Goal: Task Accomplishment & Management: Use online tool/utility

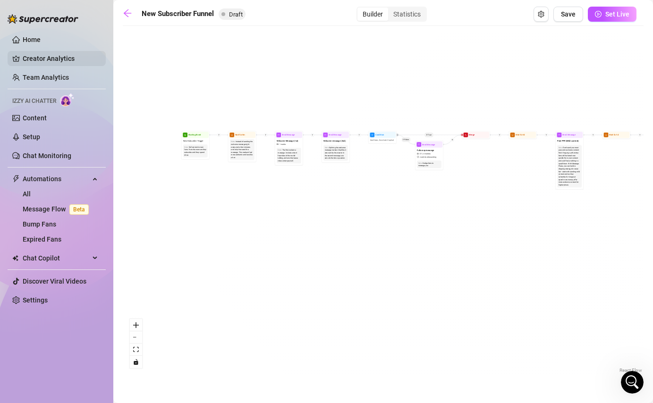
scroll to position [151, 0]
click at [50, 58] on link "Creator Analytics" at bounding box center [61, 58] width 76 height 15
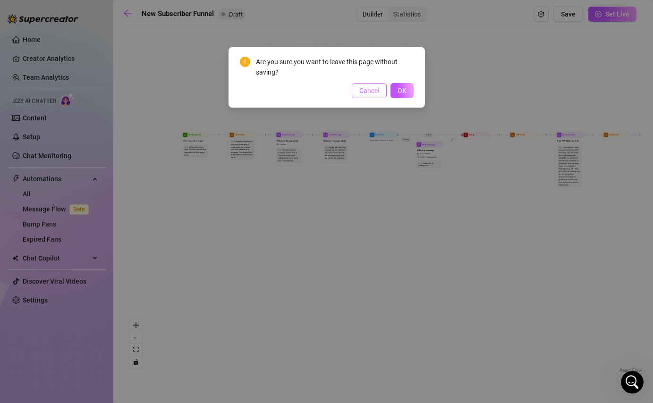
click at [352, 90] on button "Cancel" at bounding box center [369, 90] width 35 height 15
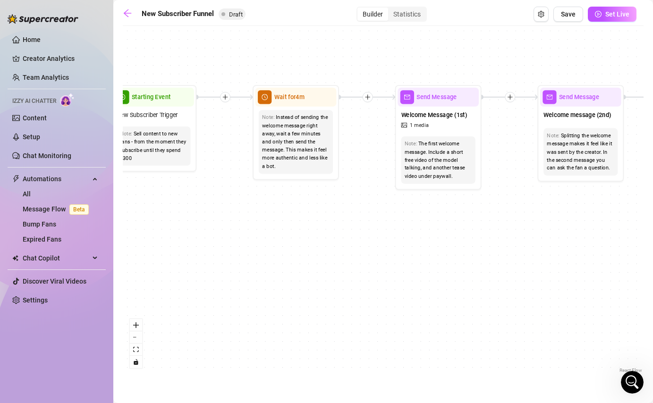
drag, startPoint x: 337, startPoint y: 224, endPoint x: 244, endPoint y: 223, distance: 93.0
click at [244, 223] on div "If True If False If True If False If True If False If True If False Merge Merge…" at bounding box center [383, 203] width 521 height 345
click at [41, 40] on link "Home" at bounding box center [32, 40] width 18 height 8
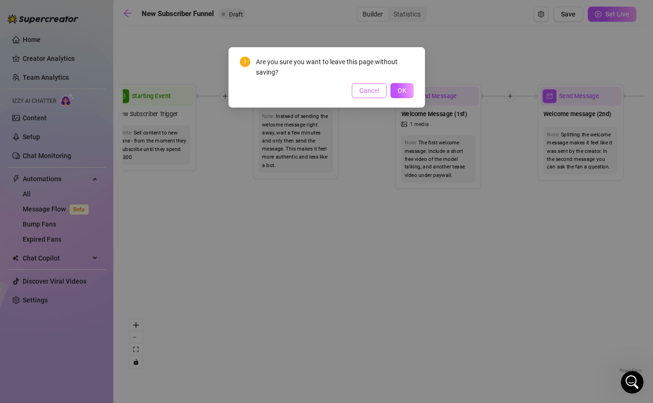
click at [374, 91] on span "Cancel" at bounding box center [369, 91] width 20 height 8
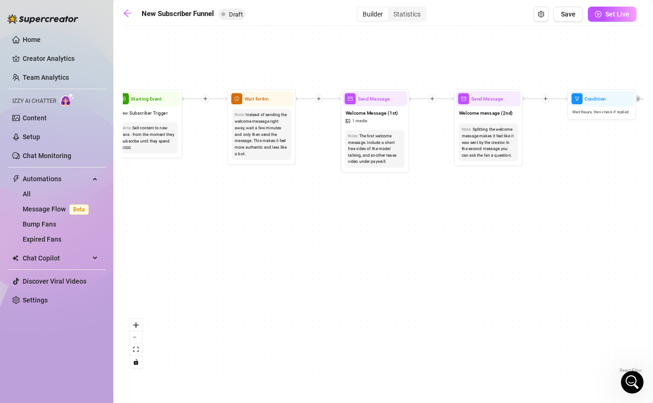
drag, startPoint x: 375, startPoint y: 197, endPoint x: 253, endPoint y: 197, distance: 122.2
click at [253, 197] on div "If True If False If True If False If True If False If True If False Merge Merge…" at bounding box center [383, 203] width 521 height 345
click at [376, 155] on div "The first welcome message. Include a short free video of the model talking, and…" at bounding box center [375, 149] width 54 height 33
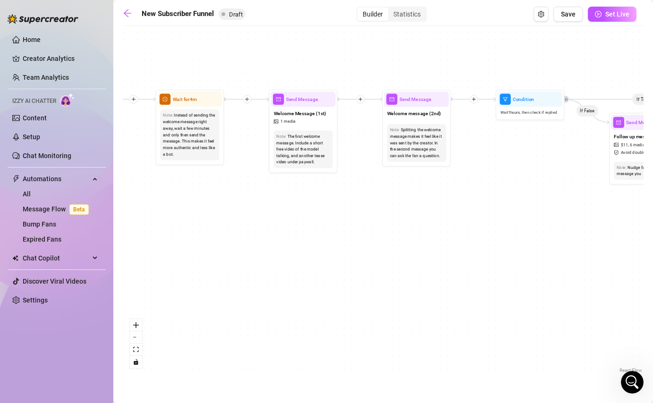
drag, startPoint x: 557, startPoint y: 194, endPoint x: 350, endPoint y: 194, distance: 207.2
click at [350, 194] on div "If True If False If True If False If True If False If True If False Merge Merge…" at bounding box center [383, 203] width 521 height 345
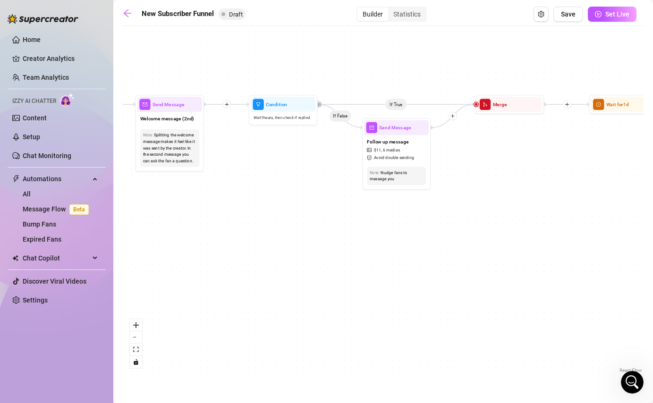
drag, startPoint x: 564, startPoint y: 178, endPoint x: 452, endPoint y: 184, distance: 112.0
click at [452, 184] on div "If True If False If True If False If True If False If True If False Merge Merge…" at bounding box center [383, 203] width 521 height 345
click at [406, 168] on div "Note: Nudge fans to message you" at bounding box center [396, 176] width 59 height 18
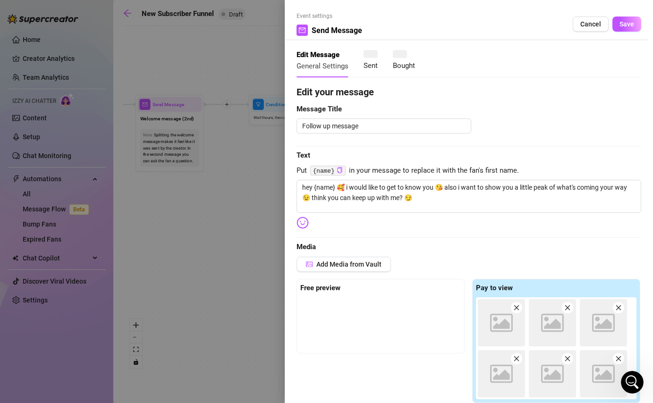
type textarea "hey {name} 🥰 i would like to get to know you 😘 also i want to show you a little…"
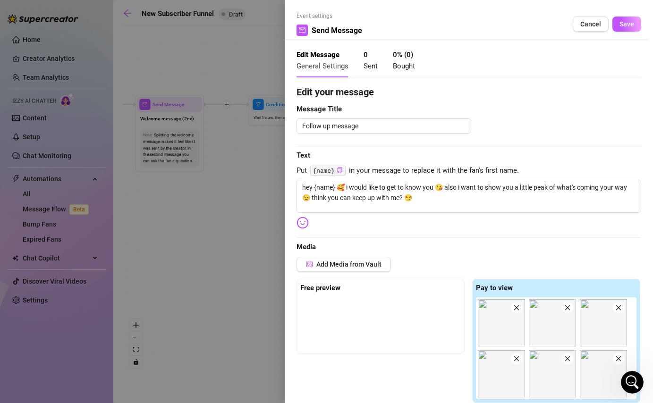
click at [237, 231] on div at bounding box center [326, 201] width 653 height 403
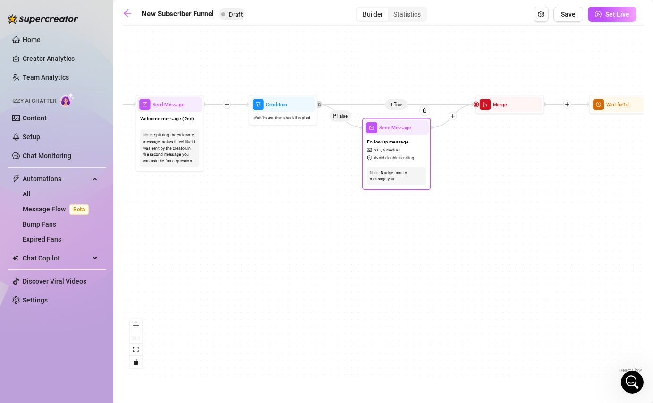
click at [410, 158] on span "Avoid double sending" at bounding box center [394, 158] width 40 height 7
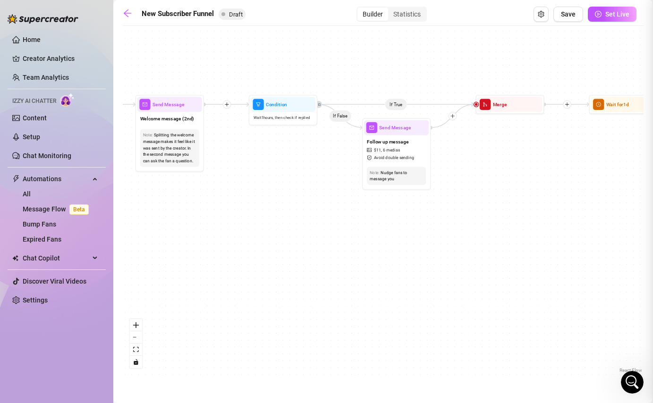
type textarea "hey {name} 🥰 i would like to get to know you 😘 also i want to show you a little…"
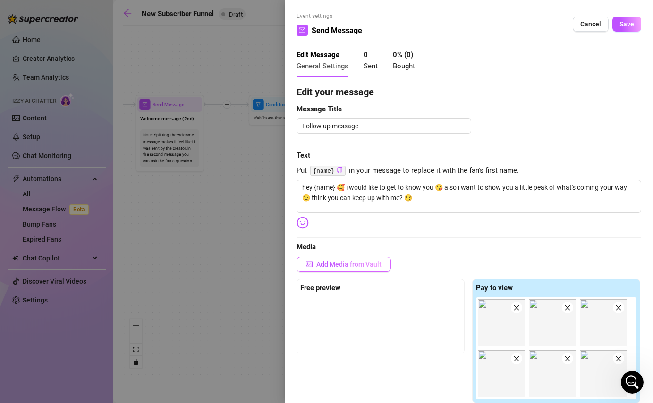
click at [330, 268] on button "Add Media from Vault" at bounding box center [343, 264] width 94 height 15
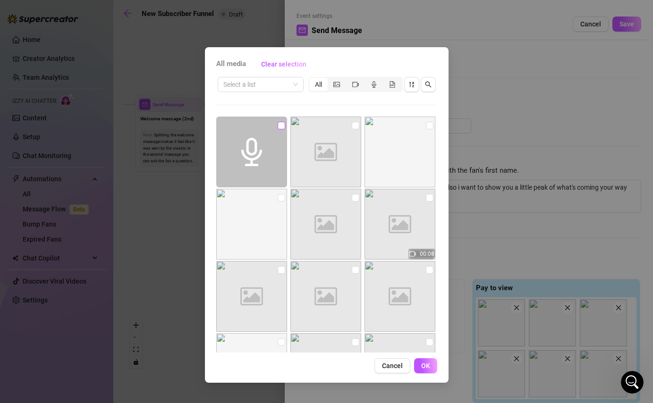
click at [279, 126] on input "checkbox" at bounding box center [282, 126] width 8 height 8
checkbox input "true"
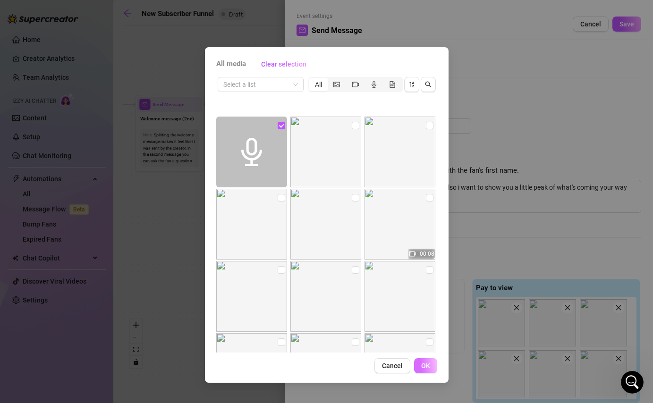
click at [427, 365] on span "OK" at bounding box center [425, 366] width 9 height 8
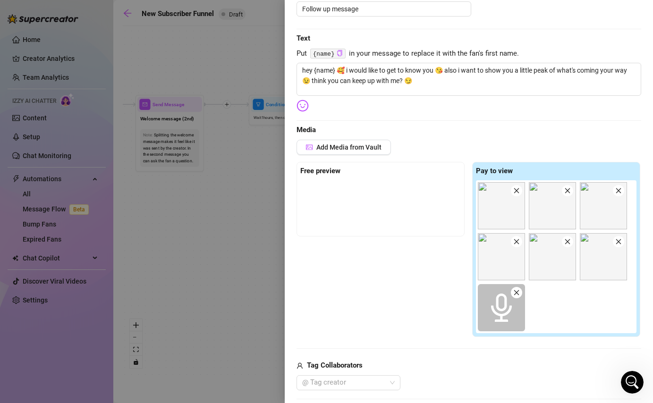
scroll to position [128, 0]
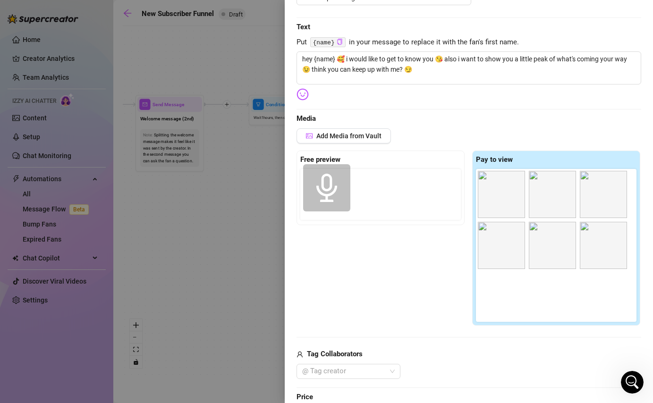
drag, startPoint x: 508, startPoint y: 309, endPoint x: 329, endPoint y: 200, distance: 209.9
click at [329, 200] on div "Free preview Pay to view" at bounding box center [468, 239] width 345 height 176
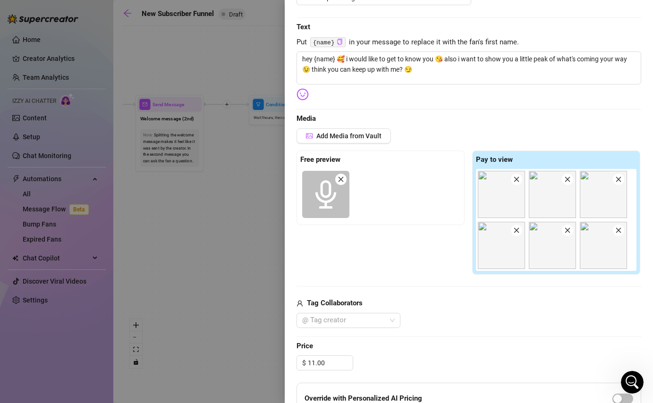
scroll to position [0, 0]
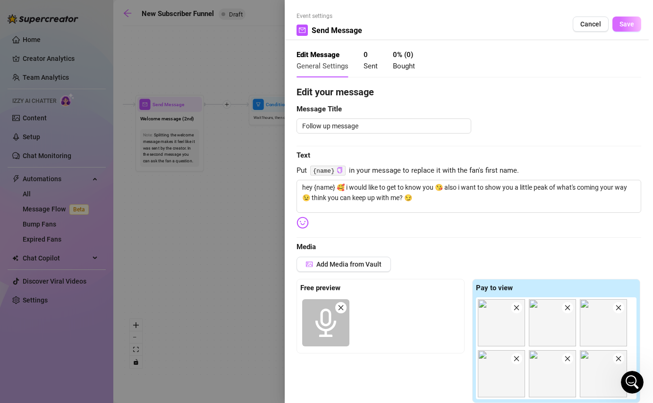
click at [631, 27] on span "Save" at bounding box center [626, 24] width 15 height 8
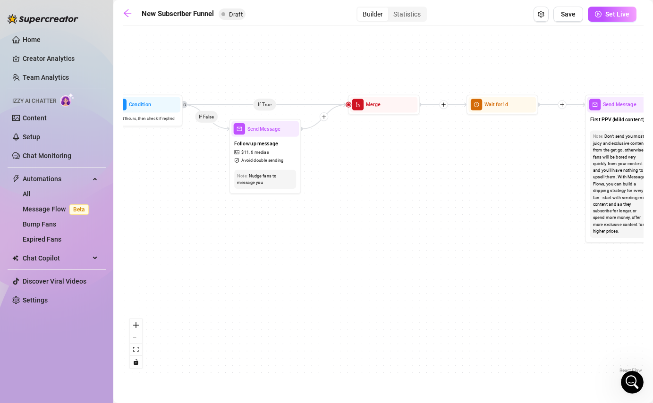
drag, startPoint x: 603, startPoint y: 169, endPoint x: 398, endPoint y: 173, distance: 204.9
click at [398, 173] on div "If True If False If True If False If True If False If True If False Merge Merge…" at bounding box center [383, 203] width 521 height 345
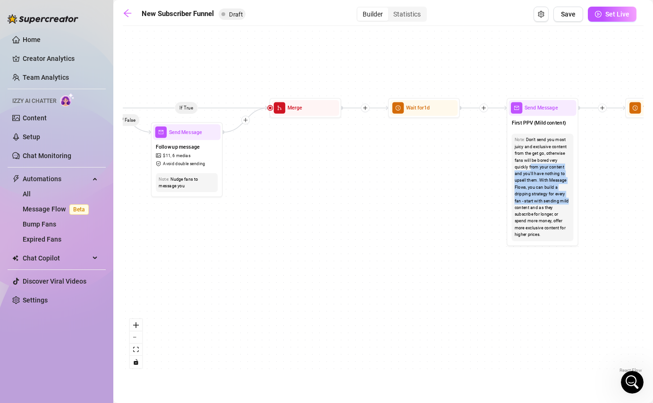
drag, startPoint x: 529, startPoint y: 164, endPoint x: 405, endPoint y: 162, distance: 123.7
click at [405, 163] on div "If True If False If True If False If True If False If True If False Merge Merge…" at bounding box center [383, 203] width 521 height 345
click at [454, 180] on div "If True If False If True If False If True If False If True If False Merge Merge…" at bounding box center [383, 203] width 521 height 345
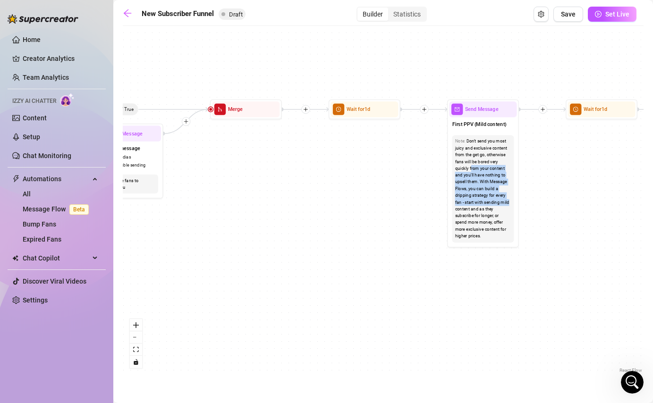
drag, startPoint x: 607, startPoint y: 197, endPoint x: 545, endPoint y: 198, distance: 61.8
click at [545, 198] on div "If True If False If True If False If True If False If True If False Merge Merge…" at bounding box center [383, 203] width 521 height 345
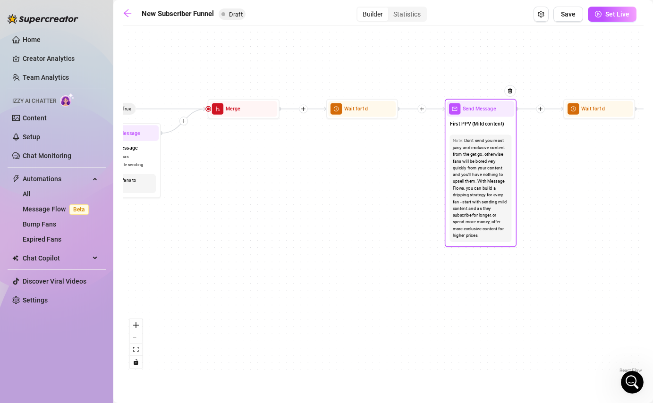
click at [488, 210] on div "Don't send you most juicy and exclusive content from the get go, otherwise fans…" at bounding box center [481, 188] width 56 height 101
click at [473, 116] on div "Send Message" at bounding box center [480, 109] width 67 height 16
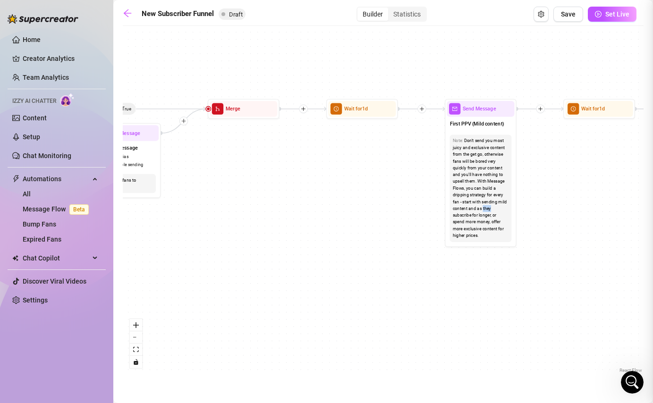
type textarea "First PPV (Mild content)"
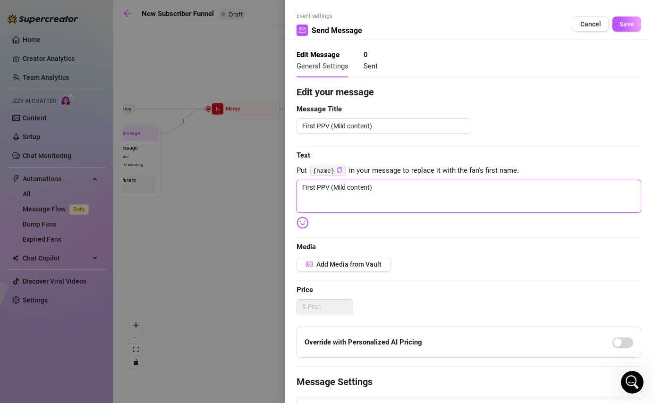
drag, startPoint x: 386, startPoint y: 192, endPoint x: 269, endPoint y: 184, distance: 117.3
click at [269, 184] on div "Event settings Send Message Cancel Save Edit Message General Settings 0 Sent Ed…" at bounding box center [326, 201] width 653 height 403
paste textarea "Hey babe… I’m SO fucking horny right now 🫣 Our naughty chats get me so worked u…"
type textarea "Hey babe… I’m SO fucking horny right now 🫣 Our naughty chats get me so worked u…"
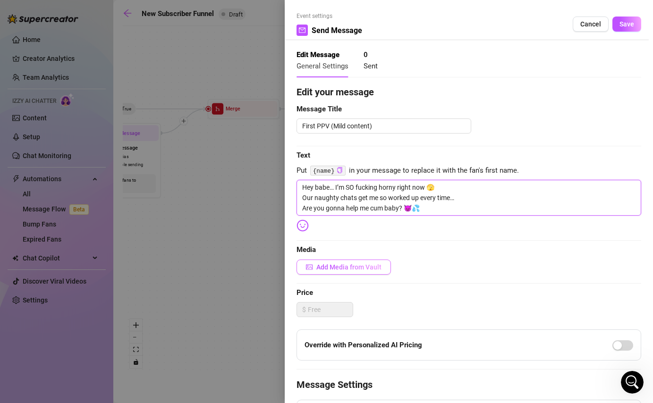
type textarea "Hey babe… I’m SO fucking horny right now 🫣 Our naughty chats get me so worked u…"
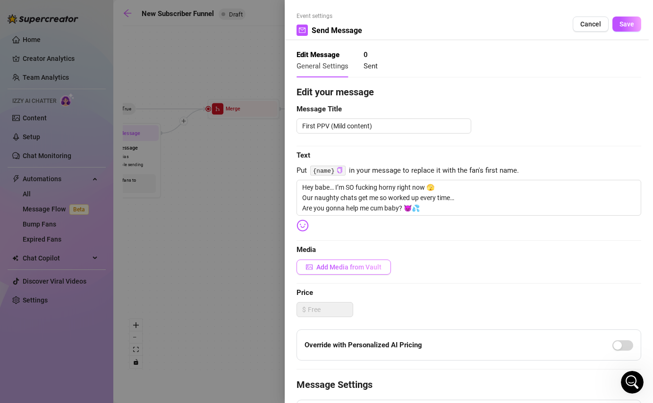
click at [334, 266] on span "Add Media from Vault" at bounding box center [348, 267] width 65 height 8
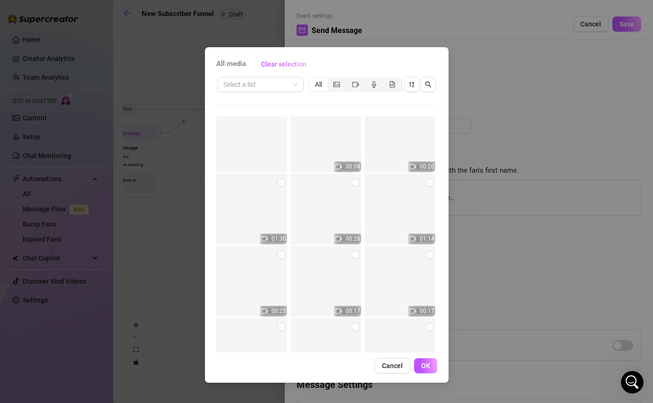
scroll to position [1992, 0]
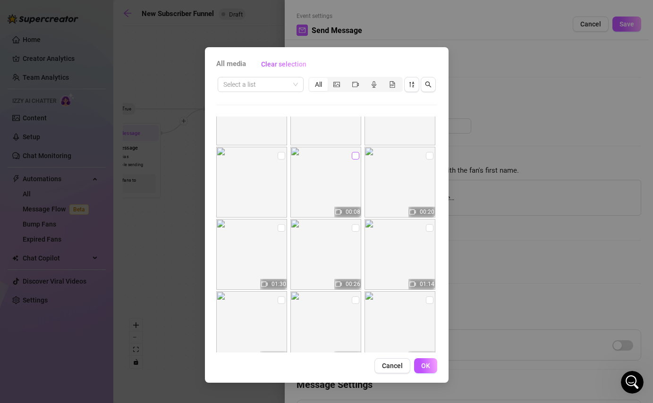
click at [355, 157] on input "checkbox" at bounding box center [356, 156] width 8 height 8
checkbox input "true"
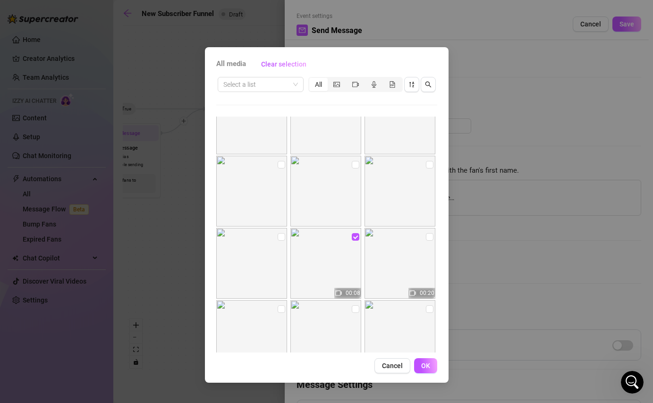
scroll to position [1905, 0]
click at [279, 244] on input "checkbox" at bounding box center [282, 243] width 8 height 8
checkbox input "true"
click at [281, 172] on input "checkbox" at bounding box center [282, 171] width 8 height 8
checkbox input "true"
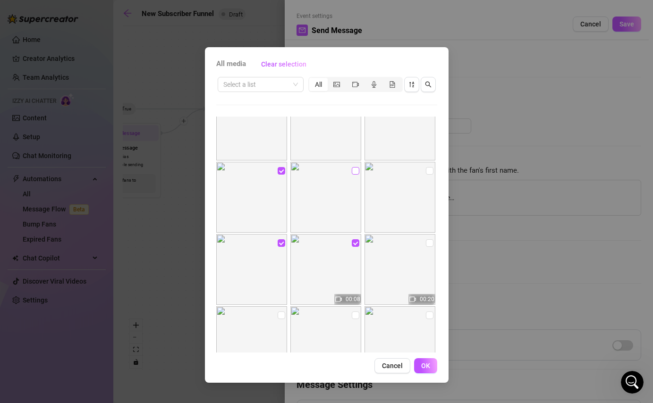
click at [354, 172] on input "checkbox" at bounding box center [356, 171] width 8 height 8
checkbox input "true"
click at [428, 171] on input "checkbox" at bounding box center [430, 171] width 8 height 8
checkbox input "true"
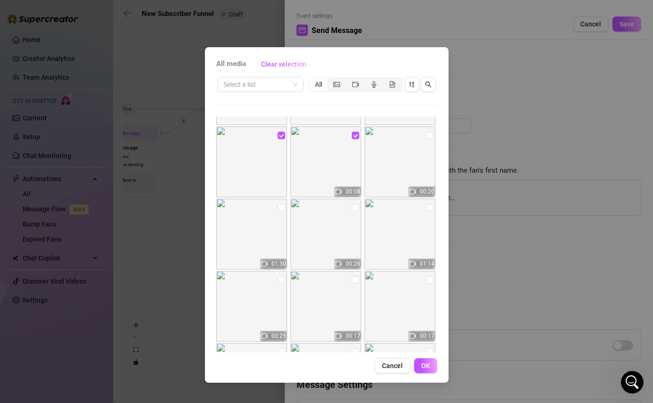
scroll to position [2015, 0]
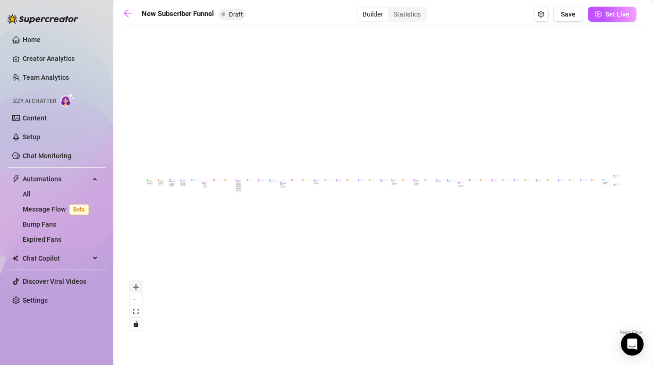
click at [137, 286] on icon "zoom in" at bounding box center [136, 287] width 6 height 6
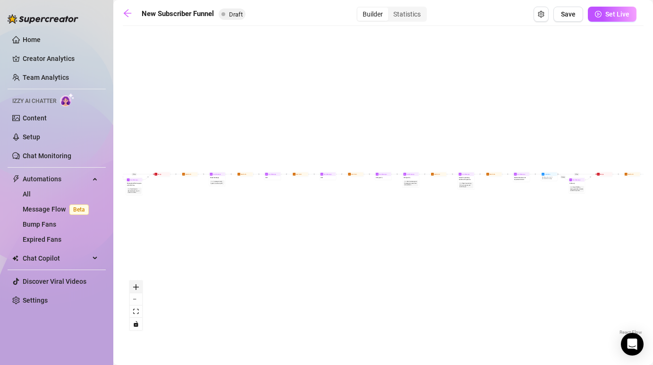
click at [137, 286] on icon "zoom in" at bounding box center [136, 287] width 6 height 6
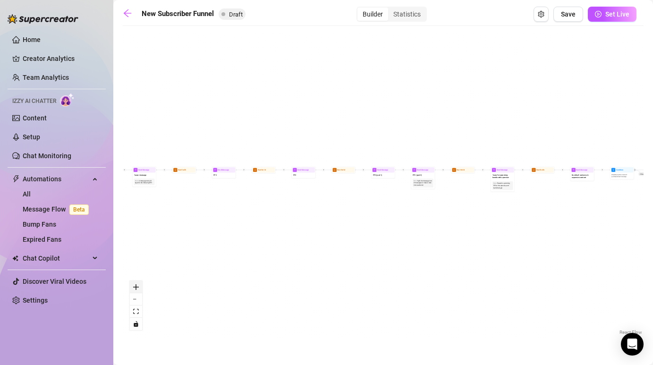
click at [137, 286] on icon "zoom in" at bounding box center [136, 287] width 6 height 6
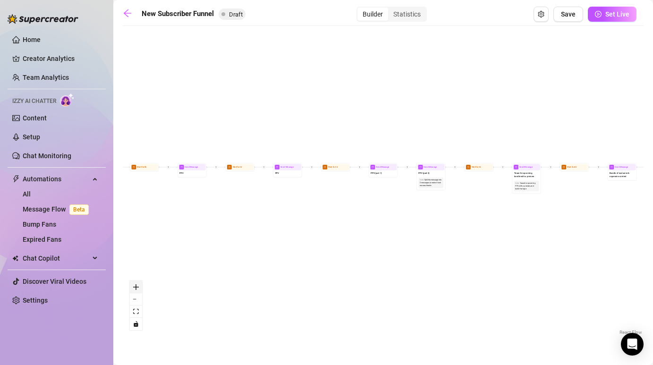
click at [137, 286] on icon "zoom in" at bounding box center [136, 287] width 6 height 6
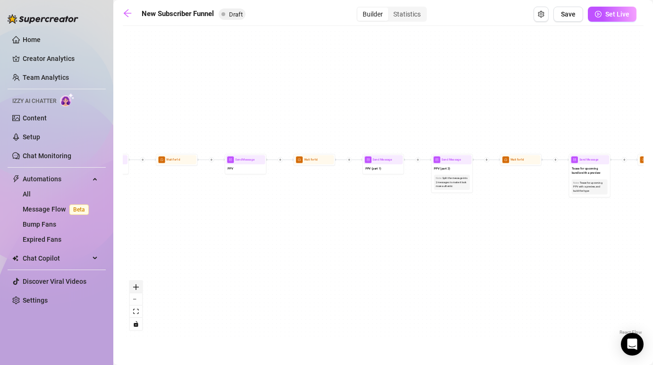
click at [137, 286] on icon "zoom in" at bounding box center [136, 287] width 6 height 6
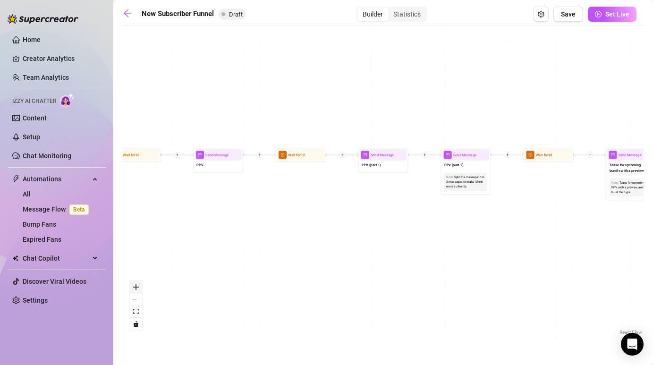
click at [137, 286] on icon "zoom in" at bounding box center [136, 287] width 6 height 6
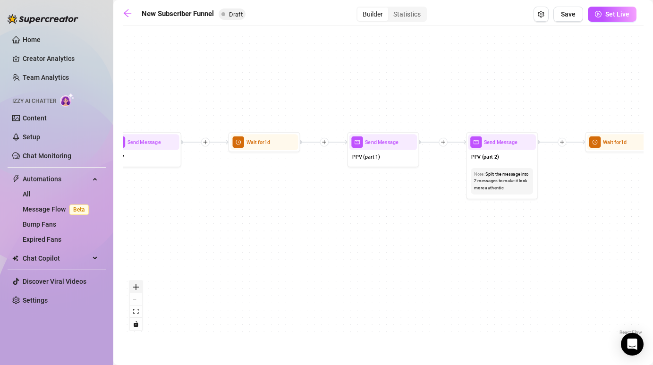
click at [137, 286] on icon "zoom in" at bounding box center [136, 287] width 6 height 6
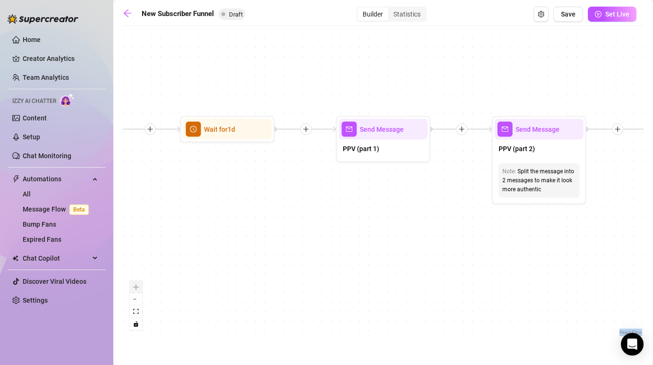
click at [137, 286] on div "React Flow controls" at bounding box center [136, 305] width 12 height 49
drag, startPoint x: 279, startPoint y: 207, endPoint x: 659, endPoint y: 207, distance: 380.0
click at [652, 207] on html "Home Creator Analytics Team Analytics Izzy AI Chatter Content Setup Chat Monito…" at bounding box center [326, 182] width 653 height 365
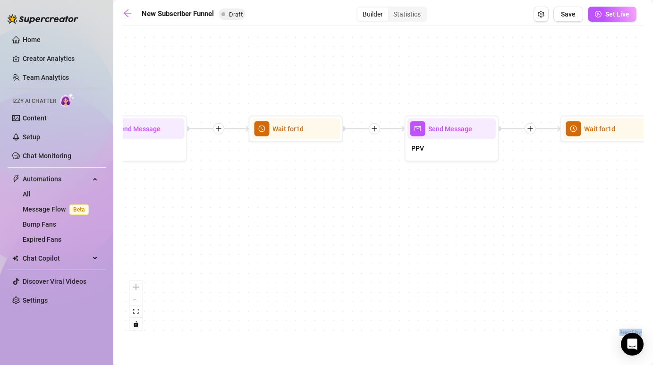
drag, startPoint x: 455, startPoint y: 222, endPoint x: 659, endPoint y: 222, distance: 203.9
click at [652, 222] on html "Home Creator Analytics Team Analytics Izzy AI Chatter Content Setup Chat Monito…" at bounding box center [326, 182] width 653 height 365
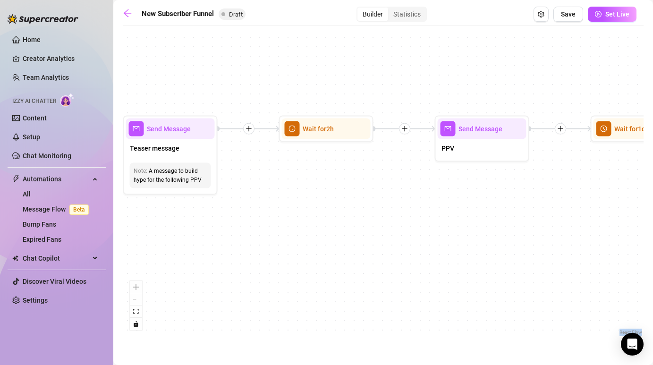
drag, startPoint x: 284, startPoint y: 229, endPoint x: 654, endPoint y: 229, distance: 370.1
click at [652, 229] on html "Home Creator Analytics Team Analytics Izzy AI Chatter Content Setup Chat Monito…" at bounding box center [326, 182] width 653 height 365
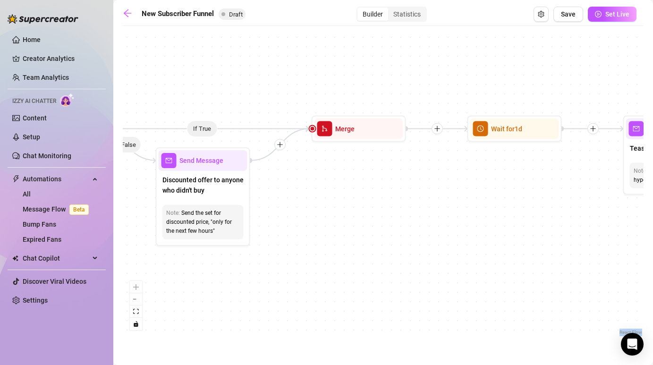
drag, startPoint x: 391, startPoint y: 232, endPoint x: 659, endPoint y: 232, distance: 267.6
click at [652, 232] on html "Home Creator Analytics Team Analytics Izzy AI Chatter Content Setup Chat Monito…" at bounding box center [326, 182] width 653 height 365
drag, startPoint x: 337, startPoint y: 250, endPoint x: 645, endPoint y: 250, distance: 308.2
click at [644, 250] on main "New Subscriber Funnel Draft Builder Statistics Save Set Live If True If False I…" at bounding box center [383, 182] width 540 height 365
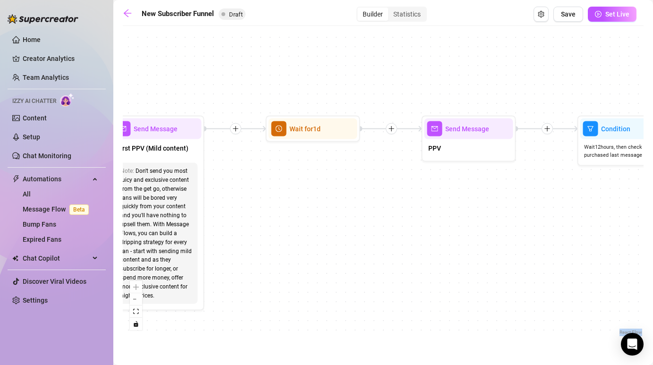
drag, startPoint x: 356, startPoint y: 249, endPoint x: 632, endPoint y: 249, distance: 276.1
click at [630, 249] on div "If True If False If True If False If True If False If True If False Merge Merge…" at bounding box center [383, 184] width 521 height 306
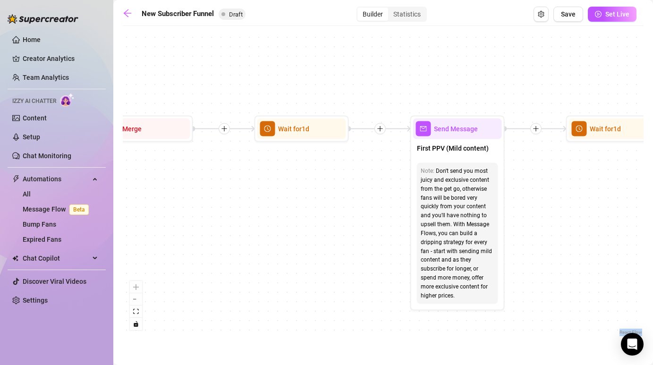
drag, startPoint x: 327, startPoint y: 240, endPoint x: 623, endPoint y: 240, distance: 295.9
click at [623, 240] on div "If True If False If True If False If True If False If True If False Merge Merge…" at bounding box center [383, 184] width 521 height 306
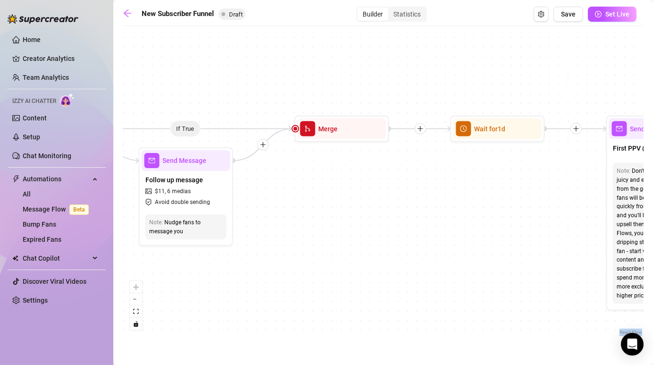
drag, startPoint x: 351, startPoint y: 227, endPoint x: 547, endPoint y: 227, distance: 195.9
click at [547, 227] on div "If True If False If True If False If True If False If True If False Merge Merge…" at bounding box center [383, 184] width 521 height 306
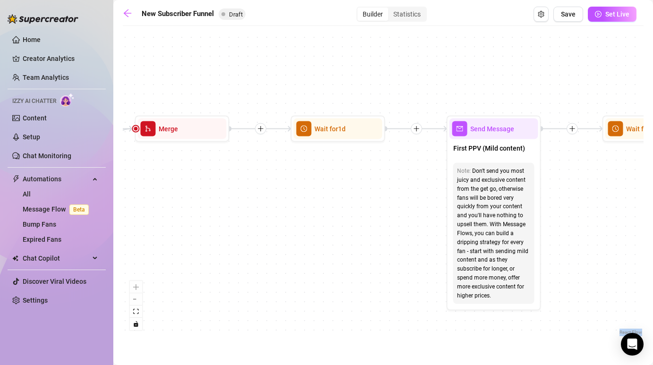
drag, startPoint x: 529, startPoint y: 224, endPoint x: 303, endPoint y: 222, distance: 226.1
click at [303, 223] on div "If True If False If True If False If True If False If True If False Merge Merge…" at bounding box center [383, 184] width 521 height 306
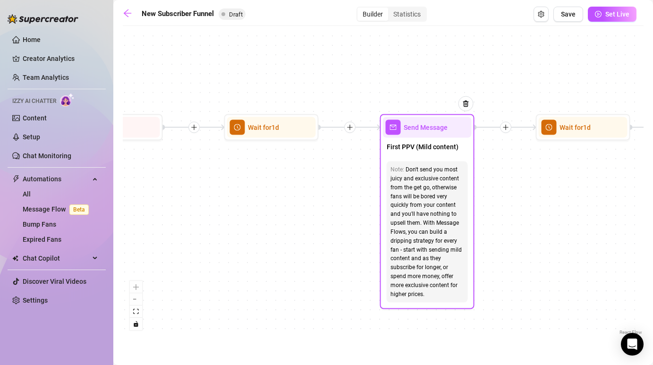
click at [402, 222] on div "Don't send you most juicy and exclusive content from the get go, otherwise fans…" at bounding box center [427, 232] width 74 height 134
click at [393, 129] on icon "mail" at bounding box center [393, 127] width 7 height 7
click at [425, 225] on div "Don't send you most juicy and exclusive content from the get go, otherwise fans…" at bounding box center [427, 232] width 74 height 134
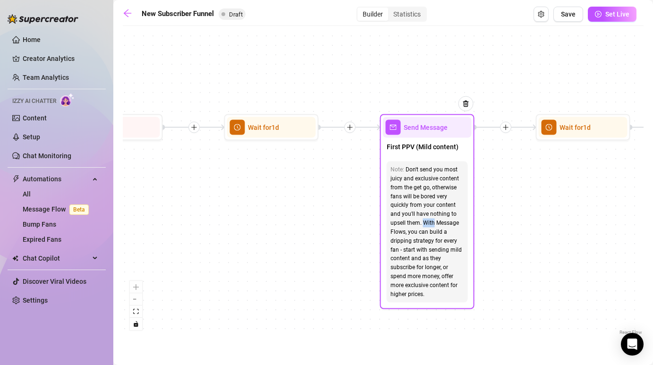
click at [413, 133] on div "Send Message" at bounding box center [427, 127] width 89 height 21
type textarea "First PPV (Mild content)"
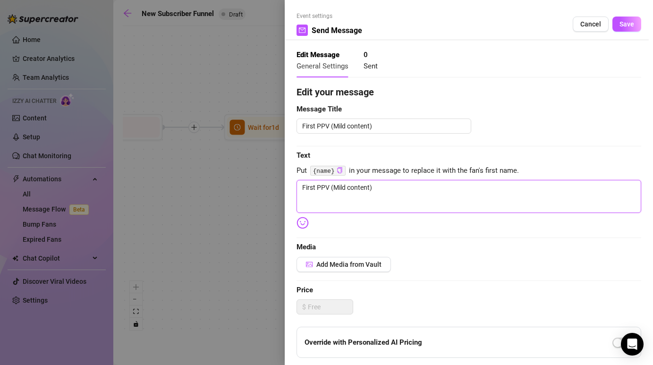
drag, startPoint x: 389, startPoint y: 187, endPoint x: 250, endPoint y: 176, distance: 140.2
click at [250, 176] on div "Event settings Send Message Cancel Save Edit Message General Settings 0 Sent Ed…" at bounding box center [326, 182] width 653 height 365
paste textarea "Hey babe… I’m SO fucking horny right now 🫣 Our naughty chats get me so worked u…"
type textarea "Hey babe… I’m SO fucking horny right now 🫣 Our naughty chats get me so worked u…"
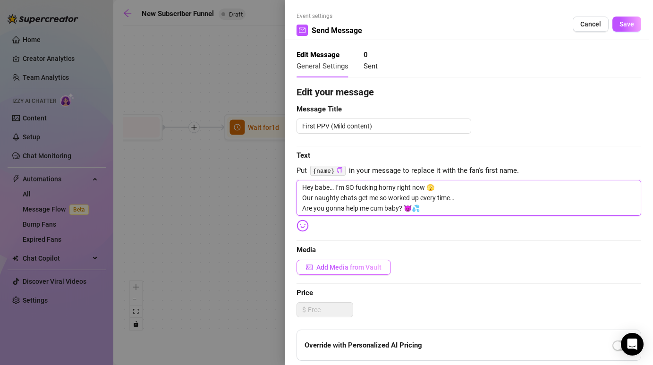
type textarea "Hey babe… I’m SO fucking horny right now 🫣 Our naughty chats get me so worked u…"
click at [335, 268] on span "Add Media from Vault" at bounding box center [348, 267] width 65 height 8
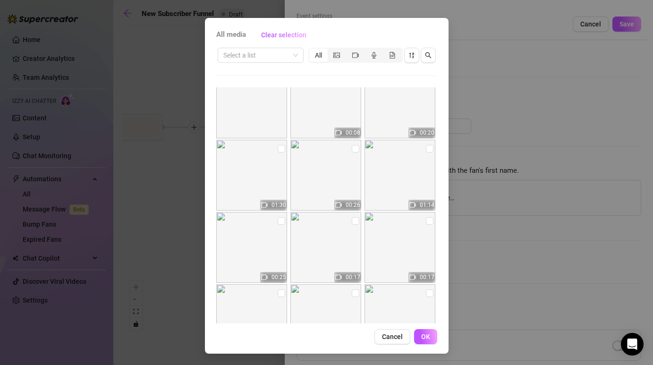
scroll to position [2043, 0]
click at [427, 220] on input "checkbox" at bounding box center [430, 220] width 8 height 8
checkbox input "true"
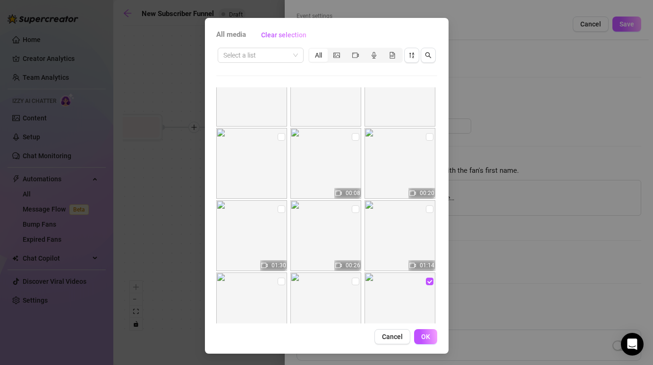
scroll to position [1972, 0]
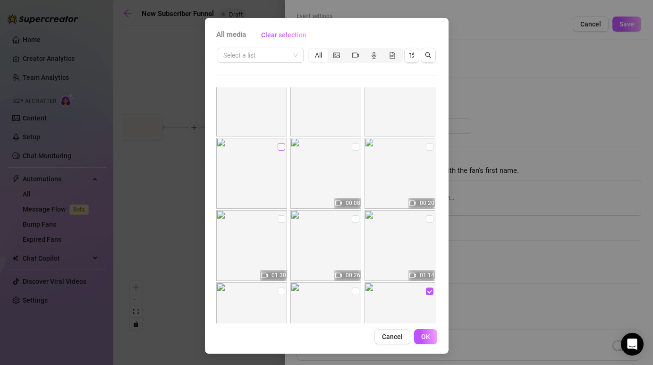
click at [281, 144] on input "checkbox" at bounding box center [282, 147] width 8 height 8
checkbox input "true"
click at [353, 146] on input "checkbox" at bounding box center [356, 147] width 8 height 8
checkbox input "true"
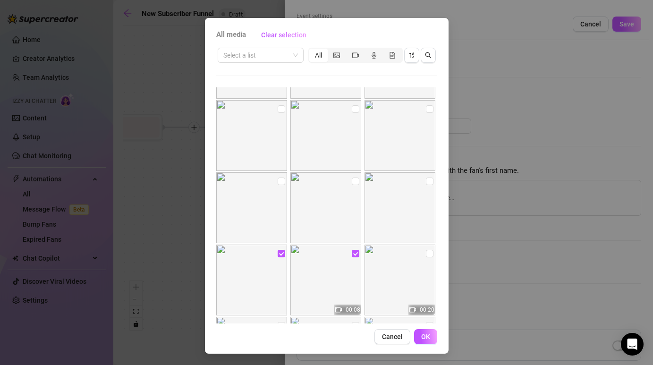
scroll to position [1863, 0]
click at [426, 180] on input "checkbox" at bounding box center [430, 184] width 8 height 8
checkbox input "true"
click at [352, 180] on input "checkbox" at bounding box center [356, 184] width 8 height 8
checkbox input "true"
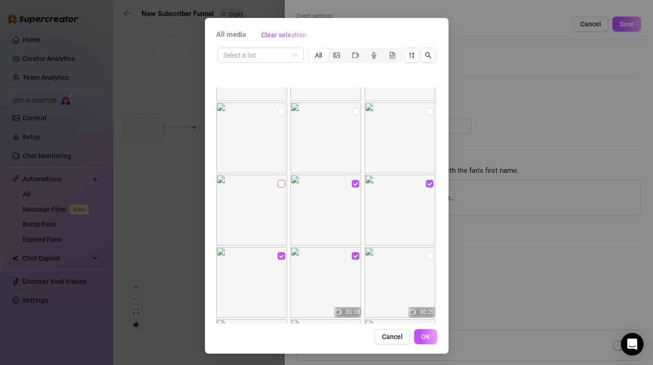
click at [281, 182] on input "checkbox" at bounding box center [282, 184] width 8 height 8
checkbox input "true"
click at [429, 110] on input "checkbox" at bounding box center [430, 112] width 8 height 8
checkbox input "true"
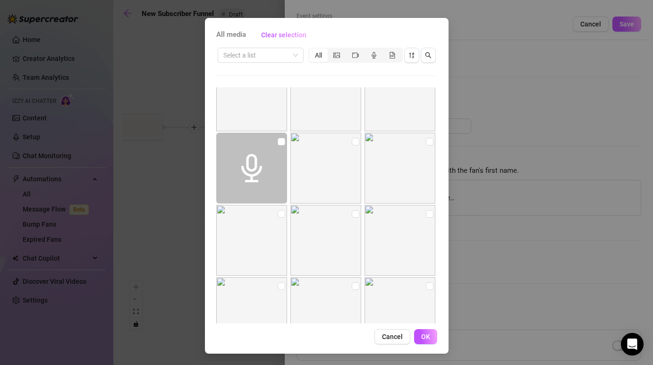
scroll to position [1609, 0]
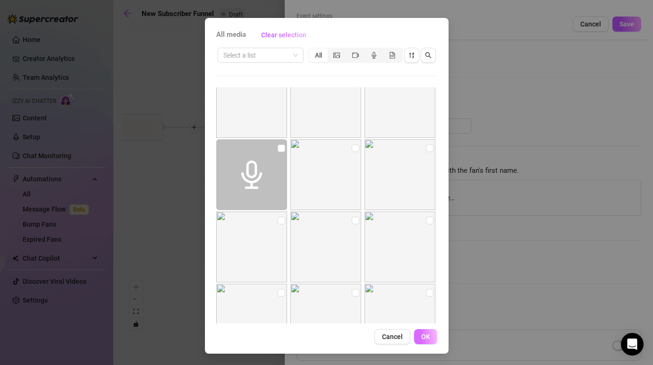
click at [429, 337] on span "OK" at bounding box center [425, 337] width 9 height 8
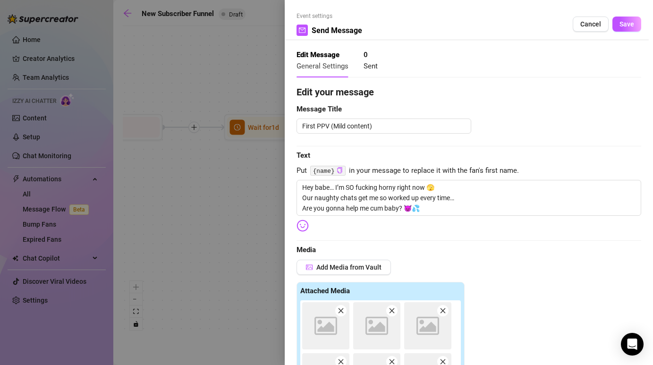
scroll to position [212, 0]
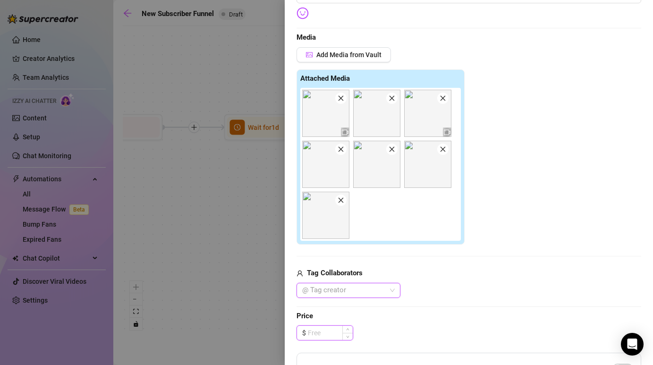
click at [320, 328] on input at bounding box center [330, 333] width 45 height 14
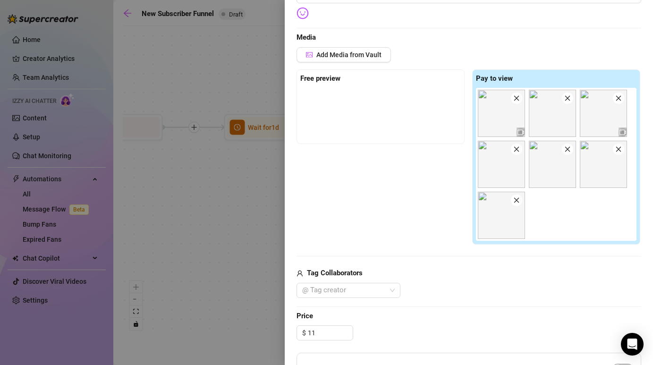
type input "11.00"
click at [388, 309] on div "Edit your message Message Title First PPV (Mild content) Text Put {name} in you…" at bounding box center [468, 206] width 345 height 666
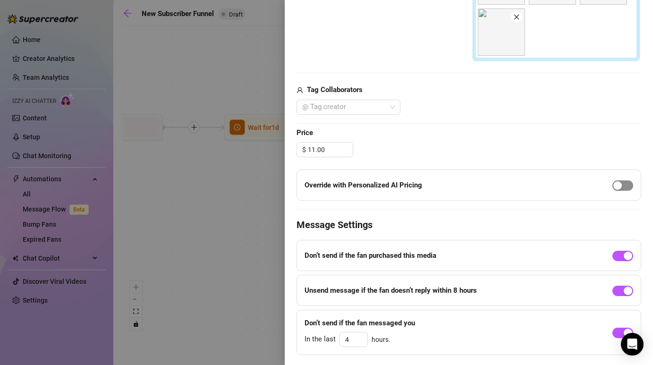
click at [617, 182] on div "button" at bounding box center [617, 185] width 8 height 8
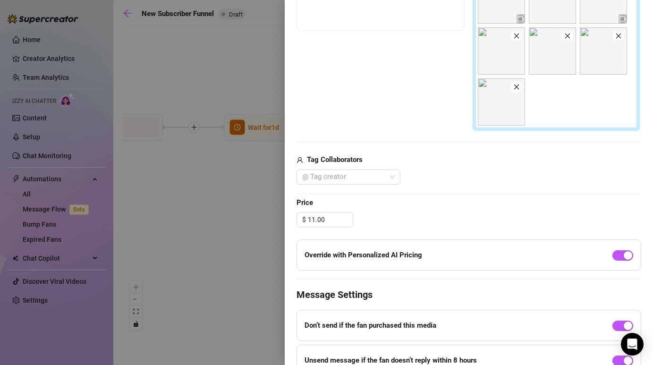
scroll to position [349, 0]
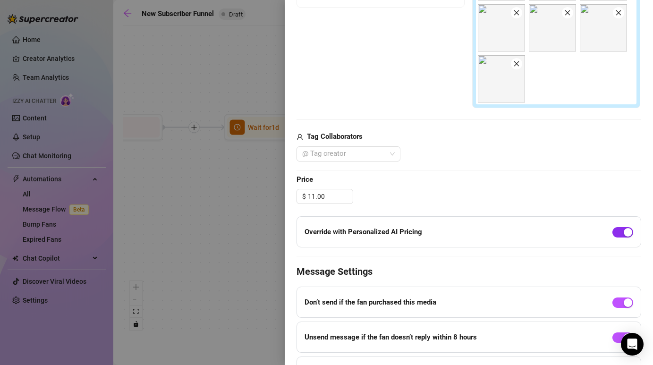
click at [623, 234] on span "button" at bounding box center [622, 232] width 21 height 10
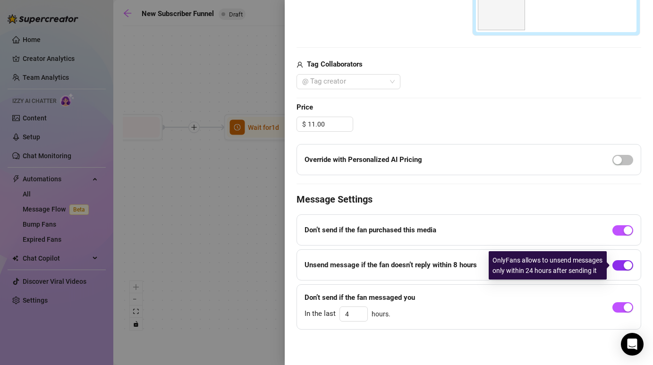
click at [627, 267] on div "button" at bounding box center [628, 265] width 8 height 8
click at [627, 267] on span "button" at bounding box center [622, 265] width 21 height 10
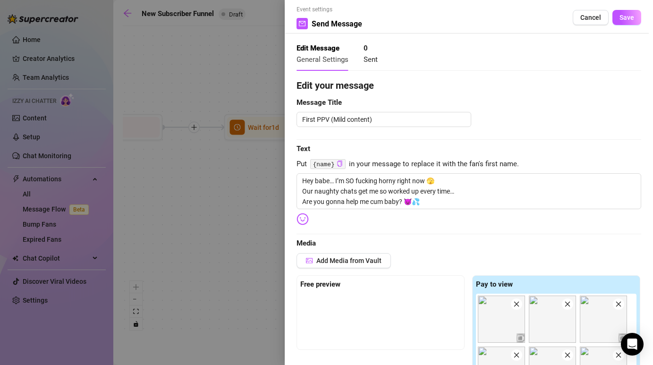
scroll to position [0, 0]
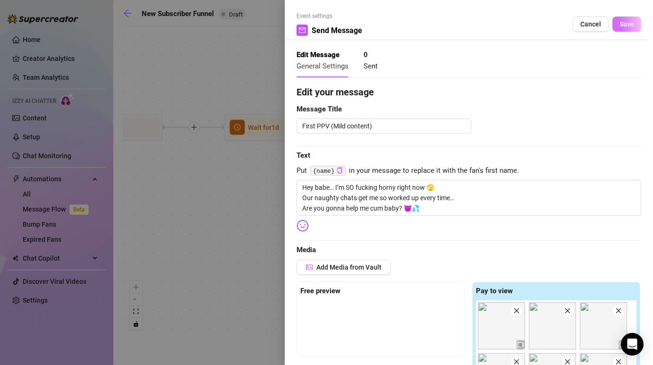
click at [625, 22] on span "Save" at bounding box center [626, 24] width 15 height 8
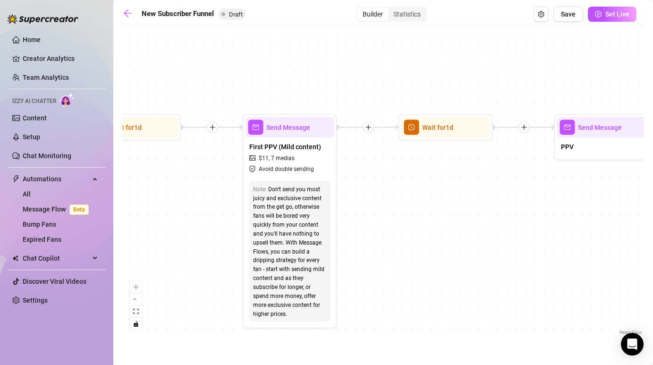
drag, startPoint x: 547, startPoint y: 196, endPoint x: 409, endPoint y: 196, distance: 137.4
click at [409, 196] on div "If True If False If True If False If True If False If True If False Merge Merge…" at bounding box center [383, 184] width 521 height 306
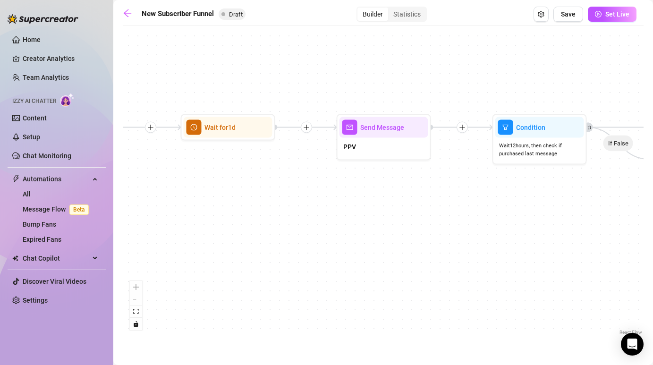
drag, startPoint x: 539, startPoint y: 206, endPoint x: 320, endPoint y: 206, distance: 218.1
click at [320, 206] on div "If True If False If True If False If True If False If True If False Merge Merge…" at bounding box center [383, 184] width 521 height 306
click at [360, 137] on div "PPV" at bounding box center [383, 147] width 89 height 20
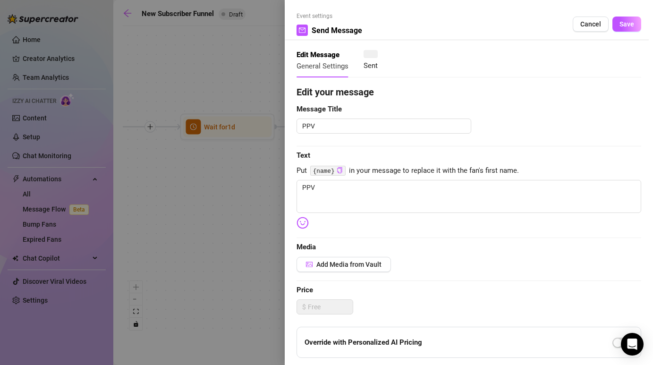
type textarea "PPV"
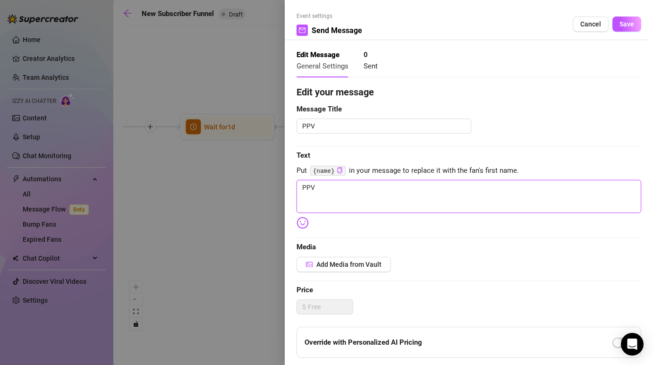
drag, startPoint x: 330, startPoint y: 189, endPoint x: 271, endPoint y: 175, distance: 60.7
click at [271, 175] on div "Event settings Send Message Cancel Save Edit Message General Settings 0 Sent Ed…" at bounding box center [326, 182] width 653 height 365
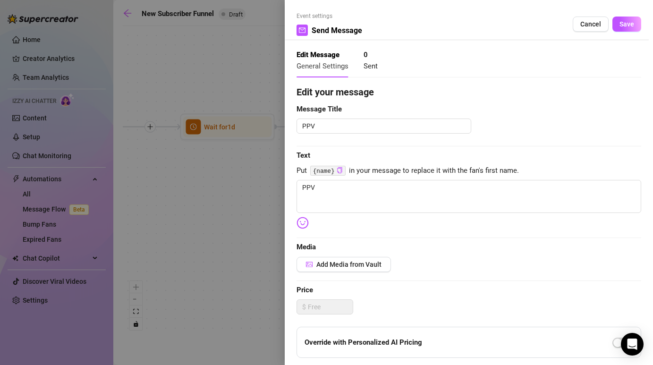
click at [330, 171] on code "{name}" at bounding box center [327, 171] width 35 height 10
click at [339, 171] on icon "copy" at bounding box center [340, 170] width 6 height 6
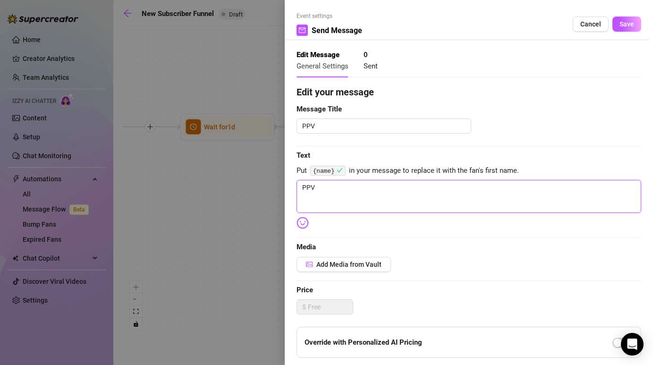
drag, startPoint x: 325, startPoint y: 187, endPoint x: 272, endPoint y: 187, distance: 52.4
click at [272, 187] on div "Event settings Send Message Cancel Save Edit Message General Settings 0 Sent Ed…" at bounding box center [326, 182] width 653 height 365
paste textarea "{name}"
type textarea "{name}"
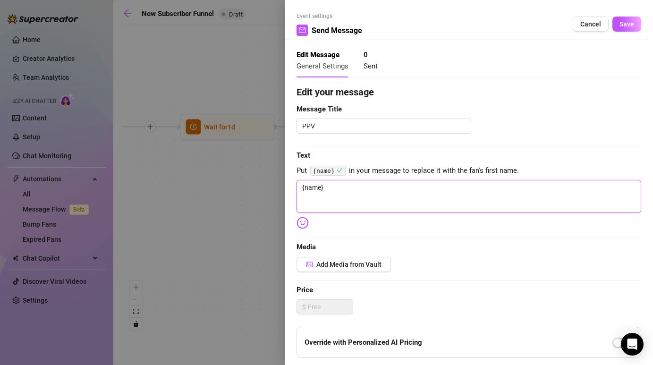
type textarea "{name}"
type textarea "{name} ?"
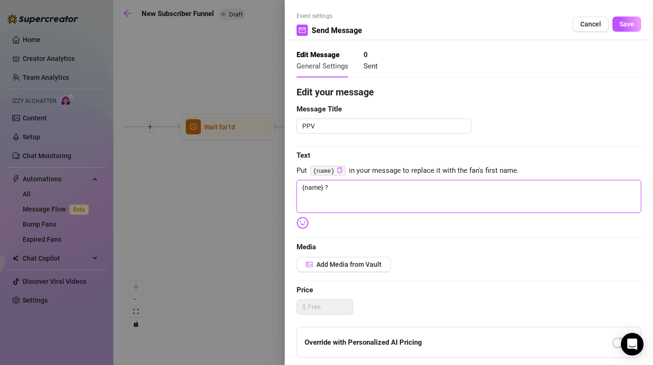
type textarea "{name} ?"
type textarea "{name} ? a"
type textarea "{name} ? ar"
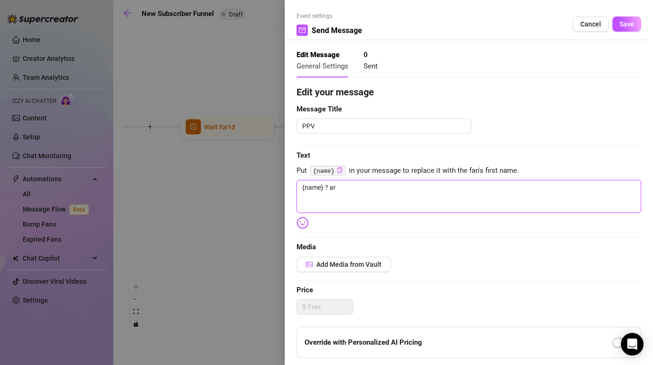
type textarea "{name} ? are"
type textarea "{name} ? are y"
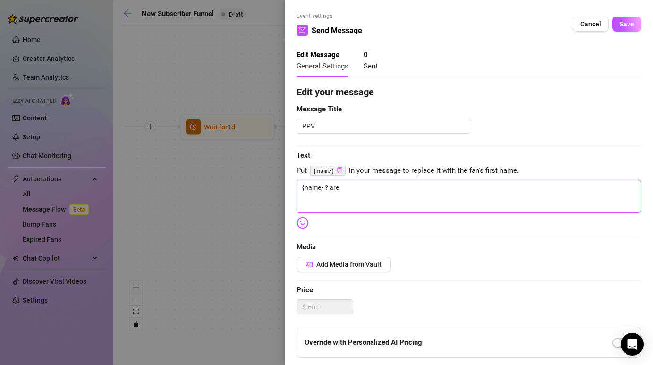
type textarea "{name} ? are y"
type textarea "{name} ? are yo"
type textarea "{name} ? are you"
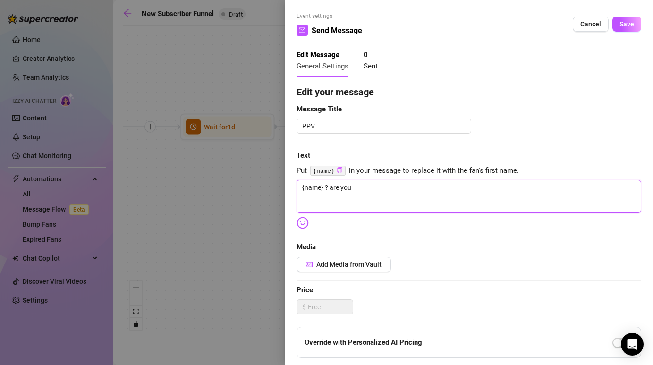
type textarea "{name} ? are you"
type textarea "{name} ? are you h"
type textarea "{name} ? are you he"
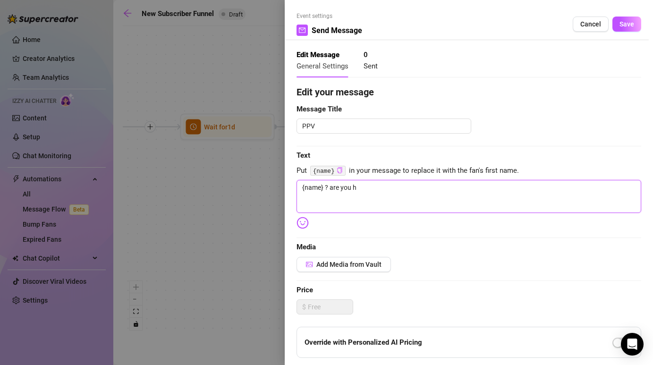
type textarea "{name} ? are you he"
type textarea "{name} ? are you her"
type textarea "{name} ? are you here"
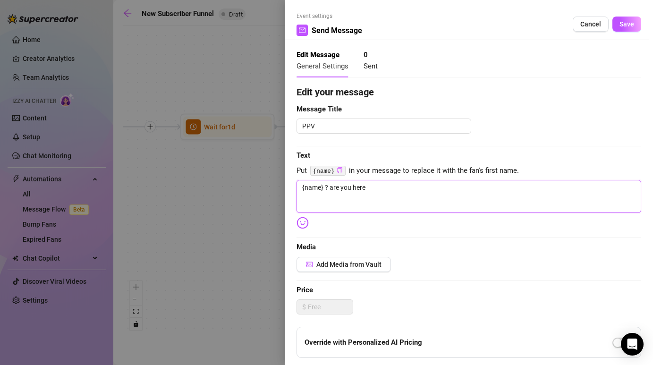
type textarea "{name} ? are you here?"
type textarea "{name} ? are you here??"
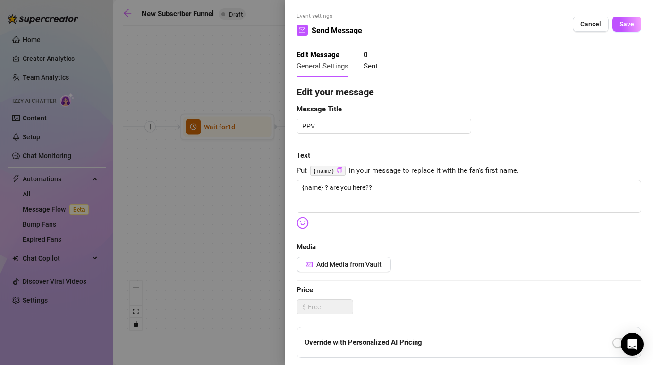
click at [405, 243] on span "Media" at bounding box center [468, 247] width 345 height 11
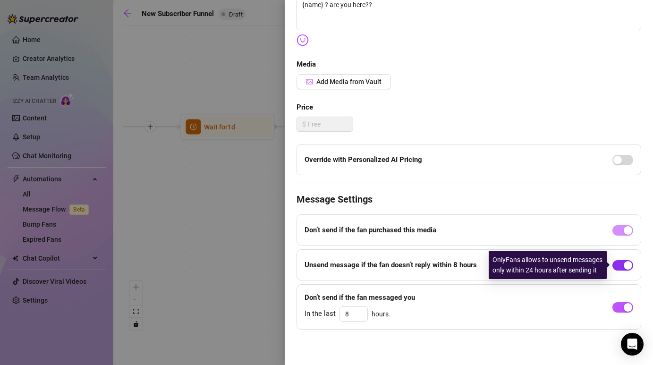
click at [621, 269] on span "button" at bounding box center [622, 265] width 21 height 10
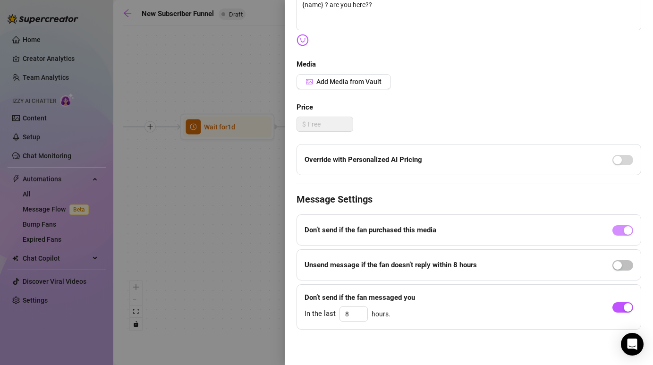
scroll to position [0, 0]
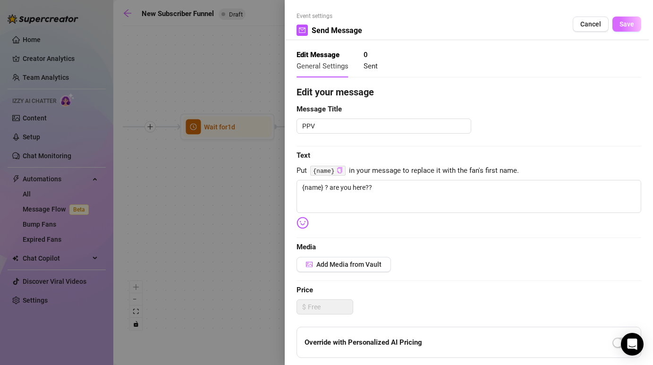
click at [629, 25] on span "Save" at bounding box center [626, 24] width 15 height 8
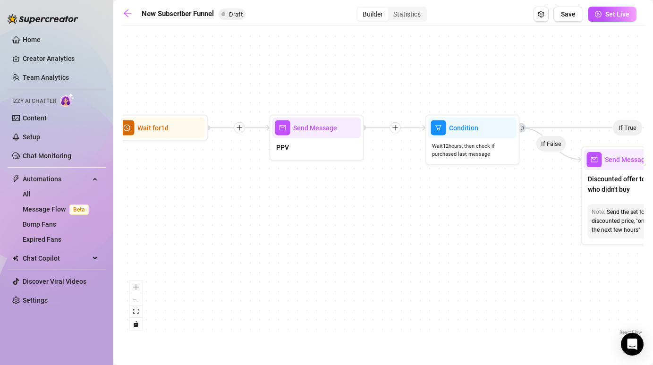
drag, startPoint x: 542, startPoint y: 196, endPoint x: 475, endPoint y: 197, distance: 66.6
click at [475, 197] on div "If True If False If True If False If True If False If True If False Merge Merge…" at bounding box center [383, 184] width 521 height 306
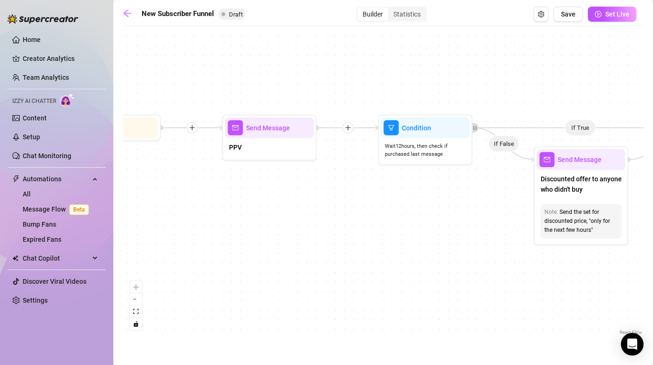
drag, startPoint x: 530, startPoint y: 201, endPoint x: 410, endPoint y: 200, distance: 119.9
click at [410, 200] on div "If True If False If True If False If True If False If True If False Merge Merge…" at bounding box center [383, 184] width 521 height 306
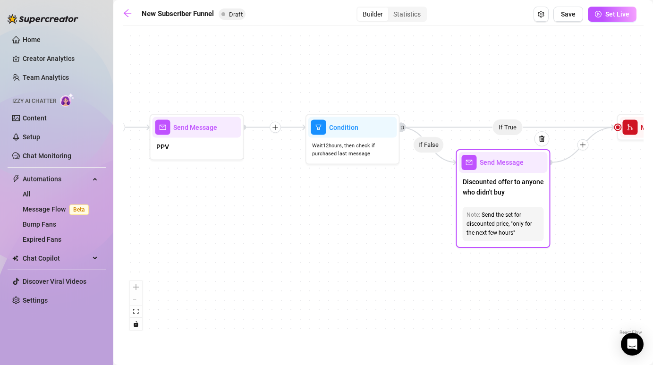
drag, startPoint x: 554, startPoint y: 214, endPoint x: 547, endPoint y: 217, distance: 7.4
click at [547, 217] on div "Send Message Discounted offer to anyone who didn't buy Note: Send the set for d…" at bounding box center [503, 198] width 94 height 99
click at [544, 141] on img at bounding box center [542, 139] width 8 height 8
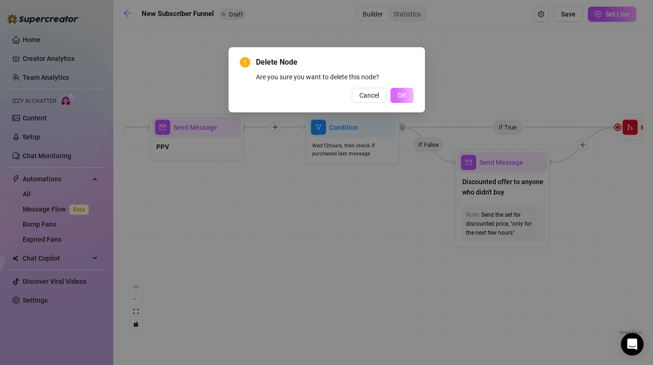
click at [398, 97] on span "OK" at bounding box center [401, 96] width 9 height 8
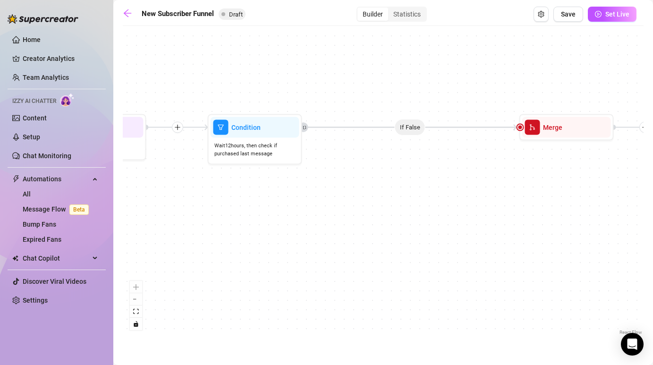
drag, startPoint x: 562, startPoint y: 182, endPoint x: 386, endPoint y: 183, distance: 176.1
click at [386, 183] on div "If True If False If True If False If True If False If True If False Merge Merge…" at bounding box center [383, 184] width 521 height 306
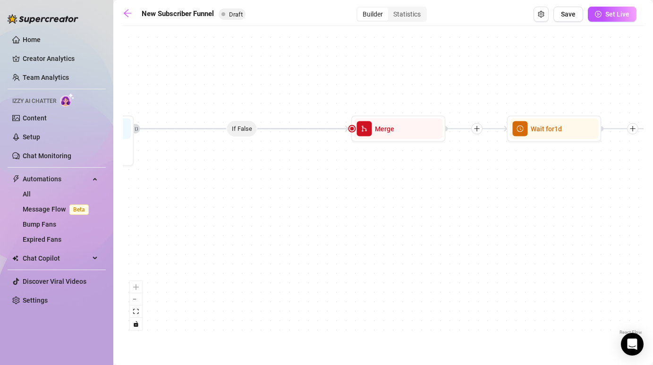
drag, startPoint x: 592, startPoint y: 194, endPoint x: 408, endPoint y: 194, distance: 184.6
click at [407, 194] on div "If True If False If True If False If True If False If True If False Merge Merge…" at bounding box center [383, 184] width 521 height 306
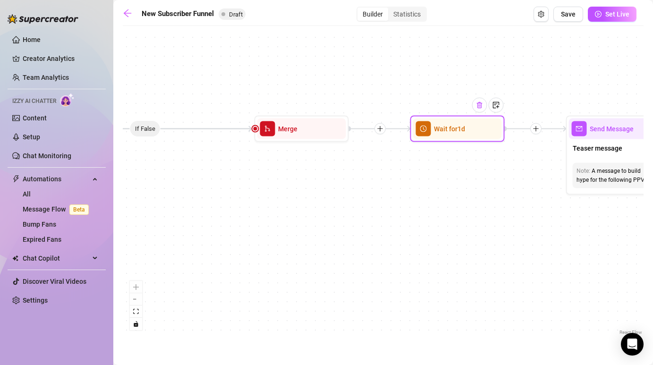
click at [481, 107] on img at bounding box center [480, 105] width 8 height 8
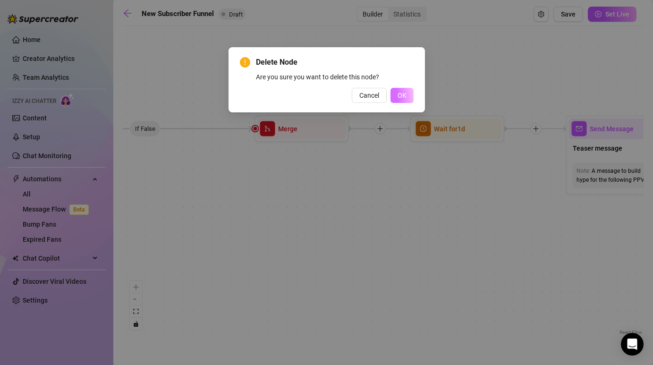
click at [392, 98] on button "OK" at bounding box center [401, 95] width 23 height 15
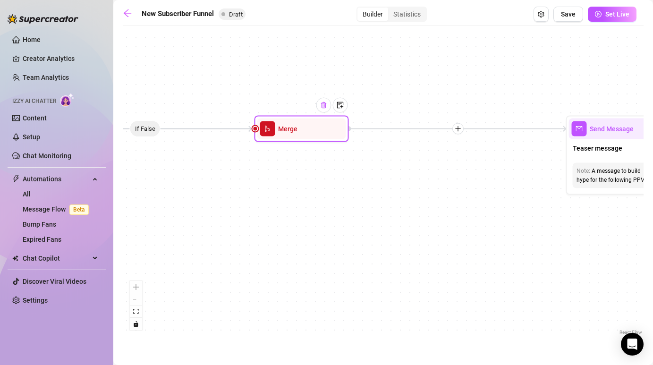
click at [326, 106] on img at bounding box center [324, 105] width 8 height 8
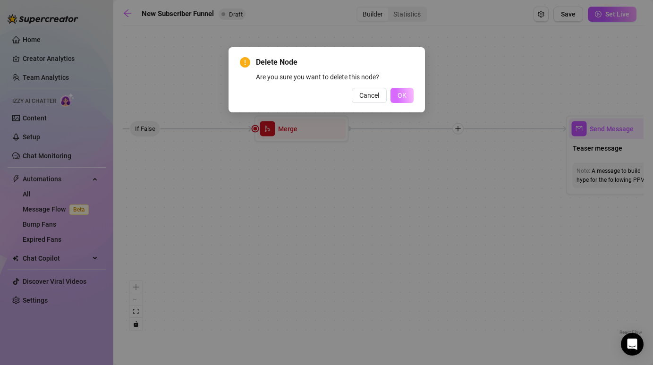
click at [405, 92] on span "OK" at bounding box center [401, 96] width 9 height 8
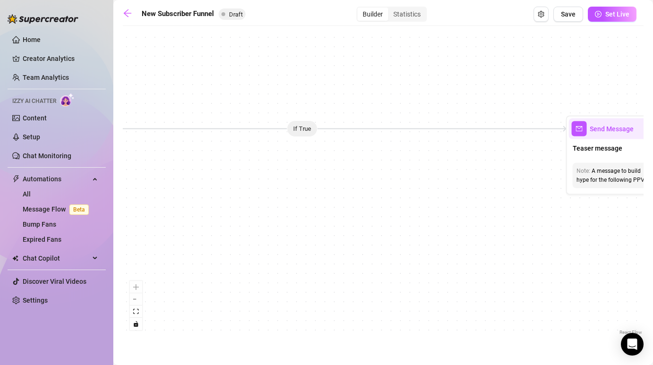
drag, startPoint x: 302, startPoint y: 128, endPoint x: 336, endPoint y: 128, distance: 34.0
click at [336, 129] on icon "Edge from a5604c61-77e5-4760-8b31-44d2608b22e1 to 99314156-76f0-4e27-8509-0c4ff…" at bounding box center [302, 129] width 529 height 0
click at [602, 153] on div "Teaser message" at bounding box center [613, 149] width 89 height 20
type textarea "Teaser message"
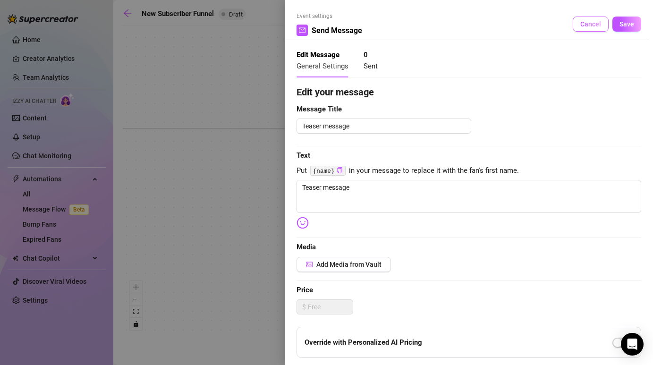
click at [590, 23] on span "Cancel" at bounding box center [590, 24] width 21 height 8
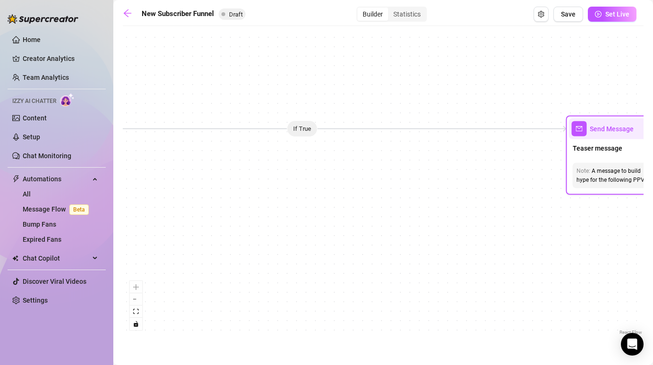
click at [585, 137] on div "Send Message" at bounding box center [613, 128] width 89 height 21
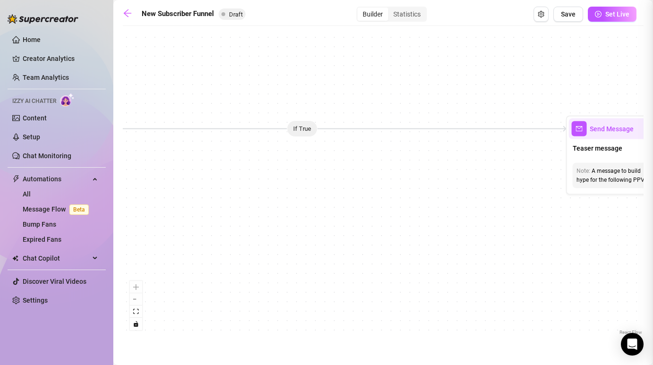
type textarea "Teaser message"
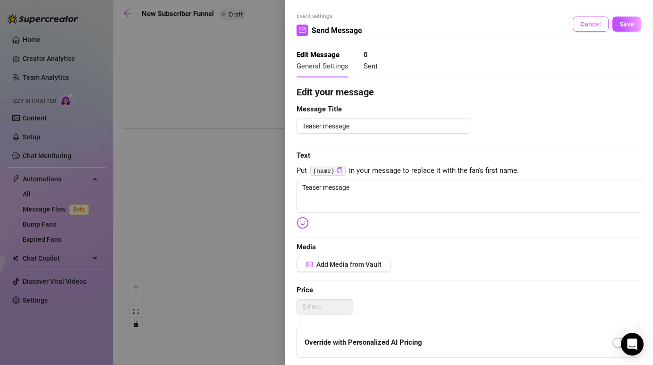
click at [590, 19] on button "Cancel" at bounding box center [591, 24] width 36 height 15
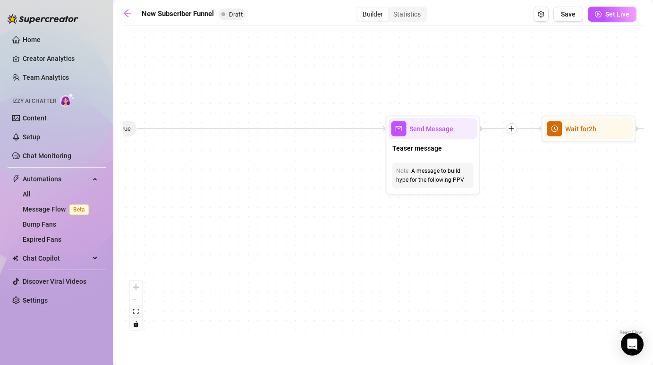
drag, startPoint x: 538, startPoint y: 209, endPoint x: 358, endPoint y: 209, distance: 180.3
click at [358, 209] on div "If True If False If True If True If False If True If False Merge Merge Send Mes…" at bounding box center [383, 184] width 521 height 306
click at [468, 109] on div at bounding box center [471, 105] width 15 height 15
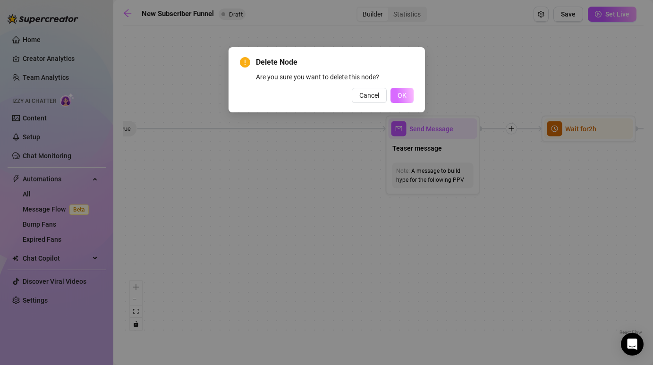
click at [400, 100] on button "OK" at bounding box center [401, 95] width 23 height 15
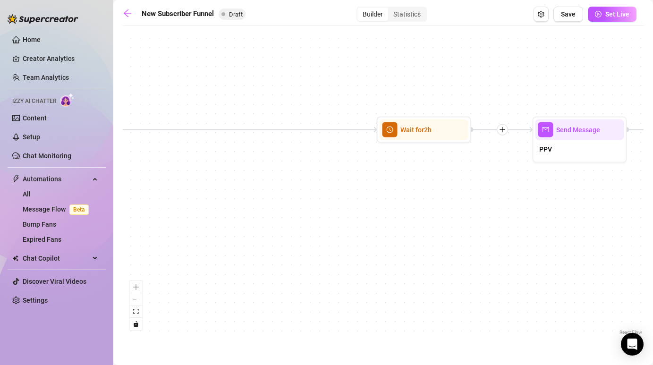
drag, startPoint x: 542, startPoint y: 194, endPoint x: 310, endPoint y: 197, distance: 232.2
click at [310, 197] on div "If True If False If True If True If False If True If False Merge Merge Send Mes…" at bounding box center [383, 184] width 521 height 306
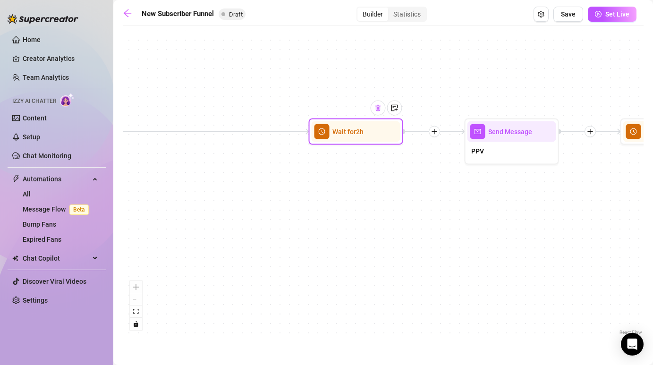
click at [378, 110] on img at bounding box center [378, 108] width 8 height 8
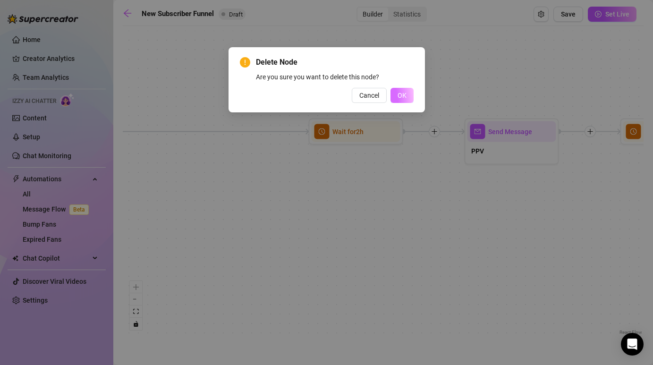
click at [401, 93] on span "OK" at bounding box center [401, 96] width 9 height 8
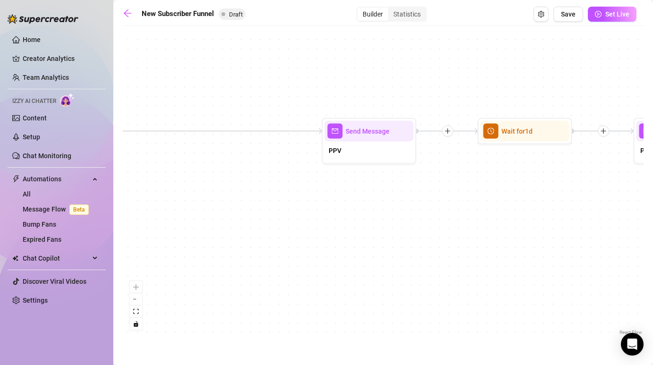
drag, startPoint x: 485, startPoint y: 206, endPoint x: 342, endPoint y: 204, distance: 143.0
click at [342, 205] on div "If True If False If True If True If False If True If False Merge Merge Send Mes…" at bounding box center [383, 184] width 521 height 306
click at [349, 138] on div "Send Message" at bounding box center [368, 130] width 89 height 21
type textarea "PPV"
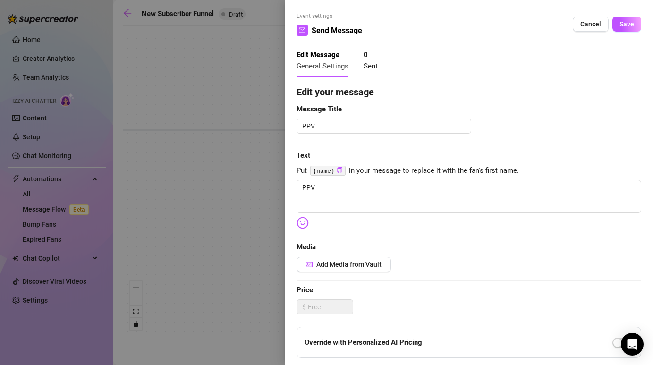
click at [242, 223] on div at bounding box center [326, 182] width 653 height 365
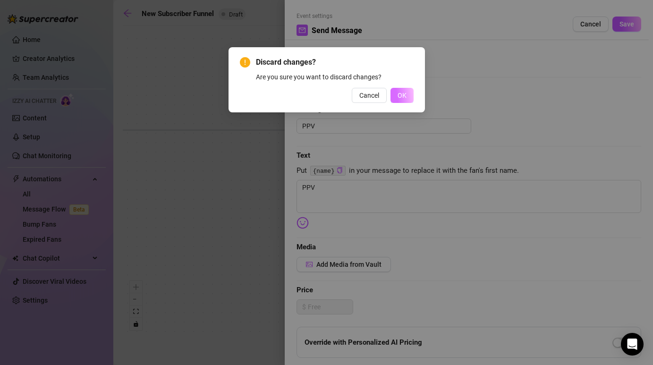
click at [396, 96] on button "OK" at bounding box center [401, 95] width 23 height 15
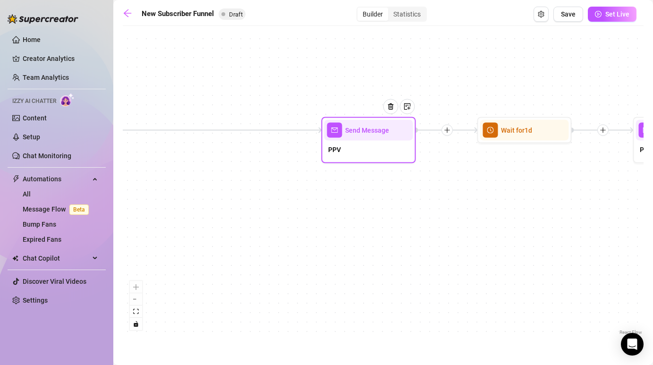
click at [392, 114] on div at bounding box center [394, 114] width 41 height 48
type textarea "PPV"
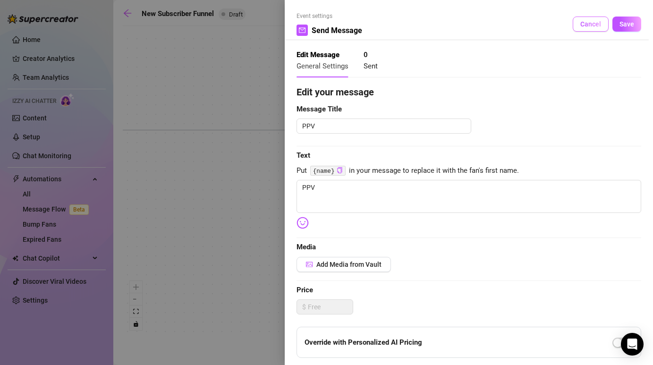
click at [586, 19] on button "Cancel" at bounding box center [591, 24] width 36 height 15
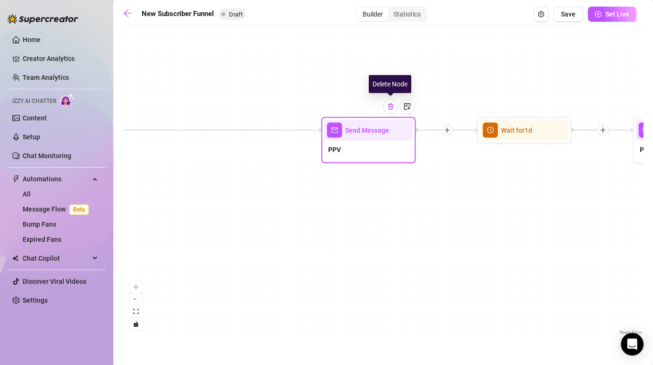
click at [392, 111] on div at bounding box center [390, 106] width 15 height 15
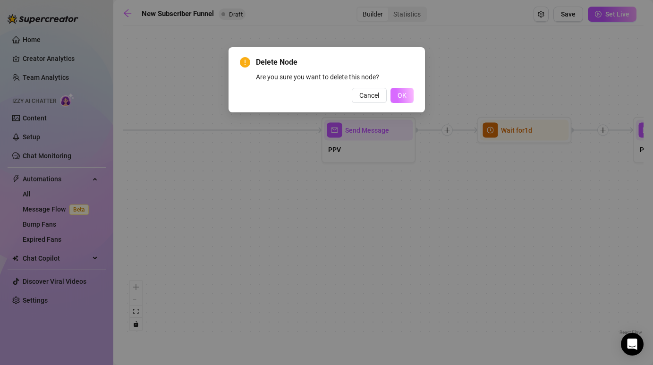
click at [403, 98] on span "OK" at bounding box center [401, 96] width 9 height 8
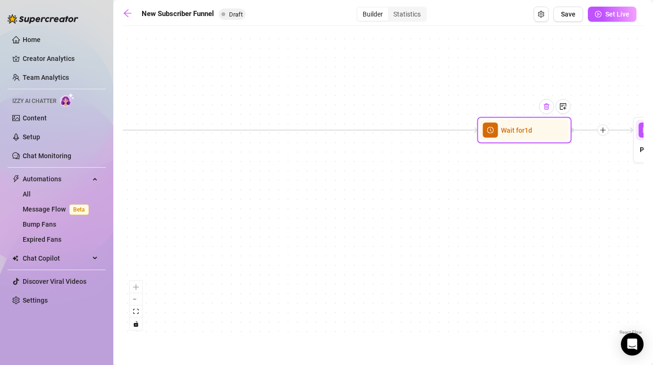
click at [544, 112] on div at bounding box center [546, 106] width 15 height 15
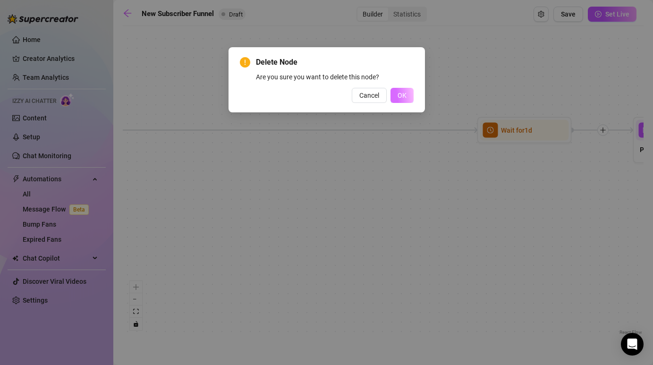
click at [406, 96] on button "OK" at bounding box center [401, 95] width 23 height 15
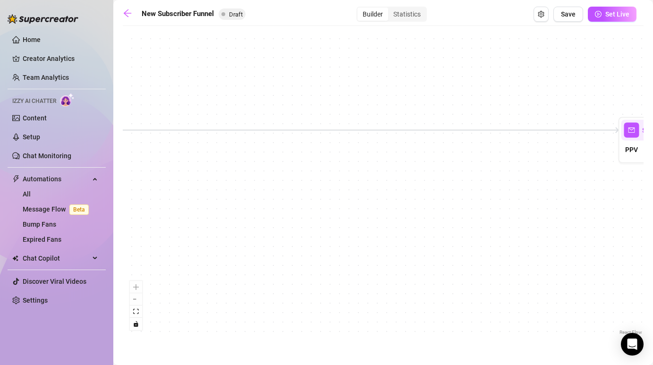
drag, startPoint x: 536, startPoint y: 203, endPoint x: 265, endPoint y: 211, distance: 271.5
click at [265, 211] on div "If True If False If True If True If False If True If False Merge Merge Send Mes…" at bounding box center [383, 184] width 521 height 306
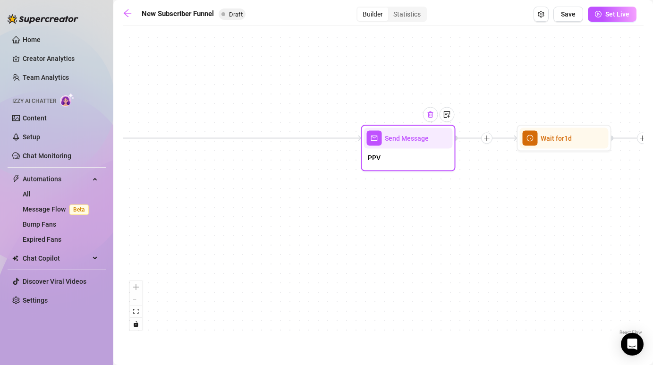
click at [431, 119] on div at bounding box center [430, 114] width 15 height 15
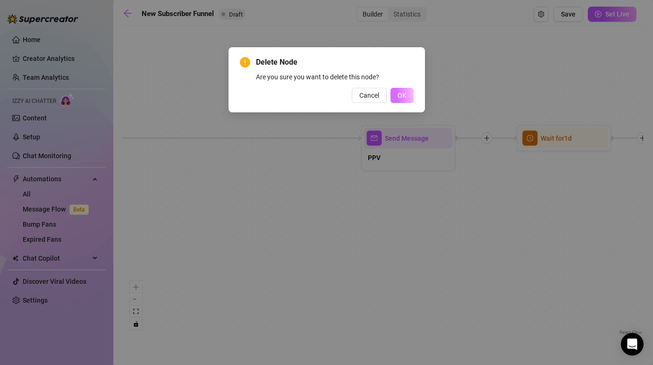
click at [400, 100] on button "OK" at bounding box center [401, 95] width 23 height 15
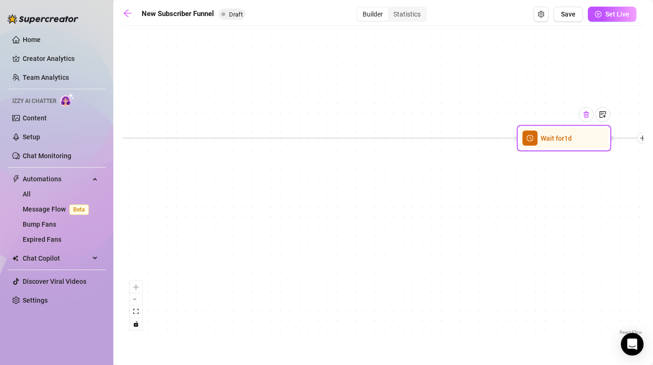
click at [586, 118] on div at bounding box center [586, 114] width 15 height 15
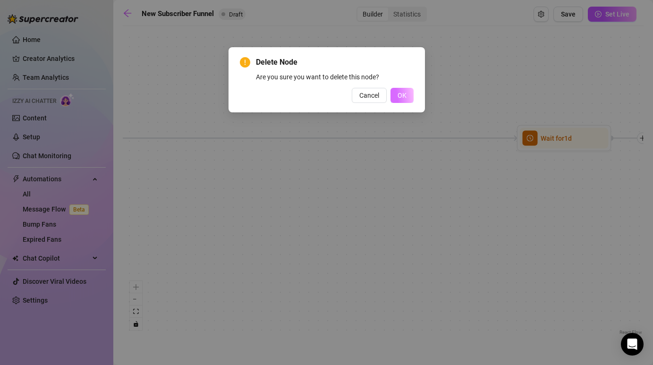
click at [403, 102] on button "OK" at bounding box center [401, 95] width 23 height 15
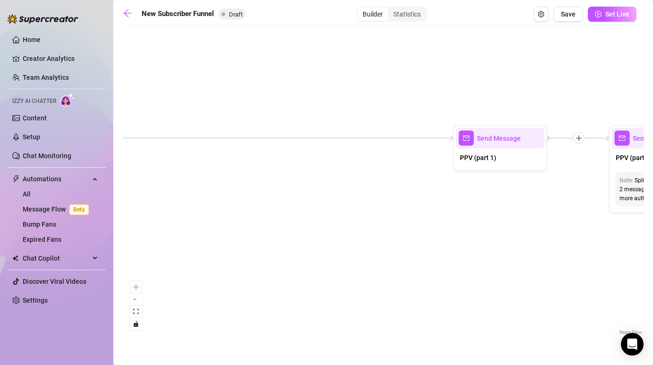
drag, startPoint x: 550, startPoint y: 202, endPoint x: 297, endPoint y: 202, distance: 253.0
click at [297, 202] on div "If True If False If True If True If False If True If False Merge Merge Send Mes…" at bounding box center [383, 184] width 521 height 306
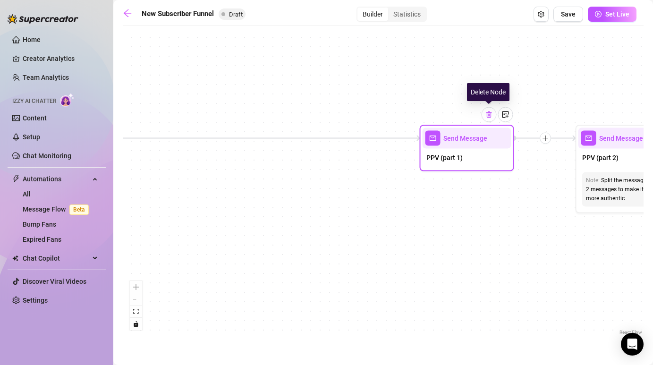
click at [490, 115] on img at bounding box center [489, 115] width 8 height 8
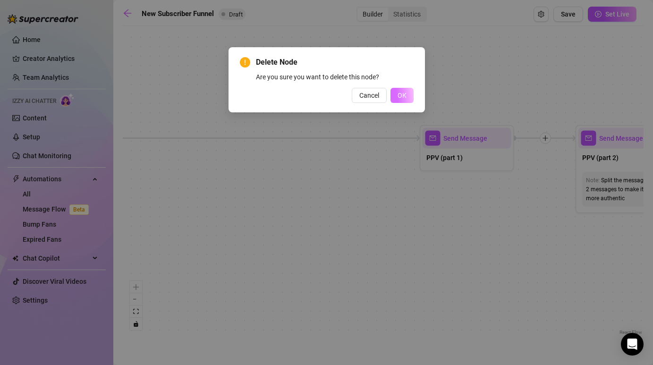
click at [399, 96] on span "OK" at bounding box center [401, 96] width 9 height 8
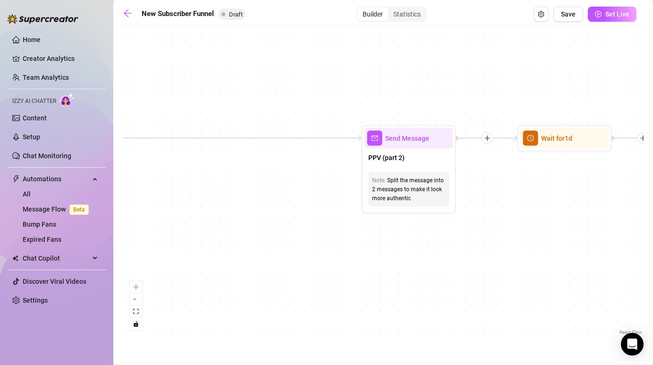
drag, startPoint x: 525, startPoint y: 272, endPoint x: 309, endPoint y: 272, distance: 216.2
click at [309, 272] on div "If True If False If True If True If False If True If False Merge Merge Send Mes…" at bounding box center [383, 184] width 521 height 306
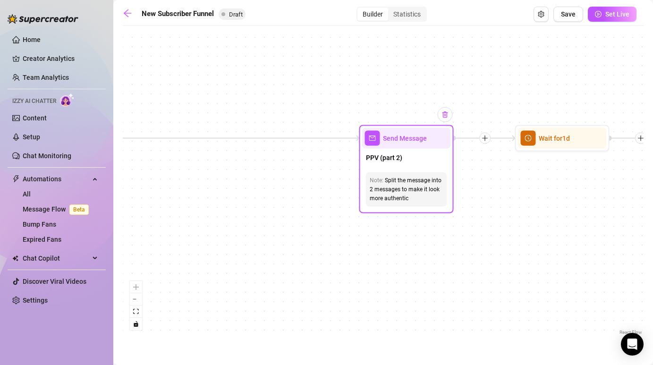
click at [448, 118] on img at bounding box center [445, 115] width 8 height 8
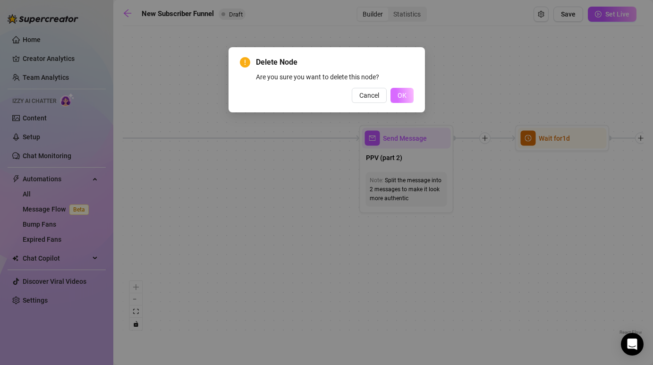
click at [400, 101] on button "OK" at bounding box center [401, 95] width 23 height 15
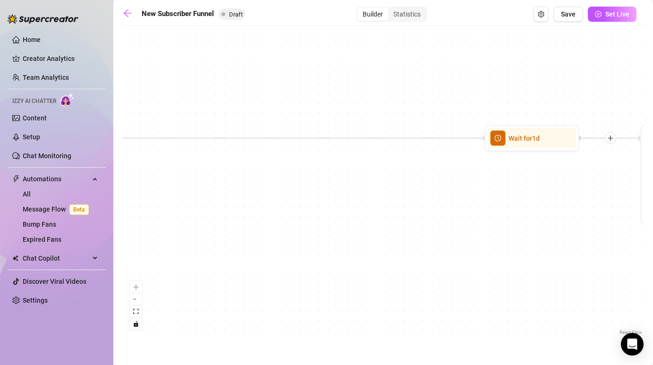
drag, startPoint x: 536, startPoint y: 211, endPoint x: 392, endPoint y: 215, distance: 144.5
click at [392, 215] on div "If True If False If True If True If False If True If False Merge Merge Send Mes…" at bounding box center [383, 184] width 521 height 306
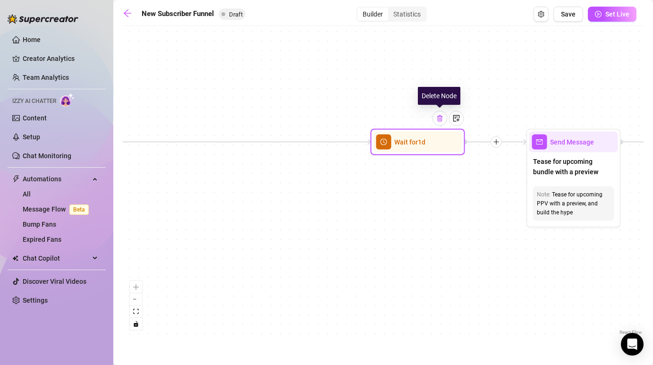
click at [440, 123] on div at bounding box center [439, 118] width 15 height 15
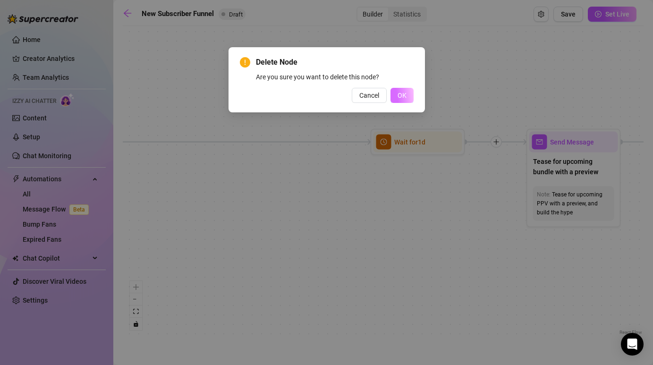
click at [408, 97] on button "OK" at bounding box center [401, 95] width 23 height 15
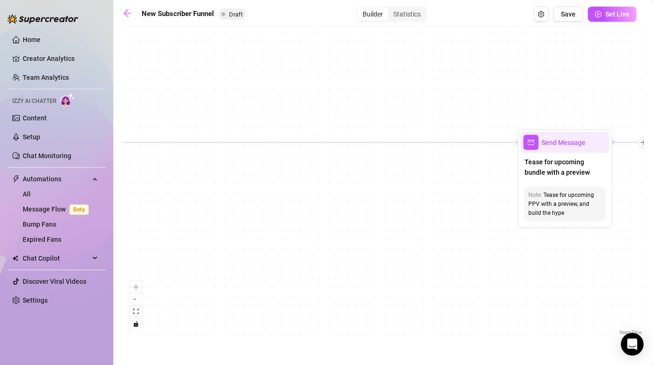
drag, startPoint x: 499, startPoint y: 254, endPoint x: 355, endPoint y: 253, distance: 144.0
click at [355, 253] on div "If True If False If True If True If False If True If False Merge Merge Send Mes…" at bounding box center [383, 184] width 521 height 306
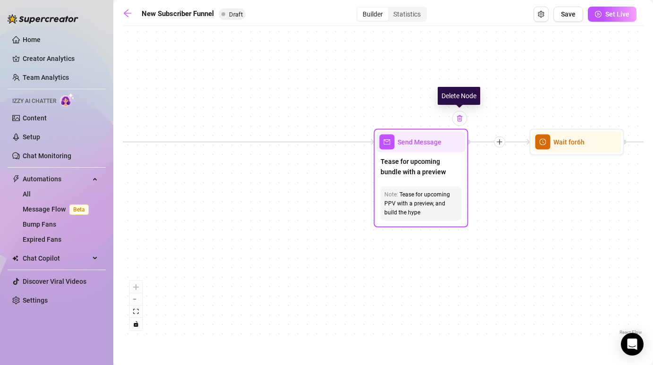
click at [458, 123] on div at bounding box center [459, 118] width 15 height 15
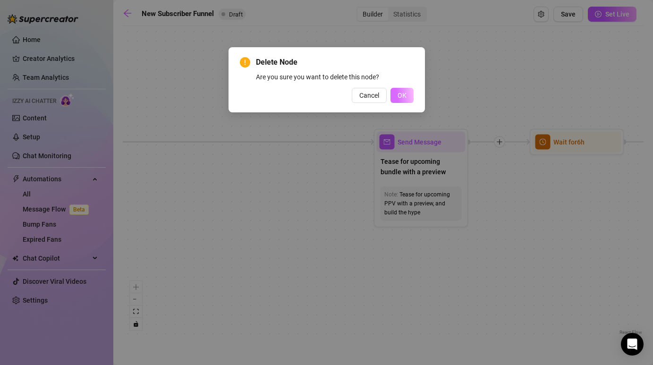
click at [402, 95] on span "OK" at bounding box center [401, 96] width 9 height 8
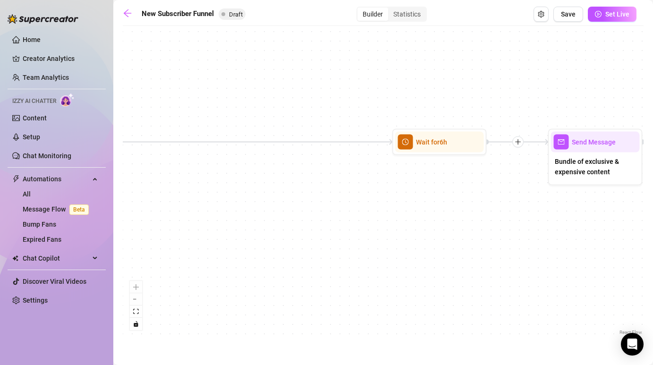
drag, startPoint x: 513, startPoint y: 218, endPoint x: 338, endPoint y: 217, distance: 175.1
click at [338, 217] on div "If True If False If True If True If False If True If False Merge Merge Send Mes…" at bounding box center [383, 184] width 521 height 306
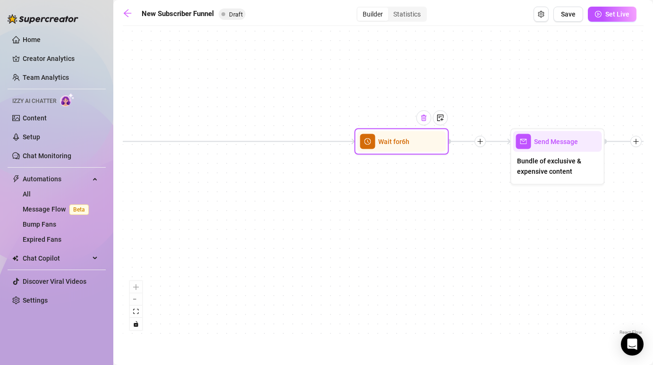
click at [424, 121] on div at bounding box center [423, 117] width 15 height 15
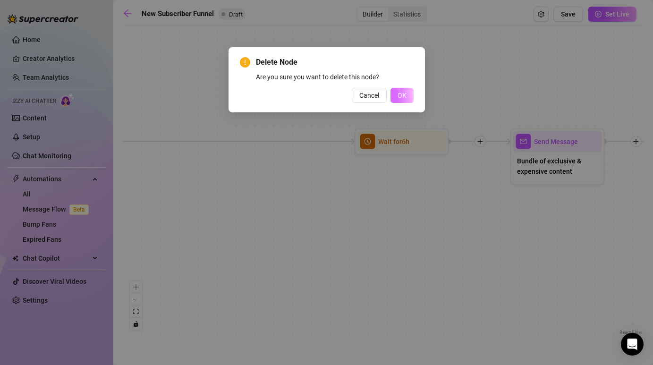
click at [403, 95] on span "OK" at bounding box center [401, 96] width 9 height 8
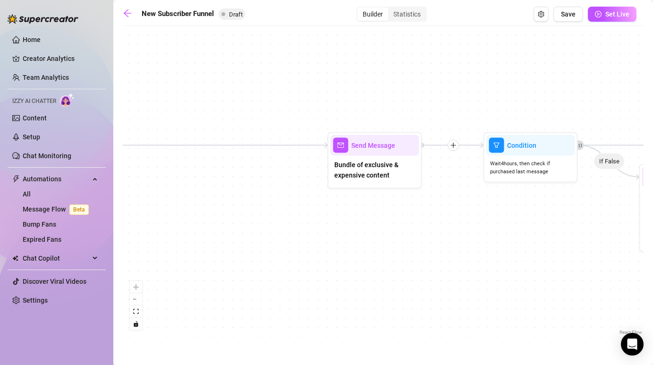
drag, startPoint x: 541, startPoint y: 229, endPoint x: 359, endPoint y: 233, distance: 182.7
click at [359, 233] on div "If True If False If True If True If False If True If False Merge Merge Send Mes…" at bounding box center [383, 184] width 521 height 306
click at [395, 126] on div at bounding box center [396, 121] width 15 height 15
click at [398, 121] on img at bounding box center [397, 122] width 8 height 8
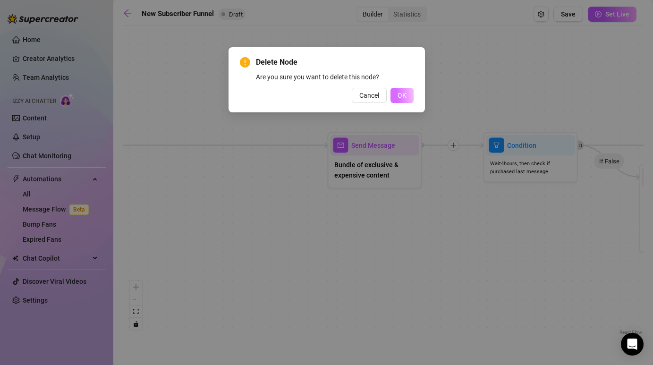
click at [408, 91] on button "OK" at bounding box center [401, 95] width 23 height 15
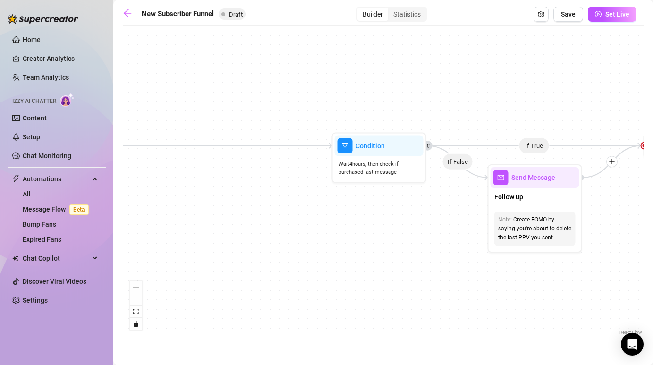
drag, startPoint x: 519, startPoint y: 223, endPoint x: 359, endPoint y: 223, distance: 159.5
click at [359, 223] on div "If True If False If True If True If False If True If False Merge Merge Send Mes…" at bounding box center [383, 184] width 521 height 306
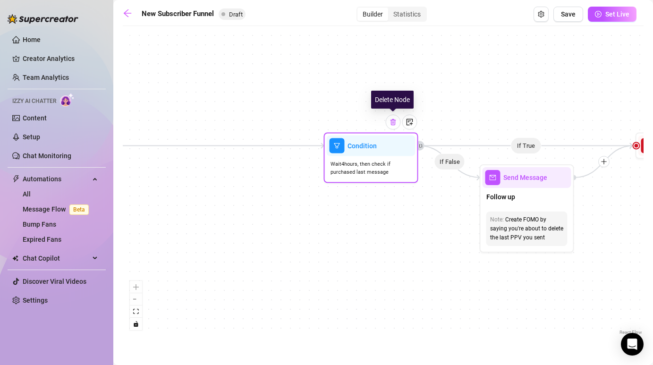
click at [397, 121] on div at bounding box center [393, 122] width 15 height 15
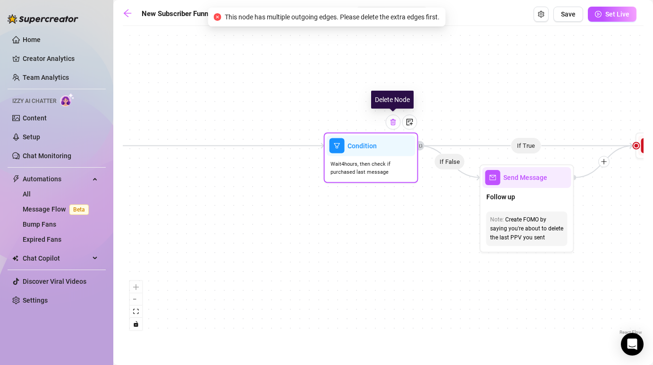
click at [394, 121] on img at bounding box center [393, 122] width 8 height 8
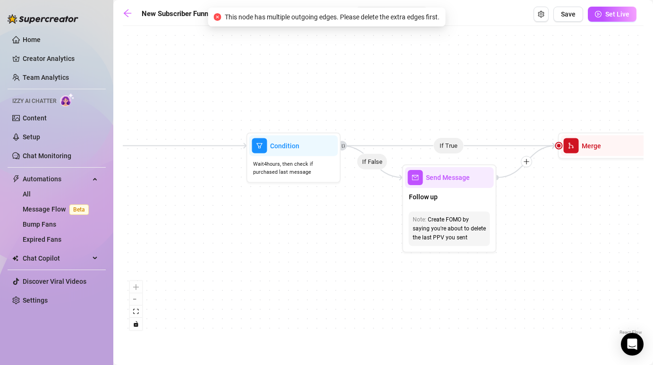
drag, startPoint x: 443, startPoint y: 218, endPoint x: 362, endPoint y: 218, distance: 81.7
click at [362, 218] on div "If True If False If True If True If False If True If False Merge Merge Send Mes…" at bounding box center [383, 184] width 521 height 306
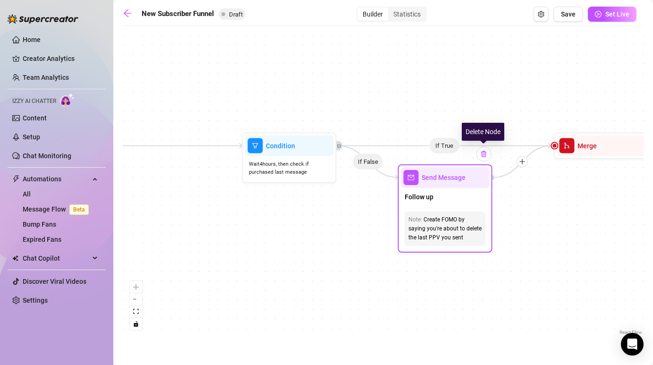
click at [485, 158] on div at bounding box center [483, 153] width 15 height 15
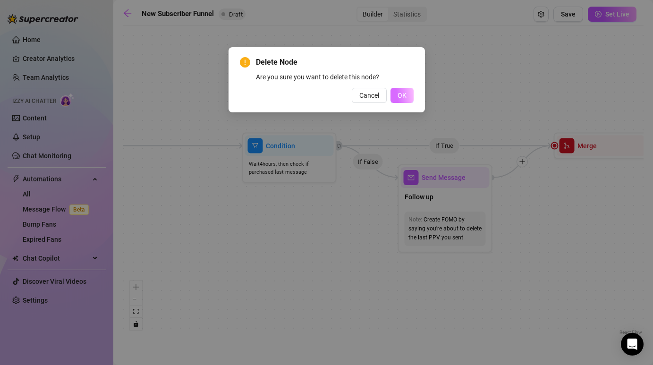
click at [396, 98] on button "OK" at bounding box center [401, 95] width 23 height 15
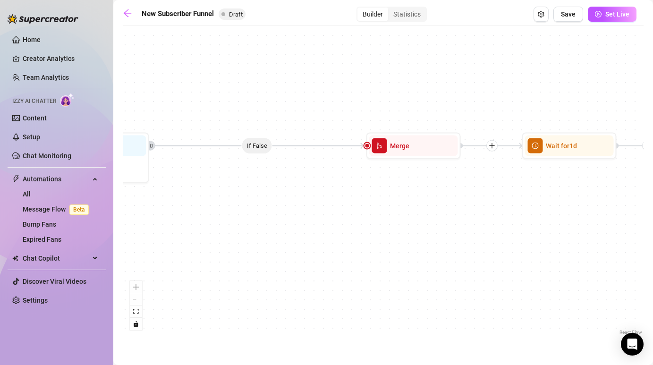
drag, startPoint x: 536, startPoint y: 228, endPoint x: 349, endPoint y: 228, distance: 186.9
click at [349, 228] on div "If True If False If True If True If False If True If False Merge Merge Send Mes…" at bounding box center [383, 184] width 521 height 306
click at [435, 122] on img at bounding box center [436, 122] width 8 height 8
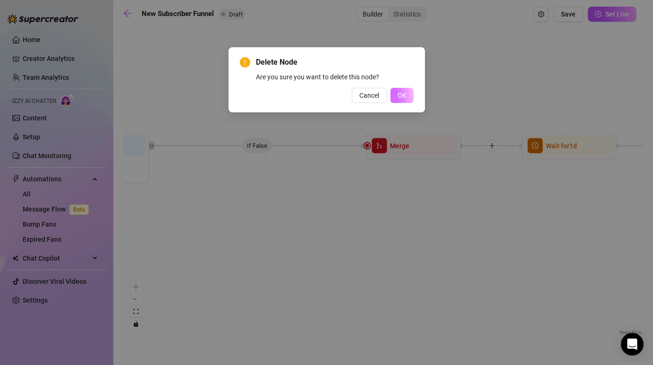
click at [404, 93] on span "OK" at bounding box center [401, 96] width 9 height 8
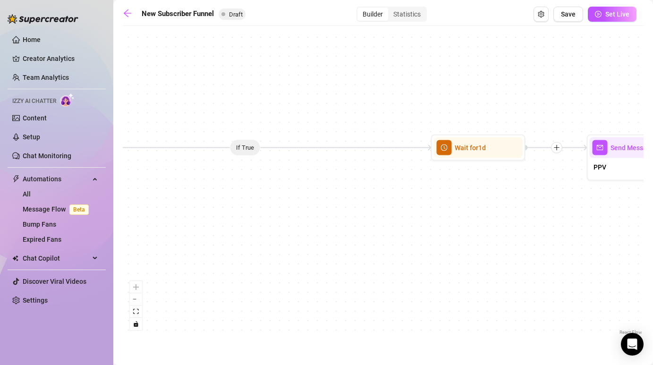
drag, startPoint x: 502, startPoint y: 188, endPoint x: 358, endPoint y: 192, distance: 143.6
click at [358, 192] on div "If True If False If True If True If True If False Merge Send Message Regular se…" at bounding box center [383, 184] width 521 height 306
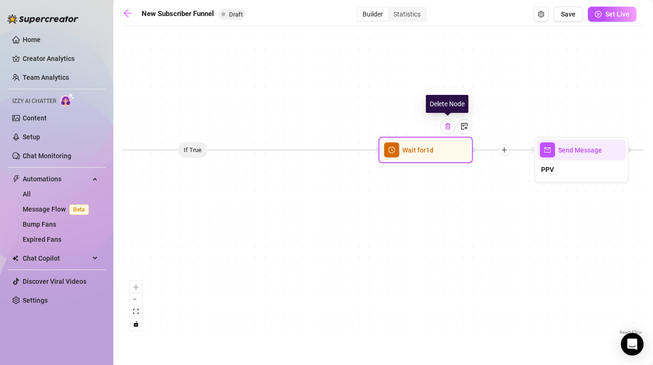
click at [447, 130] on img at bounding box center [448, 127] width 8 height 8
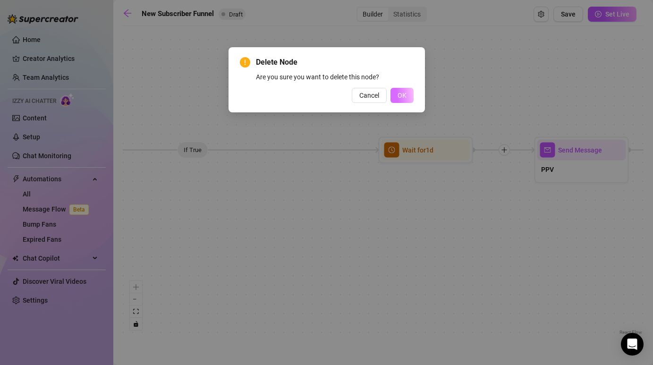
click at [399, 92] on span "OK" at bounding box center [401, 96] width 9 height 8
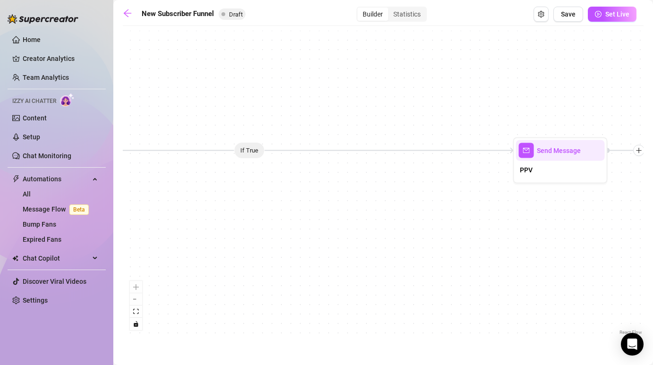
drag, startPoint x: 491, startPoint y: 232, endPoint x: 318, endPoint y: 232, distance: 172.8
click at [318, 232] on div "If True If False If True If True If True If False Merge Send Message Regular se…" at bounding box center [383, 184] width 521 height 306
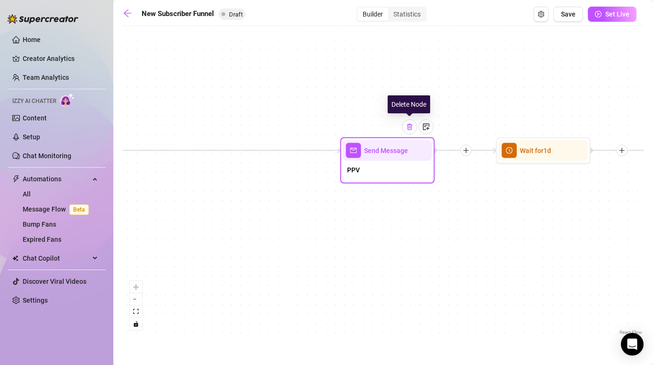
click at [410, 126] on img at bounding box center [410, 127] width 8 height 8
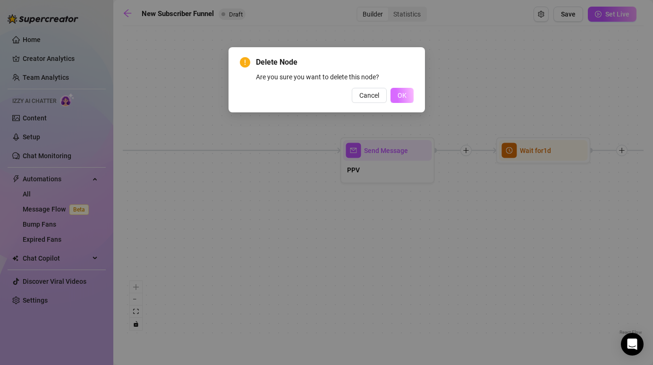
click at [401, 92] on span "OK" at bounding box center [401, 96] width 9 height 8
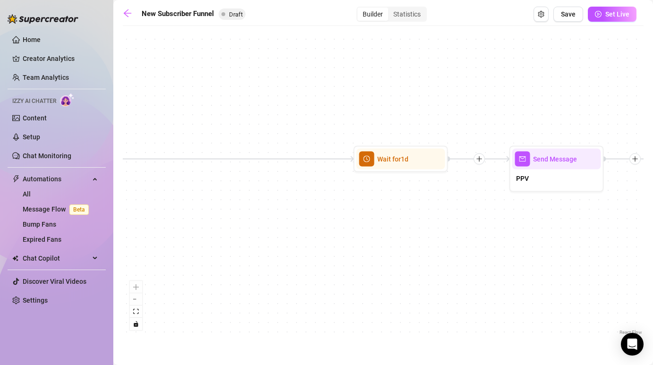
drag, startPoint x: 500, startPoint y: 181, endPoint x: 354, endPoint y: 189, distance: 147.0
click at [354, 189] on div "If True If False If True If True If True If False Merge Send Message Regular se…" at bounding box center [383, 184] width 521 height 306
click at [423, 133] on div at bounding box center [418, 135] width 15 height 15
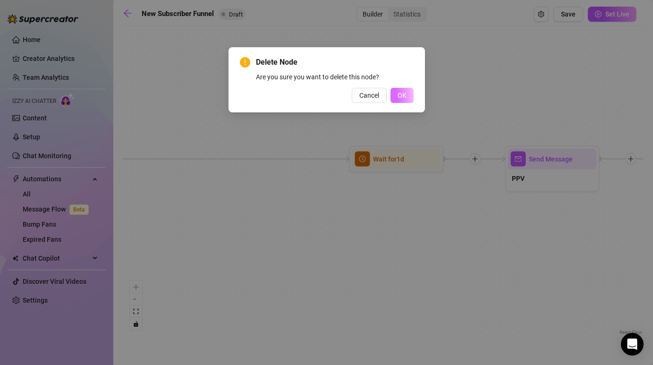
click at [399, 97] on span "OK" at bounding box center [401, 96] width 9 height 8
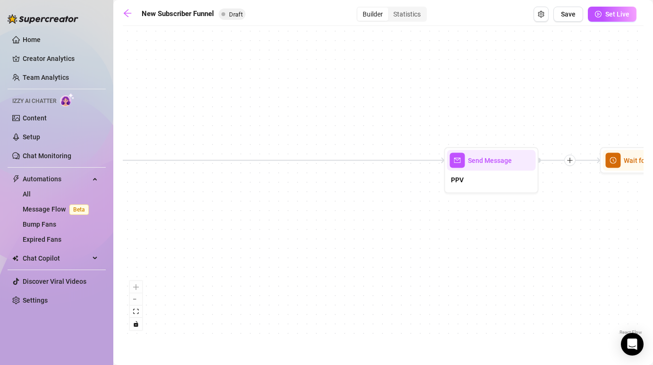
drag, startPoint x: 485, startPoint y: 194, endPoint x: 297, endPoint y: 206, distance: 188.7
click at [297, 206] on div "If True If False If True If True If True If False Merge Send Message Regular se…" at bounding box center [383, 184] width 521 height 306
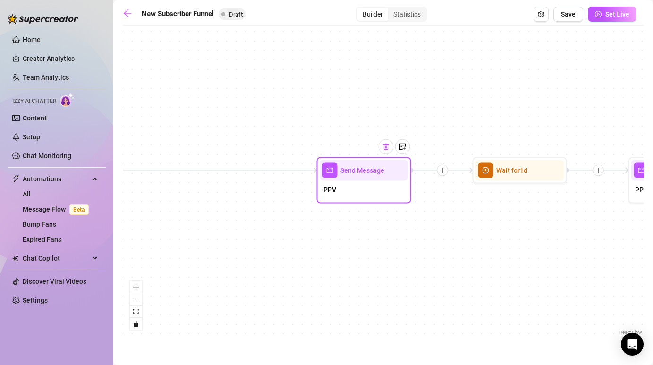
click at [385, 152] on div at bounding box center [386, 146] width 15 height 15
click at [388, 144] on img at bounding box center [386, 147] width 8 height 8
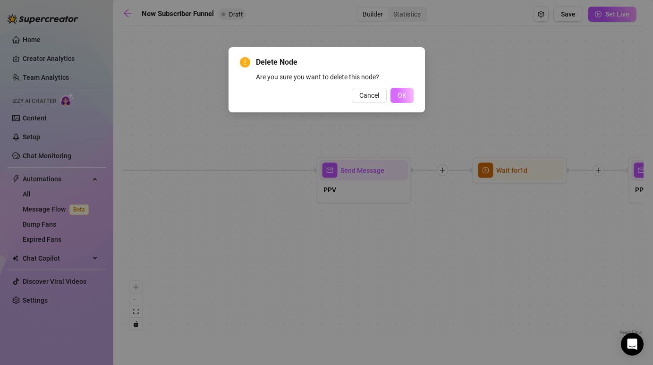
click at [407, 93] on button "OK" at bounding box center [401, 95] width 23 height 15
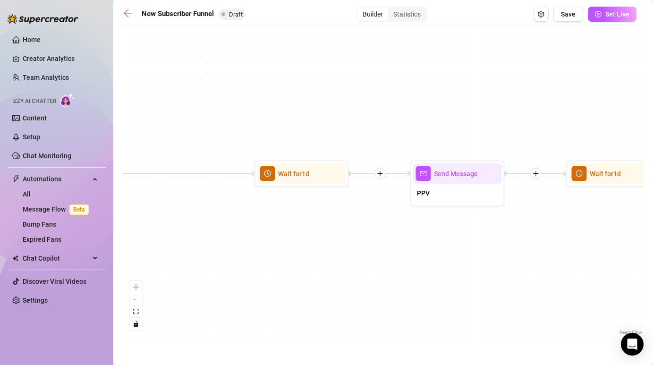
drag, startPoint x: 514, startPoint y: 212, endPoint x: 296, endPoint y: 216, distance: 218.1
click at [296, 216] on div "If True If False If True If True If True If False Merge Send Message Regular se…" at bounding box center [383, 184] width 521 height 306
click at [321, 148] on img at bounding box center [324, 150] width 8 height 8
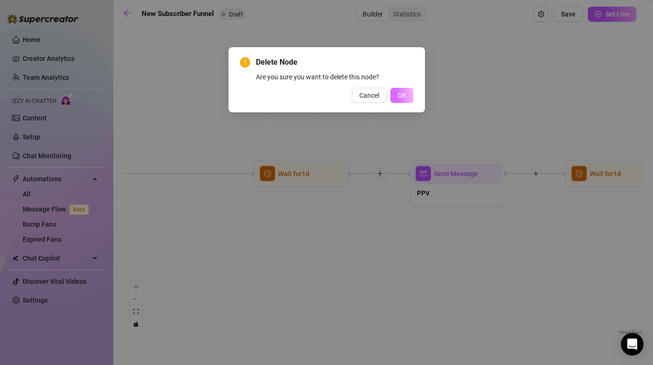
click at [404, 92] on span "OK" at bounding box center [401, 96] width 9 height 8
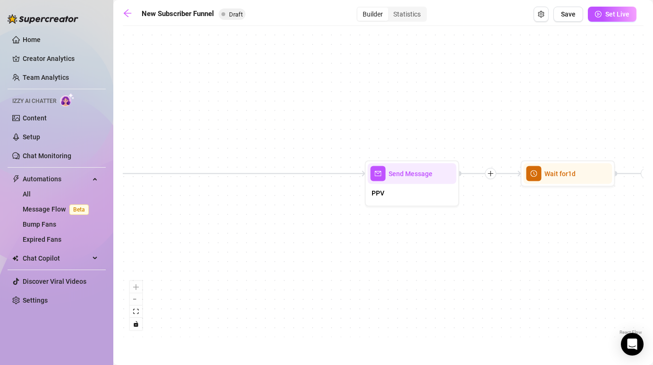
drag, startPoint x: 463, startPoint y: 259, endPoint x: 316, endPoint y: 259, distance: 147.3
click at [316, 259] on div "If True If False If True If True If True If False Merge Send Message Regular se…" at bounding box center [383, 184] width 521 height 306
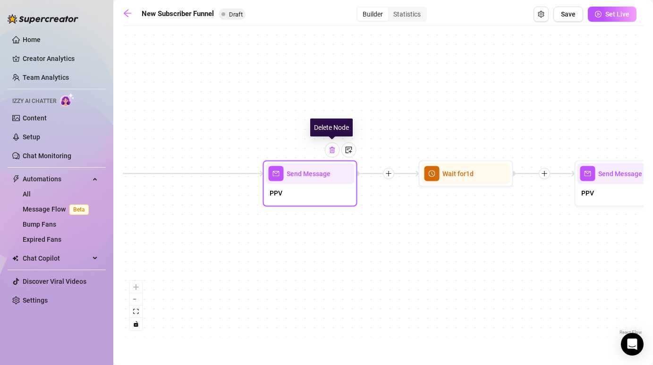
click at [333, 152] on img at bounding box center [333, 150] width 8 height 8
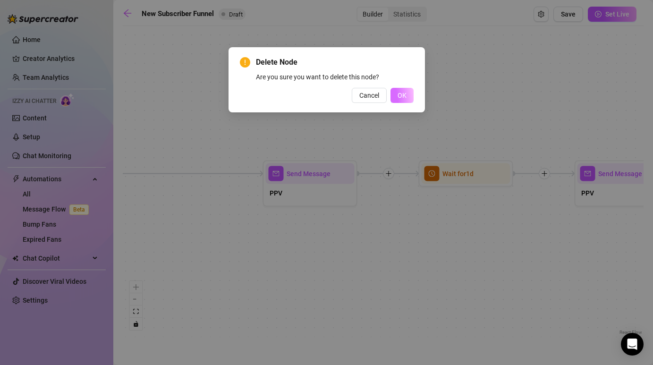
click at [402, 95] on span "OK" at bounding box center [401, 96] width 9 height 8
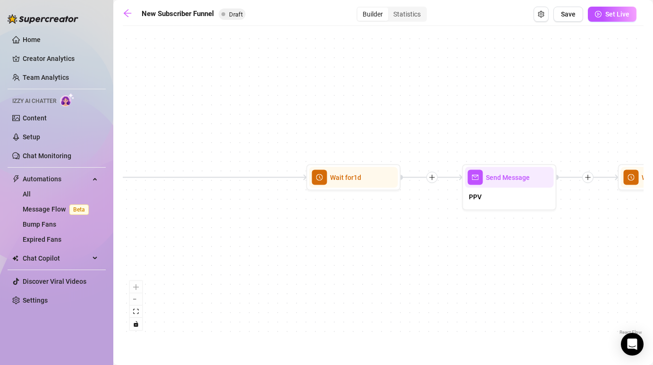
drag, startPoint x: 475, startPoint y: 219, endPoint x: 337, endPoint y: 222, distance: 138.3
click at [337, 222] on div "If True If False If True If True If True If False Merge Send Message Regular se…" at bounding box center [383, 184] width 521 height 306
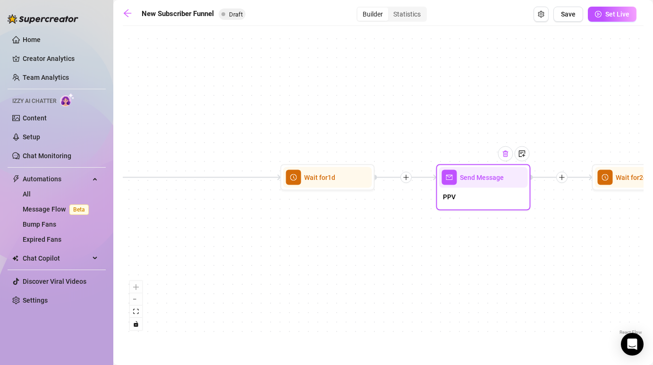
click at [506, 159] on div at bounding box center [505, 153] width 15 height 15
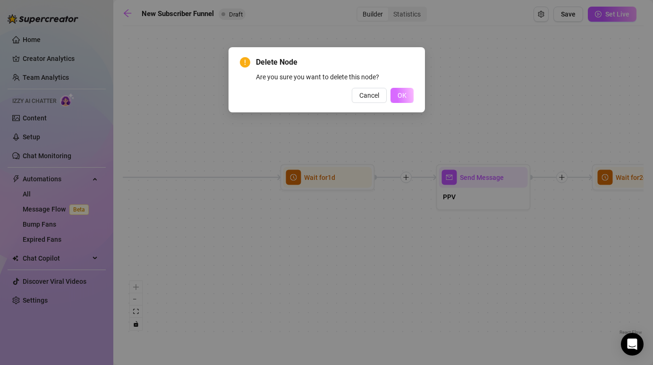
click at [399, 100] on button "OK" at bounding box center [401, 95] width 23 height 15
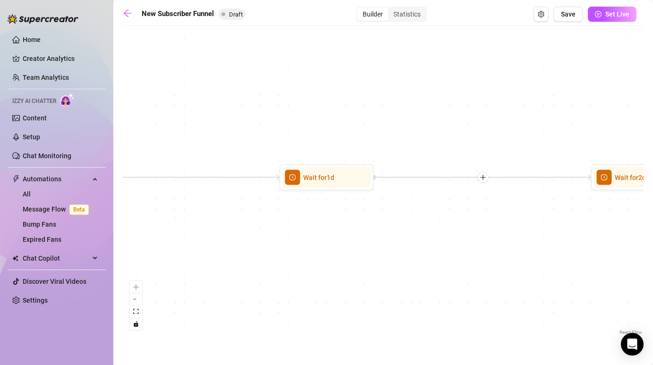
drag, startPoint x: 515, startPoint y: 229, endPoint x: 282, endPoint y: 231, distance: 233.2
click at [282, 231] on div "If True If False If True If True If True If False Merge Send Message Regular se…" at bounding box center [383, 184] width 521 height 306
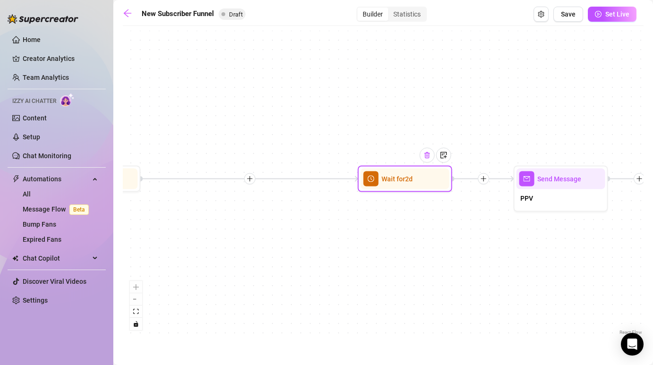
click at [423, 160] on div at bounding box center [427, 155] width 15 height 15
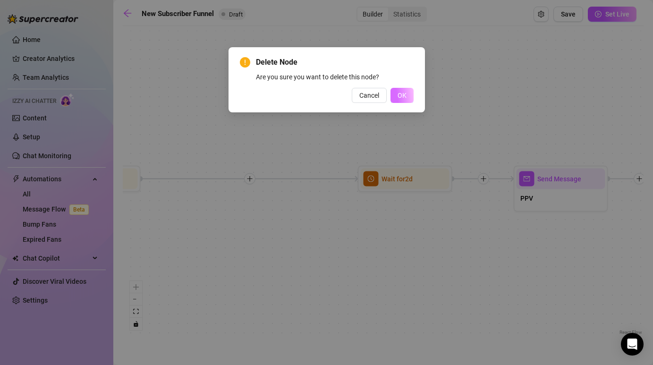
click at [394, 96] on button "OK" at bounding box center [401, 95] width 23 height 15
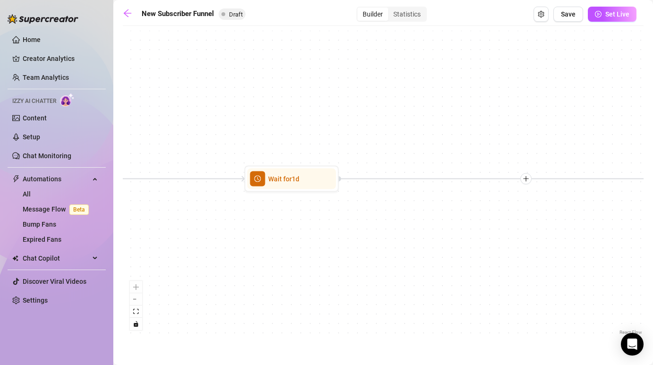
drag, startPoint x: 284, startPoint y: 230, endPoint x: 482, endPoint y: 230, distance: 198.2
click at [482, 230] on div "If True If False If True If True If True If False Merge Send Message Regular se…" at bounding box center [383, 184] width 521 height 306
click at [313, 157] on img at bounding box center [314, 156] width 8 height 8
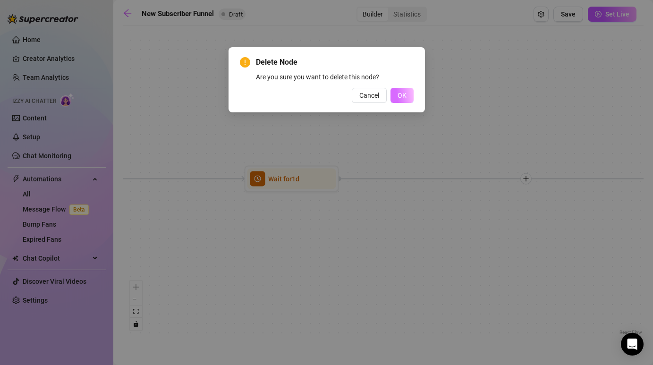
click at [400, 97] on span "OK" at bounding box center [401, 96] width 9 height 8
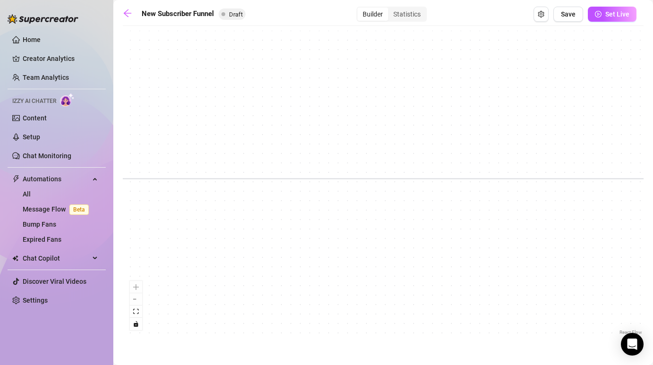
drag, startPoint x: 483, startPoint y: 261, endPoint x: 246, endPoint y: 261, distance: 236.9
click at [246, 261] on div "If True If False If True If True If True If False Merge Send Message Regular se…" at bounding box center [383, 184] width 521 height 306
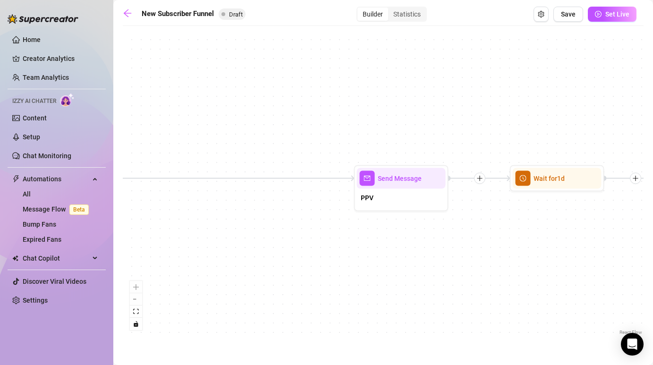
drag, startPoint x: 442, startPoint y: 245, endPoint x: 262, endPoint y: 245, distance: 179.4
click at [262, 245] on div "If True If False If True If True If True If False Merge Send Message Regular se…" at bounding box center [383, 184] width 521 height 306
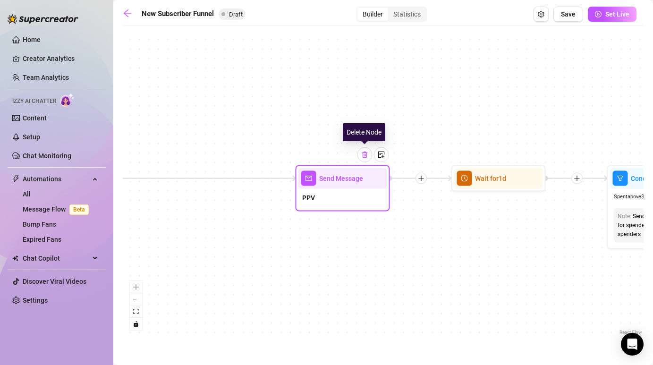
click at [363, 158] on img at bounding box center [365, 155] width 8 height 8
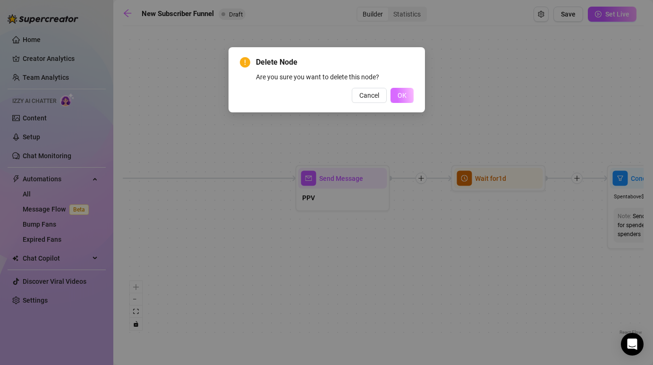
click at [402, 98] on span "OK" at bounding box center [401, 96] width 9 height 8
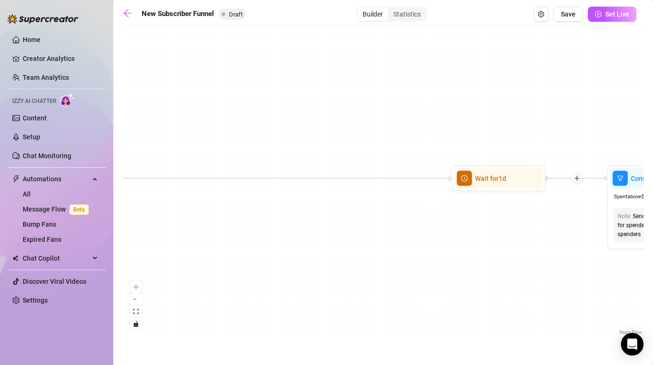
drag, startPoint x: 473, startPoint y: 228, endPoint x: 353, endPoint y: 236, distance: 121.1
click at [353, 236] on div "If True If False If True If True If True If False Merge Send Message Regular se…" at bounding box center [383, 184] width 521 height 306
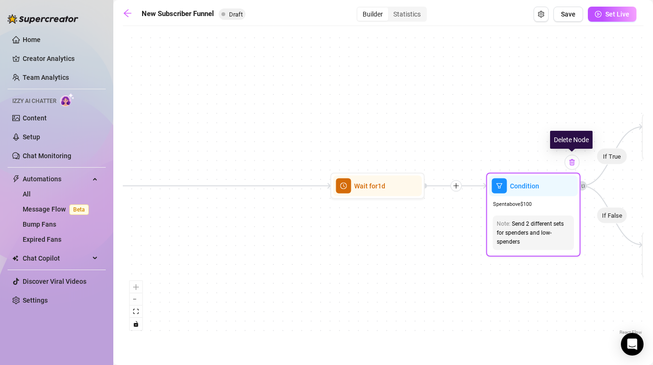
click at [569, 164] on img at bounding box center [572, 163] width 8 height 8
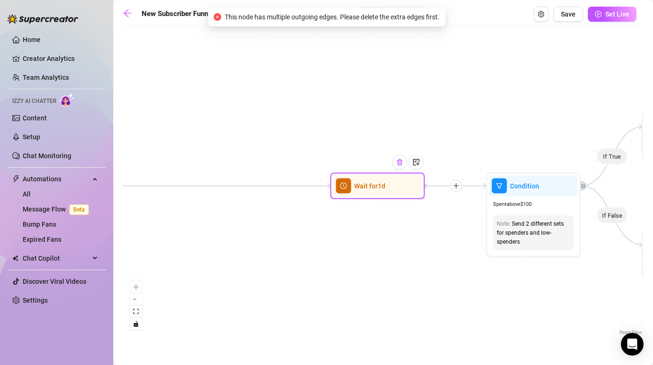
click at [400, 166] on img at bounding box center [400, 163] width 8 height 8
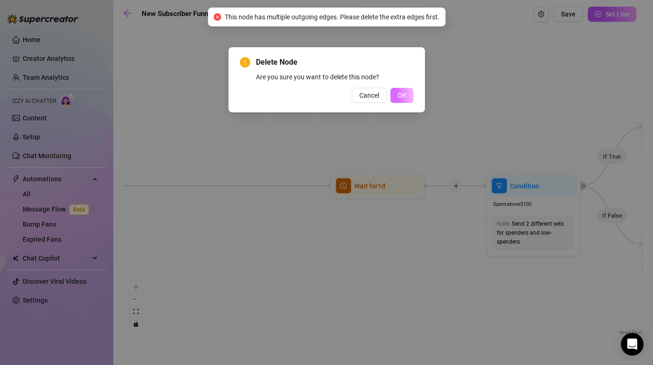
click at [408, 97] on button "OK" at bounding box center [401, 95] width 23 height 15
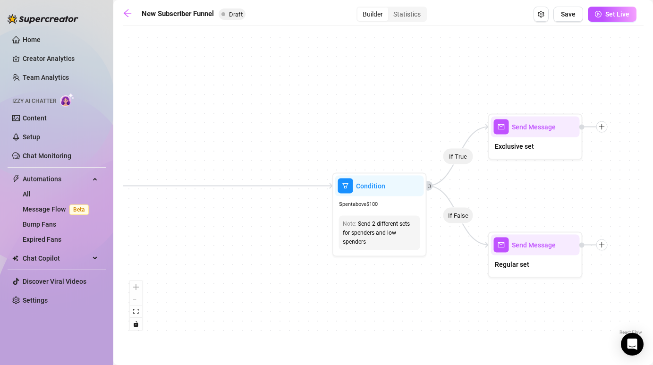
drag, startPoint x: 432, startPoint y: 261, endPoint x: 271, endPoint y: 260, distance: 161.0
click at [271, 260] on div "If True If False If True If True If True If False Merge Send Message Regular se…" at bounding box center [383, 184] width 521 height 306
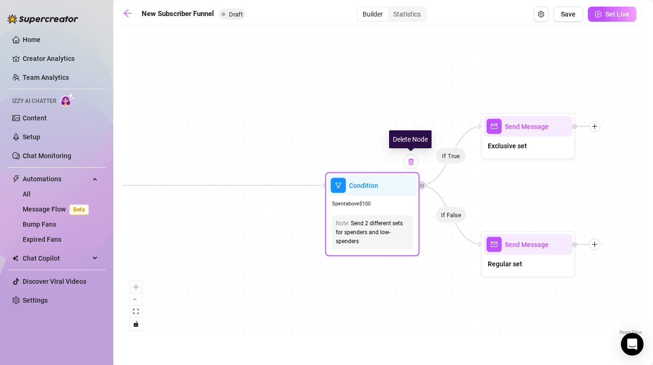
click at [409, 163] on img at bounding box center [411, 162] width 8 height 8
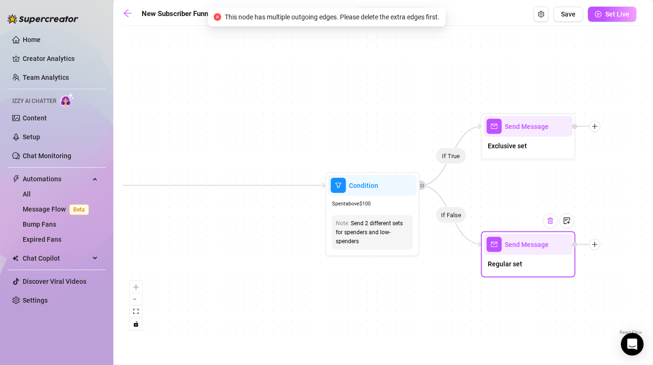
click at [553, 226] on div at bounding box center [550, 220] width 15 height 15
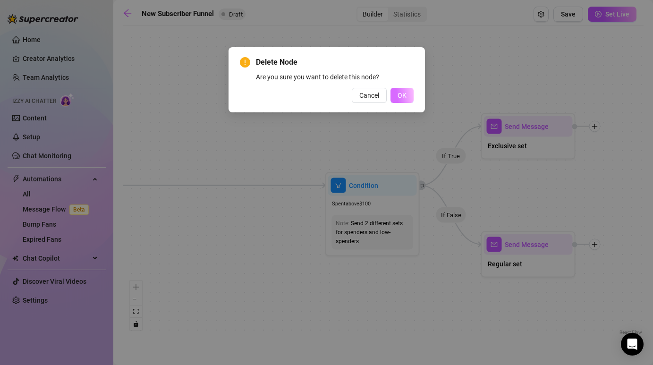
click at [403, 98] on span "OK" at bounding box center [401, 96] width 9 height 8
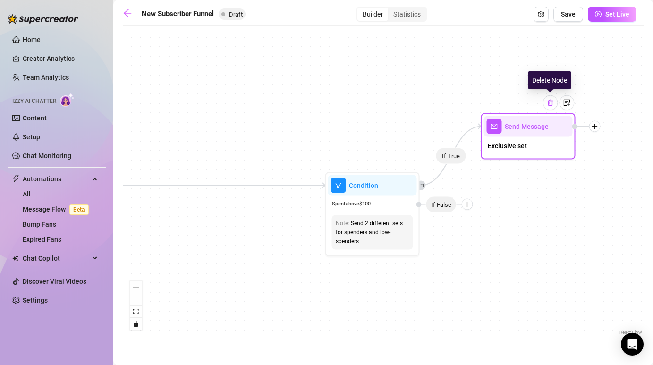
click at [552, 103] on img at bounding box center [551, 103] width 8 height 8
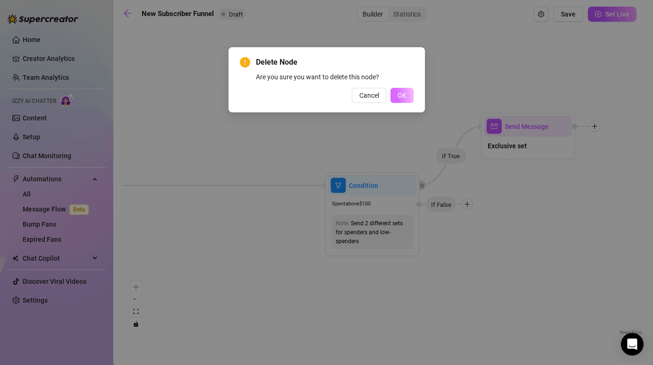
click at [405, 94] on span "OK" at bounding box center [401, 96] width 9 height 8
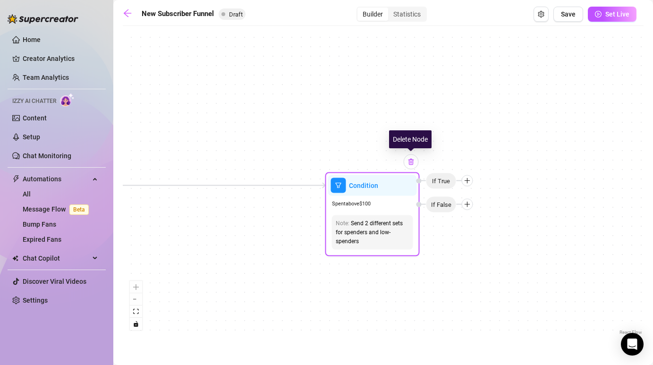
click at [406, 163] on div at bounding box center [411, 161] width 15 height 15
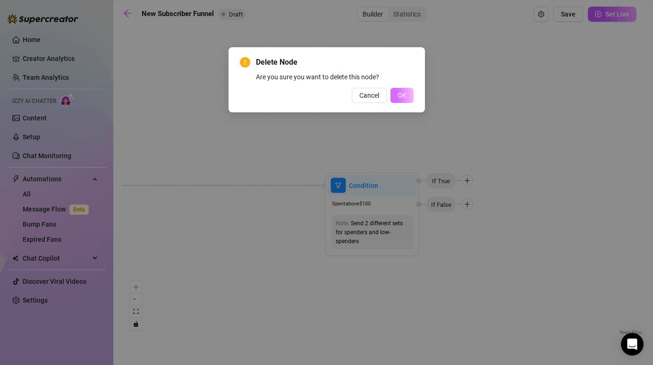
click at [400, 94] on span "OK" at bounding box center [401, 96] width 9 height 8
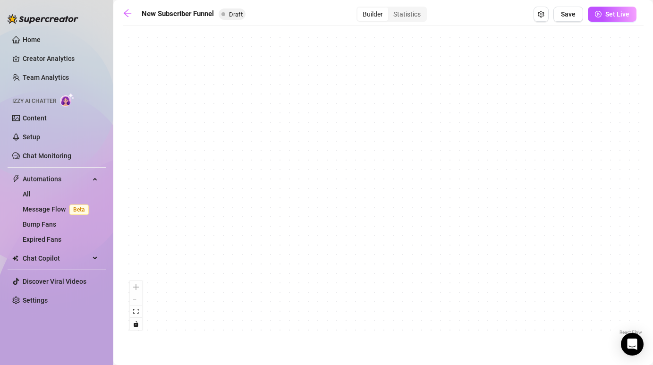
drag, startPoint x: 359, startPoint y: 201, endPoint x: 618, endPoint y: 201, distance: 259.6
click at [616, 201] on div "If True If False If True Merge Condition Wait 4 hours, then check if purchased …" at bounding box center [383, 184] width 521 height 306
drag, startPoint x: 247, startPoint y: 250, endPoint x: 652, endPoint y: 250, distance: 405.0
click at [651, 250] on main "New Subscriber Funnel Draft Builder Statistics Save Set Live If True If False I…" at bounding box center [383, 182] width 540 height 365
drag, startPoint x: 345, startPoint y: 220, endPoint x: 659, endPoint y: 221, distance: 314.4
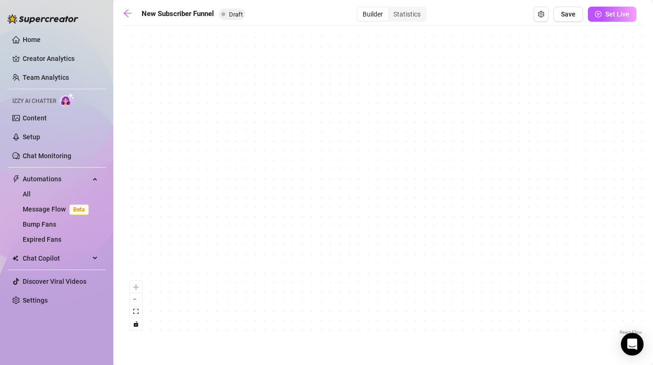
click at [652, 221] on html "Home Creator Analytics Team Analytics Izzy AI Chatter Content Setup Chat Monito…" at bounding box center [326, 182] width 653 height 365
drag, startPoint x: 306, startPoint y: 217, endPoint x: 629, endPoint y: 217, distance: 322.4
click at [628, 217] on div "If True If False If True Merge Condition Wait 4 hours, then check if purchased …" at bounding box center [383, 184] width 521 height 306
drag, startPoint x: 324, startPoint y: 209, endPoint x: 529, endPoint y: 209, distance: 204.9
click at [528, 209] on div "If True If False If True Merge Condition Wait 4 hours, then check if purchased …" at bounding box center [383, 184] width 521 height 306
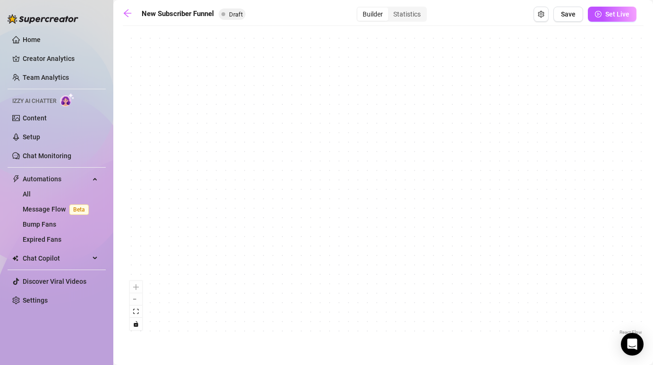
drag, startPoint x: 254, startPoint y: 211, endPoint x: 560, endPoint y: 213, distance: 305.4
click at [560, 213] on div "If True If False If True Merge Condition Wait 4 hours, then check if purchased …" at bounding box center [383, 184] width 521 height 306
drag, startPoint x: 236, startPoint y: 213, endPoint x: 486, endPoint y: 214, distance: 249.7
click at [486, 214] on div "If True If False If True Merge Condition Wait 4 hours, then check if purchased …" at bounding box center [383, 184] width 521 height 306
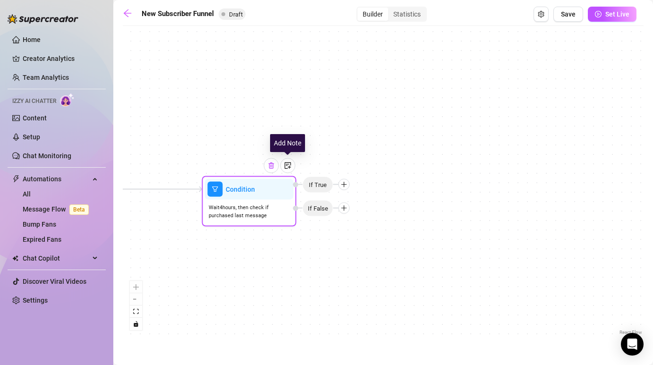
click at [272, 165] on img at bounding box center [272, 166] width 8 height 8
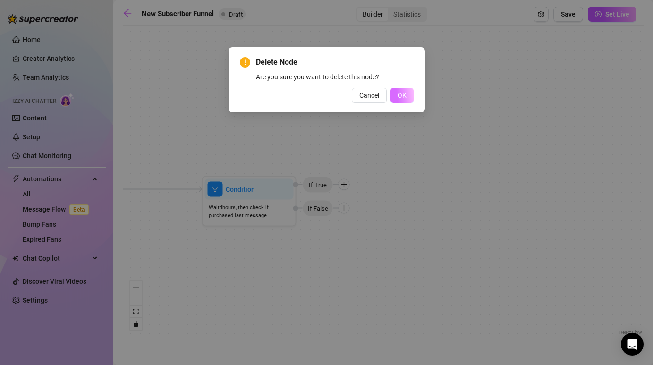
click at [401, 99] on span "OK" at bounding box center [401, 96] width 9 height 8
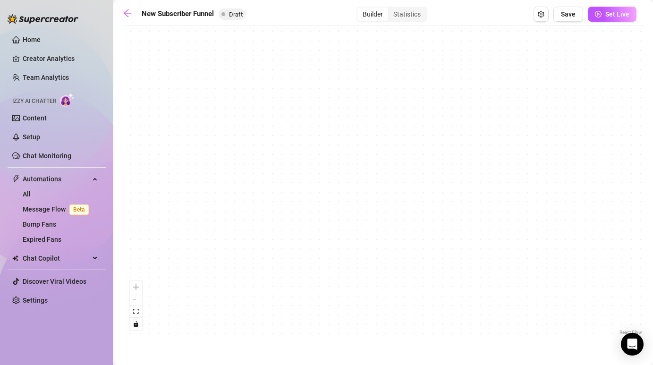
drag, startPoint x: 251, startPoint y: 258, endPoint x: 518, endPoint y: 258, distance: 267.2
click at [518, 258] on div "If True If False Merge Send Message Follow up message $ 11 , 6 medias Avoid dou…" at bounding box center [383, 184] width 521 height 306
drag, startPoint x: 249, startPoint y: 257, endPoint x: 497, endPoint y: 257, distance: 247.8
click at [497, 257] on div "If True If False Merge Send Message Follow up message $ 11 , 6 medias Avoid dou…" at bounding box center [383, 184] width 521 height 306
drag, startPoint x: 235, startPoint y: 271, endPoint x: 405, endPoint y: 271, distance: 169.9
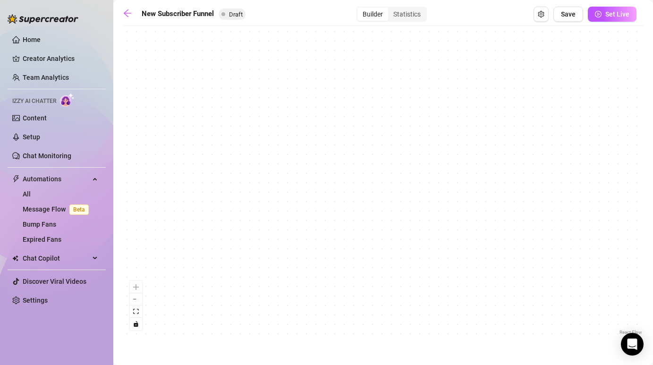
click at [405, 271] on div "If True If False Merge Send Message Follow up message $ 11 , 6 medias Avoid dou…" at bounding box center [383, 184] width 521 height 306
drag, startPoint x: 261, startPoint y: 270, endPoint x: 397, endPoint y: 270, distance: 136.4
click at [397, 270] on div "If True If False Merge Send Message Follow up message $ 11 , 6 medias Avoid dou…" at bounding box center [383, 184] width 521 height 306
drag, startPoint x: 295, startPoint y: 279, endPoint x: 474, endPoint y: 279, distance: 178.4
click at [474, 279] on div "If True If False Merge Send Message Follow up message $ 11 , 6 medias Avoid dou…" at bounding box center [383, 184] width 521 height 306
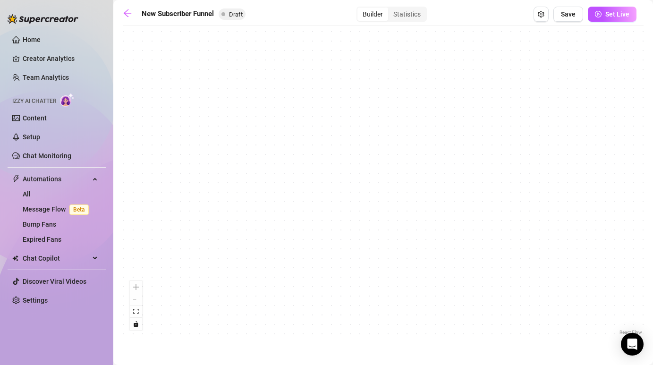
drag, startPoint x: 272, startPoint y: 259, endPoint x: 448, endPoint y: 259, distance: 176.1
click at [448, 259] on div "If True If False Merge Send Message Follow up message $ 11 , 6 medias Avoid dou…" at bounding box center [383, 184] width 521 height 306
drag, startPoint x: 247, startPoint y: 237, endPoint x: 414, endPoint y: 237, distance: 167.1
click at [414, 237] on div "If True If False Merge Send Message Follow up message $ 11 , 6 medias Avoid dou…" at bounding box center [383, 184] width 521 height 306
drag, startPoint x: 262, startPoint y: 227, endPoint x: 429, endPoint y: 227, distance: 167.1
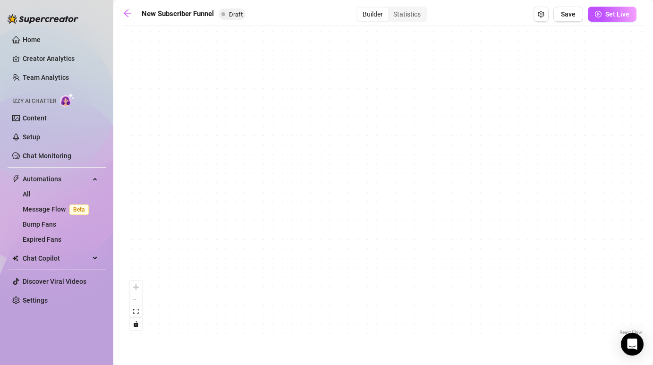
click at [430, 227] on div "If True If False Merge Send Message Follow up message $ 11 , 6 medias Avoid dou…" at bounding box center [383, 184] width 521 height 306
drag, startPoint x: 265, startPoint y: 224, endPoint x: 441, endPoint y: 224, distance: 176.1
click at [441, 224] on div "If True If False Merge Send Message Follow up message $ 11 , 6 medias Avoid dou…" at bounding box center [383, 184] width 521 height 306
drag, startPoint x: 246, startPoint y: 239, endPoint x: 436, endPoint y: 239, distance: 189.3
click at [436, 239] on div "If True If False Merge Send Message Follow up message $ 11 , 6 medias Avoid dou…" at bounding box center [383, 184] width 521 height 306
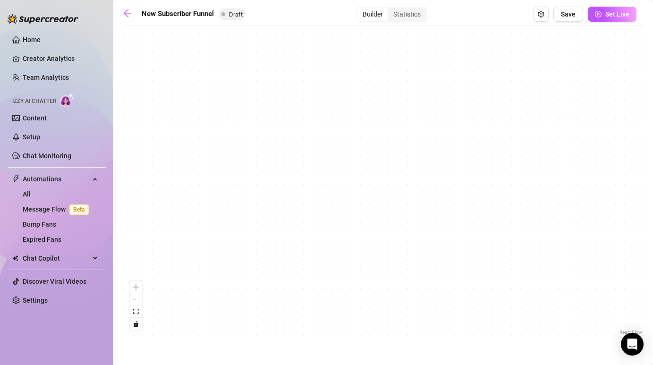
drag
click at [489, 253] on div "If True If False Merge Send Message Follow up message $ 11 , 6 medias Avoid dou…" at bounding box center [383, 184] width 521 height 306
click at [451, 240] on div "If True If False Merge Send Message Follow up message $ 11 , 6 medias Avoid dou…" at bounding box center [383, 184] width 521 height 306
click at [462, 228] on div "If True If False Merge Send Message Follow up message $ 11 , 6 medias Avoid dou…" at bounding box center [383, 184] width 521 height 306
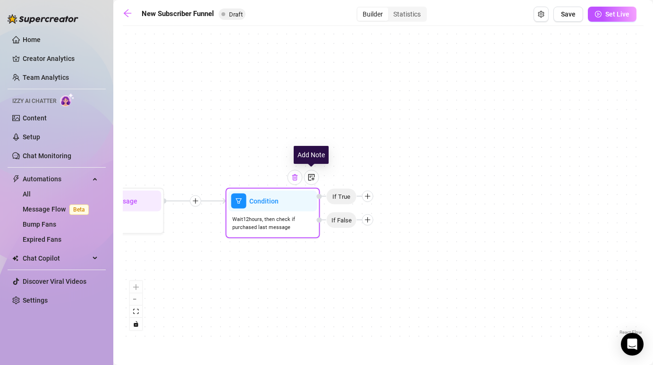
click at [296, 177] on img at bounding box center [295, 178] width 8 height 8
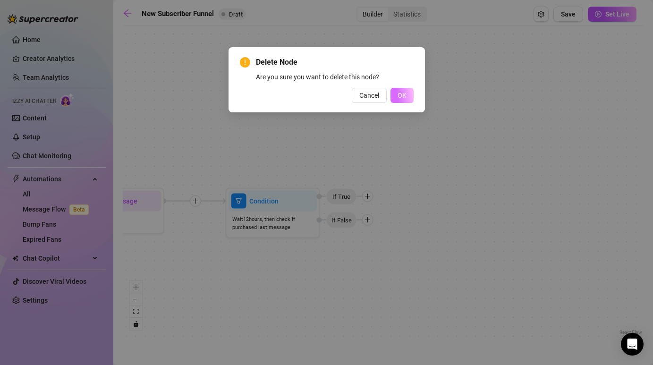
click at [413, 91] on button "OK" at bounding box center [401, 95] width 23 height 15
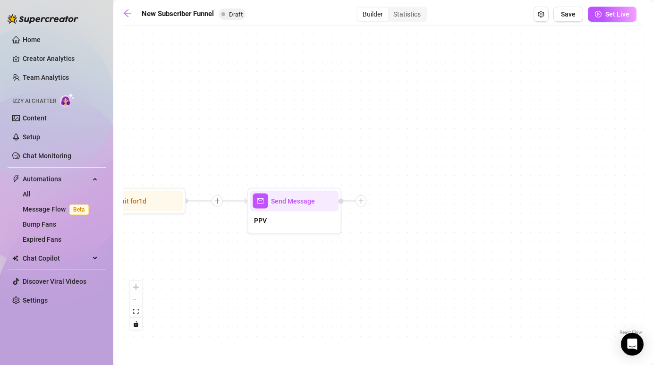
click at [414, 262] on div "If True If False Merge Send Message Follow up message $ 11 , 6 medias Avoid dou…" at bounding box center [383, 184] width 521 height 306
click at [320, 184] on div at bounding box center [322, 184] width 41 height 48
type textarea "{name} ? are you here??"
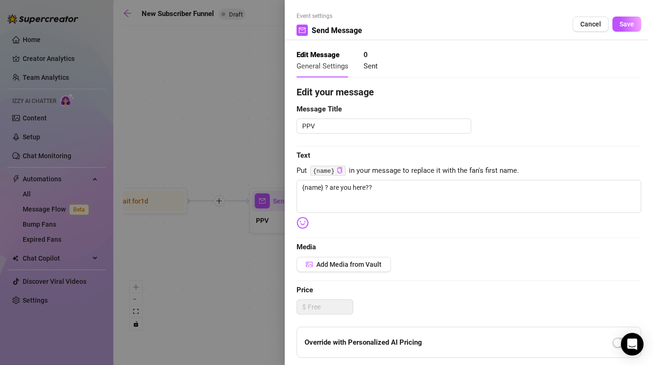
click at [220, 263] on div at bounding box center [326, 182] width 653 height 365
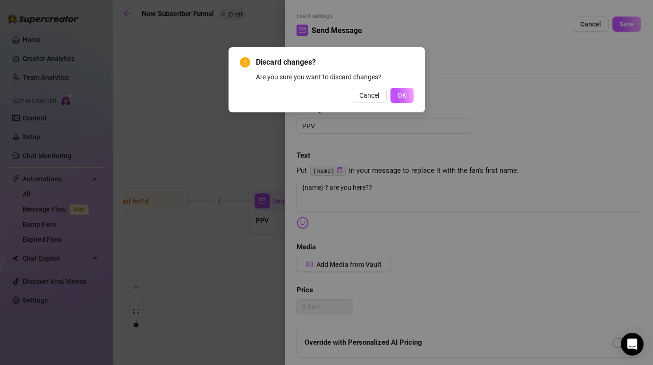
click at [228, 281] on div "Discard changes? Are you sure you want to discard changes? Cancel OK" at bounding box center [326, 182] width 653 height 365
click at [366, 94] on span "Cancel" at bounding box center [369, 96] width 20 height 8
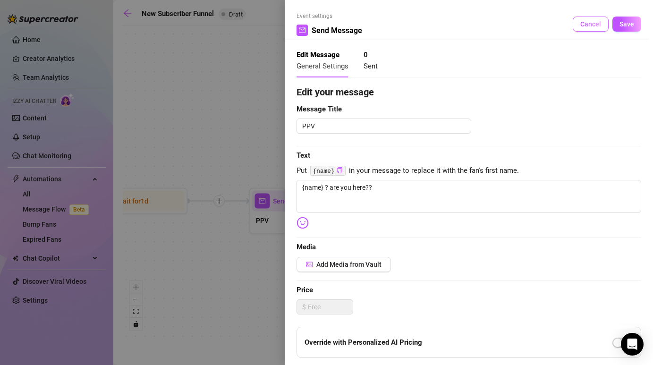
click at [584, 23] on span "Cancel" at bounding box center [590, 24] width 21 height 8
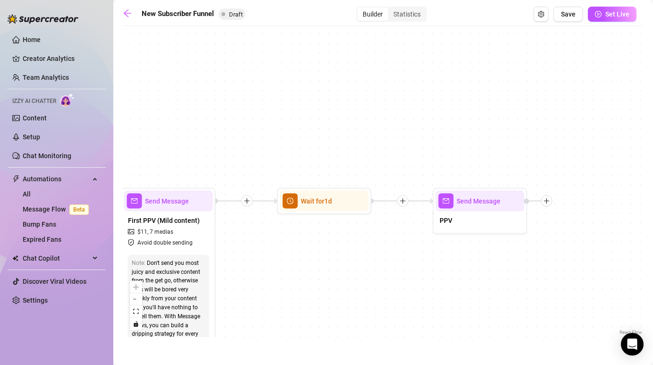
drag, startPoint x: 304, startPoint y: 291, endPoint x: 489, endPoint y: 291, distance: 184.6
click at [489, 291] on div "If True If False Merge Send Message Follow up message $ 11 , 6 medias Avoid dou…" at bounding box center [383, 184] width 521 height 306
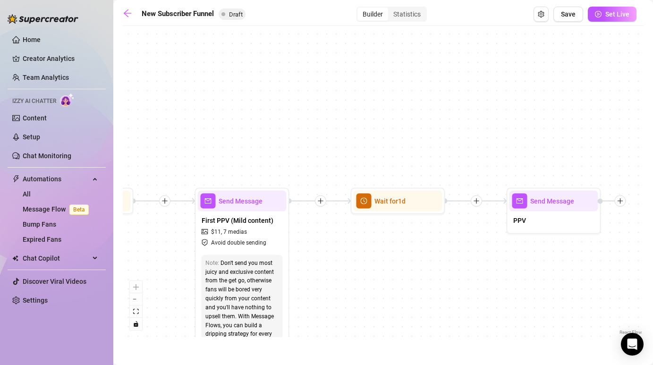
click at [459, 272] on div "If True If False Merge Send Message Follow up message $ 11 , 6 medias Avoid dou…" at bounding box center [383, 184] width 521 height 306
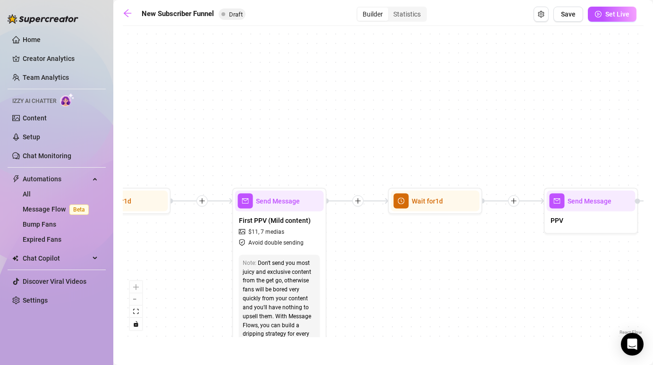
click at [623, 271] on div "If True If False Merge Send Message Follow up message $ 11 , 6 medias Avoid dou…" at bounding box center [383, 184] width 521 height 306
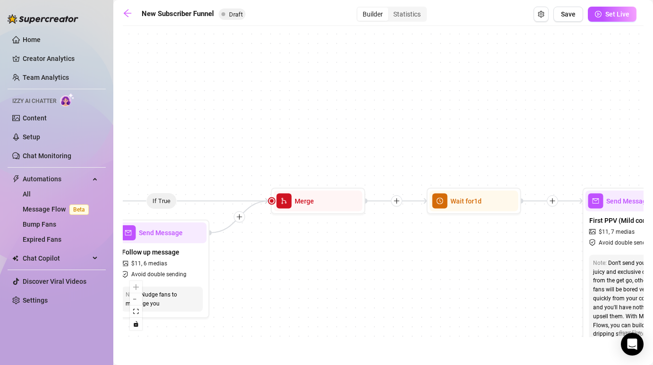
click at [566, 257] on div "If True If False Merge Send Message Follow up message $ 11 , 6 medias Avoid dou…" at bounding box center [383, 184] width 521 height 306
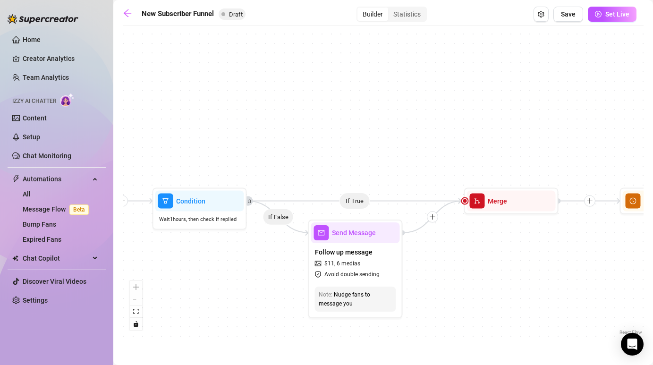
click at [524, 253] on div "If True If False Merge Send Message Follow up message $ 11 , 6 medias Avoid dou…" at bounding box center [383, 184] width 521 height 306
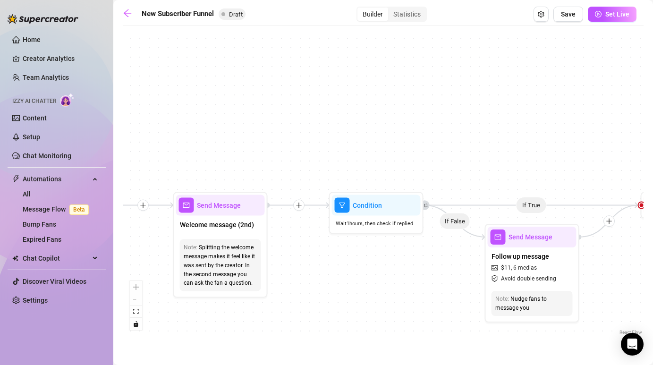
click at [463, 291] on div "If True If False Merge Send Message Follow up message $ 11 , 6 medias Avoid dou…" at bounding box center [383, 184] width 521 height 306
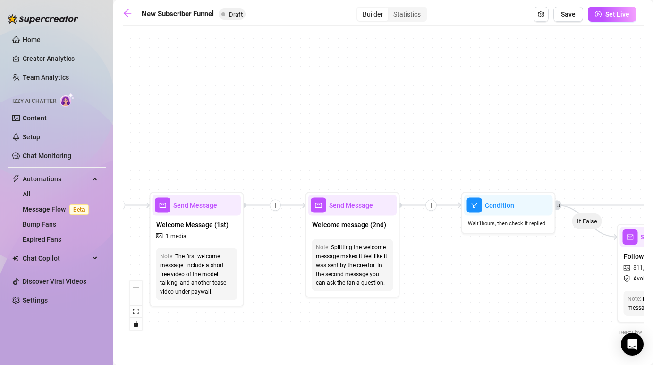
click at [493, 277] on div "If True If False Merge Send Message Follow up message $ 11 , 6 medias Avoid dou…" at bounding box center [383, 184] width 521 height 306
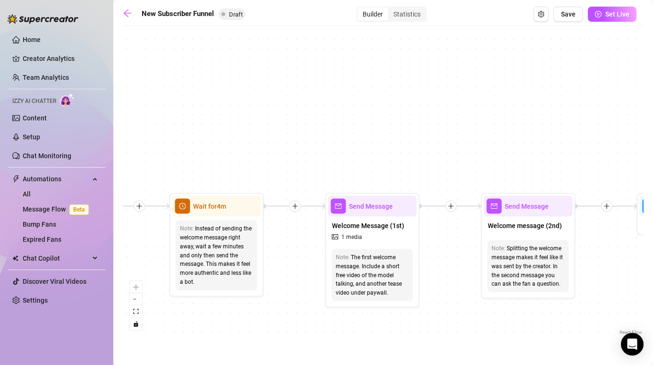
click at [465, 284] on div "If True If False Merge Send Message Follow up message $ 11 , 6 medias Avoid dou…" at bounding box center [383, 184] width 521 height 306
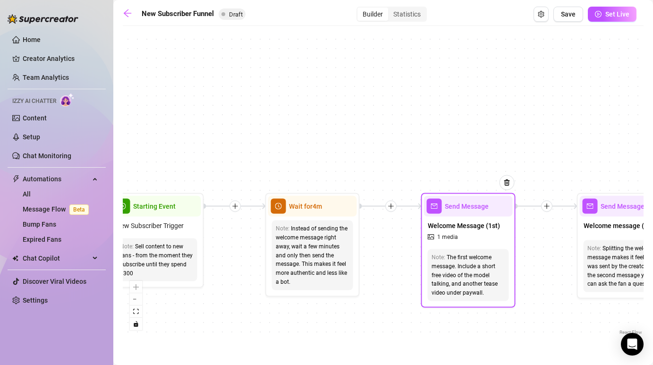
click at [442, 274] on div "If True If False Merge Send Message Follow up message $ 11 , 6 medias Avoid dou…" at bounding box center [383, 184] width 521 height 306
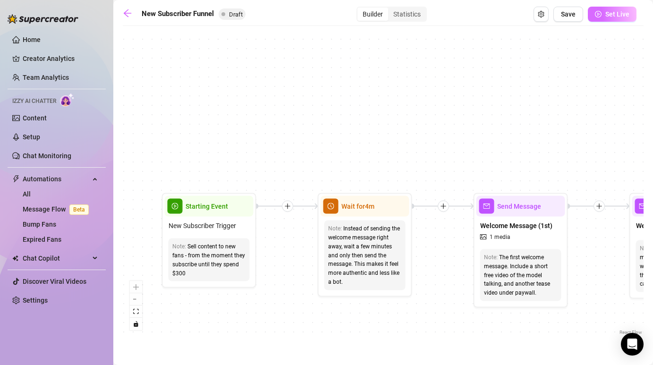
click at [604, 14] on button "Set Live" at bounding box center [612, 14] width 49 height 15
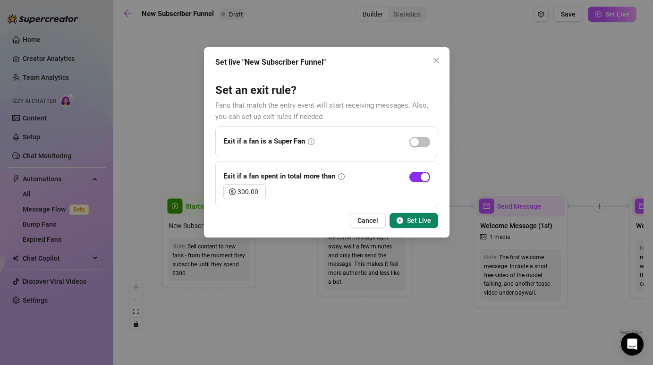
click at [426, 174] on div "button" at bounding box center [425, 177] width 8 height 8
click at [418, 221] on span "Set Live" at bounding box center [419, 221] width 24 height 8
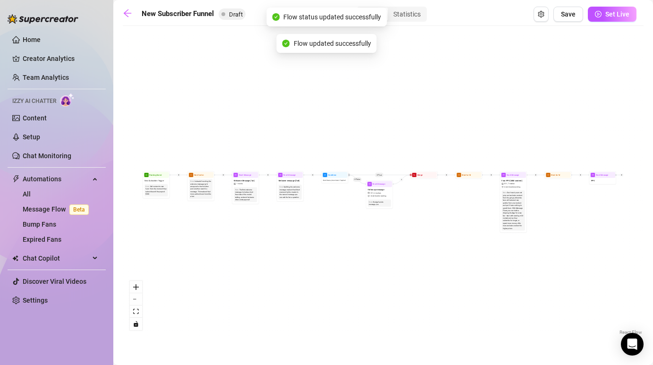
click at [387, 276] on div "If True If False Merge Send Message Follow up message $ 11 , 6 medias Avoid dou…" at bounding box center [383, 184] width 521 height 306
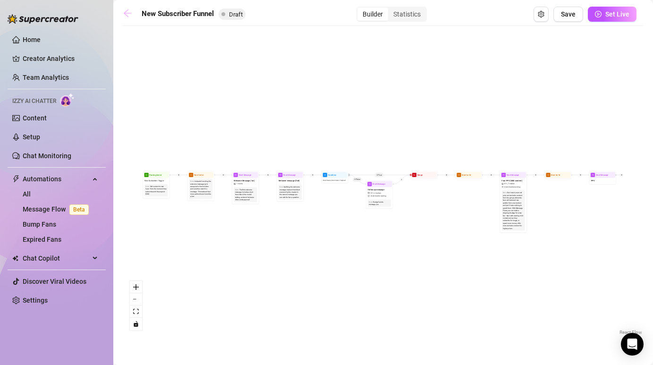
click at [126, 10] on icon "arrow-left" at bounding box center [128, 13] width 8 height 8
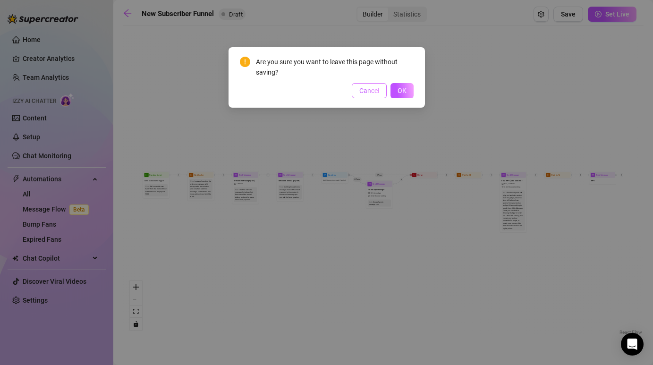
click at [368, 92] on span "Cancel" at bounding box center [369, 91] width 20 height 8
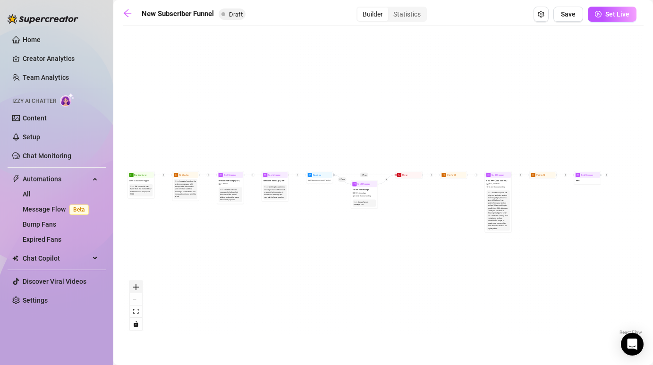
drag, startPoint x: 362, startPoint y: 290, endPoint x: 131, endPoint y: 290, distance: 230.3
click at [131, 290] on div "If True If False Merge Send Message Follow up message $ 11 , 6 medias Avoid dou…" at bounding box center [383, 184] width 521 height 306
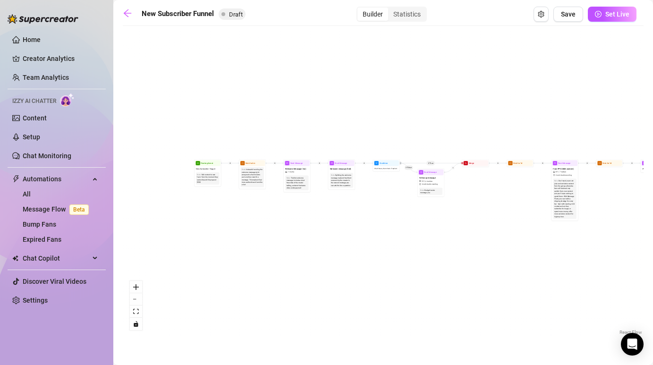
drag, startPoint x: 283, startPoint y: 254, endPoint x: 656, endPoint y: 229, distance: 373.3
click at [652, 229] on html "Home Creator Analytics Team Analytics Izzy AI Chatter Content Setup Chat Monito…" at bounding box center [326, 182] width 653 height 365
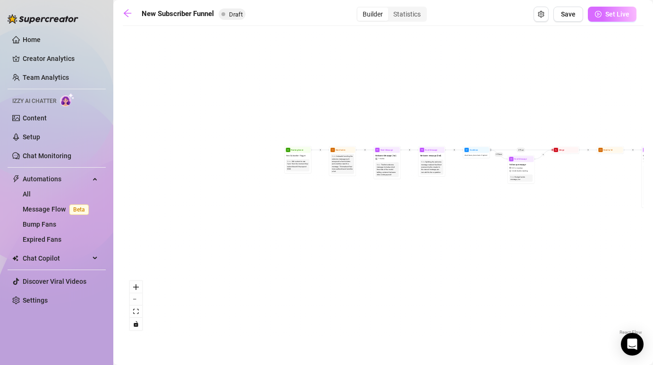
click at [596, 17] on icon "play-circle" at bounding box center [598, 14] width 7 height 7
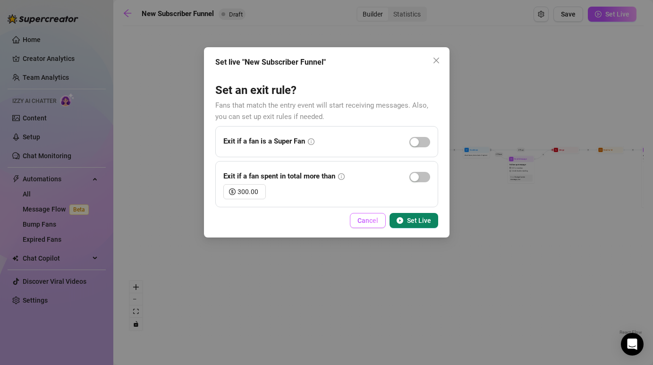
click at [373, 219] on span "Cancel" at bounding box center [367, 221] width 21 height 8
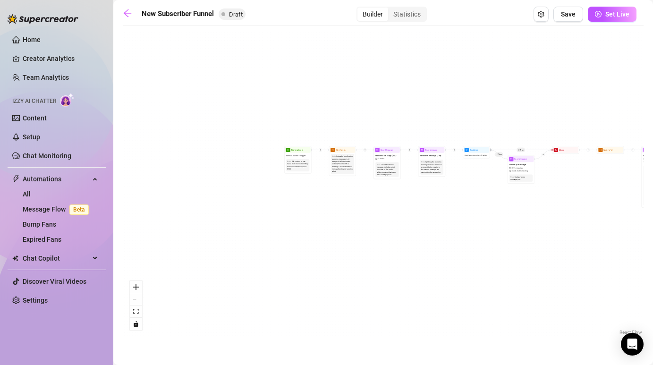
click at [131, 23] on div "New Subscriber Funnel Draft Builder Statistics Save Set Live If True If False M…" at bounding box center [383, 172] width 521 height 330
click at [130, 11] on icon "arrow-left" at bounding box center [127, 12] width 9 height 9
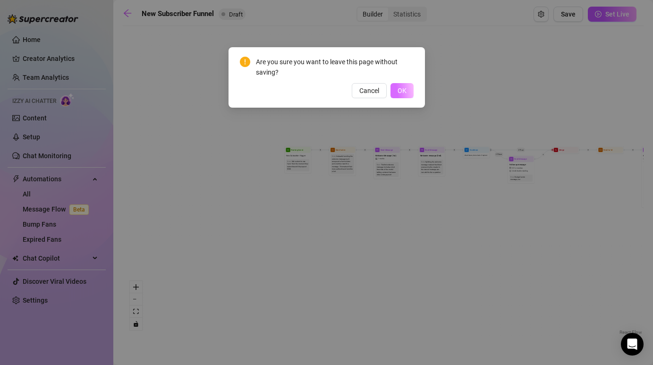
click at [394, 89] on button "OK" at bounding box center [401, 90] width 23 height 15
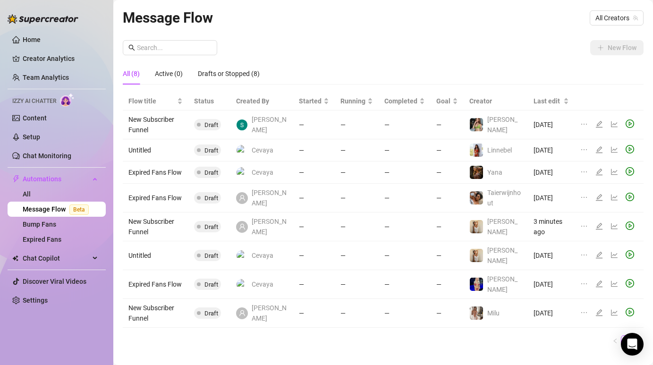
click at [148, 235] on td "New Subscriber Funnel" at bounding box center [156, 226] width 66 height 29
click at [599, 230] on icon "edit" at bounding box center [599, 226] width 8 height 8
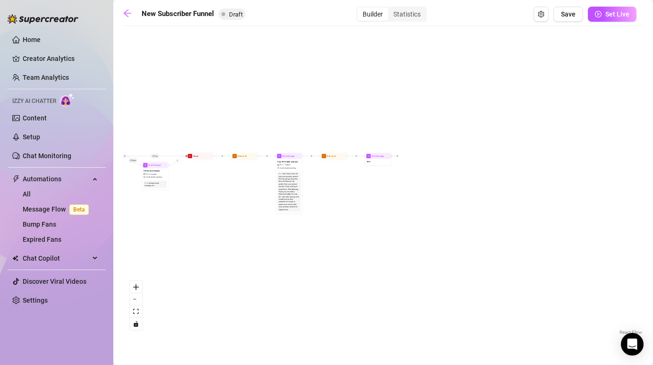
drag, startPoint x: 596, startPoint y: 202, endPoint x: 370, endPoint y: 201, distance: 226.6
click at [370, 201] on div "If True If False Merge Send Message Follow up message $ 11 , 6 medias Avoid dou…" at bounding box center [383, 184] width 521 height 306
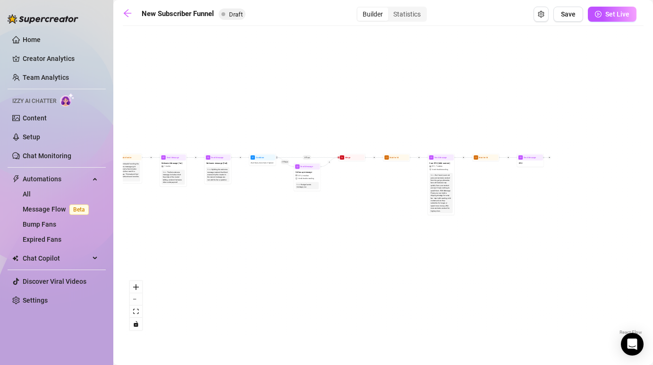
drag, startPoint x: 349, startPoint y: 198, endPoint x: 499, endPoint y: 199, distance: 150.1
click at [499, 199] on div "If True If False Merge Send Message Follow up message $ 11 , 6 medias Avoid dou…" at bounding box center [383, 184] width 521 height 306
click at [308, 171] on span "Follow up message" at bounding box center [303, 171] width 17 height 3
type textarea "hey {name} 🥰 i would like to get to know you 😘 also i want to show you a little…"
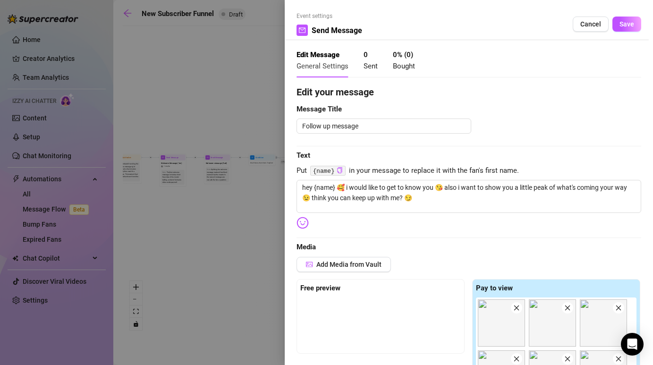
click at [212, 226] on div at bounding box center [326, 182] width 653 height 365
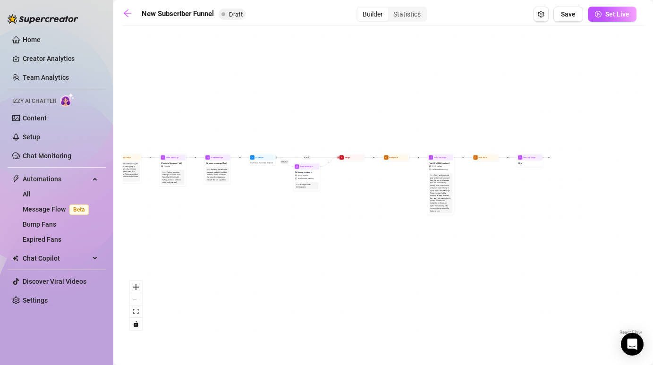
click at [296, 184] on div "Nudge fans to message you" at bounding box center [306, 185] width 21 height 5
click at [303, 177] on span "Avoid double sending" at bounding box center [306, 178] width 16 height 2
type textarea "hey {name} 🥰 i would like to get to know you 😘 also i want to show you a little…"
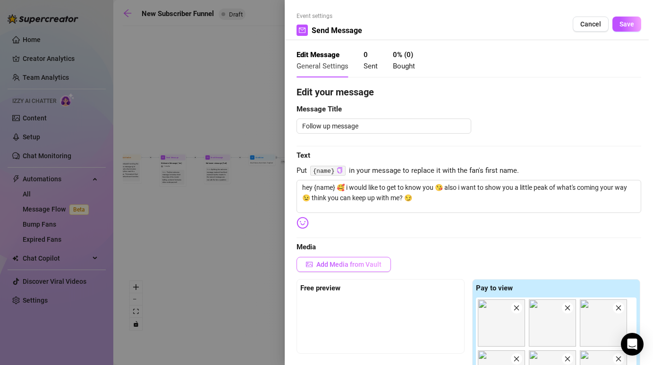
click at [352, 262] on span "Add Media from Vault" at bounding box center [348, 265] width 65 height 8
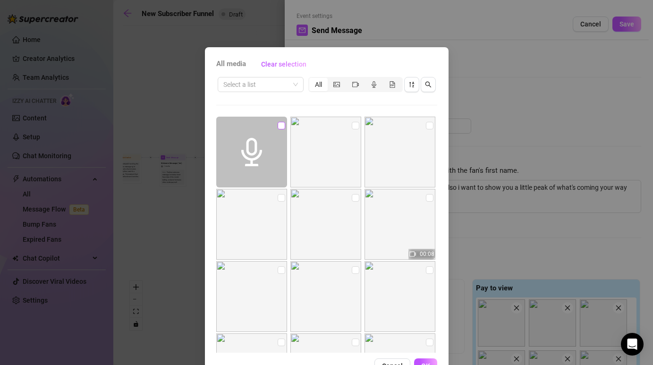
click at [279, 124] on input "checkbox" at bounding box center [282, 126] width 8 height 8
checkbox input "true"
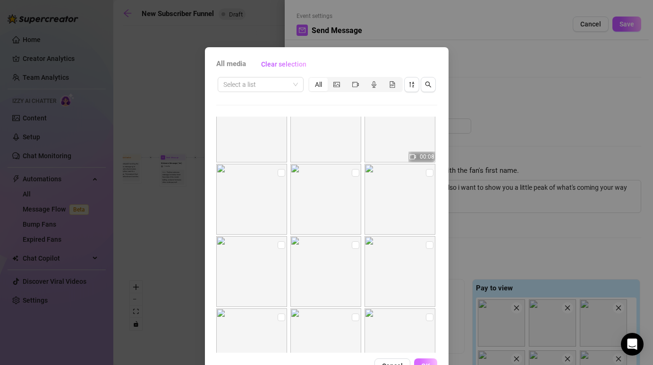
click at [425, 361] on button "OK" at bounding box center [425, 365] width 23 height 15
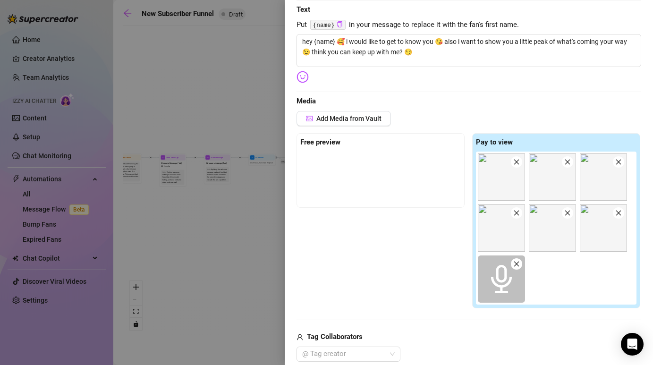
scroll to position [146, 0]
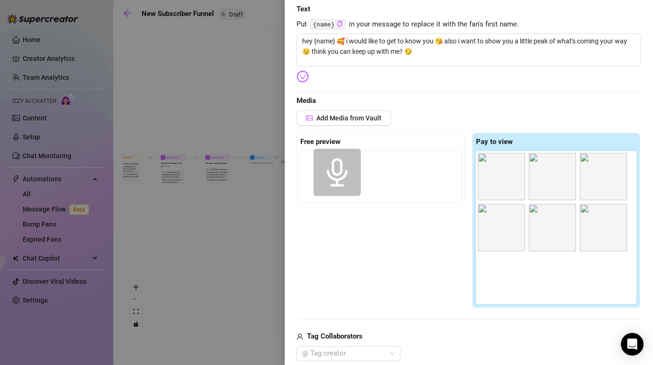
drag, startPoint x: 504, startPoint y: 271, endPoint x: 326, endPoint y: 169, distance: 205.1
click at [325, 169] on div "Free preview Pay to view" at bounding box center [468, 221] width 345 height 176
drag, startPoint x: 497, startPoint y: 276, endPoint x: 326, endPoint y: 168, distance: 202.0
click at [326, 168] on div "Free preview Pay to view" at bounding box center [468, 221] width 345 height 176
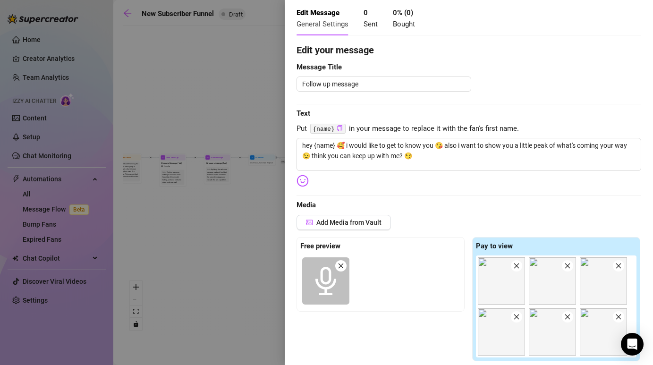
scroll to position [0, 0]
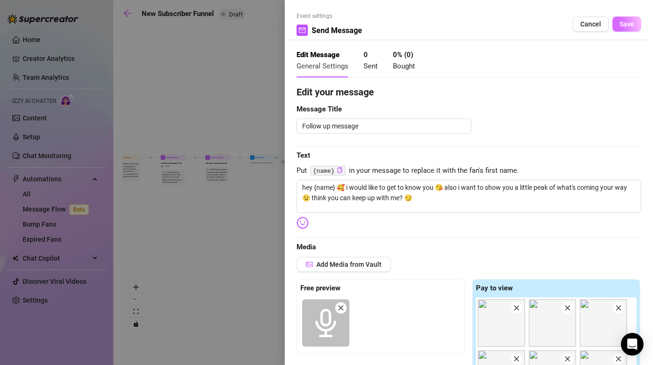
click at [624, 18] on button "Save" at bounding box center [626, 24] width 29 height 15
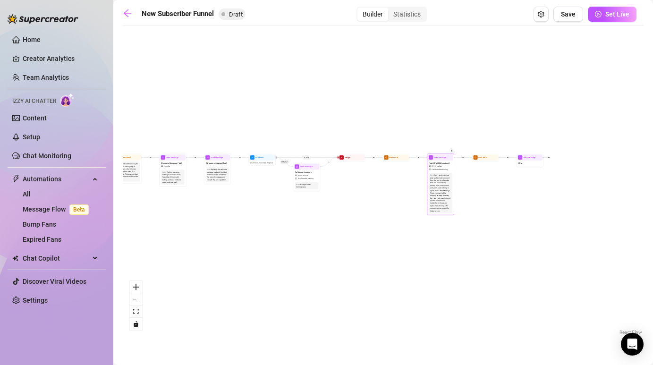
click at [436, 175] on div "Don't send you most juicy and exclusive content from the get go, otherwise fans…" at bounding box center [440, 193] width 21 height 38
click at [434, 162] on span "First PPV (Mild content)" at bounding box center [439, 162] width 21 height 3
type textarea "Hey babe… I’m SO fucking horny right now 🫣 Our naughty chats get me so worked u…"
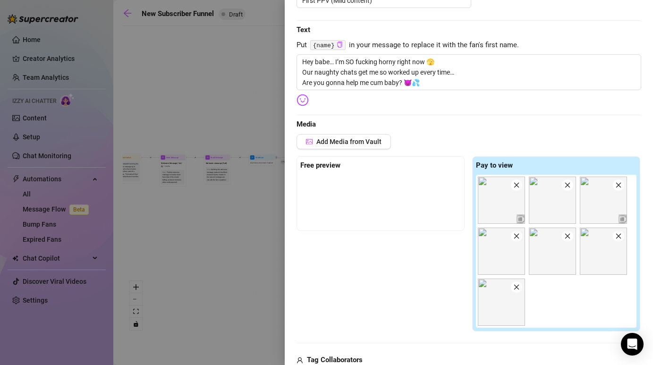
scroll to position [299, 0]
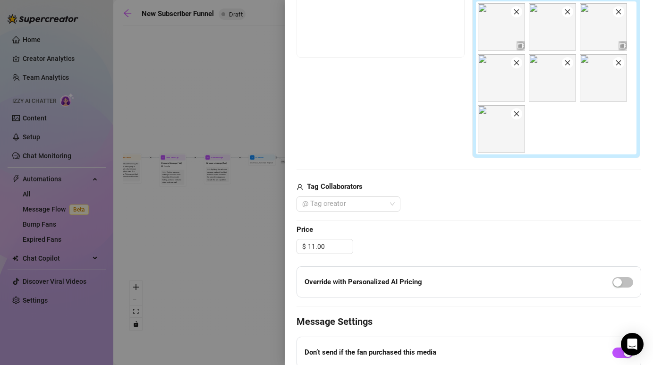
click at [219, 278] on div at bounding box center [326, 182] width 653 height 365
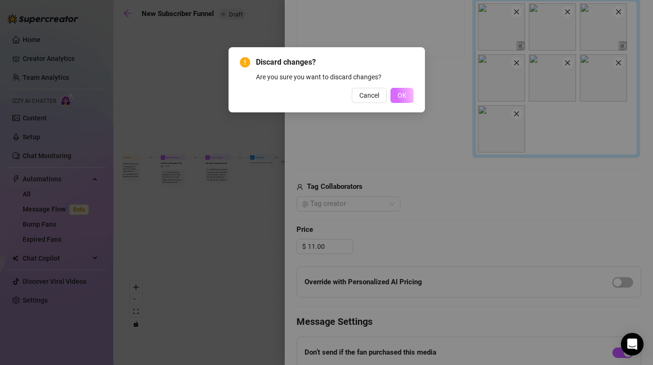
click at [402, 100] on button "OK" at bounding box center [401, 95] width 23 height 15
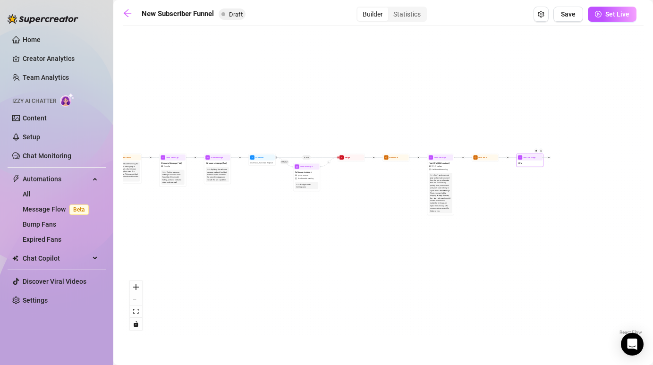
click at [530, 164] on div "PPV" at bounding box center [529, 163] width 25 height 6
type textarea "{name} ? are you here??"
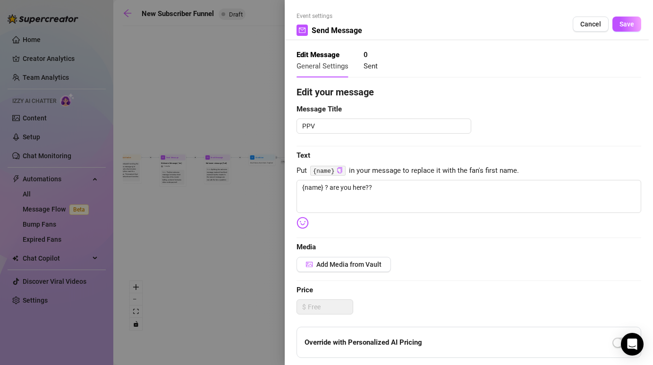
click at [219, 213] on div at bounding box center [326, 182] width 653 height 365
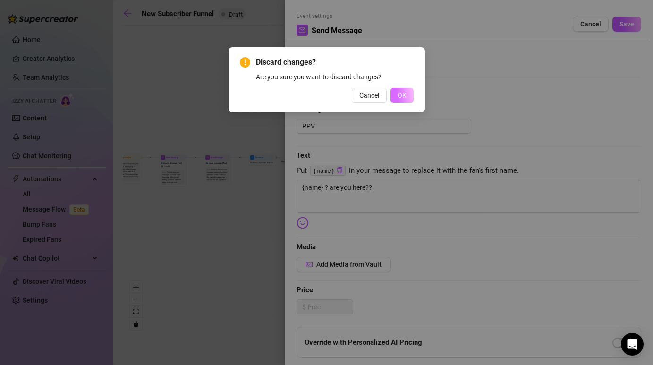
click at [395, 93] on button "OK" at bounding box center [401, 95] width 23 height 15
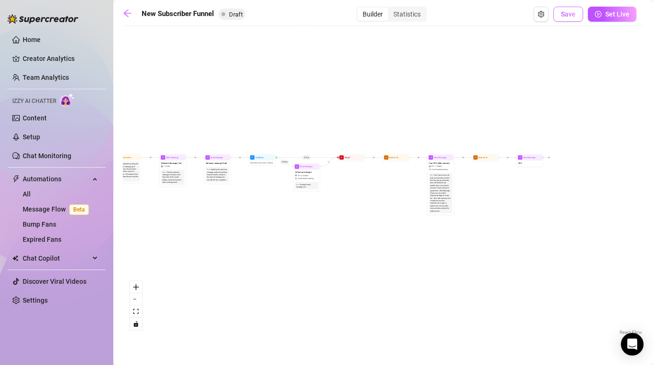
click at [572, 16] on span "Save" at bounding box center [568, 14] width 15 height 8
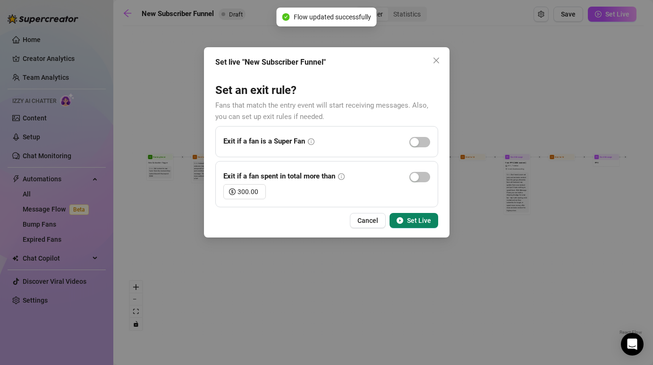
click at [418, 219] on span "Set Live" at bounding box center [419, 221] width 24 height 8
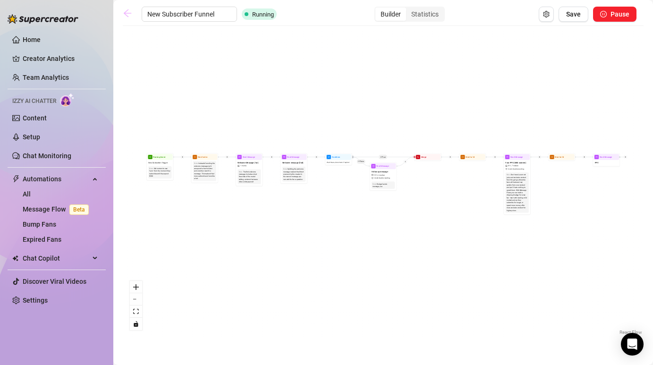
click at [127, 11] on icon "arrow-left" at bounding box center [127, 12] width 9 height 9
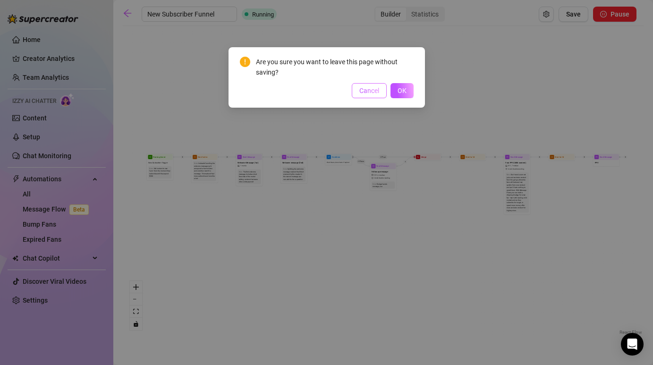
click at [375, 96] on button "Cancel" at bounding box center [369, 90] width 35 height 15
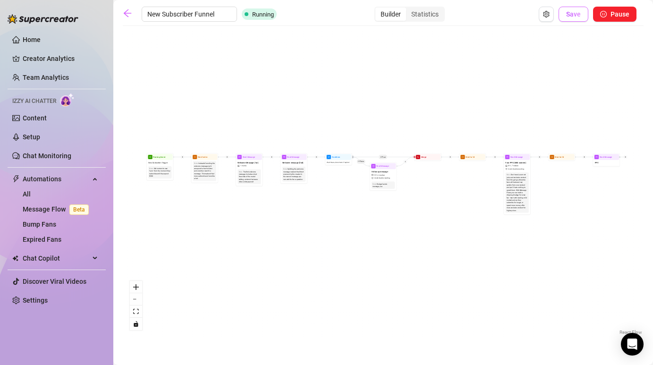
click at [575, 12] on span "Save" at bounding box center [573, 14] width 15 height 8
click at [126, 14] on icon "arrow-left" at bounding box center [128, 13] width 8 height 8
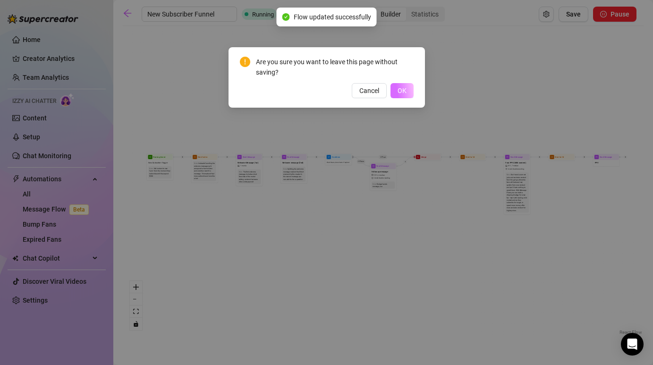
click at [407, 89] on button "OK" at bounding box center [401, 90] width 23 height 15
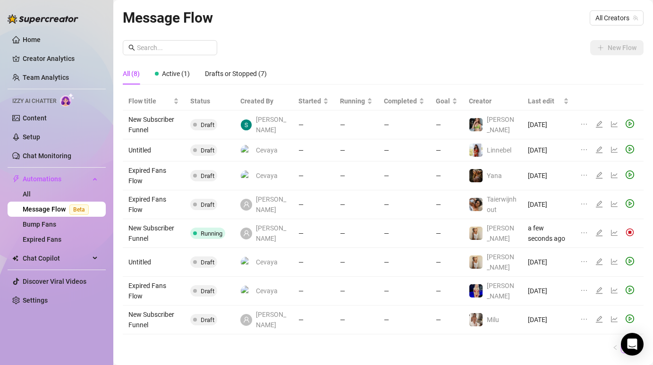
drag, startPoint x: 179, startPoint y: 166, endPoint x: 190, endPoint y: 166, distance: 11.3
click at [185, 166] on td "Expired Fans Flow" at bounding box center [154, 175] width 62 height 29
click at [223, 66] on div "Drafts or Stopped (7)" at bounding box center [236, 74] width 62 height 22
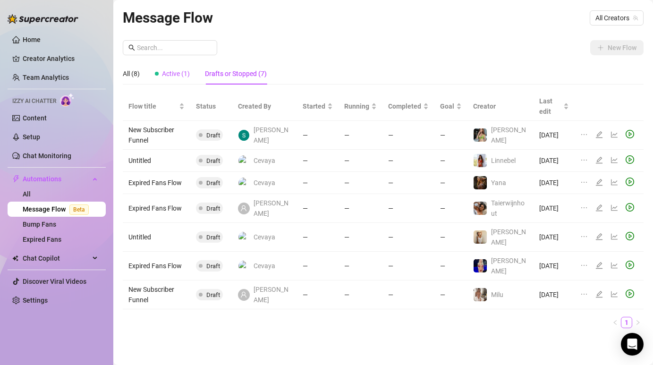
click at [184, 75] on span "Active (1)" at bounding box center [176, 74] width 28 height 8
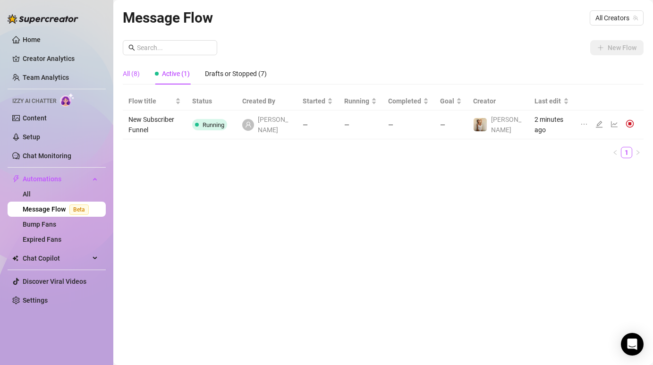
click at [136, 74] on div "All (8)" at bounding box center [131, 73] width 17 height 10
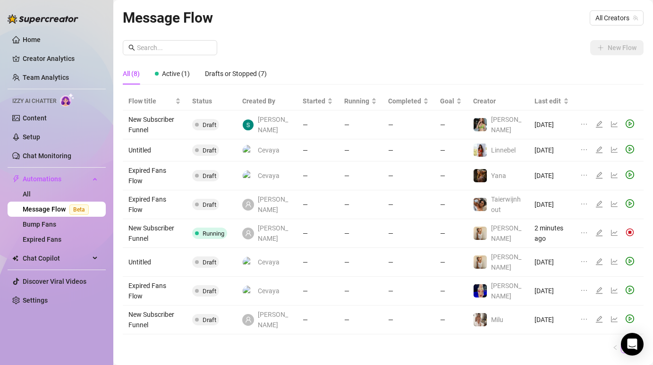
click at [543, 49] on div "New Flow" at bounding box center [383, 47] width 521 height 15
click at [624, 14] on span "All Creators" at bounding box center [616, 18] width 42 height 14
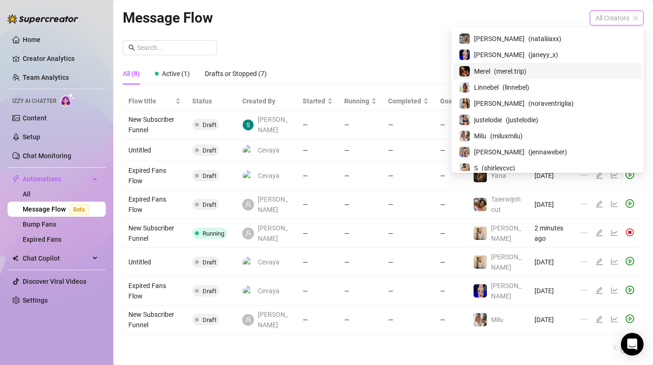
scroll to position [98, 0]
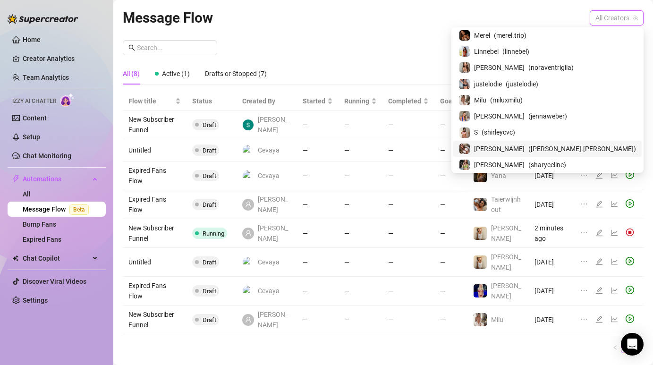
click at [580, 148] on span "( kelly.betzold )" at bounding box center [582, 148] width 108 height 10
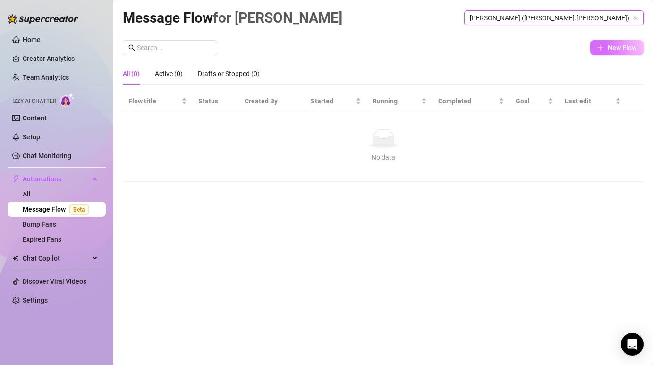
click at [612, 45] on span "New Flow" at bounding box center [621, 48] width 29 height 8
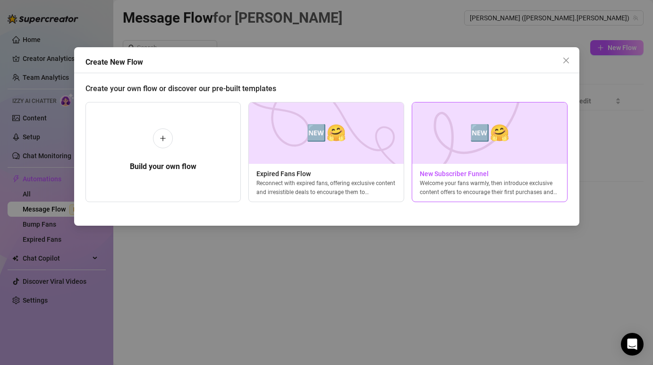
click at [465, 141] on img at bounding box center [490, 132] width 156 height 61
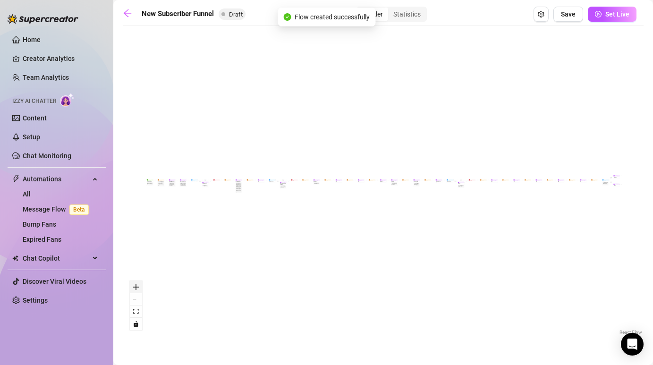
click at [140, 286] on button "zoom in" at bounding box center [136, 287] width 12 height 12
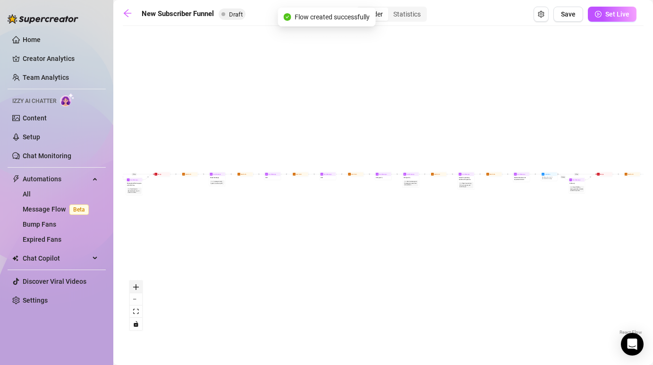
click at [140, 286] on button "zoom in" at bounding box center [136, 287] width 12 height 12
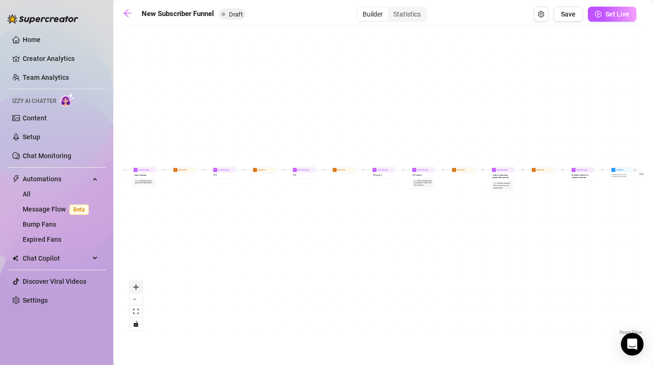
click at [140, 286] on button "zoom in" at bounding box center [136, 287] width 12 height 12
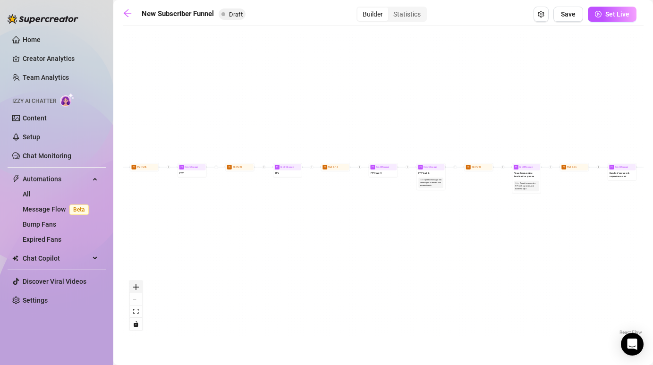
click at [140, 286] on button "zoom in" at bounding box center [136, 287] width 12 height 12
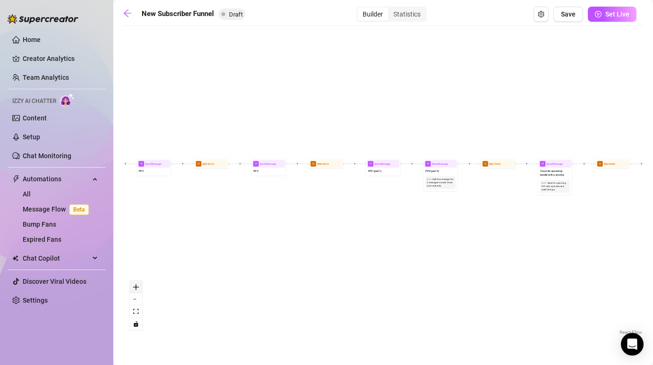
click at [140, 286] on button "zoom in" at bounding box center [136, 287] width 12 height 12
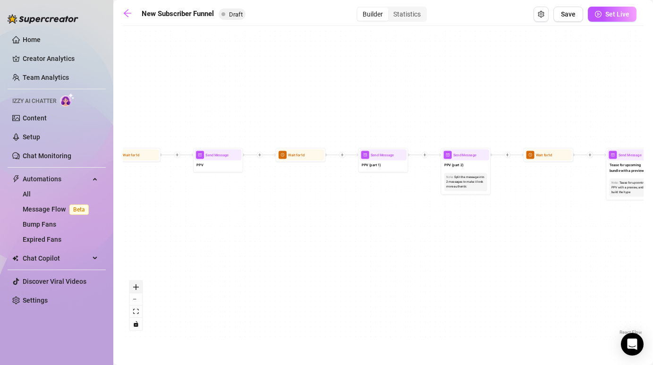
click at [140, 286] on button "zoom in" at bounding box center [136, 287] width 12 height 12
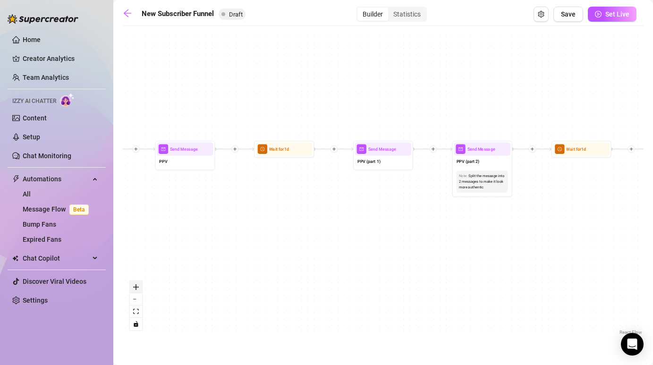
click at [140, 286] on button "zoom in" at bounding box center [136, 287] width 12 height 12
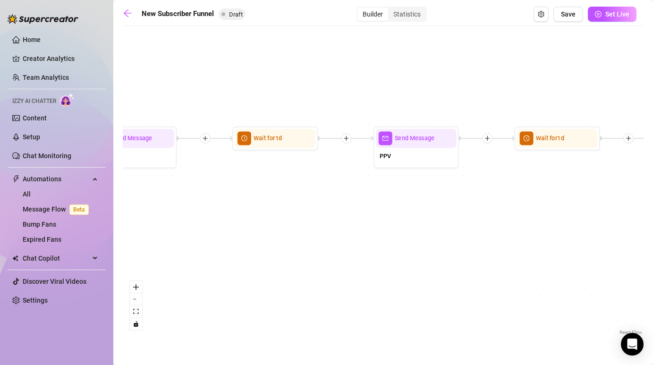
drag, startPoint x: 226, startPoint y: 222, endPoint x: 572, endPoint y: 225, distance: 345.5
click at [572, 226] on div "If True If True If True If False If False If False If True If False Merge Merge…" at bounding box center [383, 184] width 521 height 306
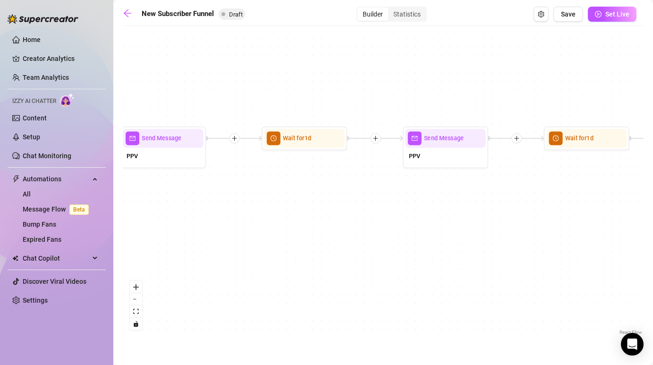
drag, startPoint x: 350, startPoint y: 223, endPoint x: 659, endPoint y: 223, distance: 308.7
click at [652, 223] on html "Home Creator Analytics Team Analytics Izzy AI Chatter Content Setup Chat Monito…" at bounding box center [326, 182] width 653 height 365
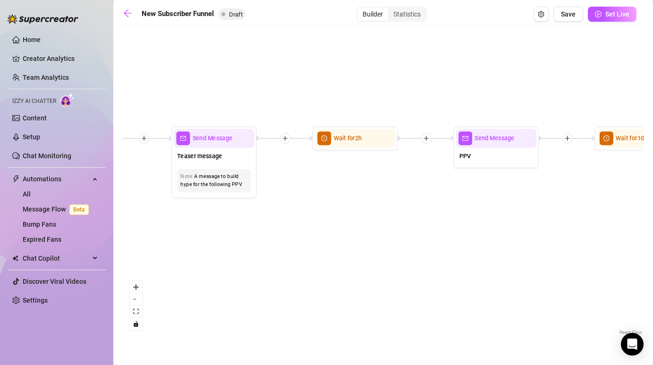
drag, startPoint x: 314, startPoint y: 215, endPoint x: 659, endPoint y: 215, distance: 345.0
click at [652, 215] on html "Home Creator Analytics Team Analytics Izzy AI Chatter Content Setup Chat Monito…" at bounding box center [326, 182] width 653 height 365
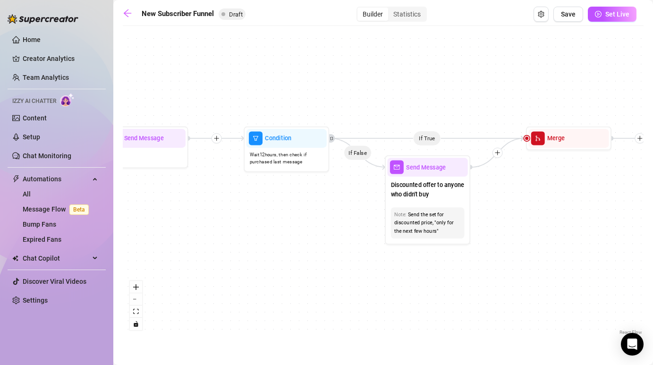
drag, startPoint x: 347, startPoint y: 258, endPoint x: 659, endPoint y: 258, distance: 311.5
click at [652, 258] on html "Home Creator Analytics Team Analytics Izzy AI Chatter Content Setup Chat Monito…" at bounding box center [326, 182] width 653 height 365
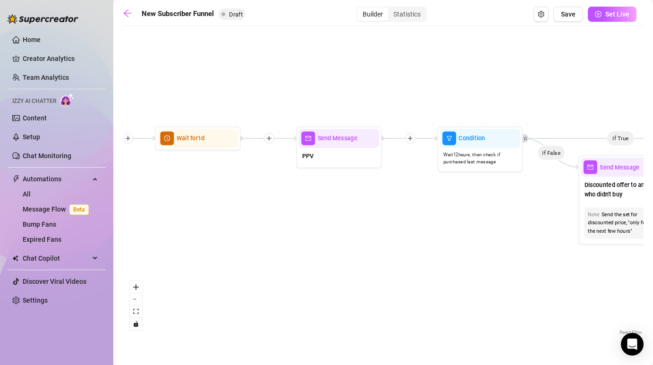
drag, startPoint x: 364, startPoint y: 267, endPoint x: 626, endPoint y: 267, distance: 261.5
click at [626, 267] on div "If True If True If True If False If False If False If True If False Merge Merge…" at bounding box center [383, 184] width 521 height 306
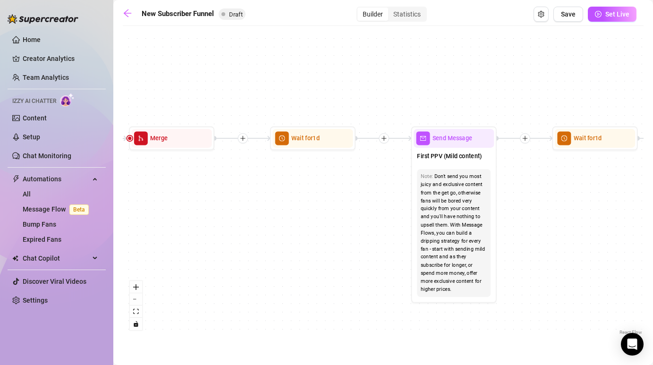
drag, startPoint x: 315, startPoint y: 255, endPoint x: 626, endPoint y: 255, distance: 311.1
click at [627, 255] on div "If True If True If True If False If False If False If True If False Merge Merge…" at bounding box center [383, 184] width 521 height 306
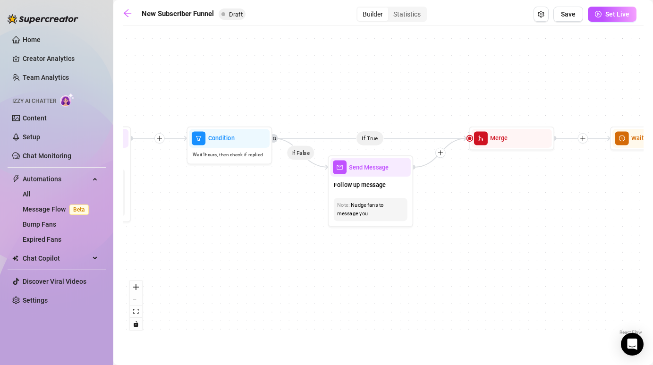
drag, startPoint x: 311, startPoint y: 225, endPoint x: 653, endPoint y: 225, distance: 342.2
click at [652, 225] on html "Home Creator Analytics Team Analytics Izzy AI Chatter Content Setup Chat Monito…" at bounding box center [326, 182] width 653 height 365
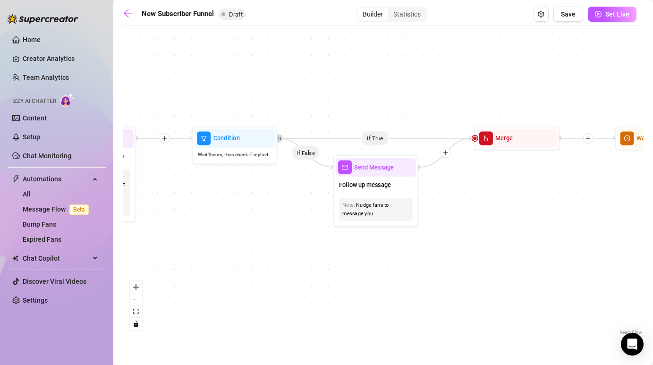
drag, startPoint x: 340, startPoint y: 242, endPoint x: 659, endPoint y: 242, distance: 319.1
click at [652, 242] on html "Home Creator Analytics Team Analytics Izzy AI Chatter Content Setup Chat Monito…" at bounding box center [326, 182] width 653 height 365
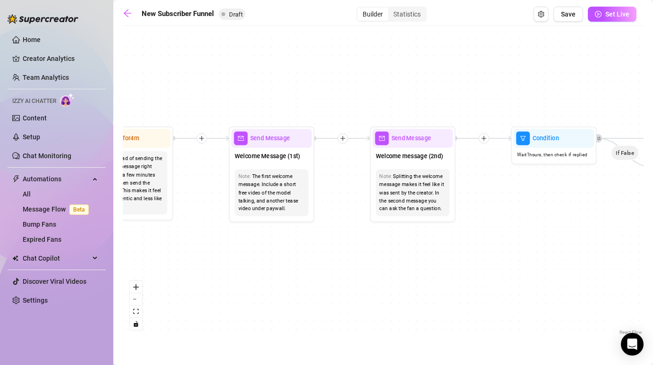
click at [594, 314] on div "If True If True If True If False If False If False If True If False Merge Merge…" at bounding box center [383, 184] width 521 height 306
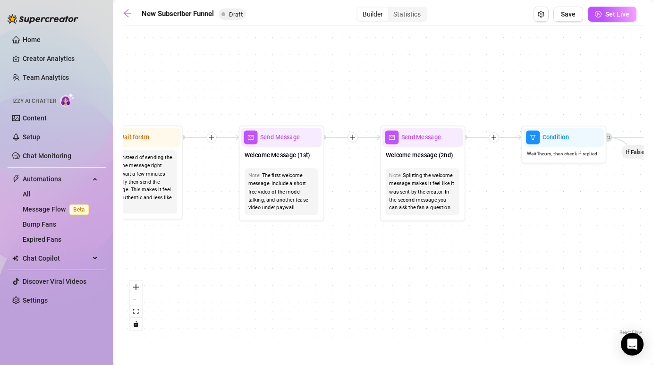
drag, startPoint x: 292, startPoint y: 249, endPoint x: 659, endPoint y: 248, distance: 366.7
click at [652, 248] on html "Home Creator Analytics Team Analytics Izzy AI Chatter Content Setup Chat Monito…" at bounding box center [326, 182] width 653 height 365
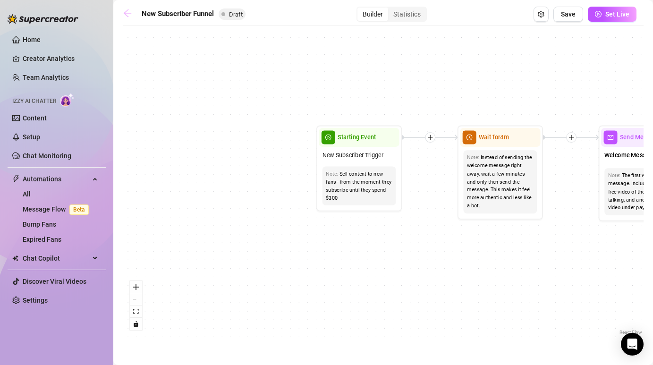
click at [134, 16] on link at bounding box center [130, 13] width 14 height 11
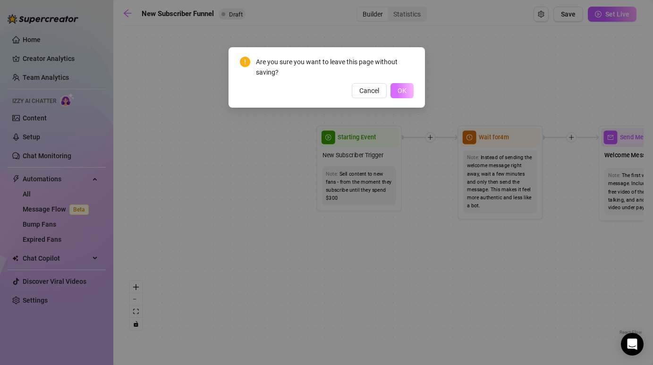
click at [402, 90] on span "OK" at bounding box center [401, 91] width 9 height 8
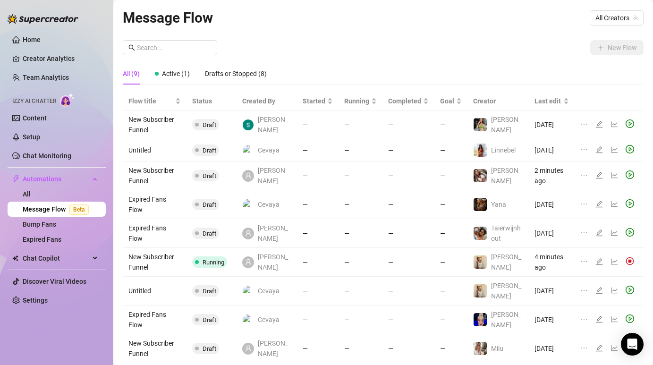
click at [211, 125] on span "Draft" at bounding box center [209, 124] width 14 height 7
click at [156, 122] on td "New Subscriber Funnel" at bounding box center [155, 124] width 64 height 29
click at [585, 126] on icon "ellipsis" at bounding box center [584, 124] width 8 height 8
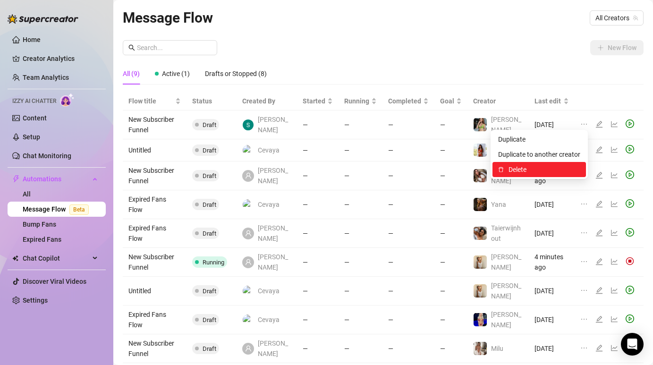
click at [541, 169] on span "Delete" at bounding box center [544, 169] width 72 height 10
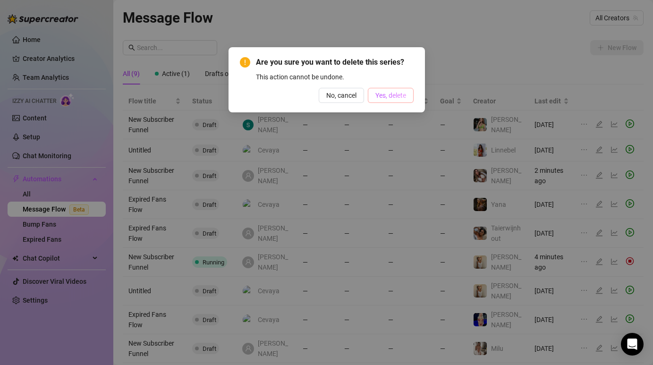
click at [397, 95] on span "Yes, delete" at bounding box center [390, 96] width 31 height 8
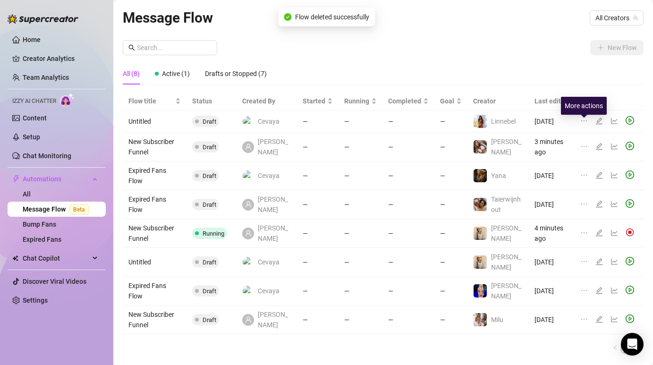
click at [584, 122] on icon "ellipsis" at bounding box center [584, 121] width 8 height 8
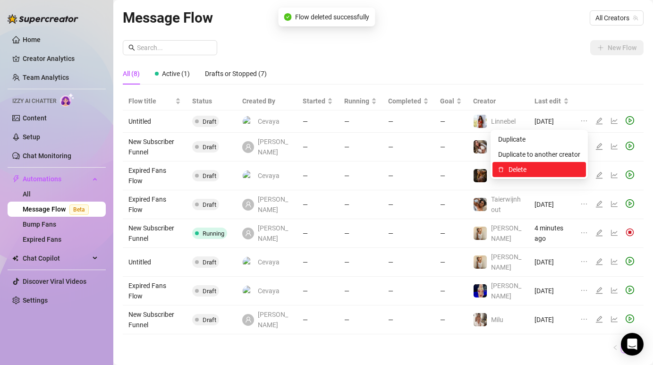
click at [536, 170] on span "Delete" at bounding box center [544, 169] width 72 height 10
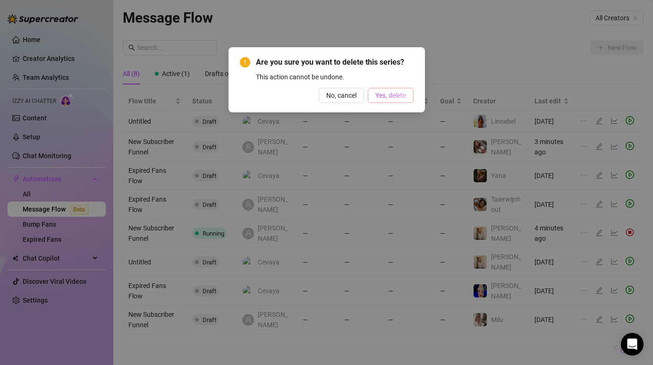
click at [387, 90] on button "Yes, delete" at bounding box center [391, 95] width 46 height 15
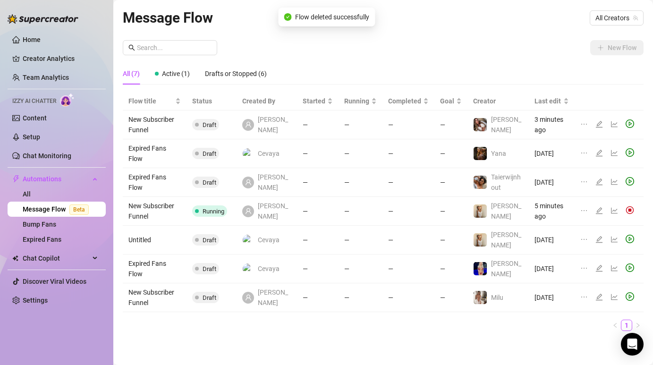
click at [586, 123] on icon "ellipsis" at bounding box center [584, 124] width 8 height 8
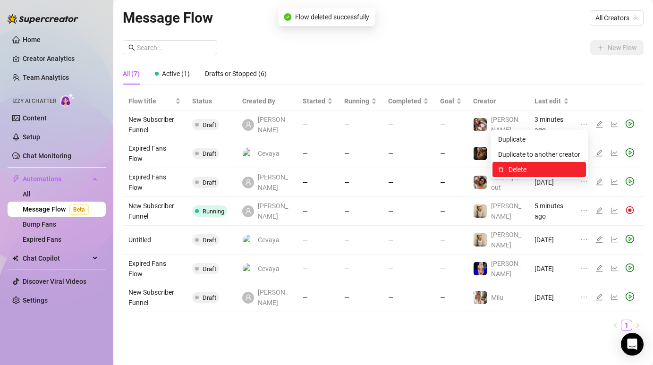
click at [537, 172] on span "Delete" at bounding box center [544, 169] width 72 height 10
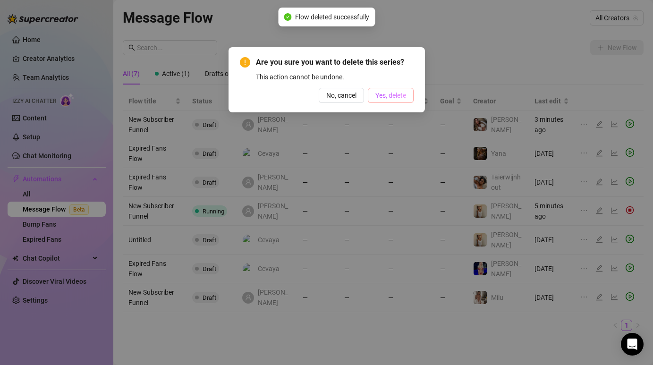
click at [389, 92] on span "Yes, delete" at bounding box center [390, 96] width 31 height 8
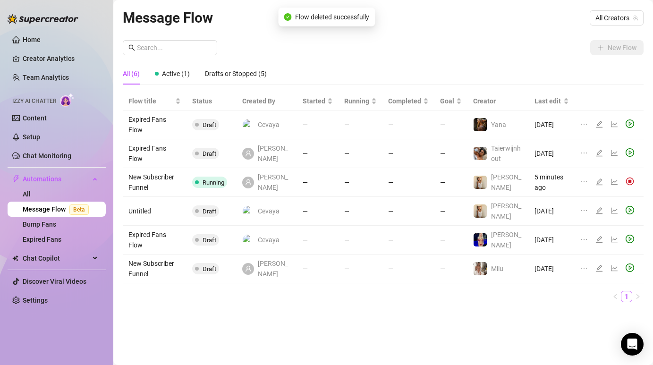
click at [583, 126] on icon "ellipsis" at bounding box center [584, 124] width 8 height 8
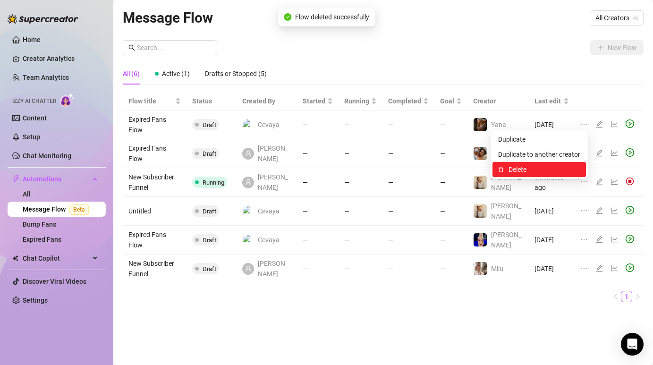
click at [552, 170] on span "Delete" at bounding box center [544, 169] width 72 height 10
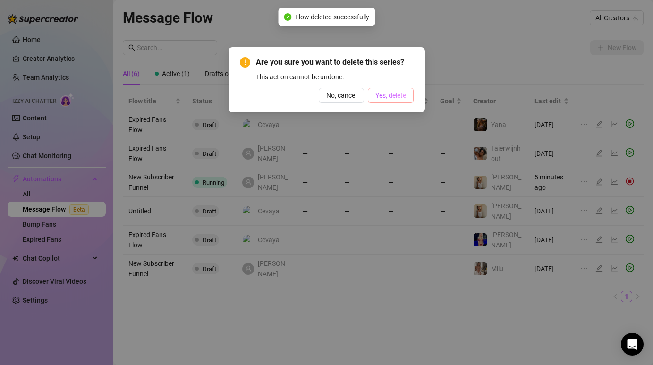
click at [384, 96] on span "Yes, delete" at bounding box center [390, 96] width 31 height 8
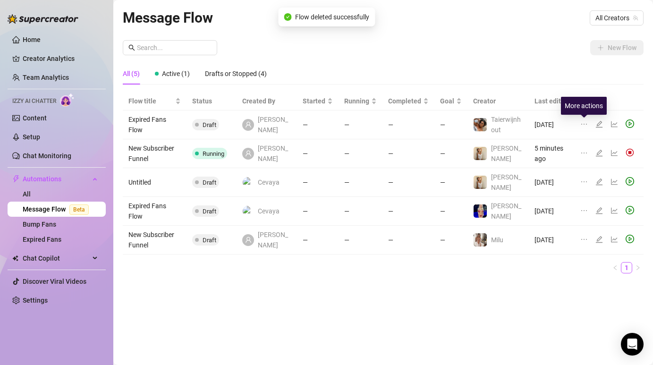
click at [586, 123] on icon "ellipsis" at bounding box center [584, 124] width 8 height 8
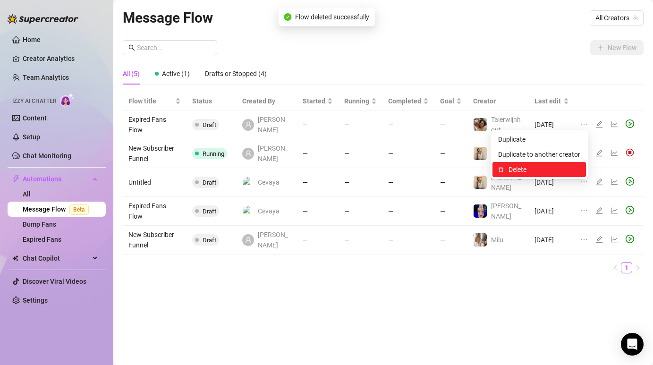
click at [535, 166] on span "Delete" at bounding box center [544, 169] width 72 height 10
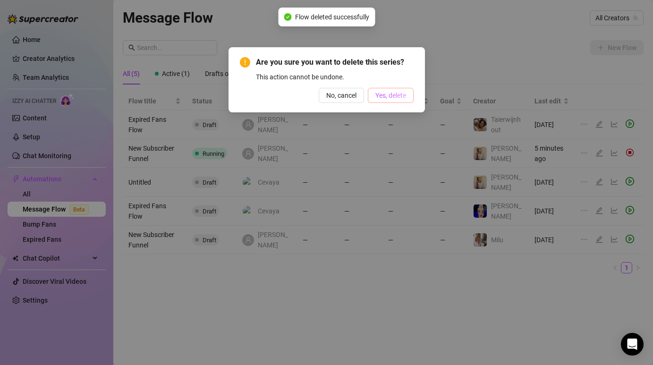
click at [397, 88] on button "Yes, delete" at bounding box center [391, 95] width 46 height 15
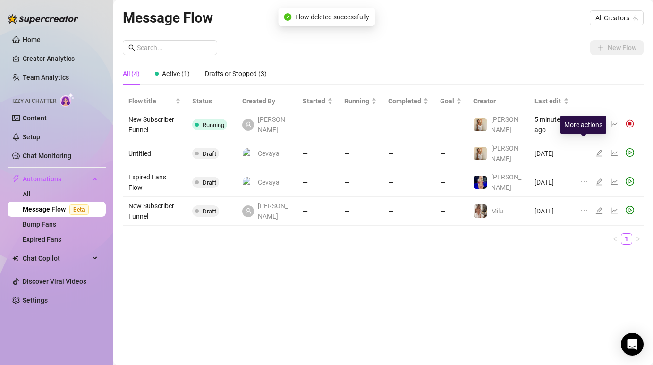
click at [583, 149] on icon "ellipsis" at bounding box center [584, 153] width 8 height 8
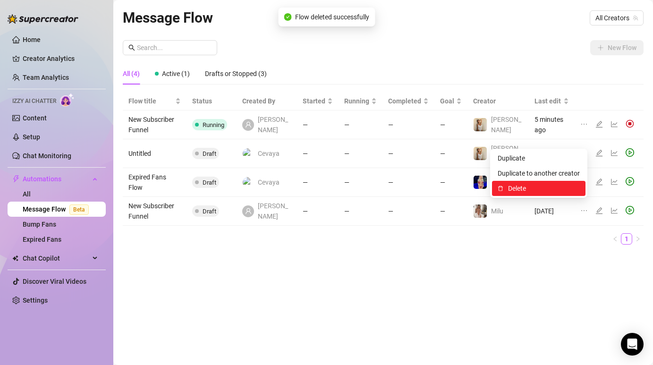
click at [546, 188] on span "Delete" at bounding box center [544, 188] width 72 height 10
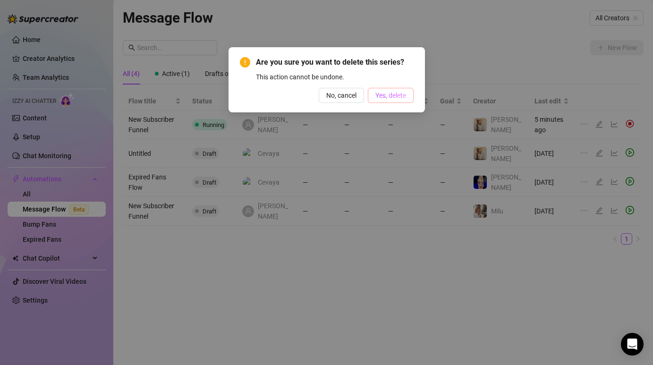
click at [398, 92] on span "Yes, delete" at bounding box center [390, 96] width 31 height 8
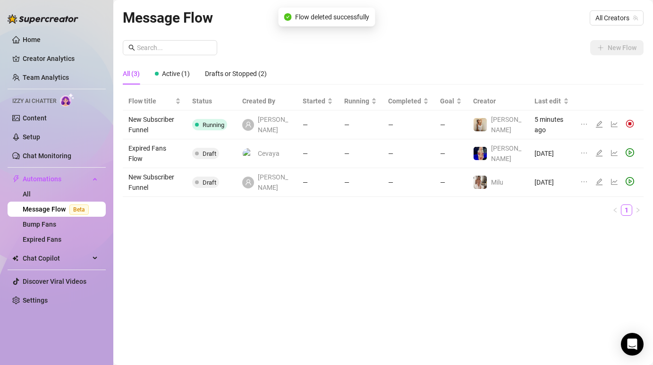
click at [584, 149] on icon "ellipsis" at bounding box center [584, 153] width 8 height 8
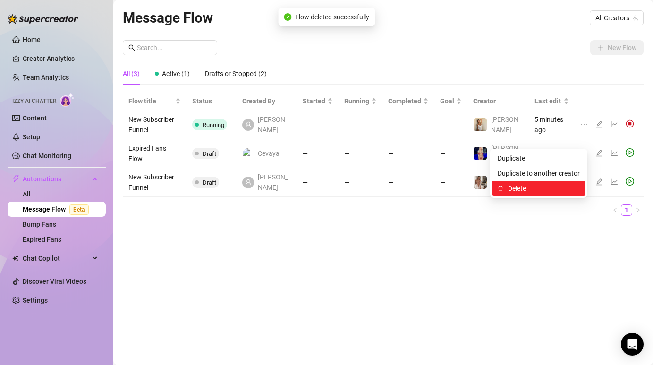
click at [543, 193] on span "Delete" at bounding box center [544, 188] width 72 height 10
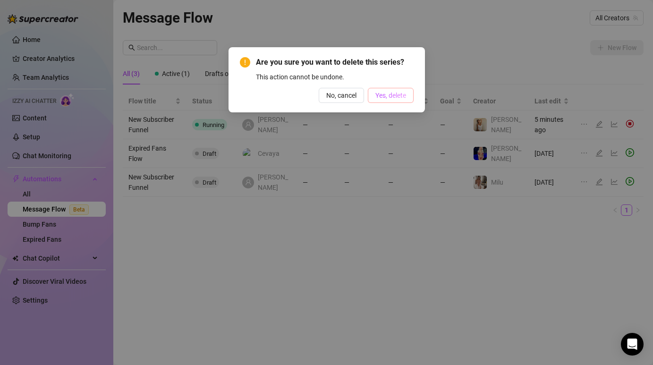
click at [402, 93] on span "Yes, delete" at bounding box center [390, 96] width 31 height 8
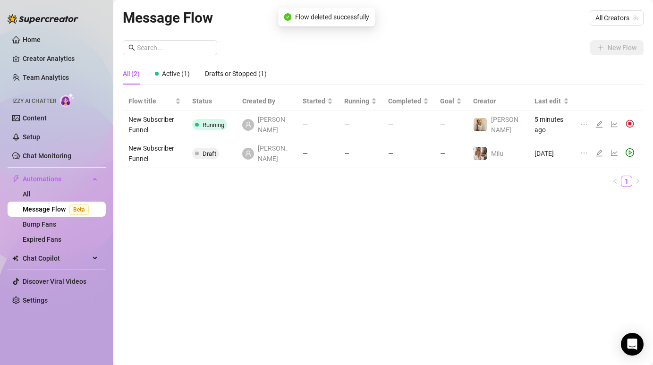
click at [582, 149] on icon "ellipsis" at bounding box center [584, 153] width 8 height 8
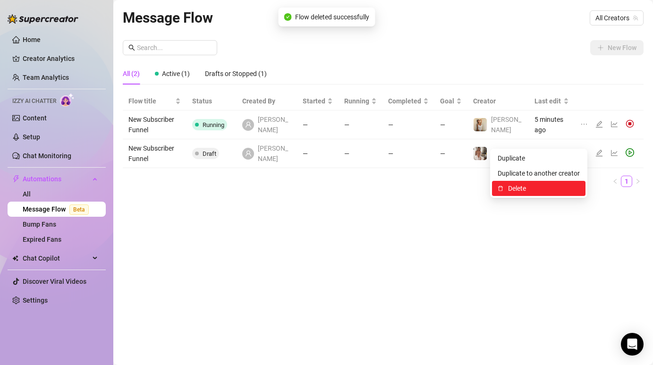
click at [550, 185] on span "Delete" at bounding box center [544, 188] width 72 height 10
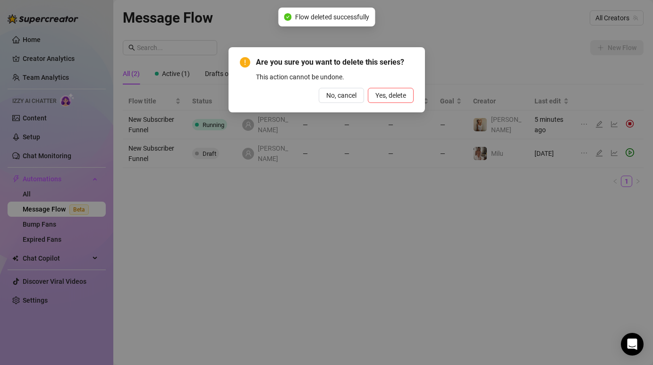
click at [414, 98] on div "Are you sure you want to delete this series? This action cannot be undone. No, …" at bounding box center [326, 79] width 196 height 65
click at [404, 98] on span "Yes, delete" at bounding box center [390, 96] width 31 height 8
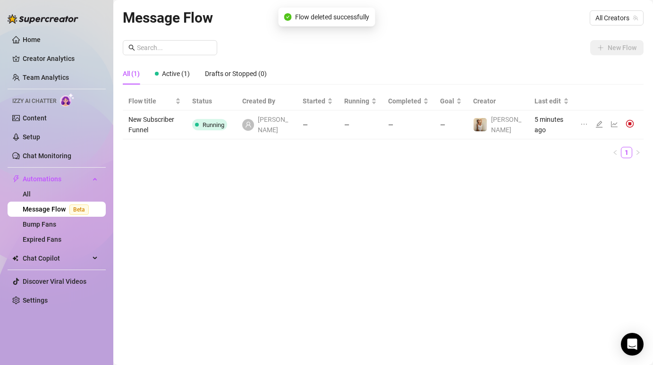
click at [584, 121] on icon "ellipsis" at bounding box center [584, 124] width 8 height 8
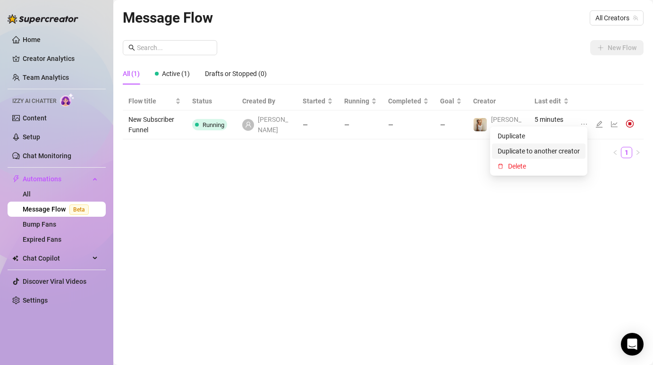
click at [556, 149] on span "Duplicate to another creator" at bounding box center [538, 151] width 82 height 10
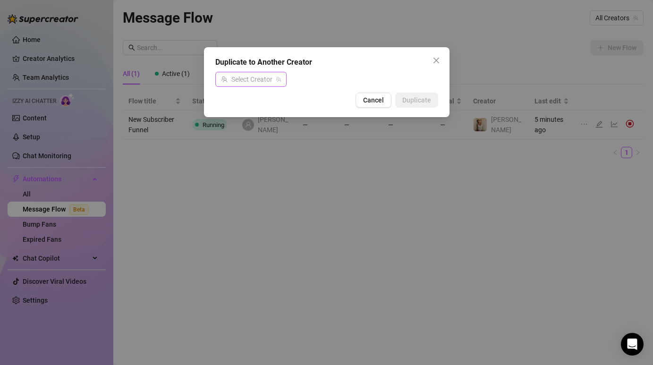
click at [268, 82] on input "search" at bounding box center [246, 79] width 51 height 14
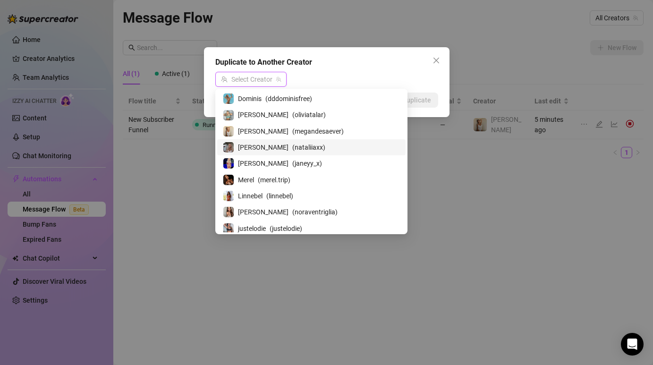
type input "s"
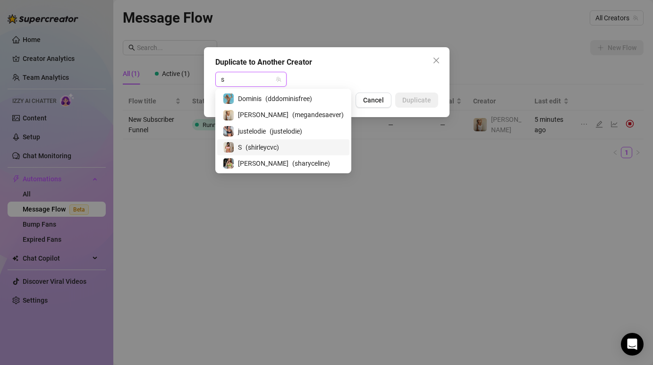
click at [260, 148] on span "( shirleycvc )" at bounding box center [262, 147] width 34 height 10
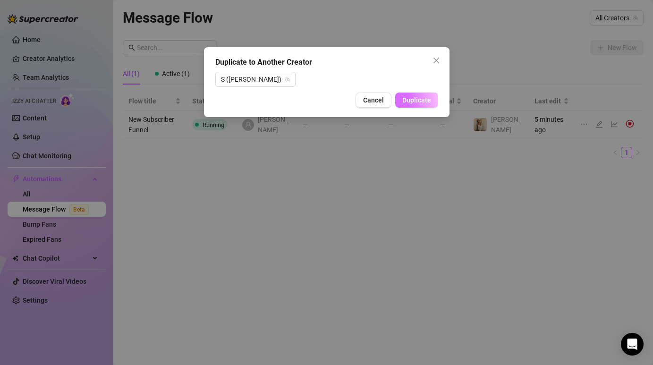
click at [414, 104] on button "Duplicate" at bounding box center [416, 100] width 43 height 15
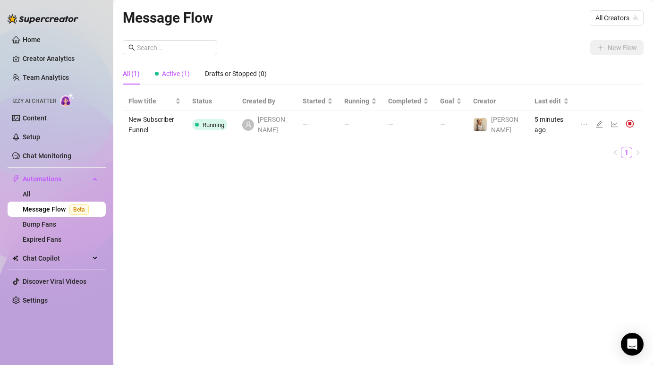
click at [181, 76] on span "Active (1)" at bounding box center [176, 74] width 28 height 8
click at [133, 76] on div "All (1)" at bounding box center [131, 73] width 17 height 10
click at [31, 194] on link "All" at bounding box center [27, 194] width 8 height 8
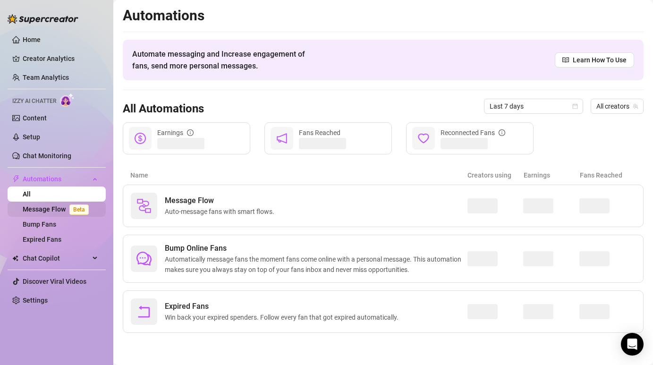
click at [50, 205] on link "Message Flow Beta" at bounding box center [58, 209] width 70 height 8
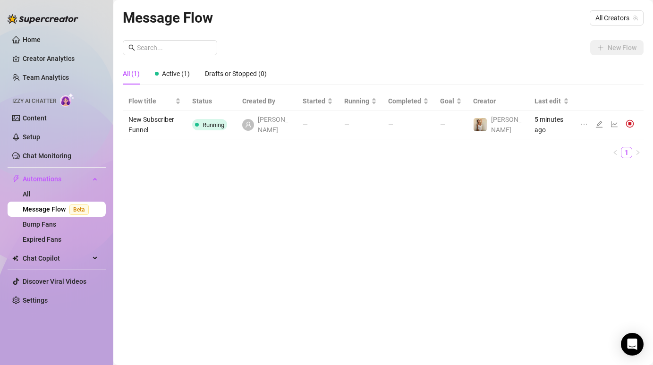
click at [586, 124] on icon "ellipsis" at bounding box center [584, 124] width 6 height 1
click at [546, 151] on span "Duplicate to another creator" at bounding box center [538, 151] width 82 height 10
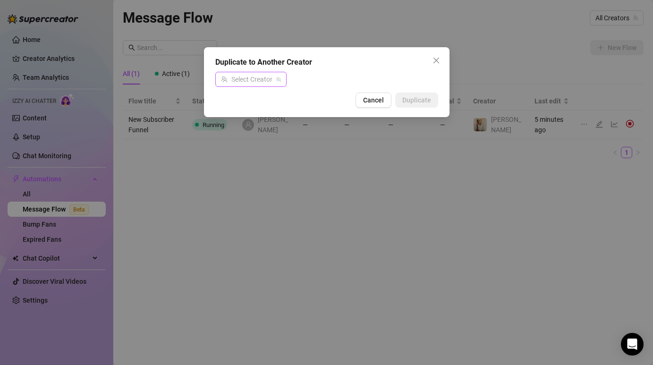
click at [243, 75] on input "search" at bounding box center [246, 79] width 51 height 14
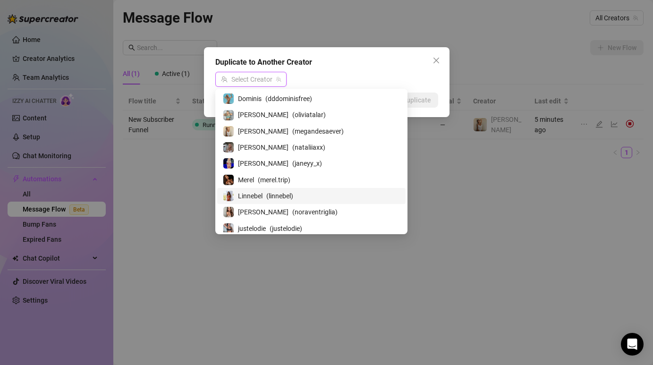
scroll to position [83, 0]
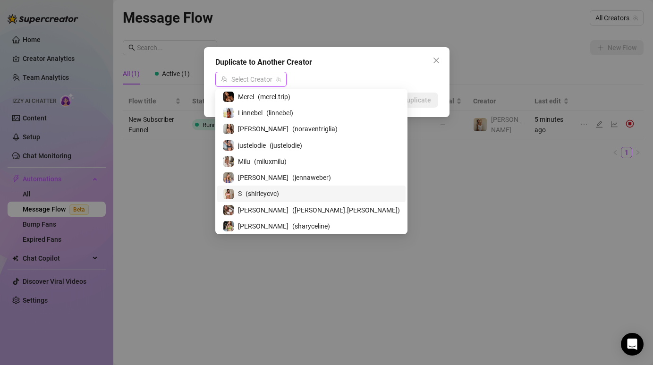
click at [250, 195] on span "( shirleycvc )" at bounding box center [262, 193] width 34 height 10
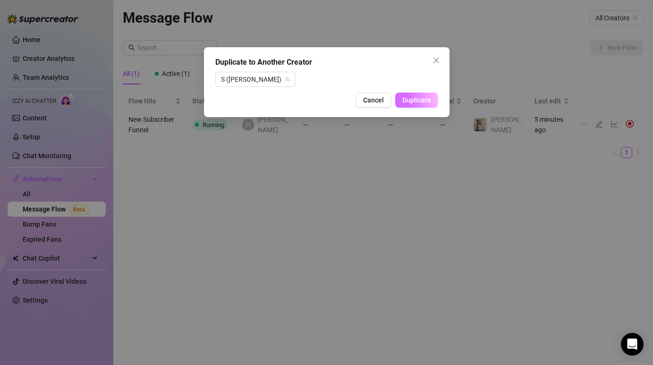
click at [423, 98] on span "Duplicate" at bounding box center [416, 100] width 29 height 8
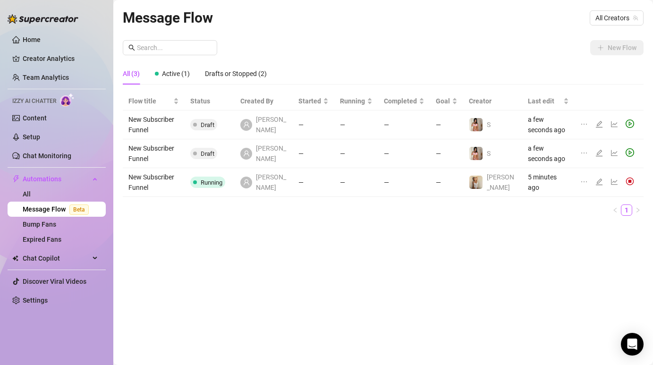
click at [582, 150] on icon "ellipsis" at bounding box center [584, 153] width 8 height 8
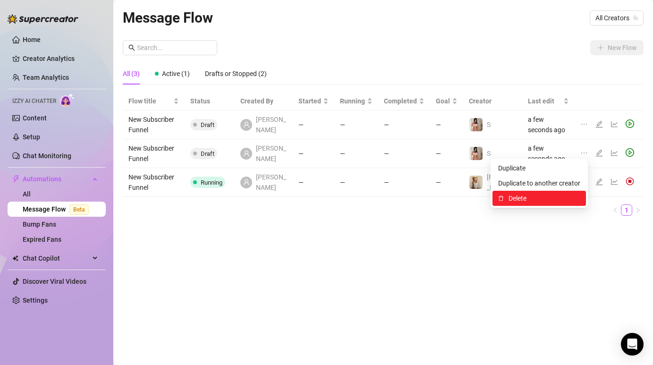
click at [553, 194] on span "Delete" at bounding box center [544, 198] width 72 height 10
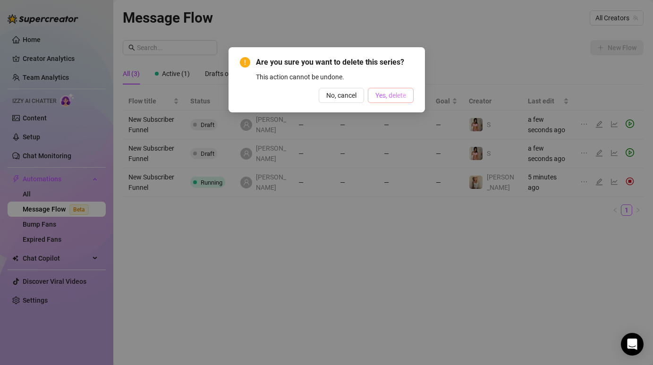
click at [390, 97] on span "Yes, delete" at bounding box center [390, 96] width 31 height 8
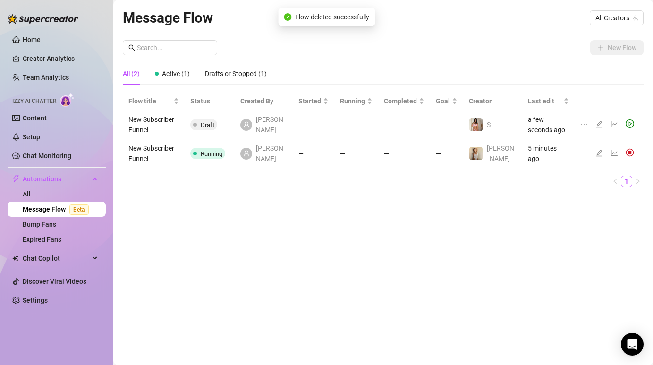
click at [148, 120] on td "New Subscriber Funnel" at bounding box center [154, 124] width 62 height 29
click at [598, 124] on icon "edit" at bounding box center [599, 124] width 8 height 8
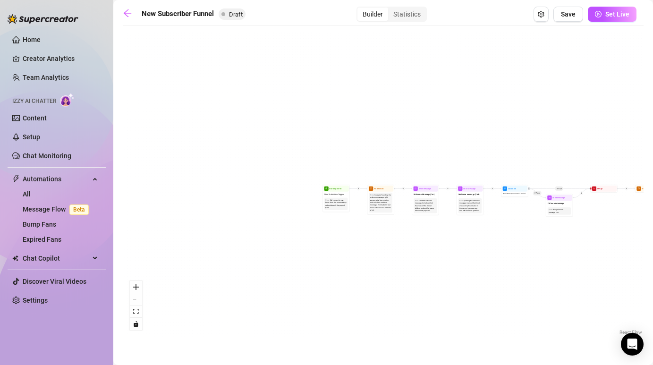
drag, startPoint x: 341, startPoint y: 225, endPoint x: 510, endPoint y: 265, distance: 173.7
click at [511, 266] on div "If True If False Merge Send Message Follow up message Note: Nudge fans to messa…" at bounding box center [383, 184] width 521 height 306
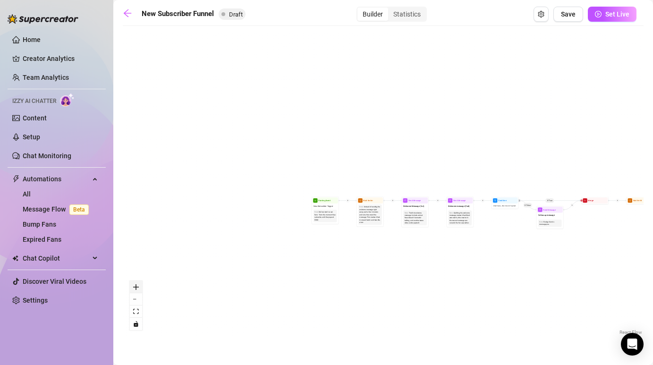
click at [138, 287] on icon "zoom in" at bounding box center [136, 287] width 6 height 6
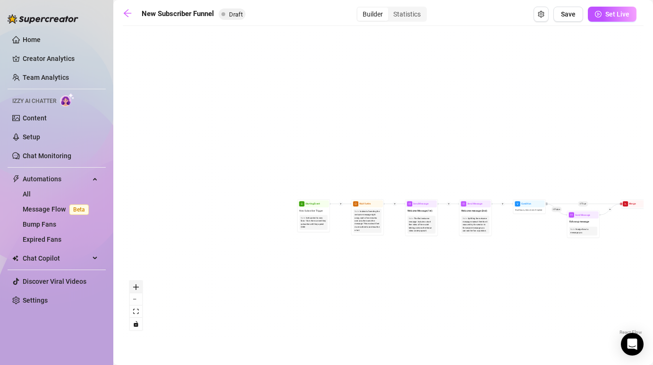
click at [138, 287] on icon "zoom in" at bounding box center [136, 287] width 6 height 6
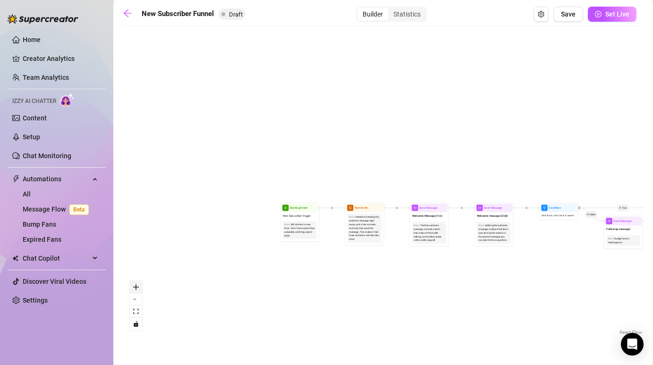
click at [138, 287] on icon "zoom in" at bounding box center [136, 287] width 6 height 6
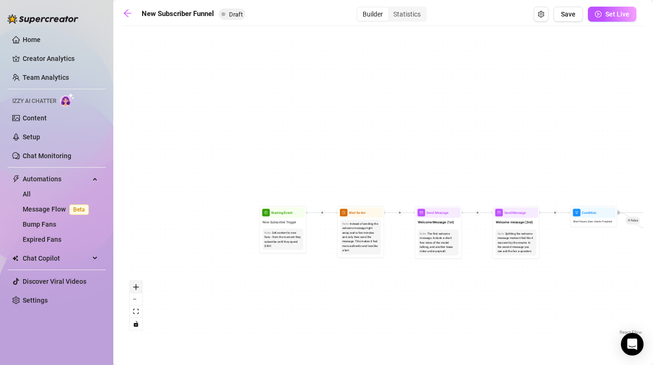
click at [138, 287] on icon "zoom in" at bounding box center [136, 287] width 6 height 6
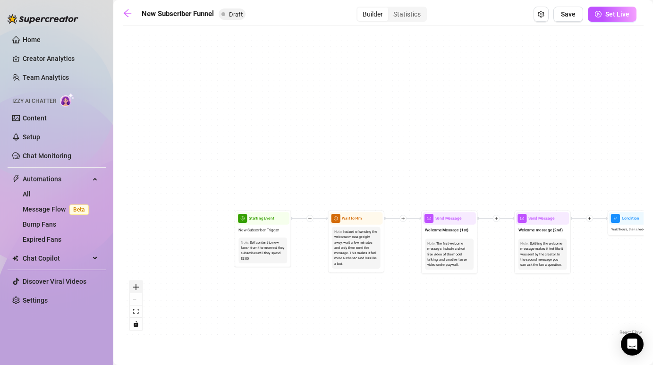
click at [138, 287] on icon "zoom in" at bounding box center [136, 287] width 6 height 6
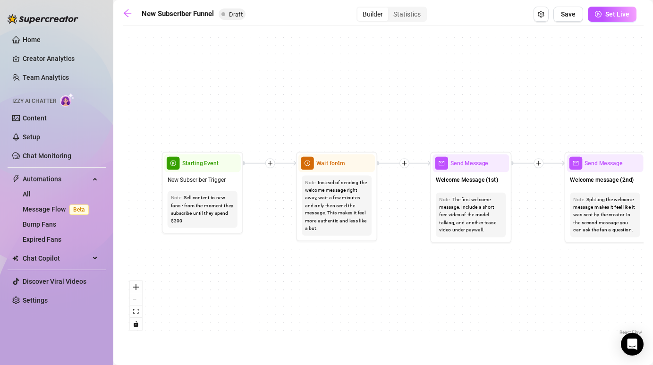
drag, startPoint x: 372, startPoint y: 330, endPoint x: 364, endPoint y: 259, distance: 71.3
click at [364, 259] on div "If True If False Merge Send Message Follow up message Note: Nudge fans to messa…" at bounding box center [383, 184] width 521 height 306
click at [307, 156] on span "clock-circle" at bounding box center [306, 162] width 13 height 13
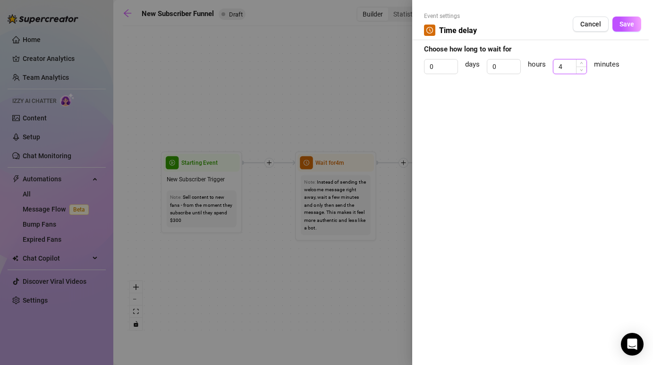
click at [568, 67] on input "4" at bounding box center [569, 66] width 33 height 14
type input "6"
type input "3"
click at [335, 274] on div at bounding box center [326, 182] width 653 height 365
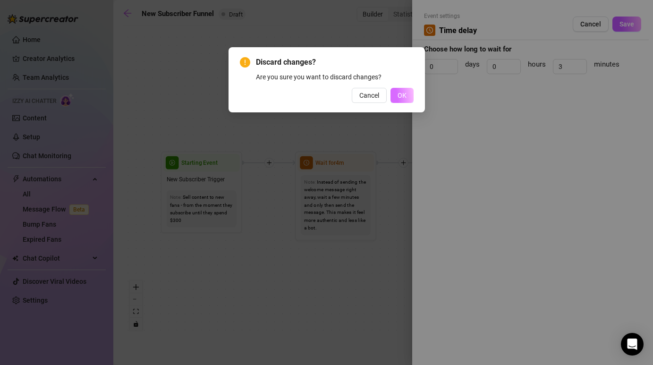
click at [394, 96] on button "OK" at bounding box center [401, 95] width 23 height 15
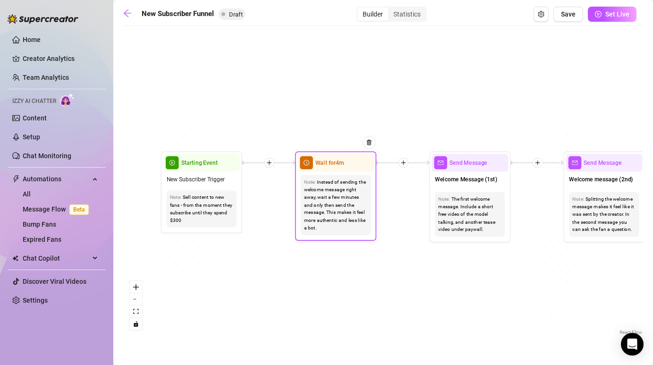
click at [349, 210] on div "Instead of sending the welcome message right away, wait a few minutes and only …" at bounding box center [335, 205] width 63 height 54
click at [354, 166] on div at bounding box center [364, 149] width 21 height 42
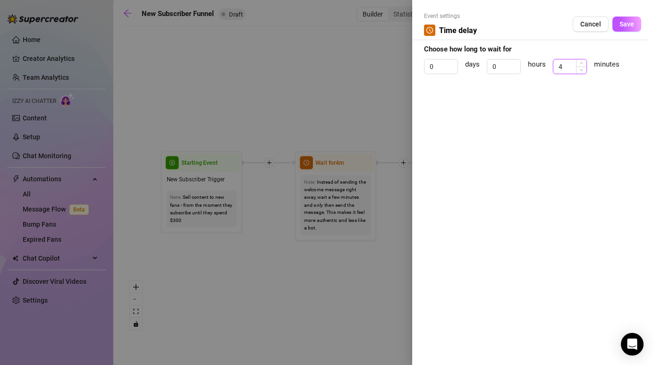
click at [565, 62] on input "4" at bounding box center [569, 66] width 33 height 14
type input "3"
click at [624, 26] on span "Save" at bounding box center [626, 24] width 15 height 8
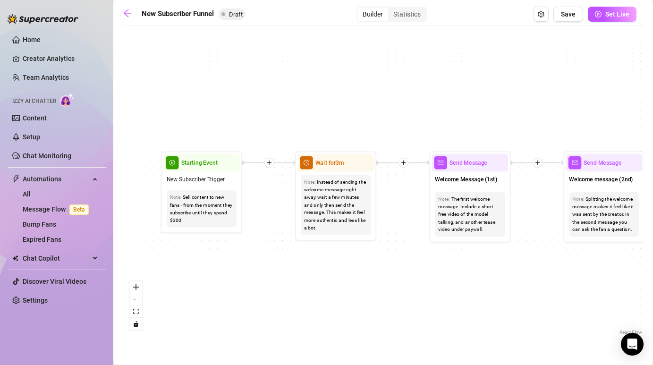
drag, startPoint x: 511, startPoint y: 248, endPoint x: 456, endPoint y: 247, distance: 54.8
click at [456, 248] on div "If True If False Merge Send Message Follow up message Note: Nudge fans to messa…" at bounding box center [383, 184] width 521 height 306
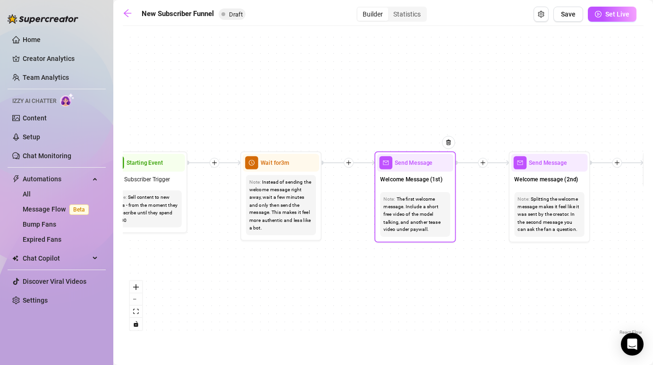
click at [427, 220] on div "The first welcome message. Include a short free video of the model talking, and…" at bounding box center [414, 214] width 63 height 38
click at [403, 169] on div "Send Message" at bounding box center [415, 163] width 76 height 18
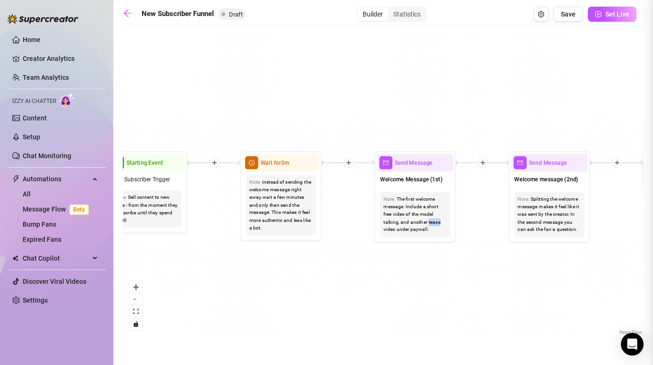
type textarea "Hiii babe! 😘 Now that you found me here… ready for some fun? 😏 I’ve got a littl…"
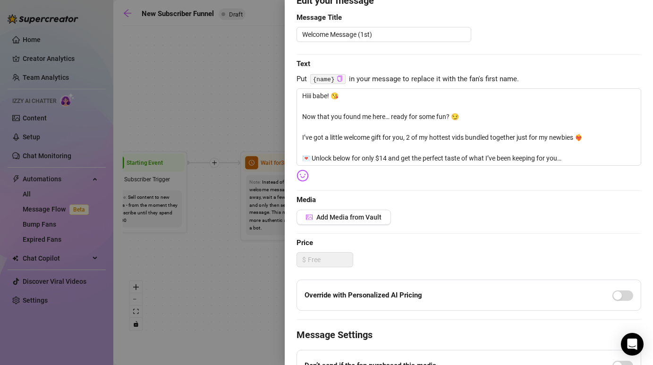
scroll to position [84, 0]
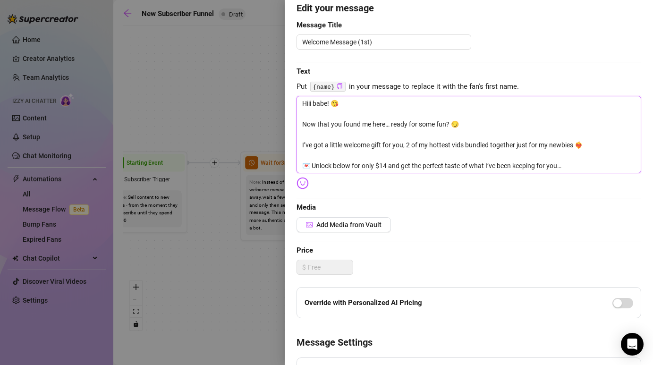
drag, startPoint x: 585, startPoint y: 165, endPoint x: 323, endPoint y: 61, distance: 282.0
click at [323, 61] on div "Edit your message Message Title Welcome Message (1st) Text Put {name} in your m…" at bounding box center [468, 229] width 345 height 457
paste textarea "Omg hey youuuu 😍 you really made it to my secret little world?! Hehe you’re in …"
type textarea "Omg hey youuuu 😍 you really made it to my secret little world?! Hehe you’re in …"
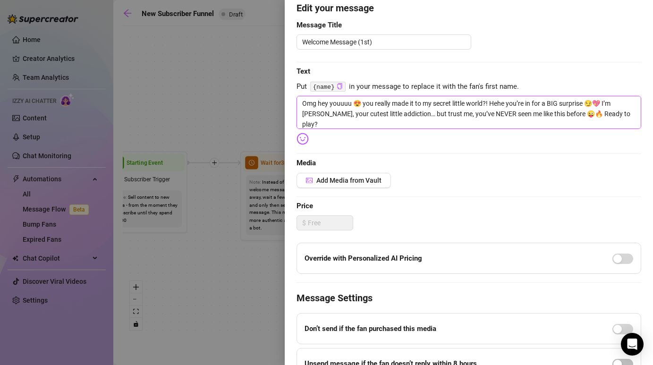
type textarea "Omg hey youuuu 😍 you really made it to my secret little world?! Hehe you’re in …"
click at [258, 101] on div at bounding box center [326, 182] width 653 height 365
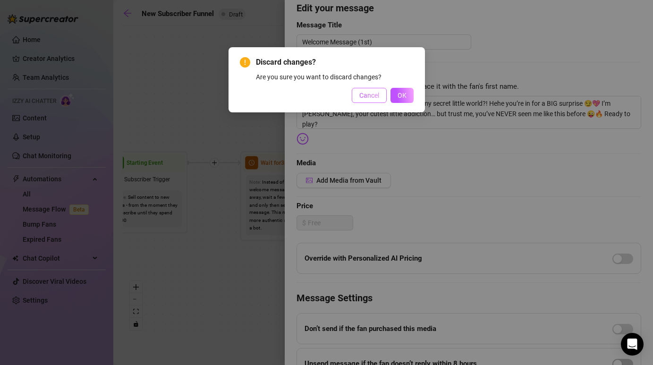
click at [360, 90] on button "Cancel" at bounding box center [369, 95] width 35 height 15
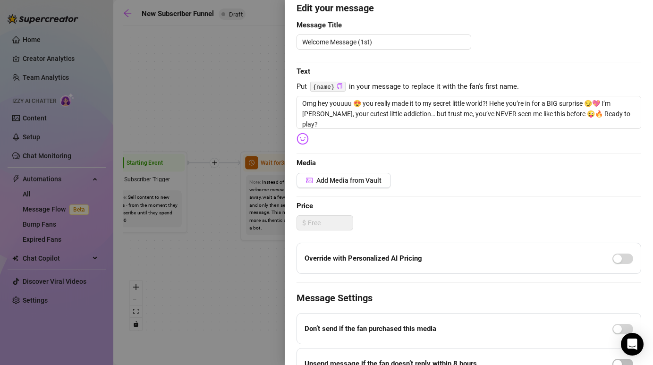
click at [130, 14] on div at bounding box center [326, 182] width 653 height 365
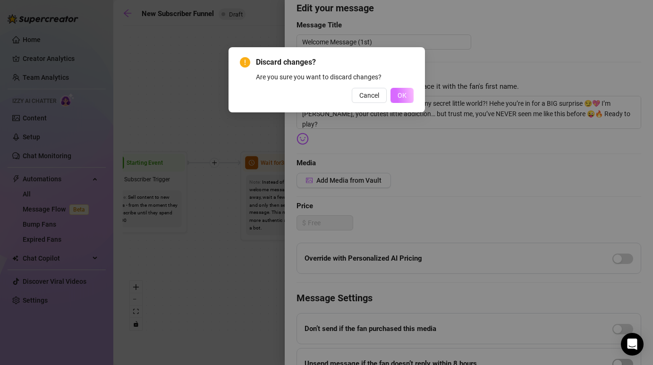
click at [393, 93] on button "OK" at bounding box center [401, 95] width 23 height 15
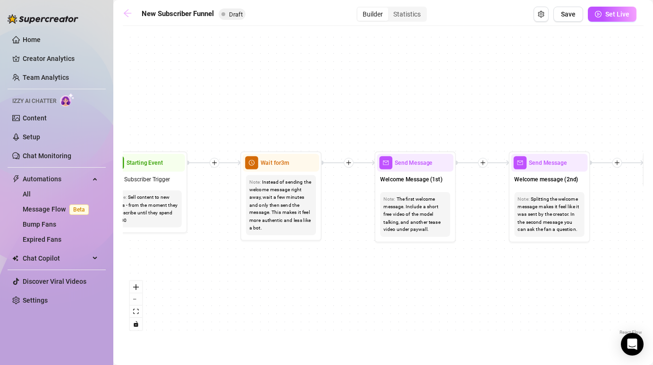
click at [129, 12] on icon "arrow-left" at bounding box center [127, 12] width 9 height 9
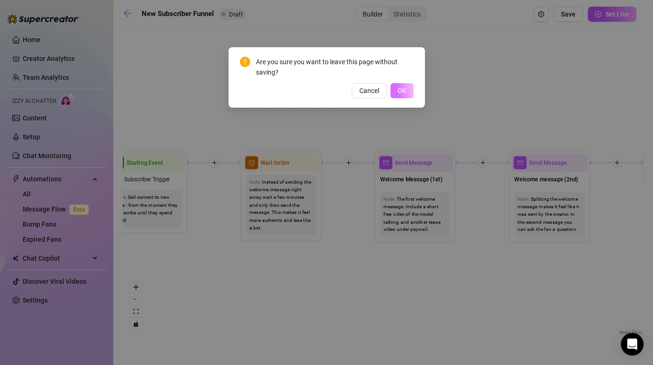
click at [398, 91] on span "OK" at bounding box center [401, 91] width 9 height 8
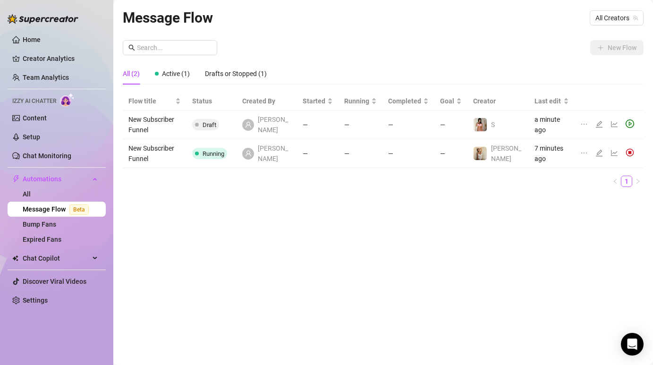
click at [582, 120] on icon "ellipsis" at bounding box center [584, 124] width 8 height 8
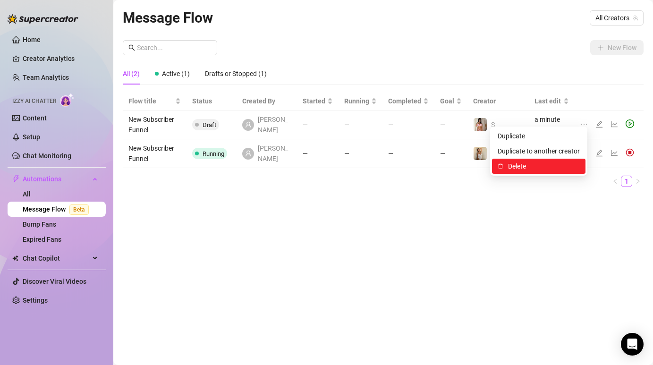
click at [540, 167] on span "Delete" at bounding box center [544, 166] width 72 height 10
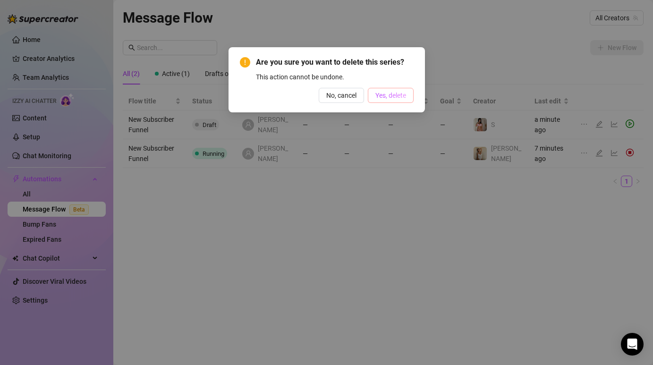
click at [388, 98] on span "Yes, delete" at bounding box center [390, 96] width 31 height 8
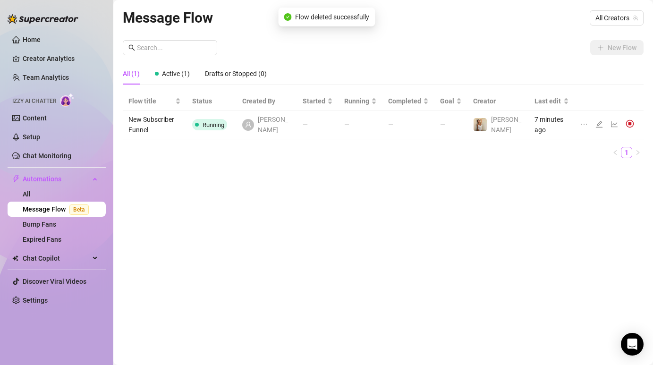
click at [584, 120] on icon "ellipsis" at bounding box center [584, 124] width 8 height 8
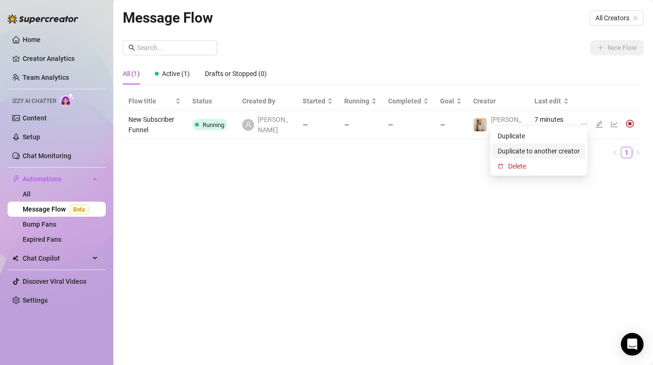
click at [542, 152] on span "Duplicate to another creator" at bounding box center [538, 151] width 82 height 10
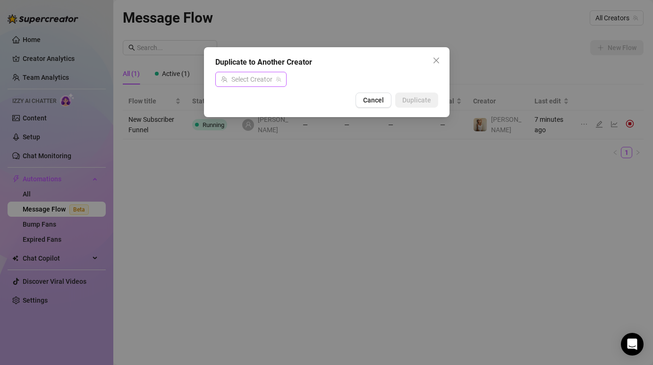
click at [268, 82] on input "search" at bounding box center [246, 79] width 51 height 14
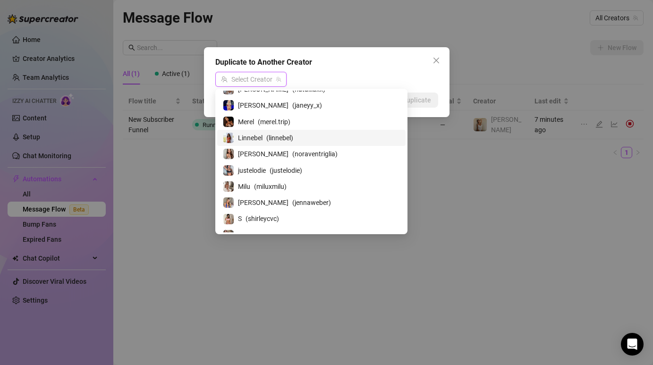
scroll to position [67, 0]
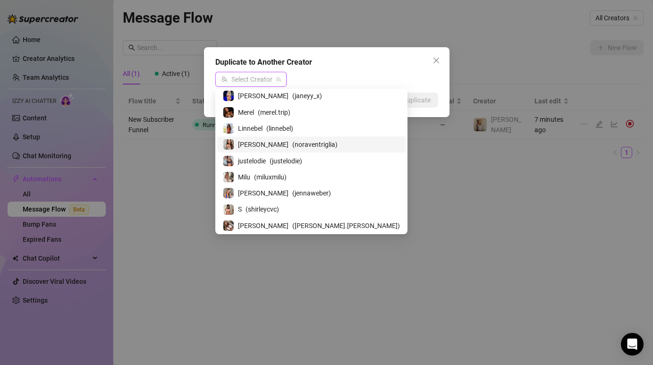
click at [254, 126] on span "Linnebel" at bounding box center [250, 128] width 25 height 10
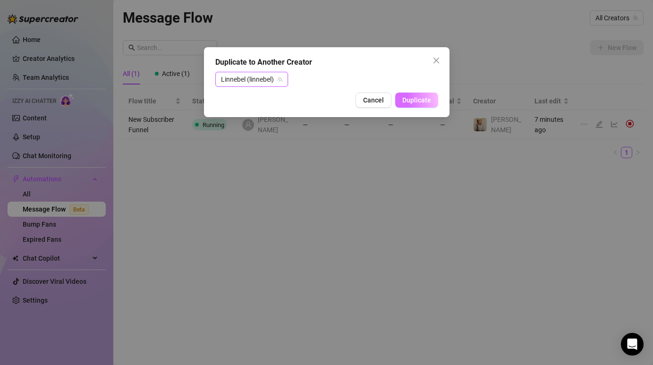
click at [400, 99] on button "Duplicate" at bounding box center [416, 100] width 43 height 15
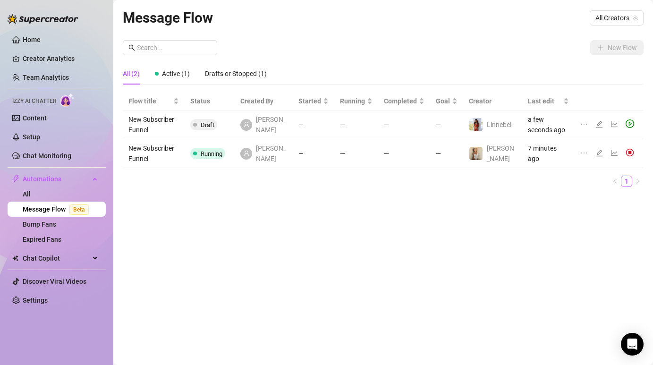
click at [161, 145] on td "New Subscriber Funnel" at bounding box center [154, 153] width 62 height 29
click at [600, 154] on icon "edit" at bounding box center [599, 153] width 8 height 8
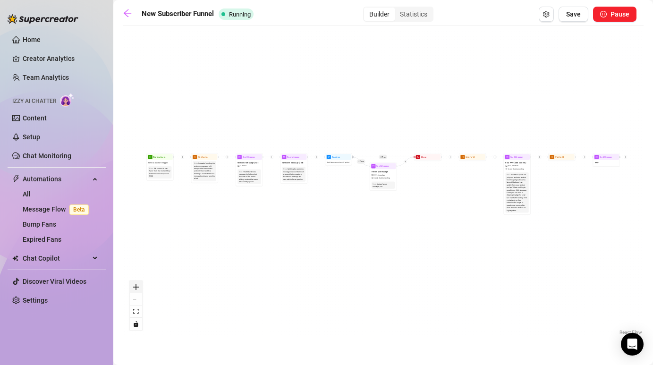
click at [136, 288] on icon "zoom in" at bounding box center [136, 287] width 6 height 6
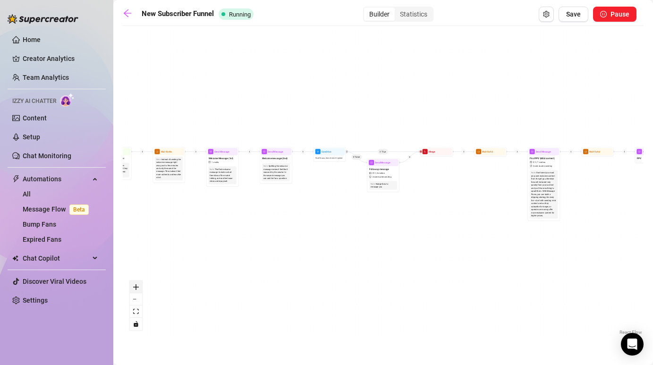
click at [136, 288] on icon "zoom in" at bounding box center [136, 287] width 6 height 6
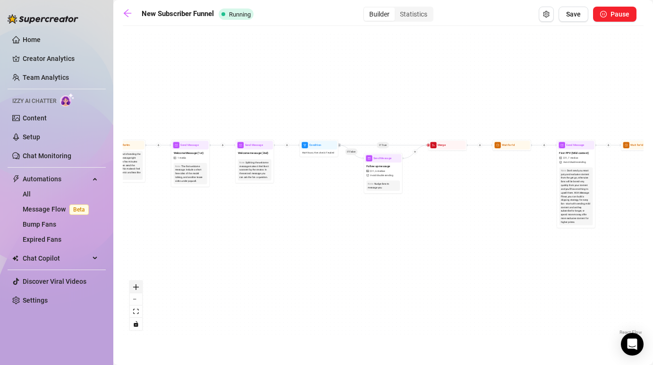
click at [136, 288] on icon "zoom in" at bounding box center [136, 287] width 6 height 6
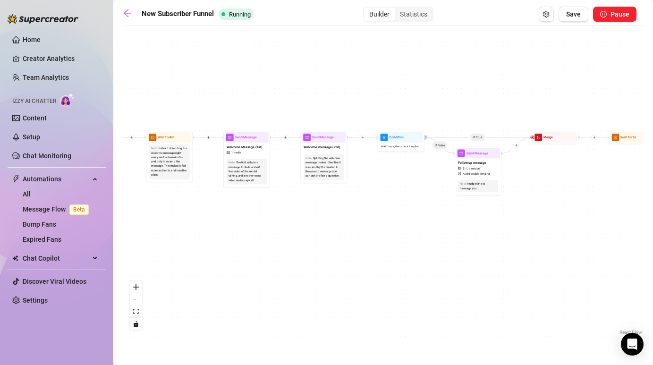
drag, startPoint x: 238, startPoint y: 200, endPoint x: 500, endPoint y: 203, distance: 262.4
click at [500, 203] on div "If True If False Merge Send Message Follow up message $ 11 , 6 medias Avoid dou…" at bounding box center [383, 184] width 521 height 306
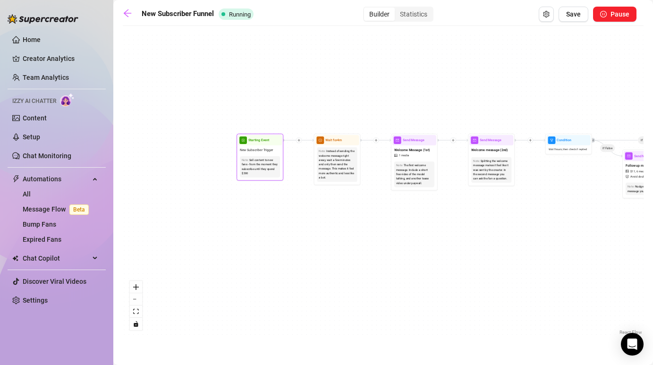
click at [264, 165] on div "Sell content to new fans - from the moment they subscribe until they spend $300" at bounding box center [260, 166] width 36 height 17
click at [256, 141] on span "Starting Event" at bounding box center [258, 140] width 21 height 5
click at [344, 145] on div "Note: Instead of sending the welcome message right away, wait a few minutes and…" at bounding box center [337, 164] width 44 height 38
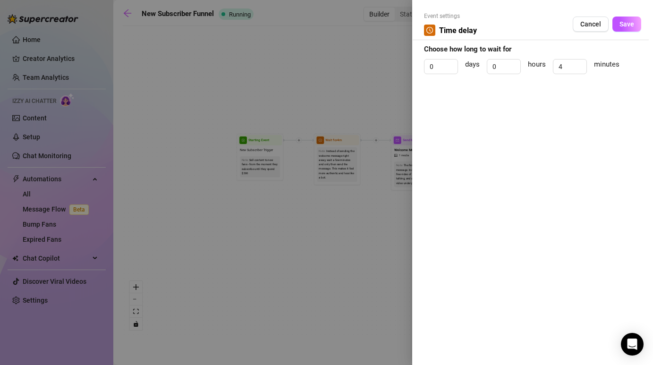
click at [350, 259] on div at bounding box center [326, 182] width 653 height 365
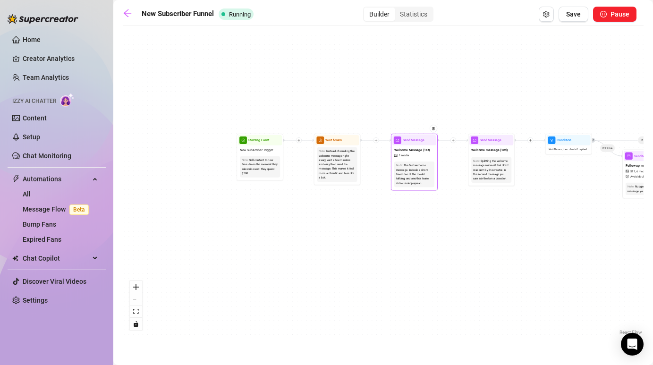
click at [400, 175] on div "The first welcome message. Include a short free video of the model talking, and…" at bounding box center [414, 174] width 36 height 22
click at [399, 139] on span "mail" at bounding box center [398, 140] width 8 height 8
type textarea "Hiii babe! 😘 Now that you found me here… ready for some fun? 😏 I’ve got a littl…"
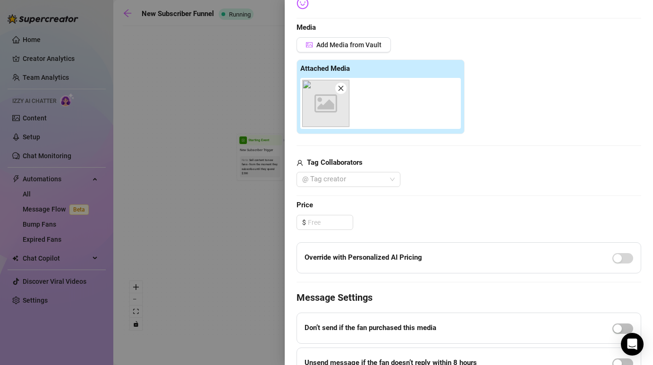
scroll to position [348, 0]
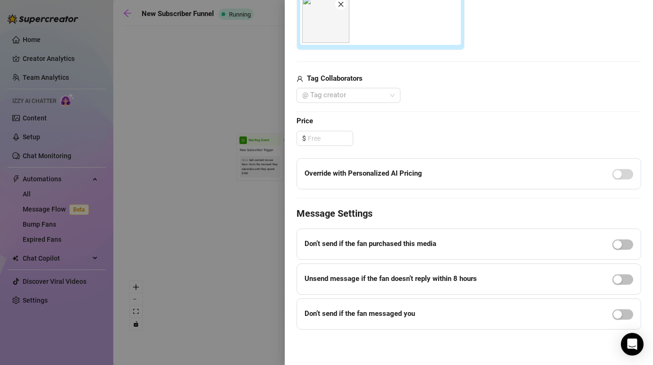
click at [233, 269] on div at bounding box center [326, 182] width 653 height 365
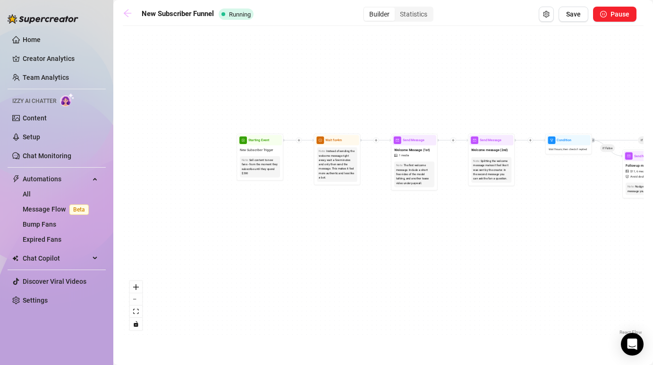
click at [123, 13] on icon "arrow-left" at bounding box center [127, 12] width 9 height 9
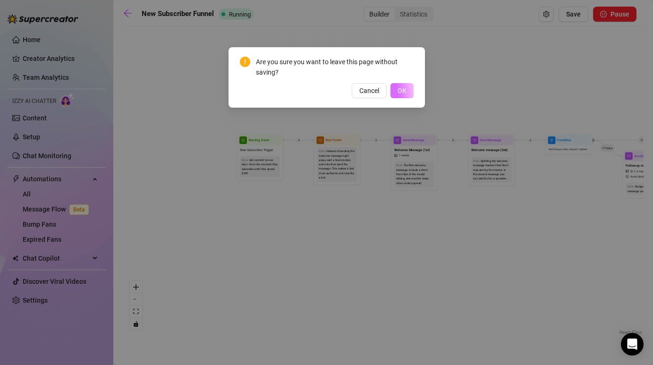
click at [396, 90] on button "OK" at bounding box center [401, 90] width 23 height 15
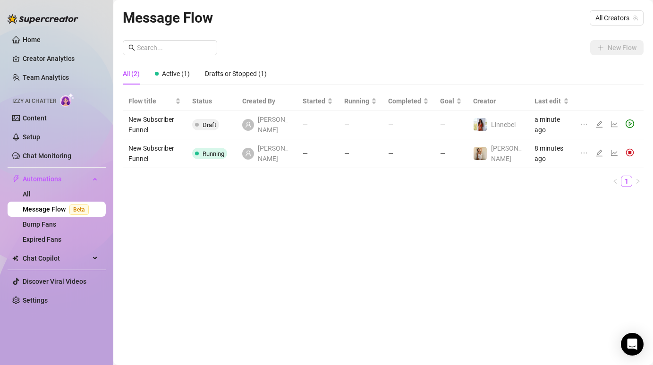
click at [601, 122] on icon "edit" at bounding box center [599, 124] width 7 height 7
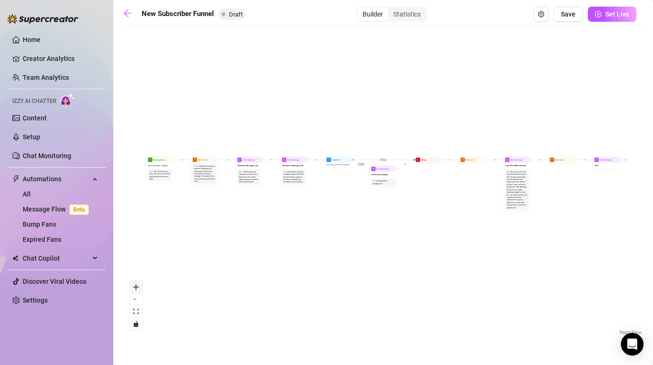
click at [138, 287] on icon "zoom in" at bounding box center [136, 287] width 6 height 6
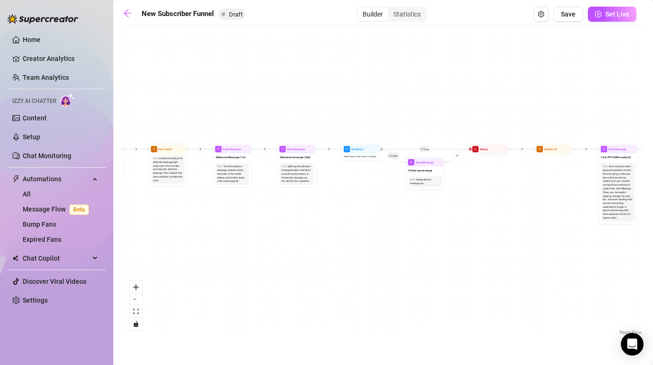
drag, startPoint x: 220, startPoint y: 218, endPoint x: 338, endPoint y: 218, distance: 118.0
click at [338, 218] on div "If True If False Merge Send Message Follow up message Note: Nudge fans to messa…" at bounding box center [383, 184] width 521 height 306
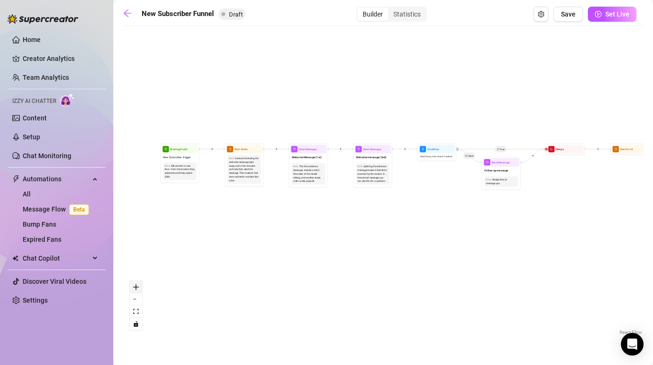
click at [134, 289] on icon "zoom in" at bounding box center [136, 287] width 6 height 6
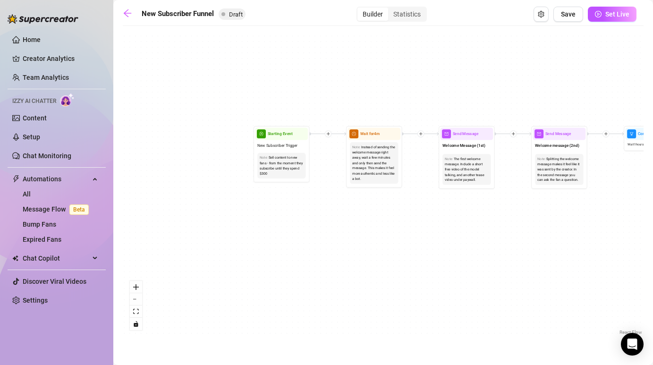
drag, startPoint x: 212, startPoint y: 215, endPoint x: 405, endPoint y: 215, distance: 192.1
click at [405, 215] on div "If True If False Merge Send Message Follow up message Note: Nudge fans to messa…" at bounding box center [383, 184] width 521 height 306
click at [371, 133] on span "Wait for 4m" at bounding box center [371, 134] width 20 height 6
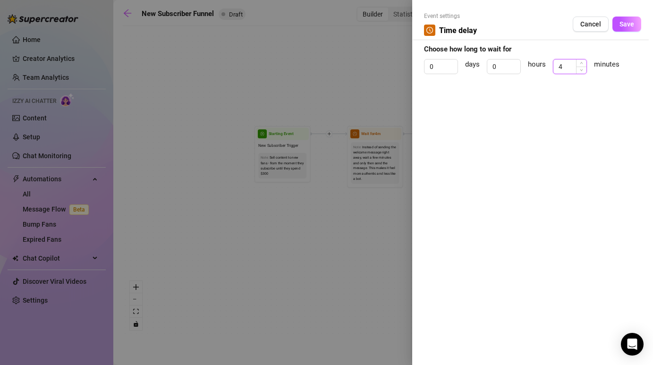
click at [562, 66] on input "4" at bounding box center [569, 66] width 33 height 14
type input "3"
click at [626, 26] on span "Save" at bounding box center [626, 24] width 15 height 8
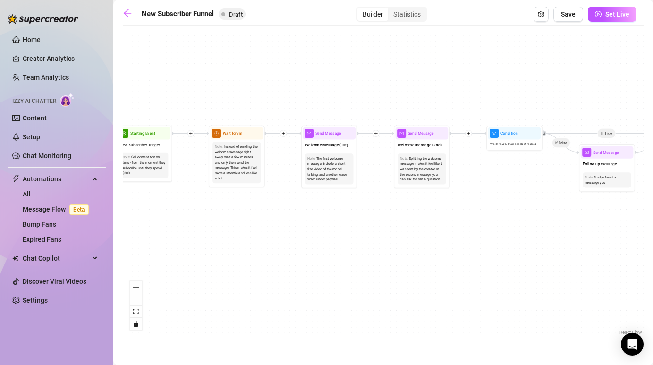
drag, startPoint x: 503, startPoint y: 236, endPoint x: 364, endPoint y: 235, distance: 138.3
click at [364, 235] on div "If True If False Merge Send Message Follow up message Note: Nudge fans to messa…" at bounding box center [383, 184] width 521 height 306
click at [331, 178] on div "The first welcome message. Include a short free video of the model talking, and…" at bounding box center [329, 169] width 44 height 26
click at [323, 138] on div "Send Message" at bounding box center [329, 133] width 53 height 12
type textarea "Hiii babe! 😘 Now that you found me here… ready for some fun? 😏 I’ve got a littl…"
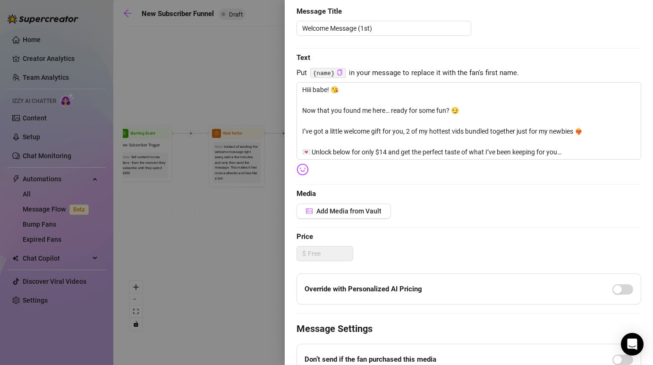
scroll to position [88, 0]
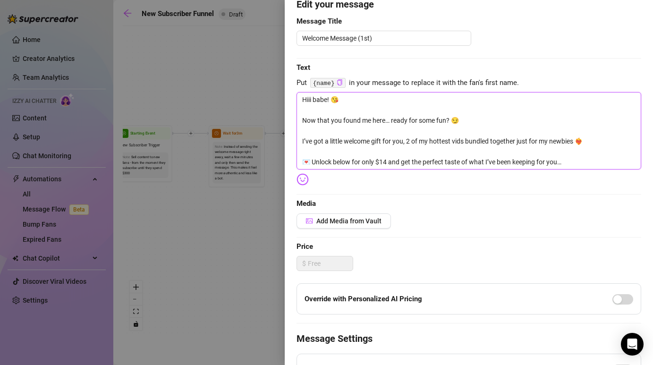
drag, startPoint x: 566, startPoint y: 160, endPoint x: 344, endPoint y: 48, distance: 249.5
click at [344, 48] on div "Edit your message Message Title Welcome Message (1st) Text Put {name} in your m…" at bounding box center [468, 225] width 345 height 457
paste textarea "Omg hey youuuu 😍 you really made it to my secret little world?! Hehe you’re in …"
type textarea "Omg hey youuuu 😍 you really made it to my secret little world?! Hehe you’re in …"
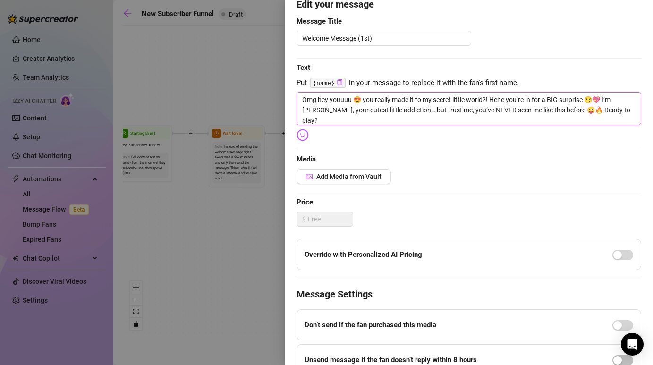
drag, startPoint x: 361, startPoint y: 100, endPoint x: 577, endPoint y: 134, distance: 218.4
click at [577, 134] on div "Edit your message Message Title Welcome Message (1st) Text Put {name} in your m…" at bounding box center [468, 203] width 345 height 413
type textarea "Omg hey youuuu 😍"
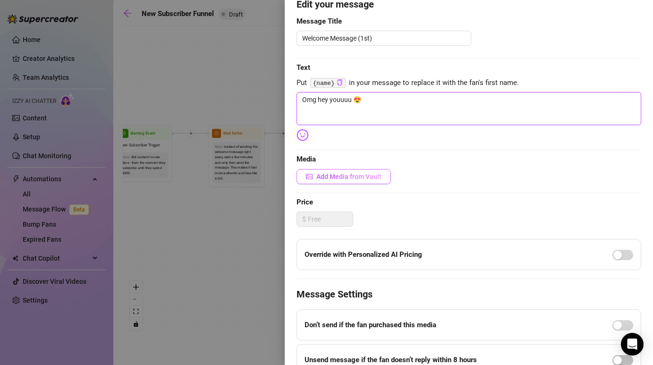
type textarea "Omg hey youuuu 😍"
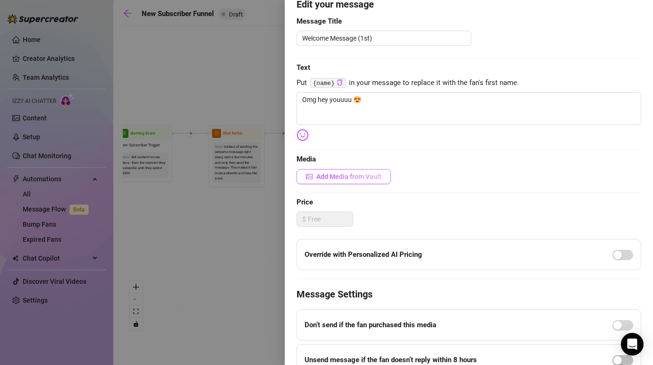
click at [365, 176] on span "Add Media from Vault" at bounding box center [348, 177] width 65 height 8
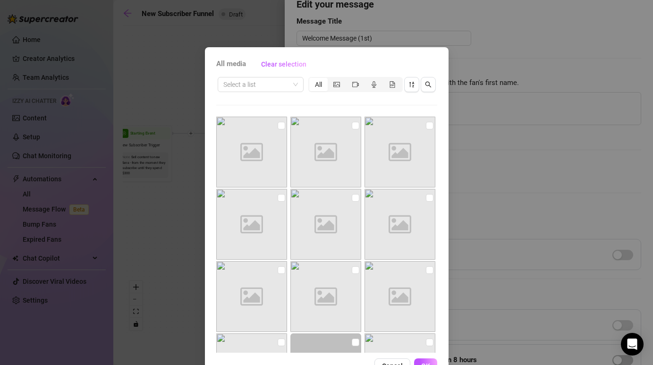
click at [476, 143] on div "All media Clear selection Select a list All Image placeholder Image placeholder…" at bounding box center [326, 182] width 653 height 365
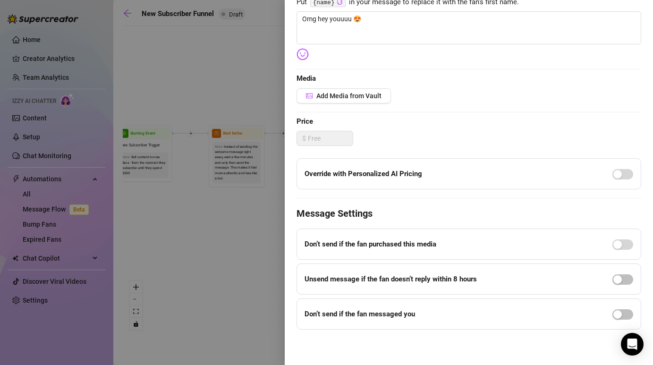
scroll to position [0, 0]
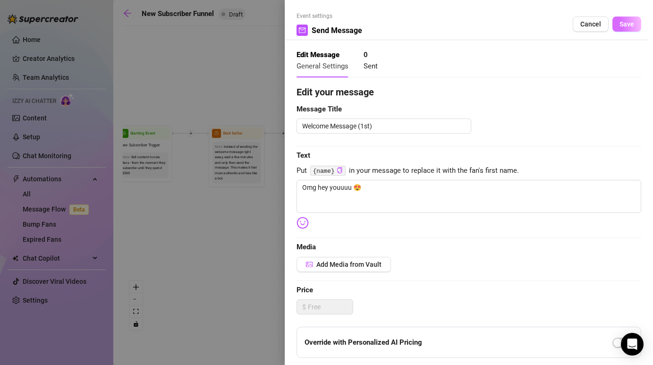
click at [621, 23] on span "Save" at bounding box center [626, 24] width 15 height 8
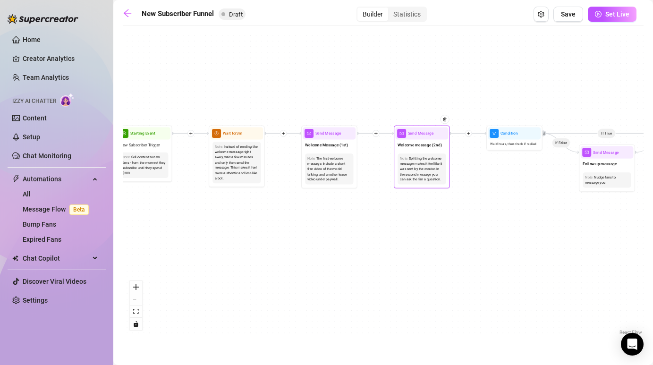
click at [412, 140] on div "Welcome message (2nd)" at bounding box center [422, 146] width 53 height 12
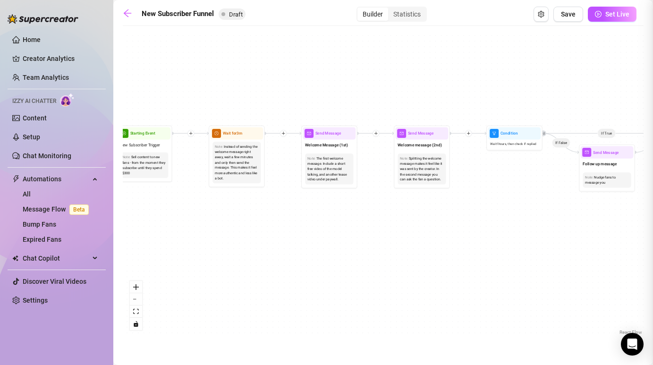
type textarea "And if you wanna skip the tipping and go straight to the top with free chat + m…"
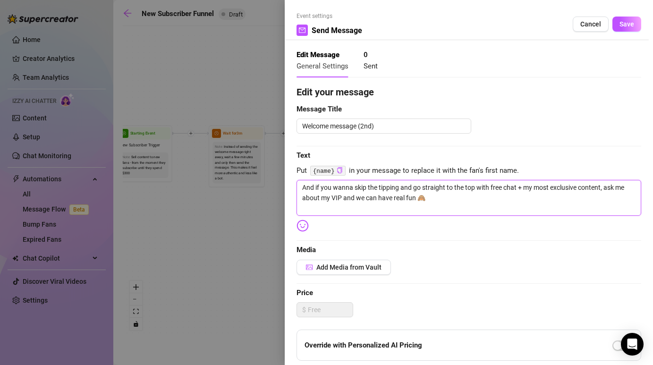
drag, startPoint x: 433, startPoint y: 207, endPoint x: 258, endPoint y: 143, distance: 185.7
click at [258, 143] on div "Event settings Send Message Cancel Save Edit Message General Settings 0 Sent Ed…" at bounding box center [326, 182] width 653 height 365
type textarea "Write your message here"
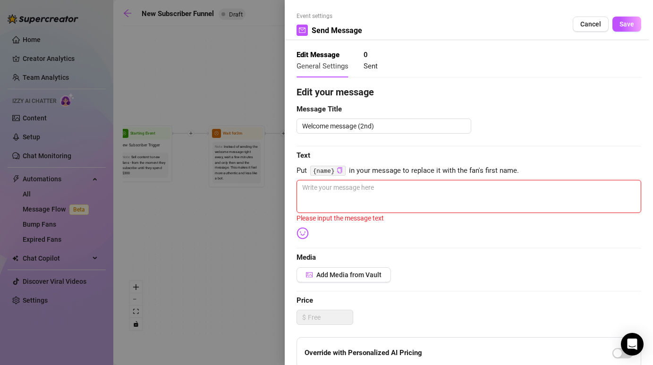
paste textarea "you really made it to my secret little world?! Hehe you’re in for a BIG surpris…"
type textarea "you really made it to my secret little world?! Hehe you’re in for a BIG surpris…"
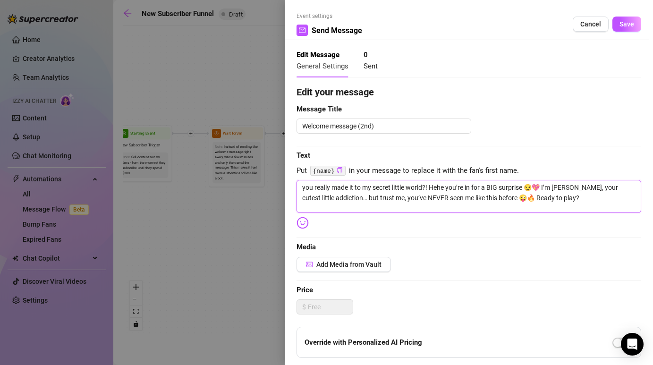
drag, startPoint x: 547, startPoint y: 197, endPoint x: 502, endPoint y: 198, distance: 44.4
click at [502, 198] on textarea "you really made it to my secret little world?! Hehe you’re in for a BIG surpris…" at bounding box center [468, 196] width 345 height 33
type textarea "you really made it to my secret little world?! Hehe you’re in for a BIG surpris…"
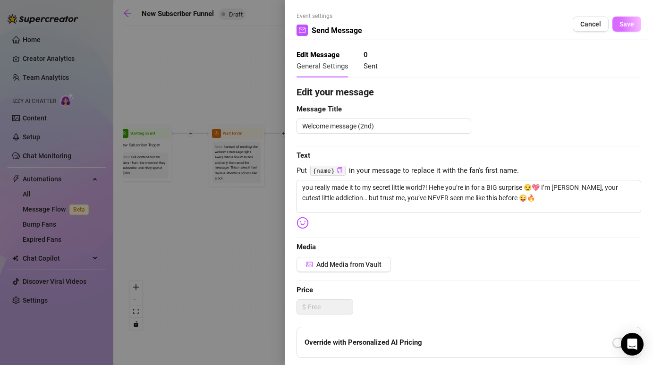
click at [623, 25] on span "Save" at bounding box center [626, 24] width 15 height 8
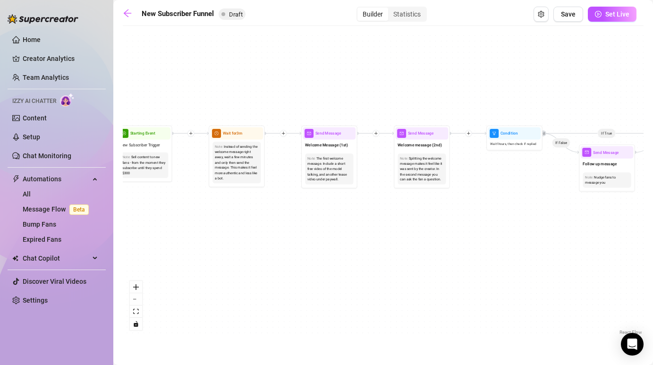
click at [470, 136] on div "If True If False Merge Send Message Follow up message Note: Nudge fans to messa…" at bounding box center [383, 184] width 521 height 306
click at [468, 135] on div at bounding box center [468, 133] width 7 height 7
click at [497, 153] on div "Message" at bounding box center [495, 152] width 41 height 9
type textarea "Write your message here"
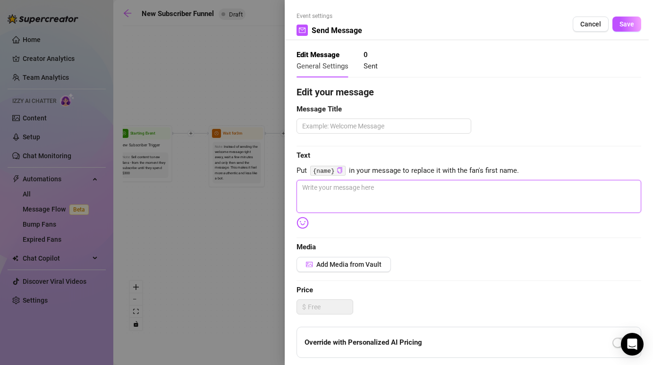
click at [356, 194] on textarea at bounding box center [468, 196] width 345 height 33
paste textarea "Ready to play?"
type textarea "Ready to play?"
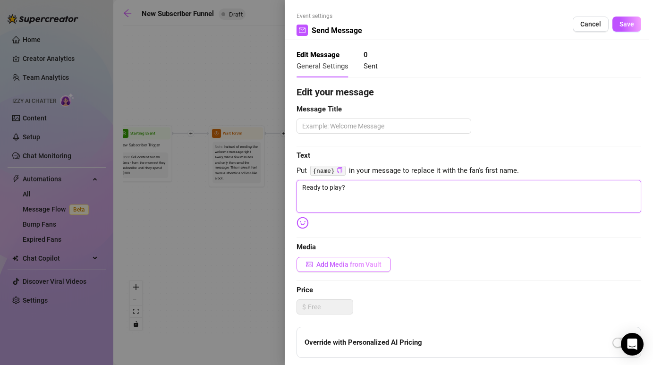
type textarea "Ready to play?"
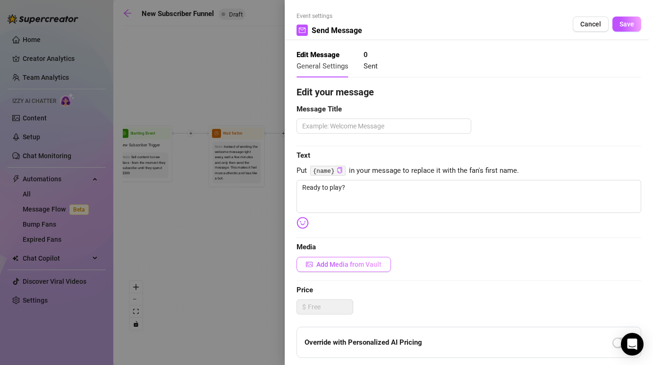
click at [347, 259] on button "Add Media from Vault" at bounding box center [343, 264] width 94 height 15
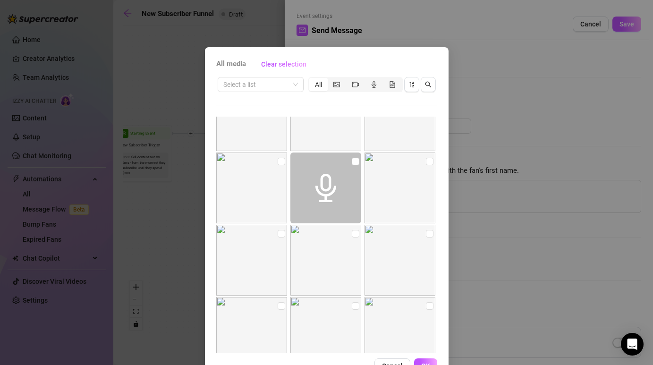
scroll to position [356, 0]
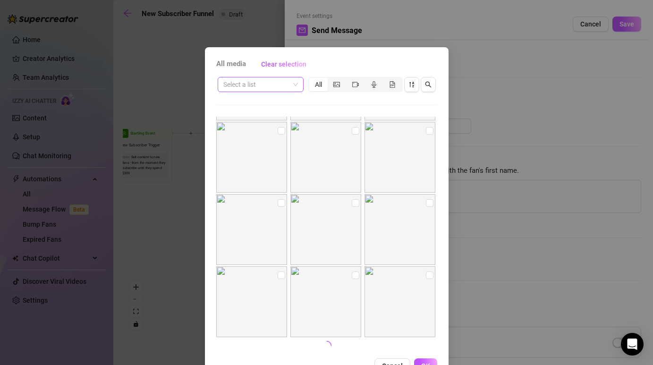
click at [263, 84] on input "search" at bounding box center [256, 84] width 66 height 14
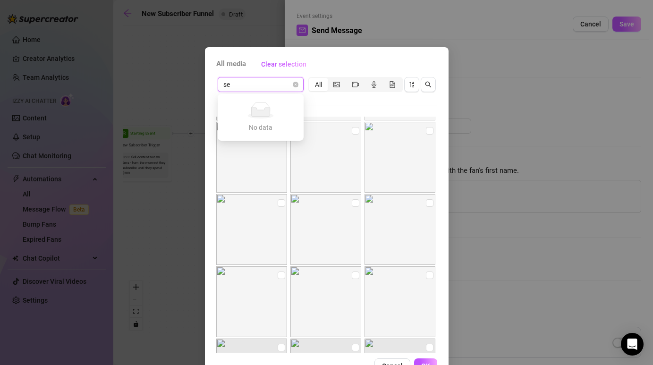
type input "s"
type input "o"
type input "g"
type input "n"
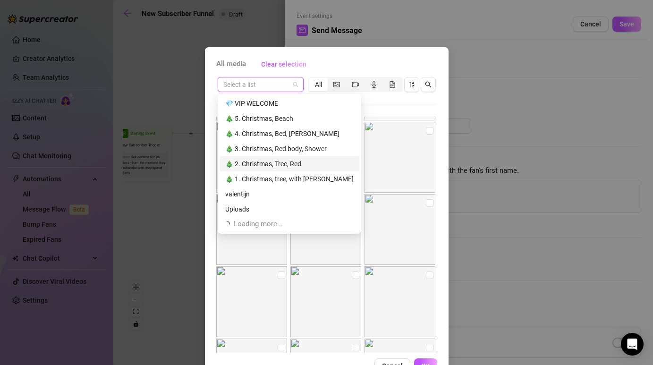
scroll to position [30, 0]
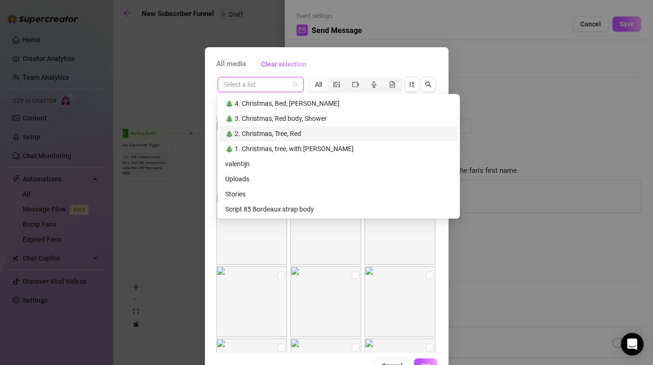
click at [420, 102] on div "Select a list All" at bounding box center [326, 214] width 221 height 277
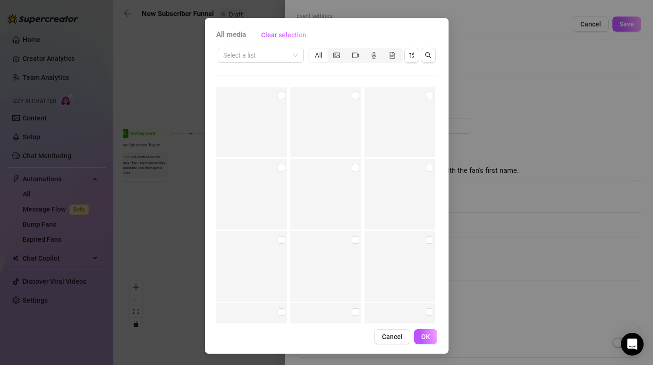
scroll to position [14808, 0]
click at [355, 163] on input "checkbox" at bounding box center [356, 165] width 8 height 8
checkbox input "true"
click at [429, 163] on input "checkbox" at bounding box center [430, 165] width 8 height 8
checkbox input "true"
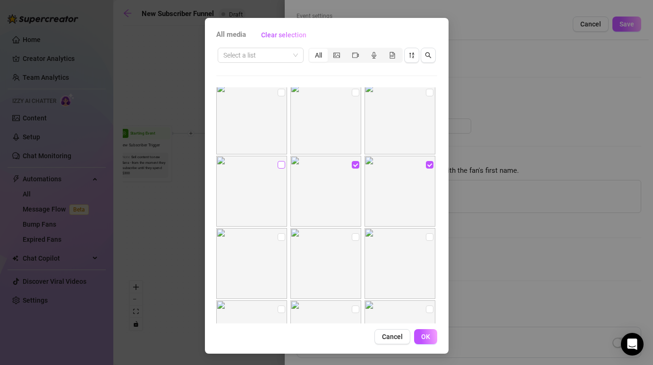
click at [278, 164] on input "checkbox" at bounding box center [282, 165] width 8 height 8
checkbox input "true"
click at [425, 334] on span "OK" at bounding box center [425, 337] width 9 height 8
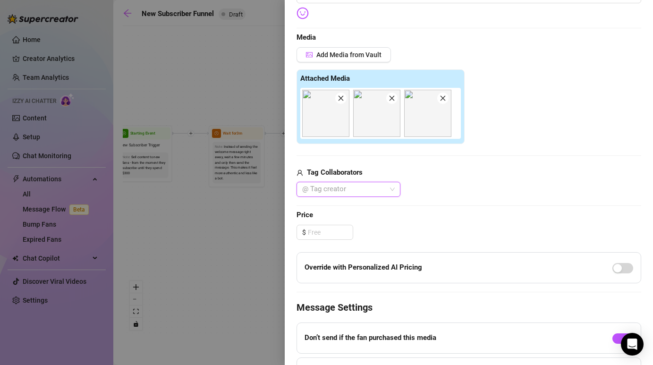
scroll to position [303, 0]
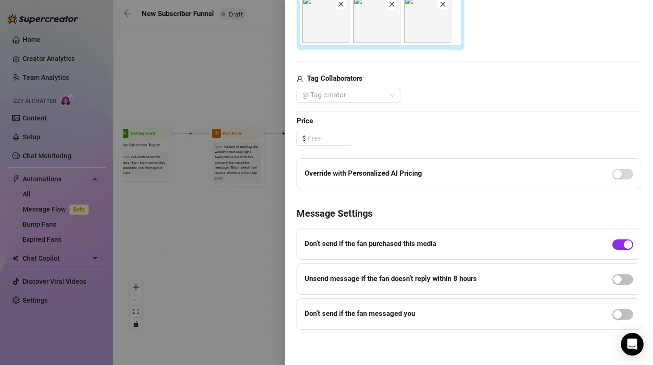
click at [624, 243] on div "button" at bounding box center [628, 244] width 8 height 8
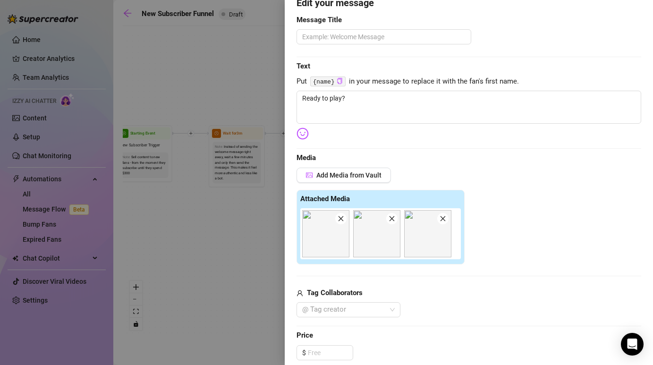
scroll to position [0, 0]
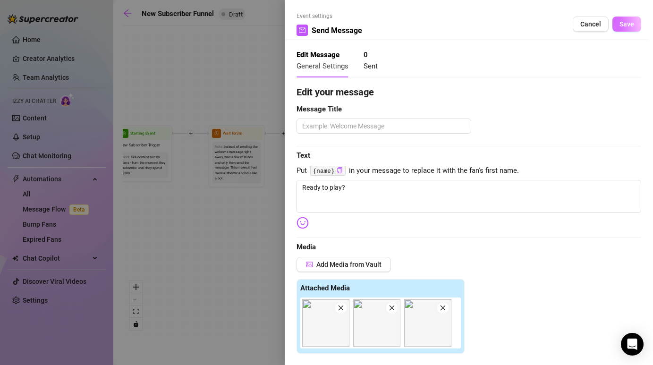
click at [622, 25] on span "Save" at bounding box center [626, 24] width 15 height 8
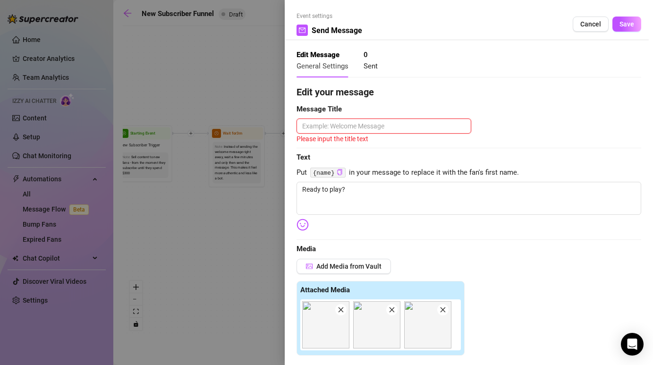
click at [419, 130] on textarea at bounding box center [383, 125] width 175 height 15
type textarea "w"
type textarea "we"
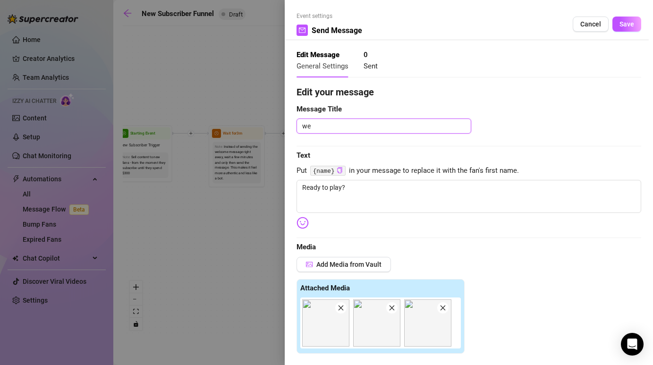
type textarea "wel"
type textarea "welc"
type textarea "welco"
type textarea "welcom"
type textarea "welcome"
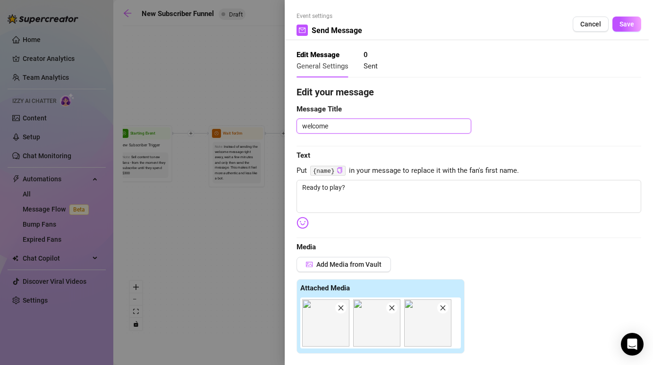
type textarea "welcome"
type textarea "welcome 3"
click at [632, 20] on button "Save" at bounding box center [626, 24] width 29 height 15
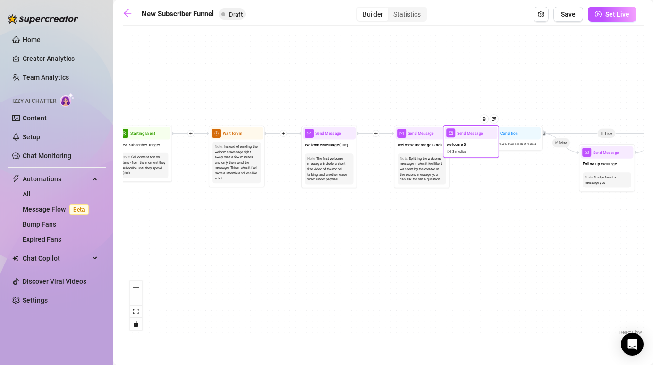
drag, startPoint x: 455, startPoint y: 221, endPoint x: 462, endPoint y: 136, distance: 85.3
click at [462, 136] on div "Send Message" at bounding box center [471, 133] width 53 height 12
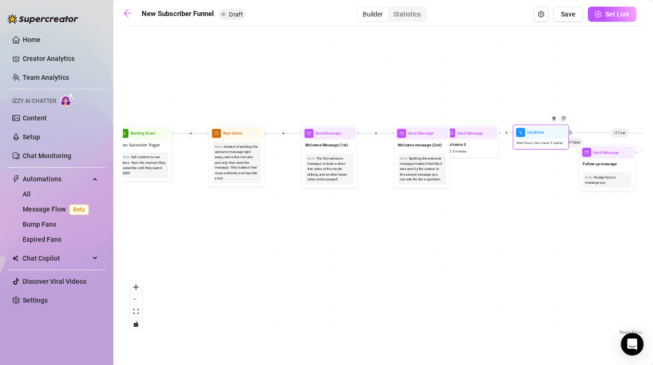
drag, startPoint x: 512, startPoint y: 142, endPoint x: 539, endPoint y: 141, distance: 26.9
click at [539, 141] on span "Wait 1 hours, then check if replied" at bounding box center [539, 143] width 46 height 5
drag, startPoint x: 470, startPoint y: 141, endPoint x: 485, endPoint y: 142, distance: 15.1
click at [485, 142] on div "welcome 3 3 medias" at bounding box center [485, 148] width 53 height 17
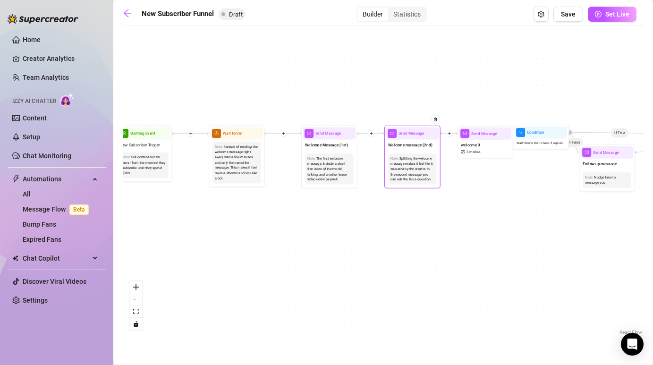
drag, startPoint x: 435, startPoint y: 153, endPoint x: 424, endPoint y: 153, distance: 10.4
click at [424, 153] on div "Note: Splitting the welcome message makes it feel like it was sent by the creat…" at bounding box center [412, 168] width 53 height 35
drag, startPoint x: 532, startPoint y: 139, endPoint x: 541, endPoint y: 139, distance: 8.5
click at [541, 139] on div "Wait 1 hours, then check if replied" at bounding box center [549, 143] width 53 height 9
click at [451, 137] on div "If True If False Send Message welcome 3 3 medias Merge Send Message Follow up m…" at bounding box center [383, 184] width 521 height 306
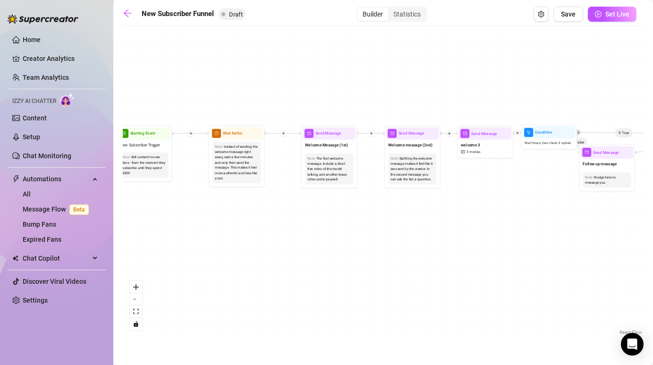
click at [449, 135] on icon "plus" at bounding box center [449, 133] width 4 height 4
click at [480, 133] on div "Time Delay" at bounding box center [476, 133] width 41 height 9
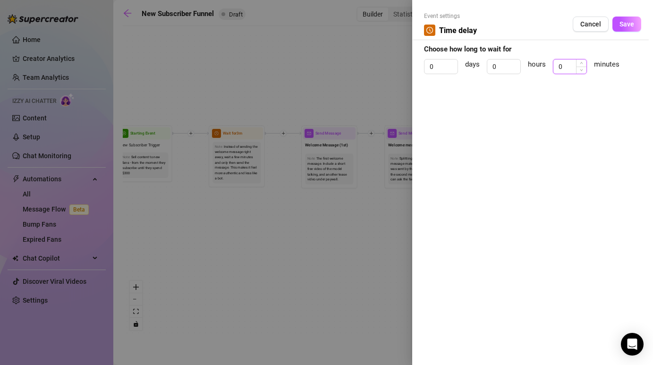
click at [571, 64] on input "0" at bounding box center [569, 66] width 33 height 14
type input "2"
click at [625, 23] on span "Save" at bounding box center [626, 24] width 15 height 8
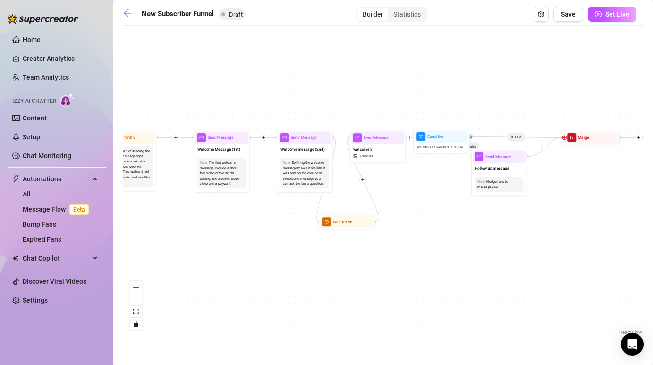
drag, startPoint x: 526, startPoint y: 191, endPoint x: 382, endPoint y: 195, distance: 144.0
click at [382, 195] on div "If True If False Wait for 2m Send Message welcome 3 3 medias Merge Send Message…" at bounding box center [383, 184] width 521 height 306
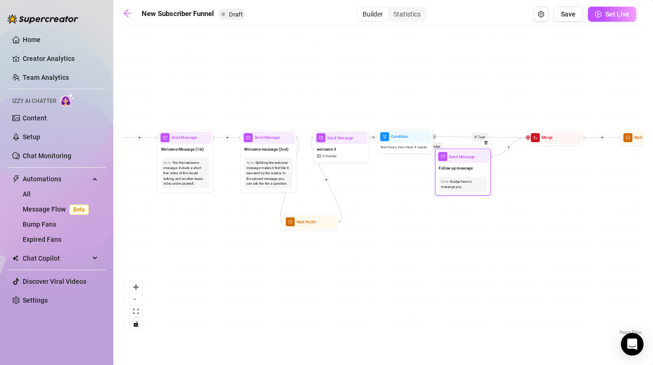
click at [462, 177] on div "Note: Nudge fans to message you" at bounding box center [462, 184] width 48 height 15
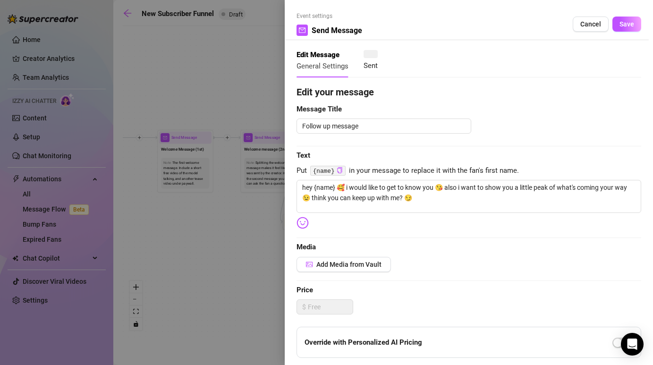
type textarea "hey {name} 🥰 i would like to get to know you 😘 also i want to show you a little…"
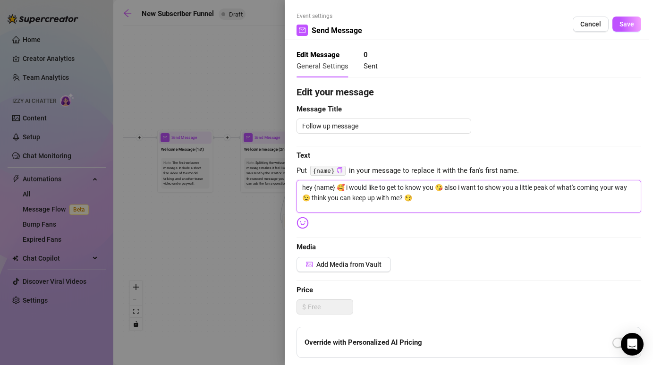
drag, startPoint x: 410, startPoint y: 200, endPoint x: 299, endPoint y: 183, distance: 111.7
click at [299, 183] on textarea "hey {name} 🥰 i would like to get to know you 😘 also i want to show you a little…" at bounding box center [468, 196] width 345 height 33
click at [411, 198] on textarea "hey {name} 🥰 i would like to get to know you 😘 also i want to show you a little…" at bounding box center [468, 196] width 345 height 33
drag, startPoint x: 411, startPoint y: 198, endPoint x: 288, endPoint y: 178, distance: 124.7
click at [288, 178] on div "Event settings Send Message Cancel Save Edit Message General Settings 0 Sent Ed…" at bounding box center [469, 182] width 368 height 365
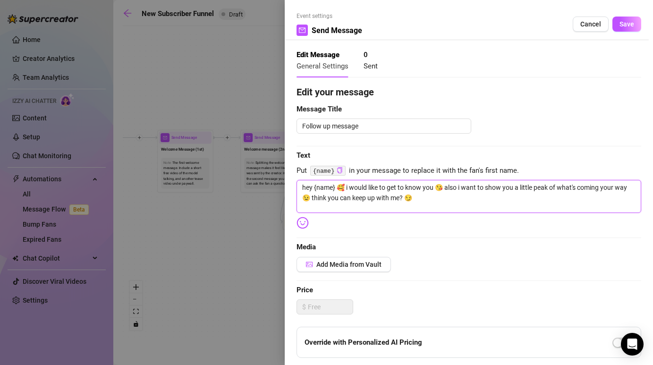
paste textarea "ohhhh so you like it when the girl makes the first move?? honestly I'm kind of …"
type textarea "ohhhh so you like it when the girl makes the first move?? honestly I'm kind of …"
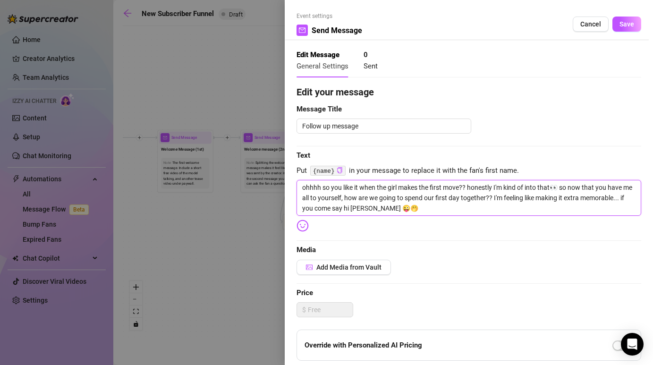
type textarea "ohhhh so you like it when the girl makes the first move?? honestly I'm kind of …"
click at [253, 214] on div at bounding box center [326, 182] width 653 height 365
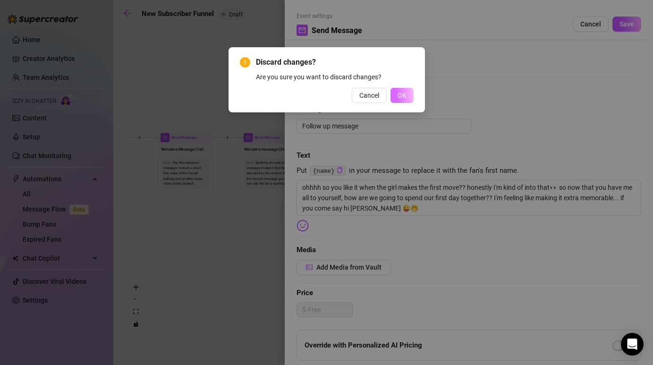
click at [397, 99] on span "OK" at bounding box center [401, 96] width 9 height 8
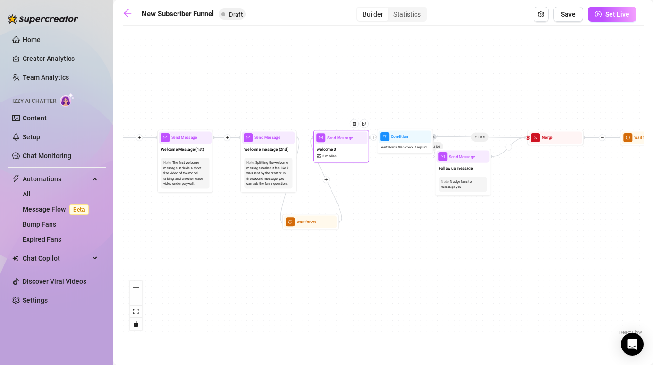
click at [351, 156] on div "welcome 3 3 medias" at bounding box center [341, 152] width 53 height 17
type textarea "Ready to play?"
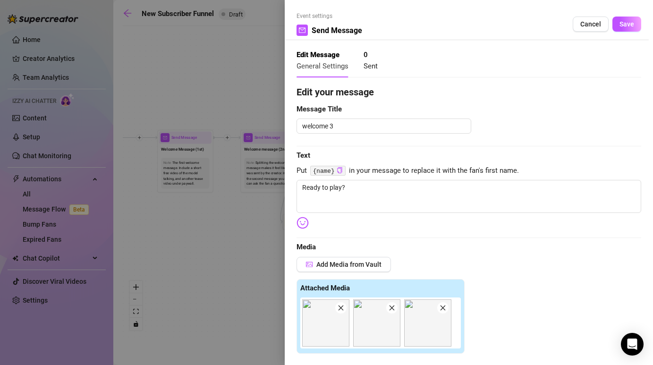
click at [339, 309] on icon "close" at bounding box center [340, 307] width 5 height 5
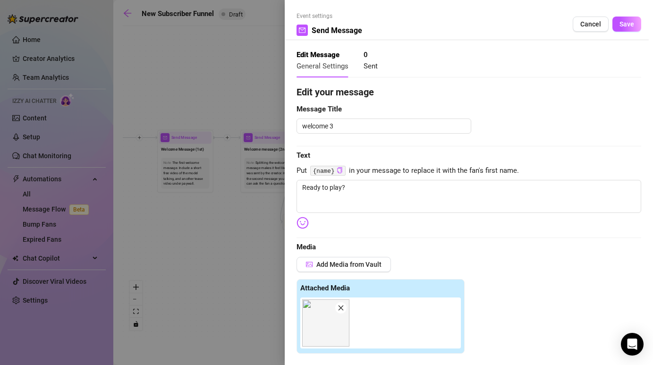
click at [339, 309] on icon "close" at bounding box center [340, 307] width 7 height 7
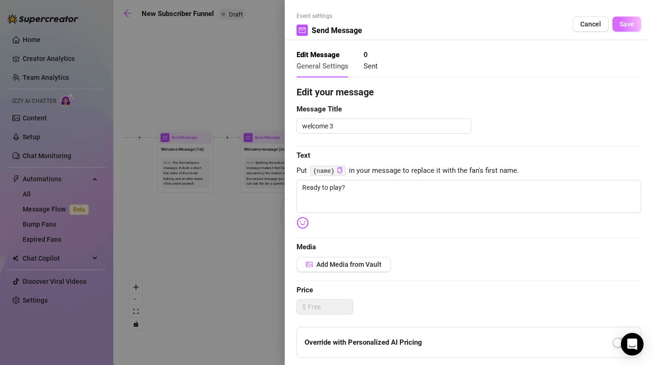
click at [619, 25] on button "Save" at bounding box center [626, 24] width 29 height 15
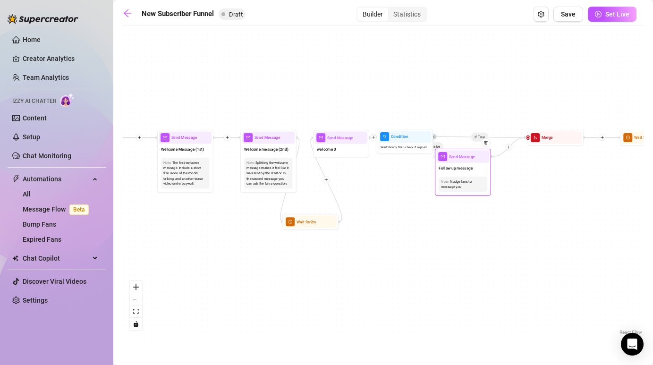
click at [465, 162] on div "Send Message" at bounding box center [463, 156] width 53 height 12
type textarea "hey {name} 🥰 i would like to get to know you 😘 also i want to show you a little…"
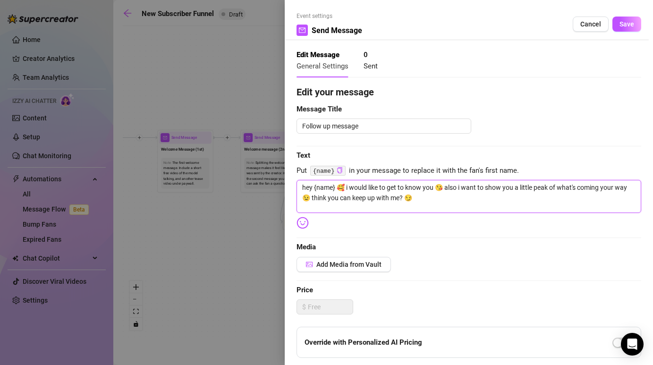
drag, startPoint x: 405, startPoint y: 196, endPoint x: 268, endPoint y: 152, distance: 144.1
click at [268, 152] on div "Event settings Send Message Cancel Save Edit Message General Settings 0 Sent Ed…" at bounding box center [326, 182] width 653 height 365
paste textarea "ohhhh so you like it when the girl makes the first move?? honestly I'm kind of …"
type textarea "ohhhh so you like it when the girl makes the first move?? honestly I'm kind of …"
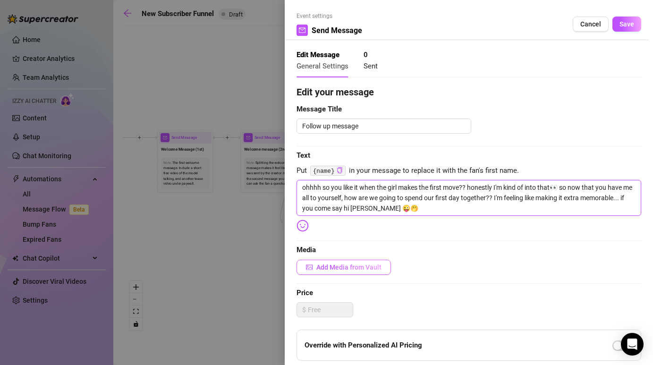
type textarea "ohhhh so you like it when the girl makes the first move?? honestly I'm kind of …"
click at [335, 267] on span "Add Media from Vault" at bounding box center [348, 267] width 65 height 8
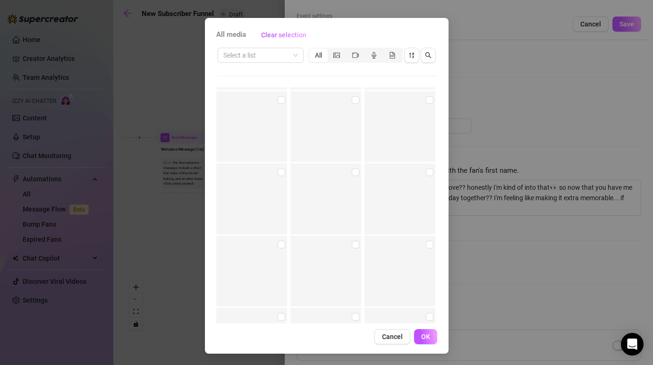
scroll to position [10629, 0]
click at [280, 230] on input "checkbox" at bounding box center [282, 228] width 8 height 8
checkbox input "true"
click at [430, 160] on label at bounding box center [430, 156] width 8 height 10
click at [430, 160] on input "checkbox" at bounding box center [430, 156] width 8 height 8
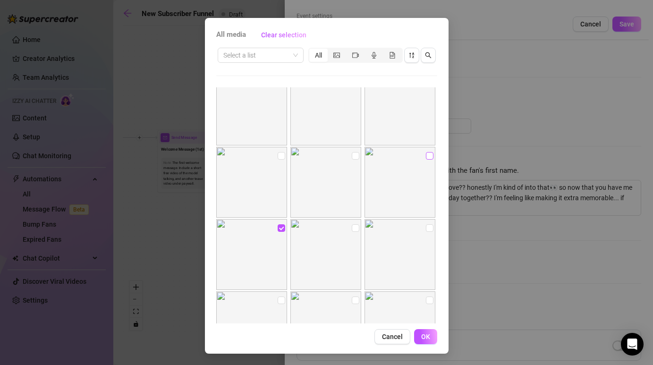
checkbox input "true"
click at [353, 154] on input "checkbox" at bounding box center [356, 156] width 8 height 8
checkbox input "true"
click at [419, 332] on button "OK" at bounding box center [425, 336] width 23 height 15
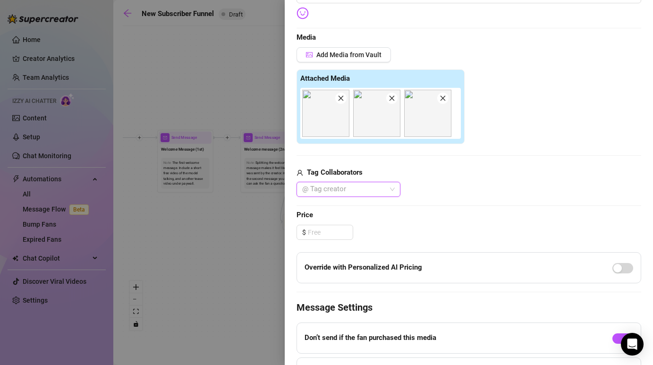
click at [338, 102] on span at bounding box center [340, 98] width 11 height 11
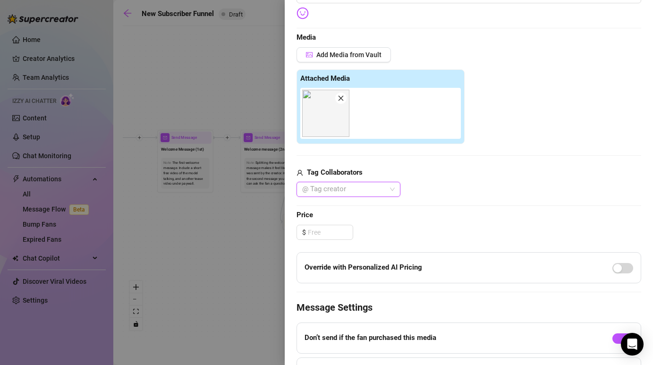
click at [338, 102] on span at bounding box center [340, 98] width 11 height 11
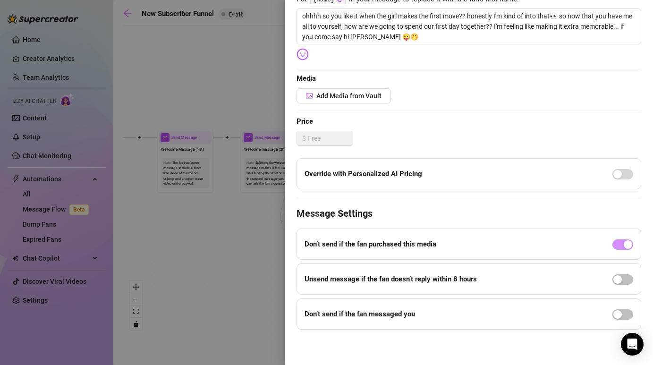
scroll to position [171, 0]
click at [329, 95] on span "Add Media from Vault" at bounding box center [348, 96] width 65 height 8
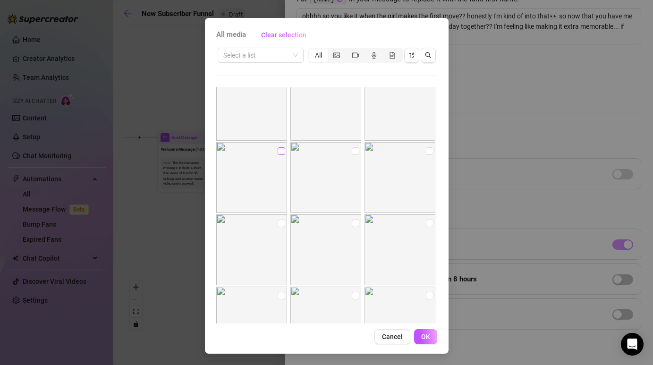
scroll to position [14784, 0]
click at [426, 118] on input "checkbox" at bounding box center [430, 117] width 8 height 8
checkbox input "true"
click at [280, 191] on input "checkbox" at bounding box center [282, 189] width 8 height 8
checkbox input "true"
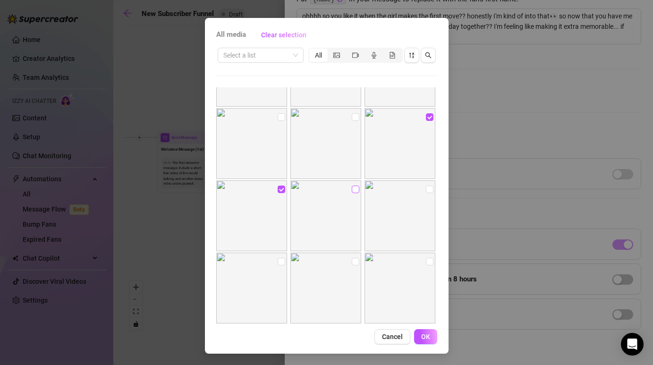
click at [354, 189] on input "checkbox" at bounding box center [356, 189] width 8 height 8
checkbox input "true"
click at [426, 188] on input "checkbox" at bounding box center [430, 189] width 8 height 8
checkbox input "true"
click at [427, 115] on input "checkbox" at bounding box center [430, 117] width 8 height 8
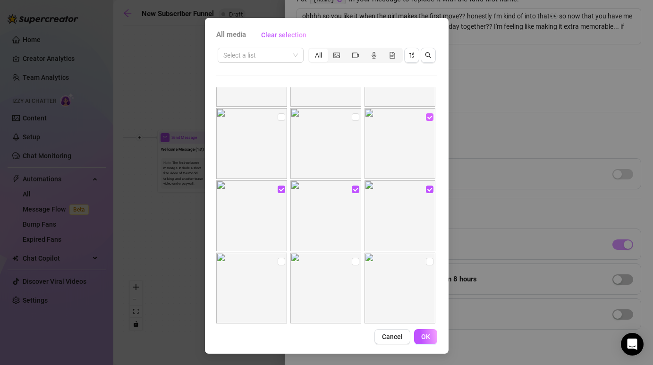
checkbox input "false"
click at [282, 187] on input "checkbox" at bounding box center [282, 189] width 8 height 8
checkbox input "false"
click at [358, 186] on input "checkbox" at bounding box center [356, 189] width 8 height 8
checkbox input "false"
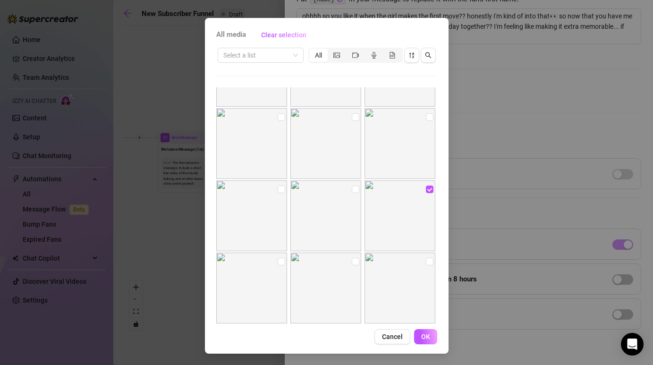
click at [425, 188] on img at bounding box center [399, 215] width 71 height 71
click at [430, 189] on input "checkbox" at bounding box center [430, 189] width 8 height 8
checkbox input "false"
click at [352, 185] on input "checkbox" at bounding box center [356, 189] width 8 height 8
checkbox input "true"
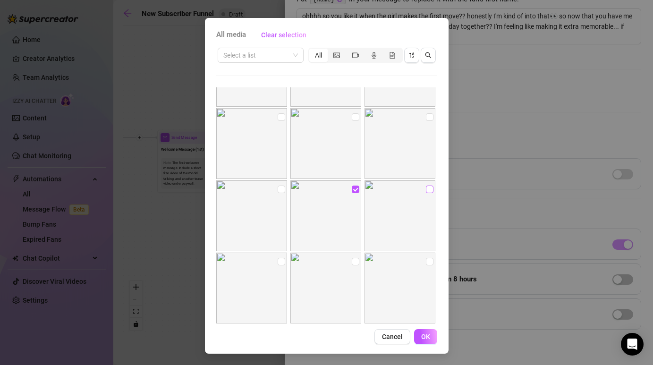
click at [427, 189] on input "checkbox" at bounding box center [430, 189] width 8 height 8
click at [428, 191] on input "checkbox" at bounding box center [430, 193] width 8 height 8
checkbox input "false"
click at [356, 191] on input "checkbox" at bounding box center [356, 193] width 8 height 8
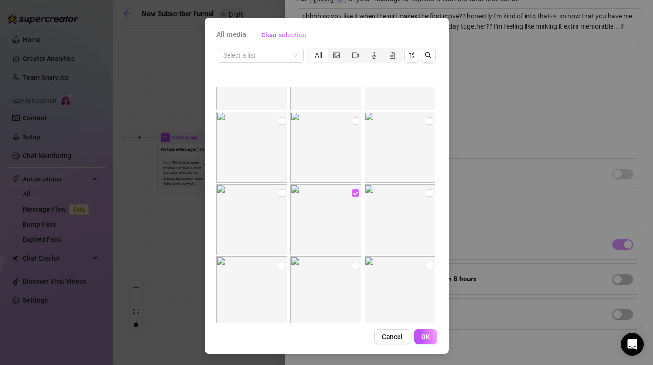
checkbox input "false"
click at [354, 169] on input "checkbox" at bounding box center [356, 169] width 8 height 8
checkbox input "true"
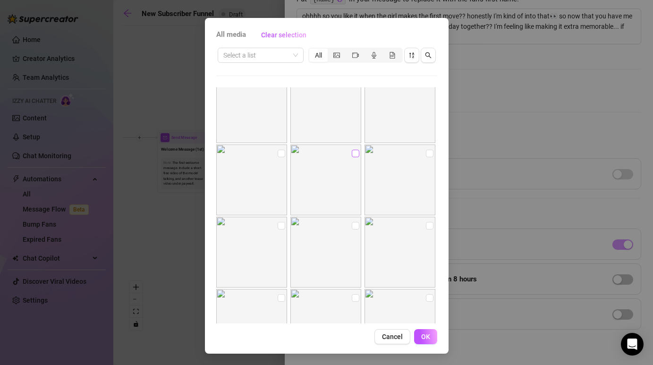
click at [356, 152] on input "checkbox" at bounding box center [356, 154] width 8 height 8
checkbox input "true"
click at [280, 156] on input "checkbox" at bounding box center [282, 154] width 8 height 8
checkbox input "true"
click at [426, 335] on span "OK" at bounding box center [425, 337] width 9 height 8
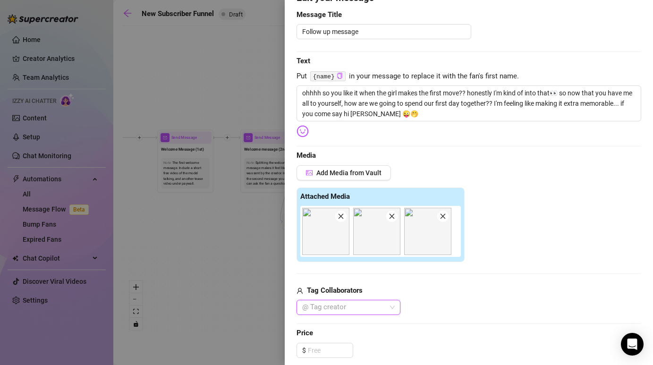
scroll to position [0, 0]
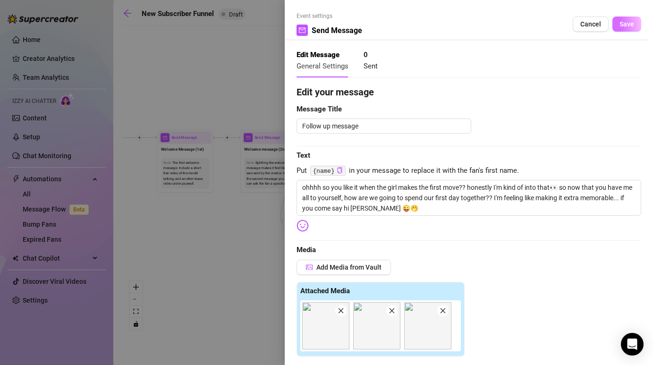
click at [619, 27] on button "Save" at bounding box center [626, 24] width 29 height 15
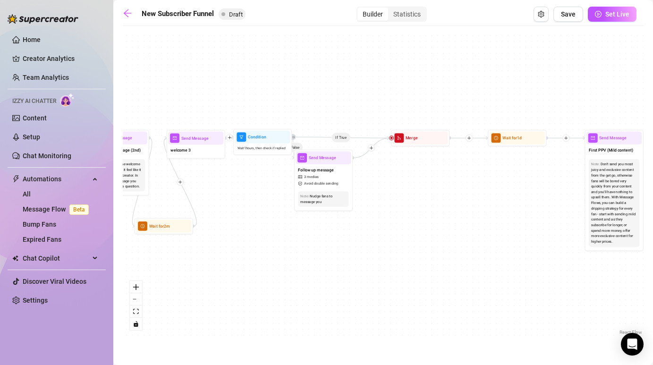
drag, startPoint x: 568, startPoint y: 222, endPoint x: 429, endPoint y: 225, distance: 139.7
click at [429, 225] on div "If True If False Wait for 2m Send Message welcome 3 Merge Send Message Follow u…" at bounding box center [383, 184] width 521 height 306
drag, startPoint x: 490, startPoint y: 204, endPoint x: 315, endPoint y: 204, distance: 174.6
click at [315, 204] on div "If True If False Wait for 2m Send Message welcome 3 Merge Send Message Follow u…" at bounding box center [383, 184] width 521 height 306
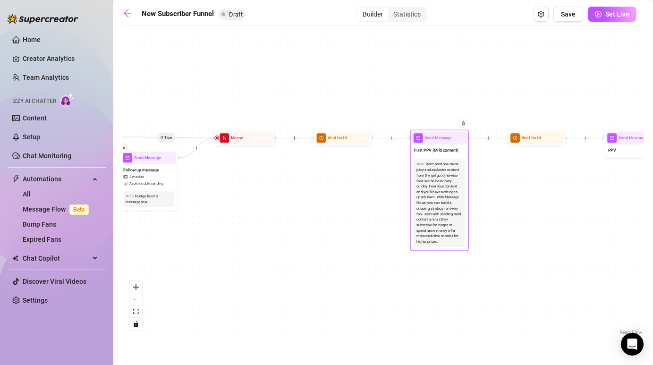
click at [432, 202] on div "Don't send you most juicy and exclusive content from the get go, otherwise fans…" at bounding box center [439, 202] width 46 height 83
click at [422, 183] on div "Don't send you most juicy and exclusive content from the get go, otherwise fans…" at bounding box center [439, 202] width 46 height 83
click at [426, 137] on span "Send Message" at bounding box center [437, 138] width 27 height 7
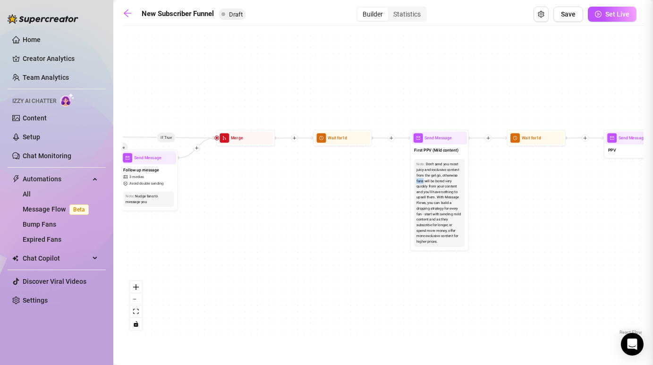
type textarea "Hey babe… I’m SO fucking horny right now 🫣 Our naughty chats get me so worked u…"
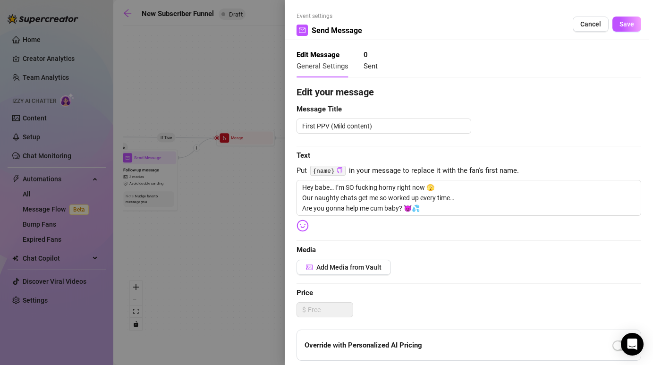
click at [251, 211] on div at bounding box center [326, 182] width 653 height 365
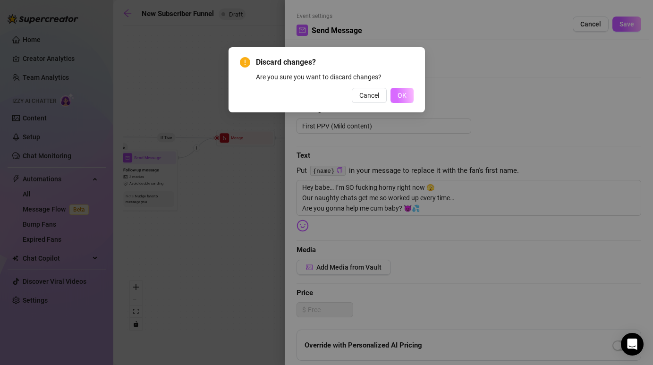
click at [402, 96] on span "OK" at bounding box center [401, 96] width 9 height 8
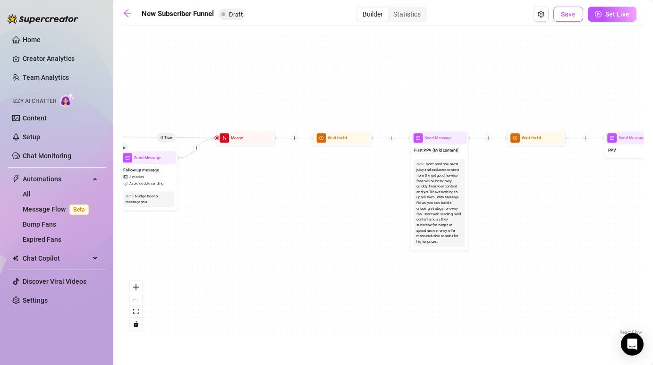
click at [562, 16] on span "Save" at bounding box center [568, 14] width 15 height 8
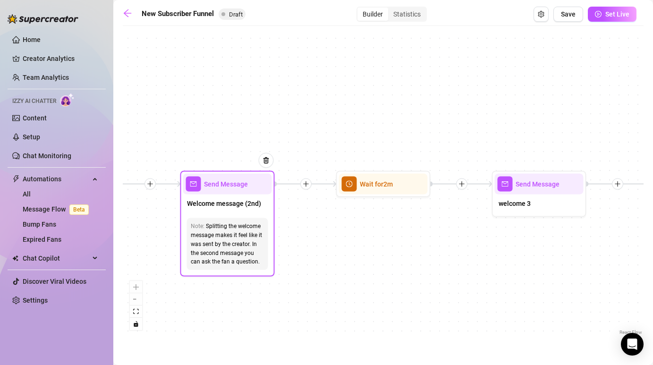
click at [253, 196] on div "Welcome message (2nd)" at bounding box center [227, 204] width 89 height 20
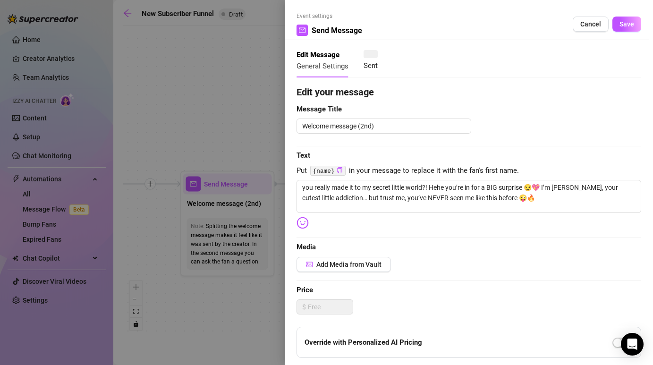
type textarea "you really made it to my secret little world?! Hehe you’re in for a BIG surpris…"
click at [248, 119] on div at bounding box center [326, 182] width 653 height 365
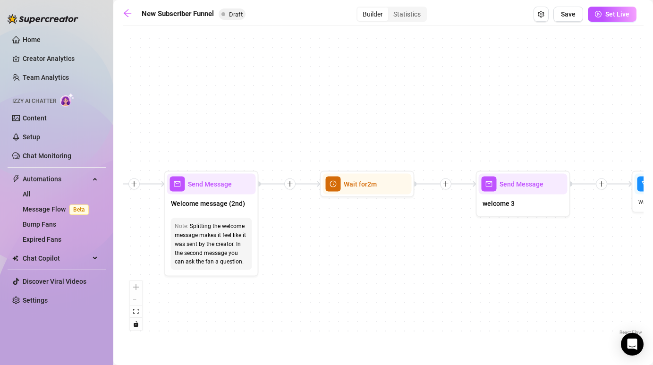
drag, startPoint x: 468, startPoint y: 258, endPoint x: 161, endPoint y: 263, distance: 306.8
click at [161, 263] on div "If True If False Wait for 2m Send Message welcome 3 Merge Send Message Follow u…" at bounding box center [383, 184] width 521 height 306
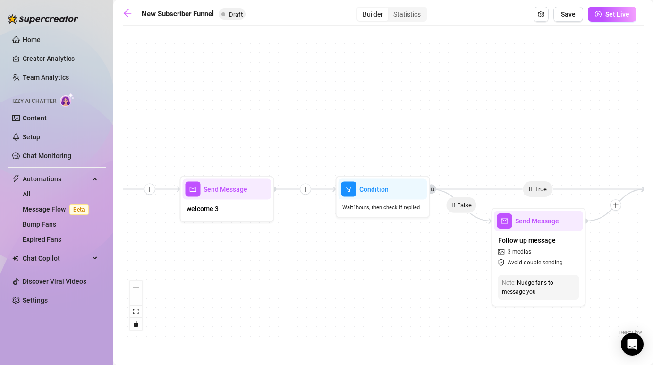
drag, startPoint x: 368, startPoint y: 286, endPoint x: 164, endPoint y: 281, distance: 203.5
click at [164, 281] on div "If True If False Wait for 2m Send Message welcome 3 Merge Send Message Follow u…" at bounding box center [383, 184] width 521 height 306
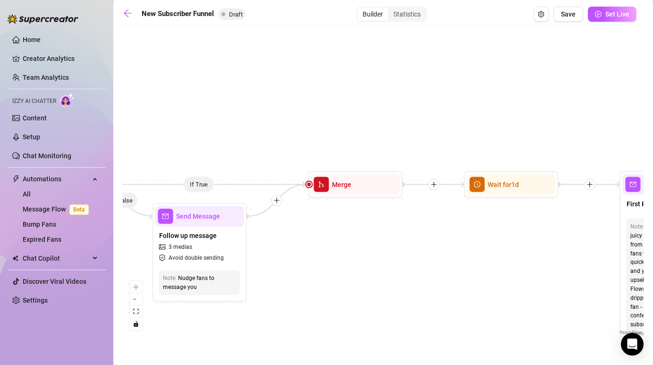
drag, startPoint x: 469, startPoint y: 268, endPoint x: 275, endPoint y: 268, distance: 194.0
click at [275, 268] on div "If True If False Wait for 2m Send Message welcome 3 Merge Send Message Follow u…" at bounding box center [383, 184] width 521 height 306
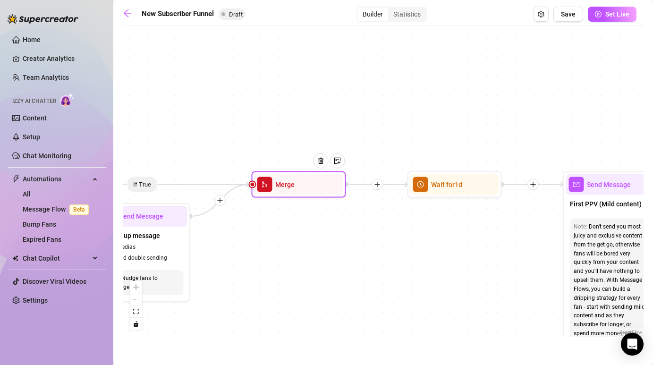
click at [327, 185] on div at bounding box center [324, 168] width 41 height 48
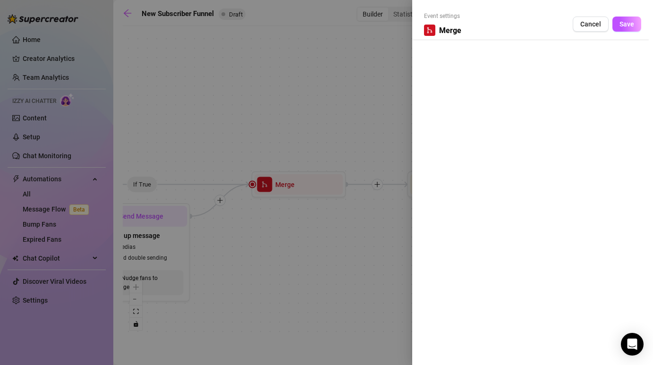
click at [365, 121] on div at bounding box center [326, 182] width 653 height 365
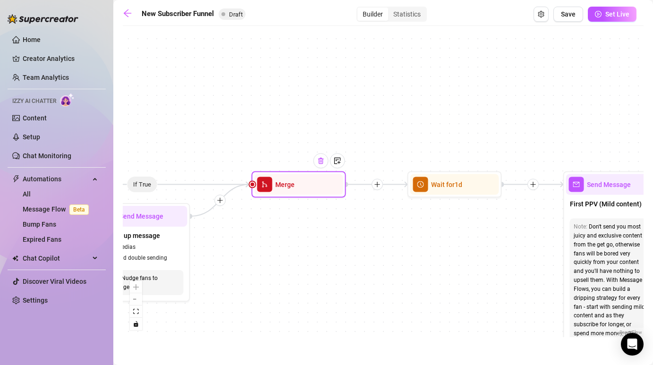
click at [322, 162] on img at bounding box center [321, 161] width 8 height 8
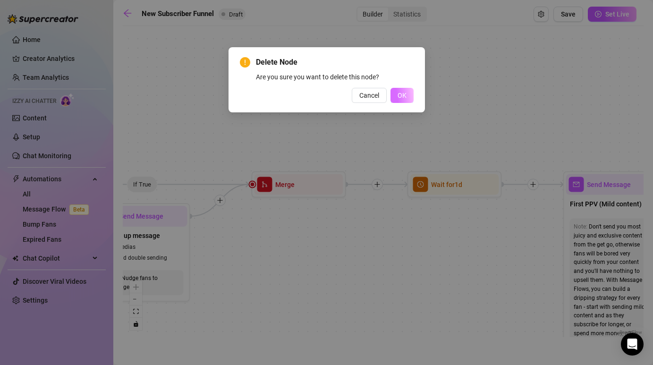
click at [400, 90] on button "OK" at bounding box center [401, 95] width 23 height 15
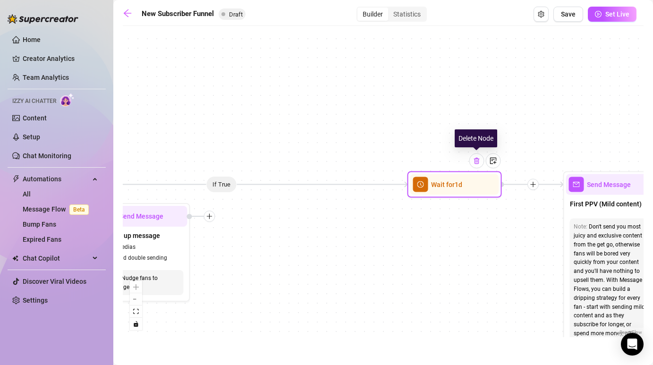
click at [478, 163] on img at bounding box center [477, 161] width 8 height 8
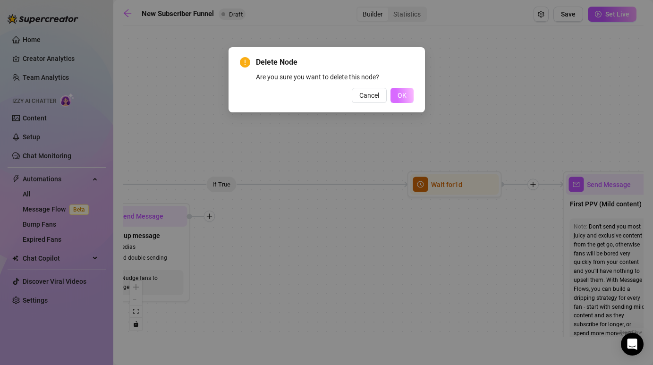
click at [404, 100] on button "OK" at bounding box center [401, 95] width 23 height 15
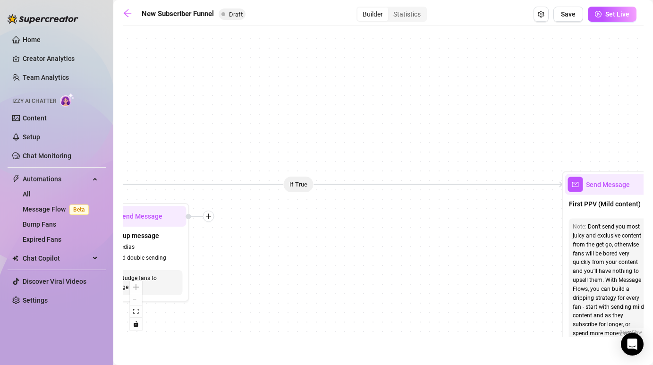
drag, startPoint x: 516, startPoint y: 242, endPoint x: 244, endPoint y: 242, distance: 272.8
click at [244, 242] on div "If True If False Wait for 2m Send Message welcome 3 Send Message Follow up mess…" at bounding box center [383, 184] width 521 height 306
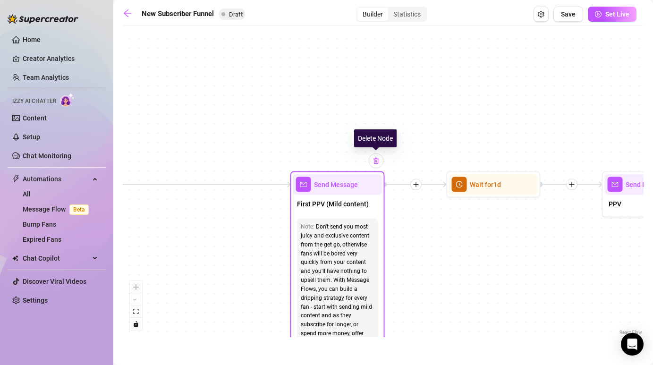
click at [376, 166] on div at bounding box center [376, 160] width 15 height 15
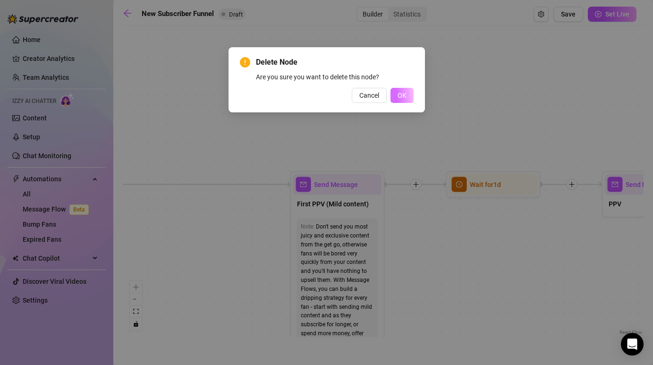
click at [405, 97] on span "OK" at bounding box center [401, 96] width 9 height 8
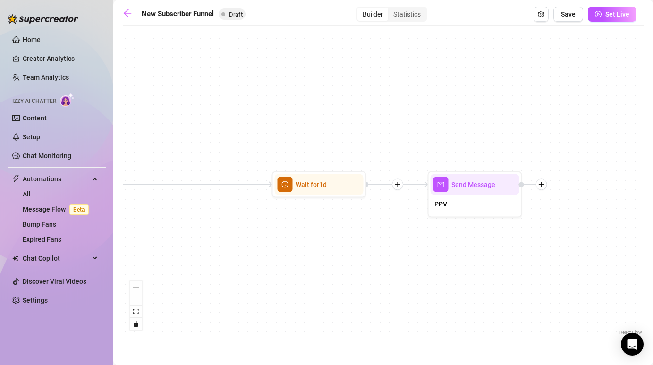
drag, startPoint x: 530, startPoint y: 113, endPoint x: 348, endPoint y: 113, distance: 181.7
click at [348, 113] on div "If True If False Wait for 2m Send Message welcome 3 Send Message Follow up mess…" at bounding box center [383, 184] width 521 height 306
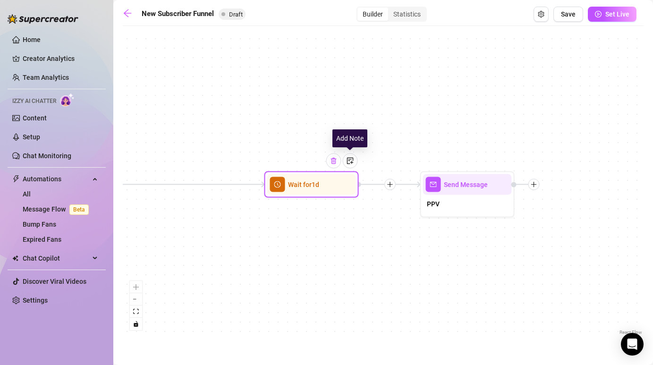
click at [333, 161] on img at bounding box center [334, 161] width 8 height 8
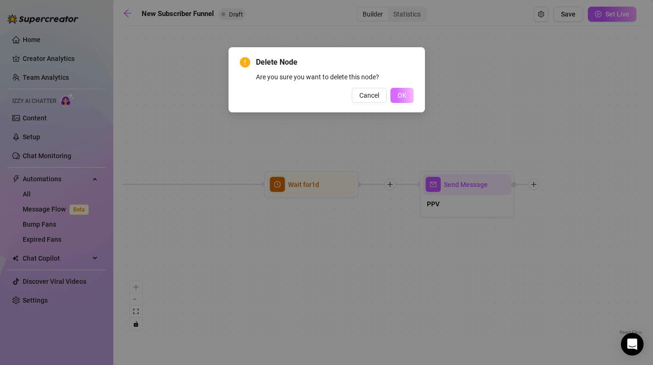
click at [404, 94] on span "OK" at bounding box center [401, 96] width 9 height 8
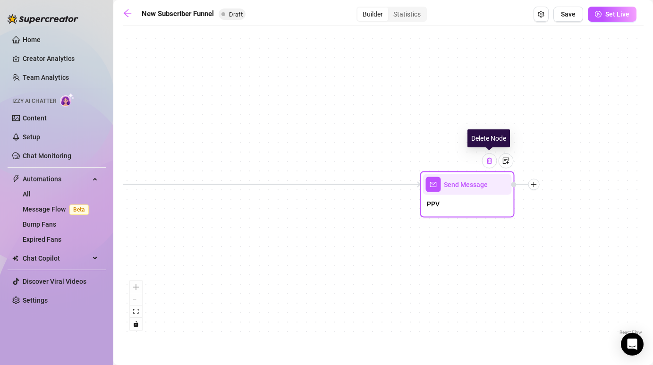
click at [486, 165] on div at bounding box center [489, 160] width 15 height 15
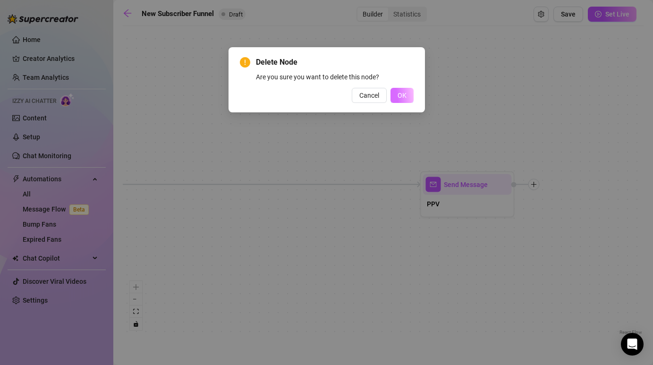
click at [395, 98] on button "OK" at bounding box center [401, 95] width 23 height 15
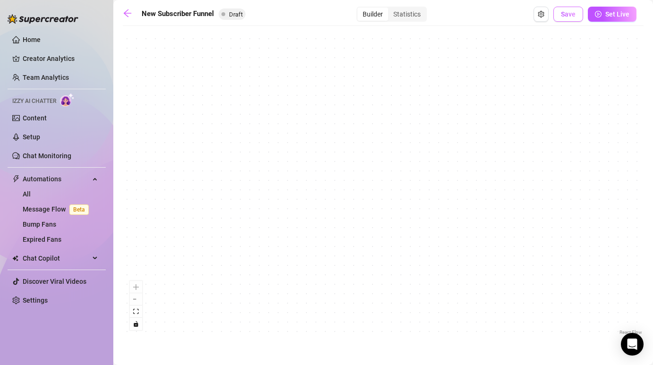
click at [564, 16] on span "Save" at bounding box center [568, 14] width 15 height 8
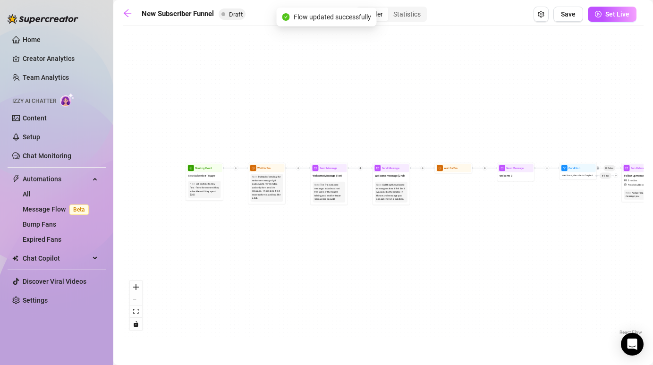
drag, startPoint x: 438, startPoint y: 102, endPoint x: 490, endPoint y: 139, distance: 63.0
click at [490, 139] on div "If False Wait for 2m Send Message welcome 3 Send Message Follow up message 3 me…" at bounding box center [383, 184] width 521 height 306
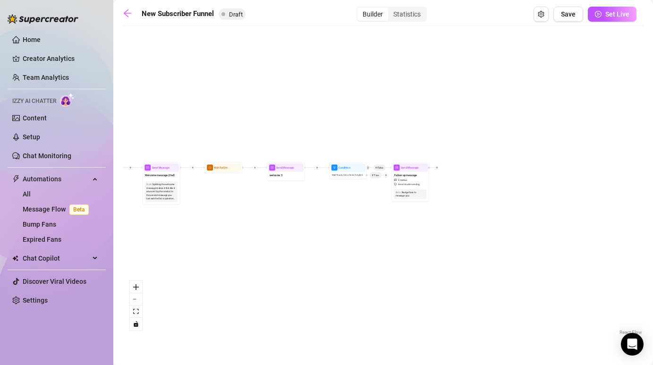
drag, startPoint x: 547, startPoint y: 235, endPoint x: 290, endPoint y: 234, distance: 256.8
click at [290, 234] on div "If False Wait for 2m Send Message welcome 3 Send Message Follow up message 3 me…" at bounding box center [383, 184] width 521 height 306
click at [412, 183] on span "Avoid double sending" at bounding box center [409, 184] width 22 height 4
type textarea "ohhhh so you like it when the girl makes the first move?? honestly I'm kind of …"
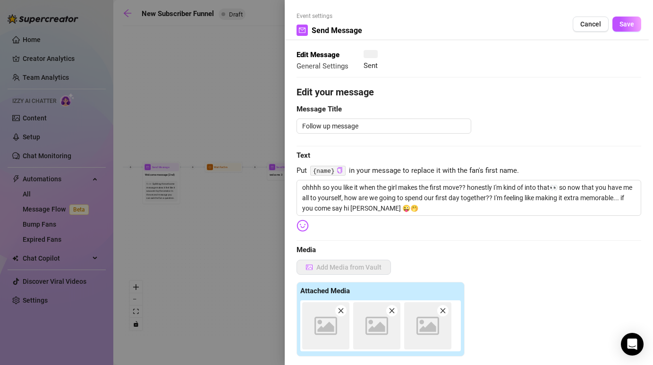
click at [412, 183] on div at bounding box center [326, 182] width 653 height 365
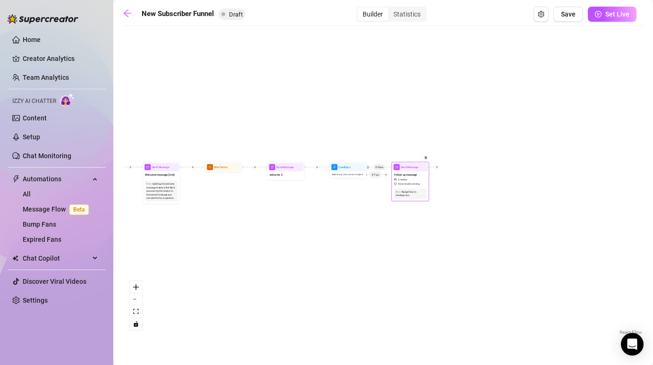
click at [412, 183] on span "Avoid double sending" at bounding box center [409, 184] width 22 height 4
type textarea "ohhhh so you like it when the girl makes the first move?? honestly I'm kind of …"
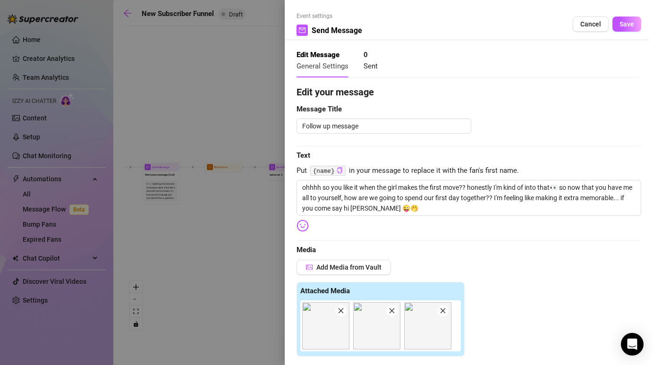
click at [216, 263] on div at bounding box center [326, 182] width 653 height 365
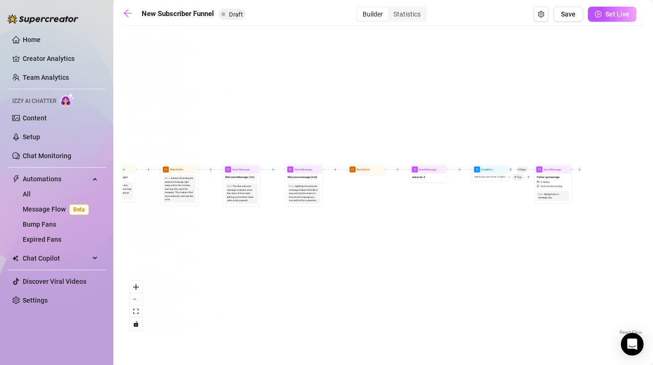
drag, startPoint x: 230, startPoint y: 230, endPoint x: 372, endPoint y: 232, distance: 142.1
click at [372, 232] on div "If False Wait for 2m Send Message welcome 3 Send Message Follow up message 3 me…" at bounding box center [383, 184] width 521 height 306
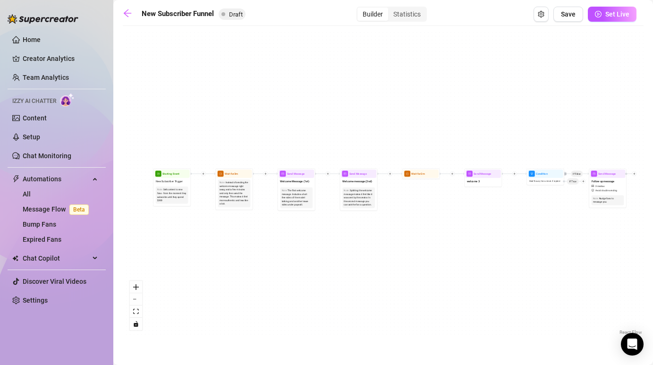
drag, startPoint x: 314, startPoint y: 229, endPoint x: 371, endPoint y: 234, distance: 56.3
click at [371, 234] on div "If False Wait for 2m Send Message welcome 3 Send Message Follow up message 3 me…" at bounding box center [383, 184] width 521 height 306
click at [580, 16] on button "Save" at bounding box center [568, 14] width 30 height 15
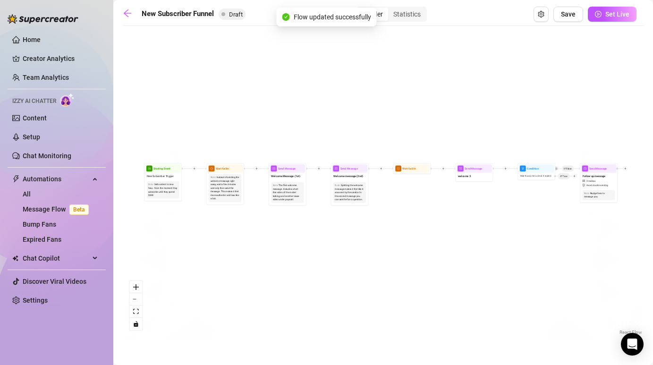
drag, startPoint x: 580, startPoint y: 122, endPoint x: 512, endPoint y: 124, distance: 67.5
click at [512, 124] on div "If False Wait for 2m Send Message welcome 3 Send Message Follow up message 3 me…" at bounding box center [383, 184] width 521 height 306
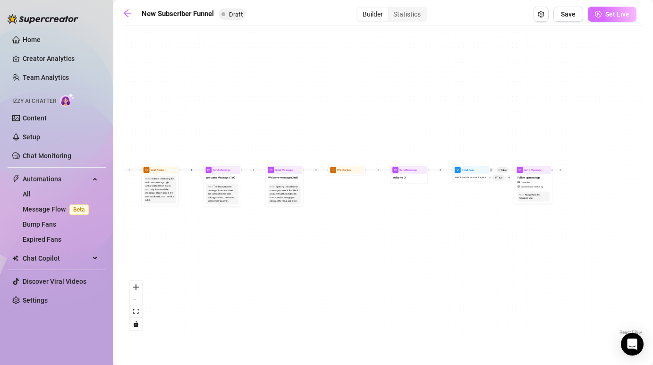
click at [604, 13] on button "Set Live" at bounding box center [612, 14] width 49 height 15
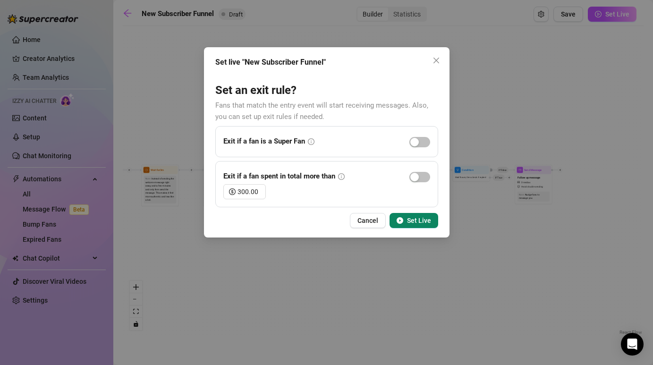
click at [420, 221] on span "Set Live" at bounding box center [419, 221] width 24 height 8
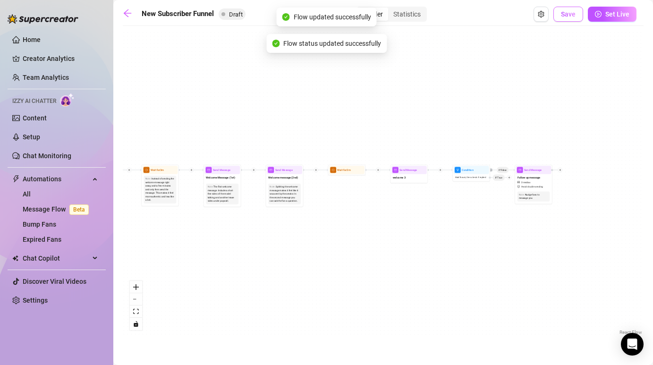
click at [565, 14] on span "Save" at bounding box center [568, 14] width 15 height 8
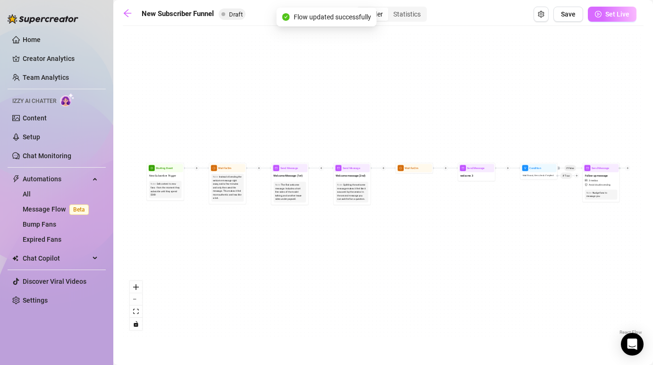
click at [606, 16] on span "Set Live" at bounding box center [617, 14] width 24 height 8
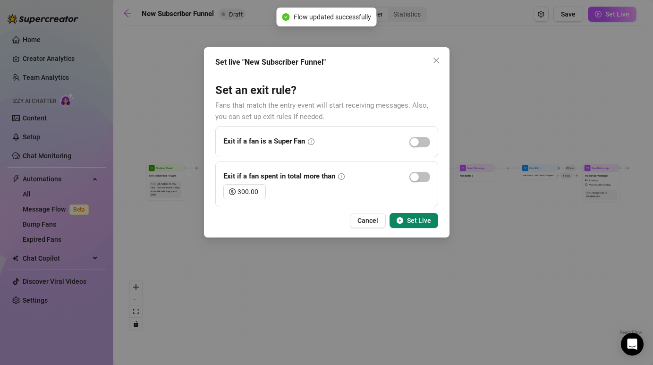
click at [418, 219] on span "Set Live" at bounding box center [419, 221] width 24 height 8
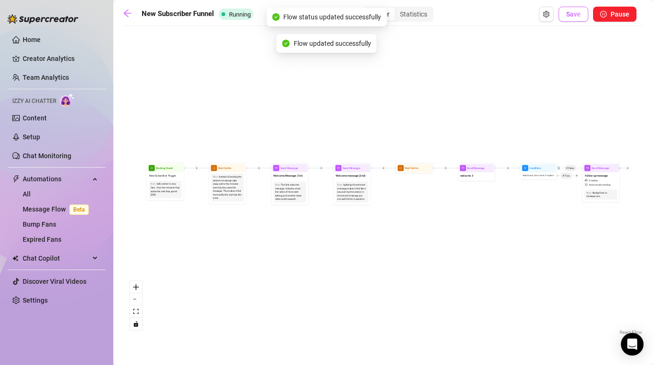
click at [565, 17] on button "Save" at bounding box center [573, 14] width 30 height 15
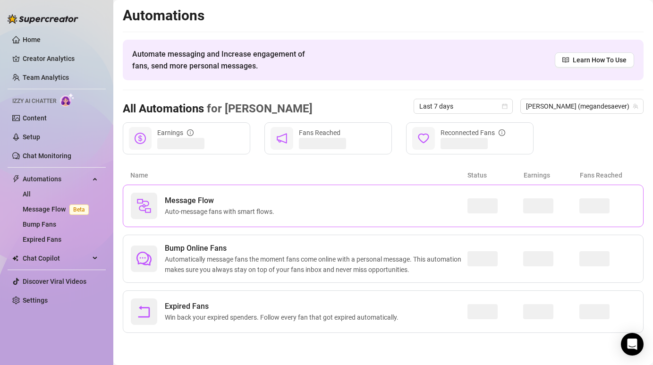
click at [169, 195] on span "Message Flow" at bounding box center [221, 200] width 113 height 11
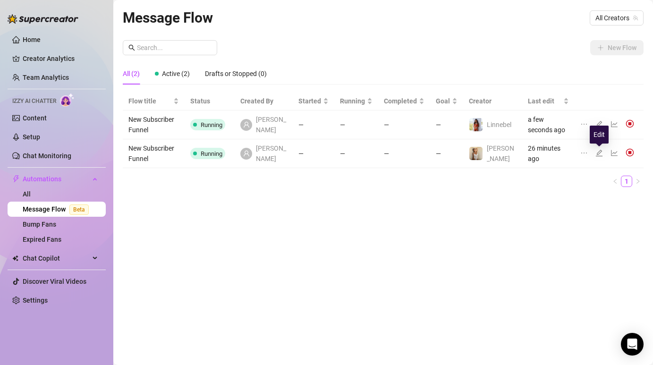
click at [597, 151] on icon "edit" at bounding box center [599, 153] width 8 height 8
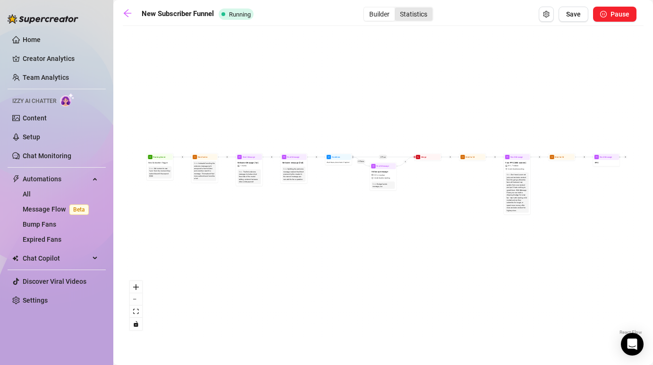
click at [420, 15] on div "Statistics" at bounding box center [414, 14] width 38 height 13
click at [397, 9] on input "Statistics" at bounding box center [397, 9] width 0 height 0
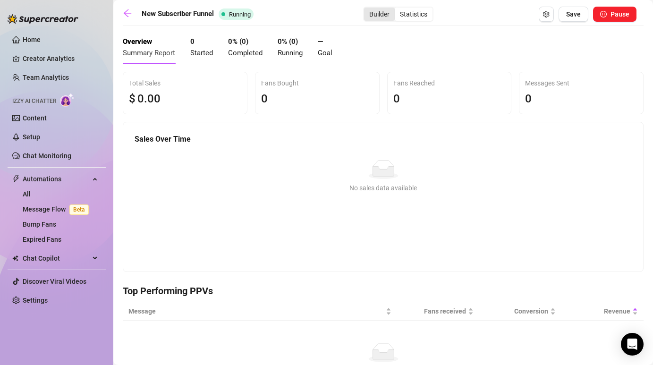
click at [373, 9] on div "Builder" at bounding box center [379, 14] width 31 height 13
click at [366, 9] on input "Builder" at bounding box center [366, 9] width 0 height 0
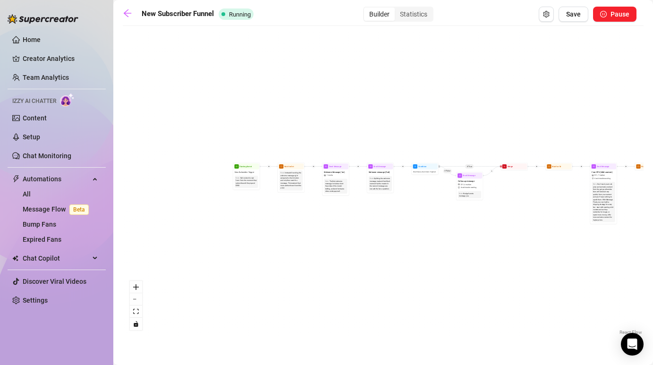
drag, startPoint x: 250, startPoint y: 229, endPoint x: 336, endPoint y: 239, distance: 86.5
click at [336, 239] on div "If True If False Merge Send Message Follow up message $ 11 , 6 medias Avoid dou…" at bounding box center [383, 184] width 521 height 306
